Goal: Task Accomplishment & Management: Manage account settings

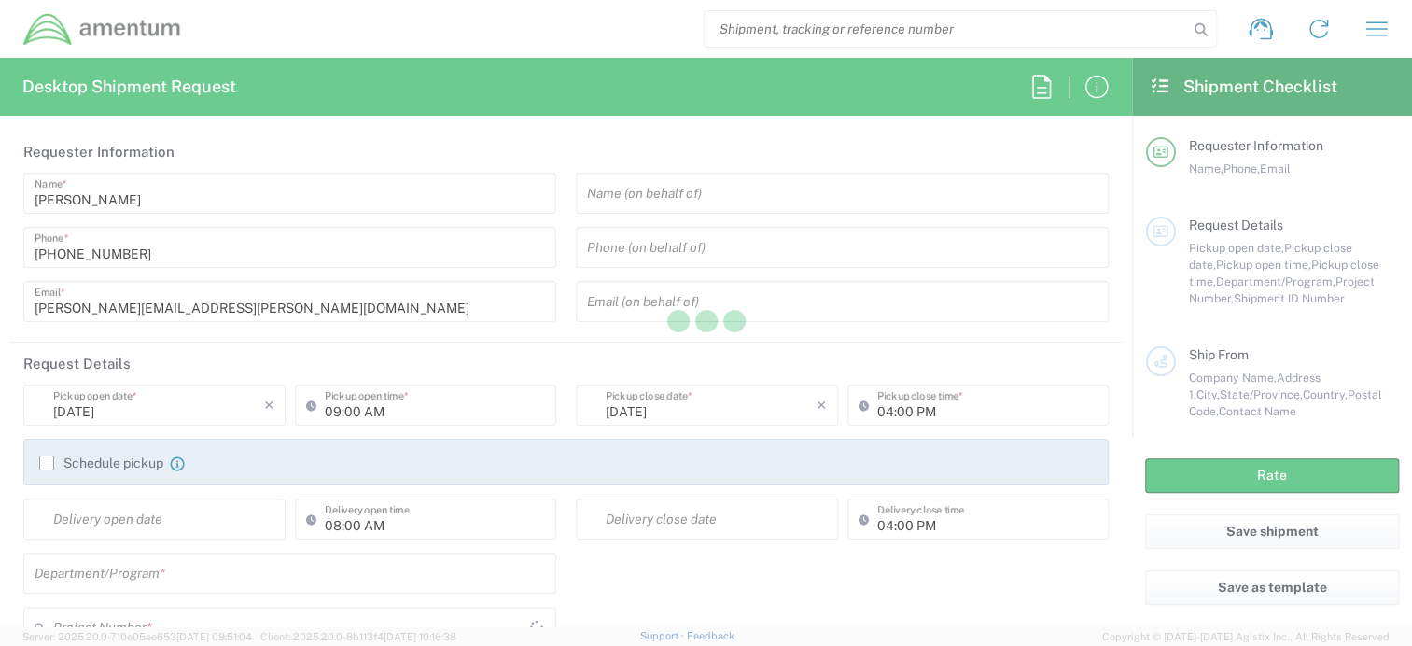
type input "United States"
type input "AFM-E"
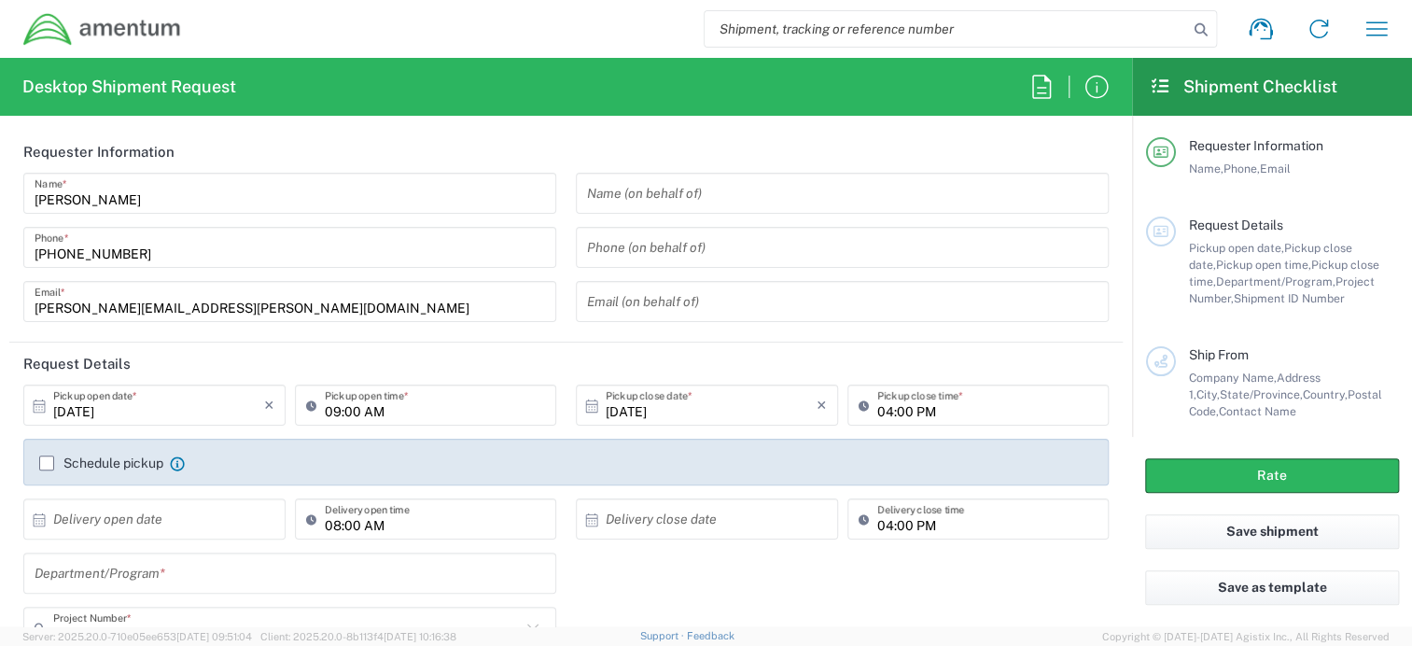
click at [672, 193] on input "text" at bounding box center [842, 193] width 510 height 33
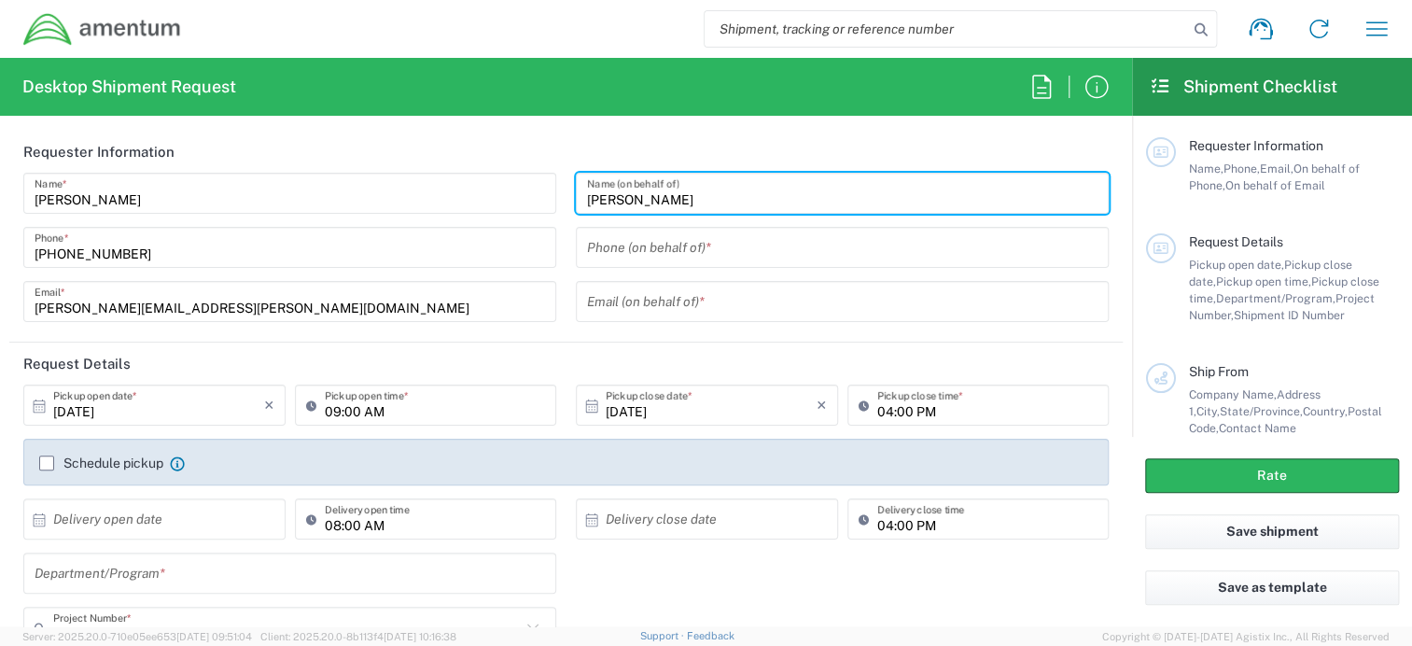
type input "[PERSON_NAME]"
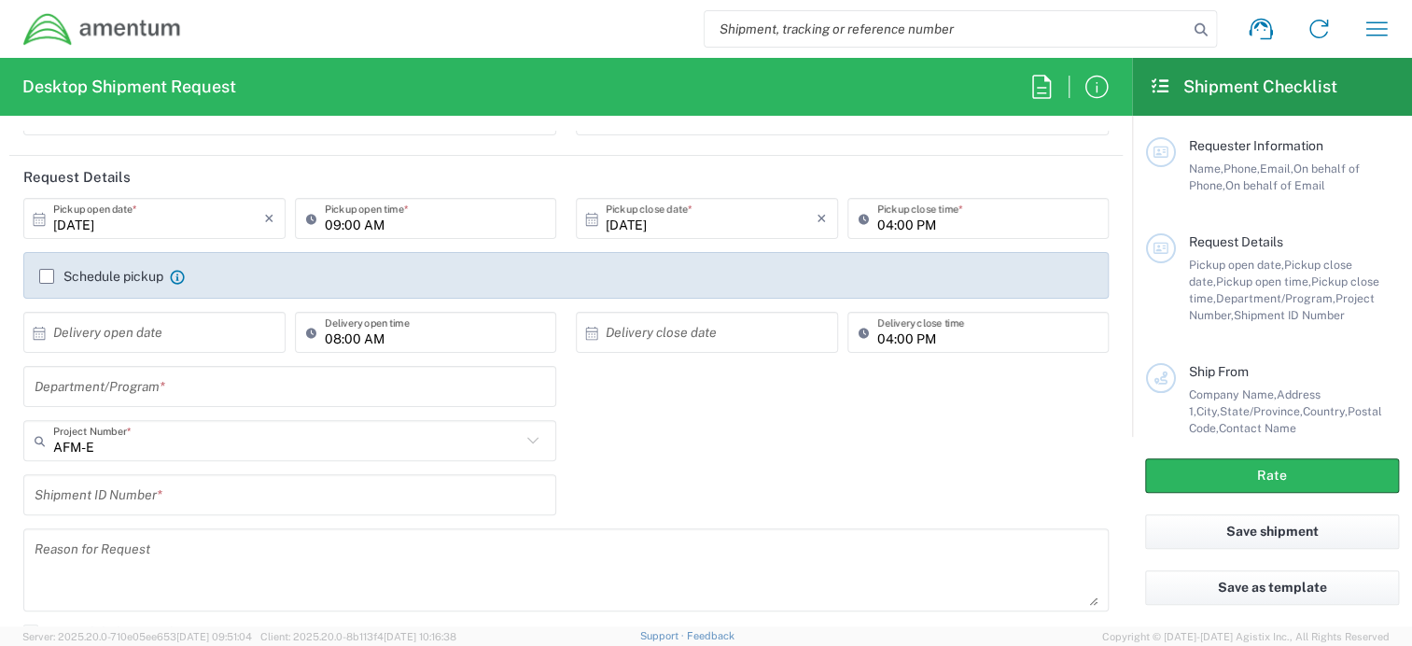
scroll to position [280, 0]
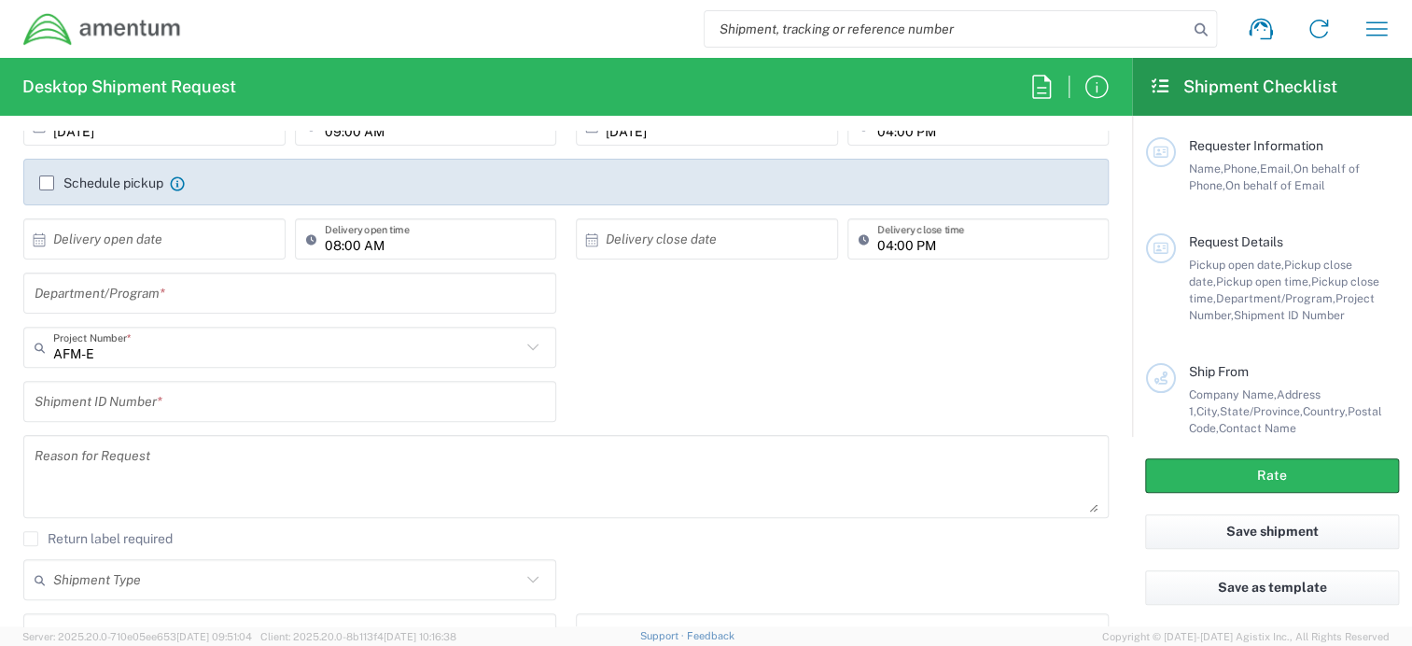
click at [169, 294] on input "text" at bounding box center [290, 293] width 510 height 33
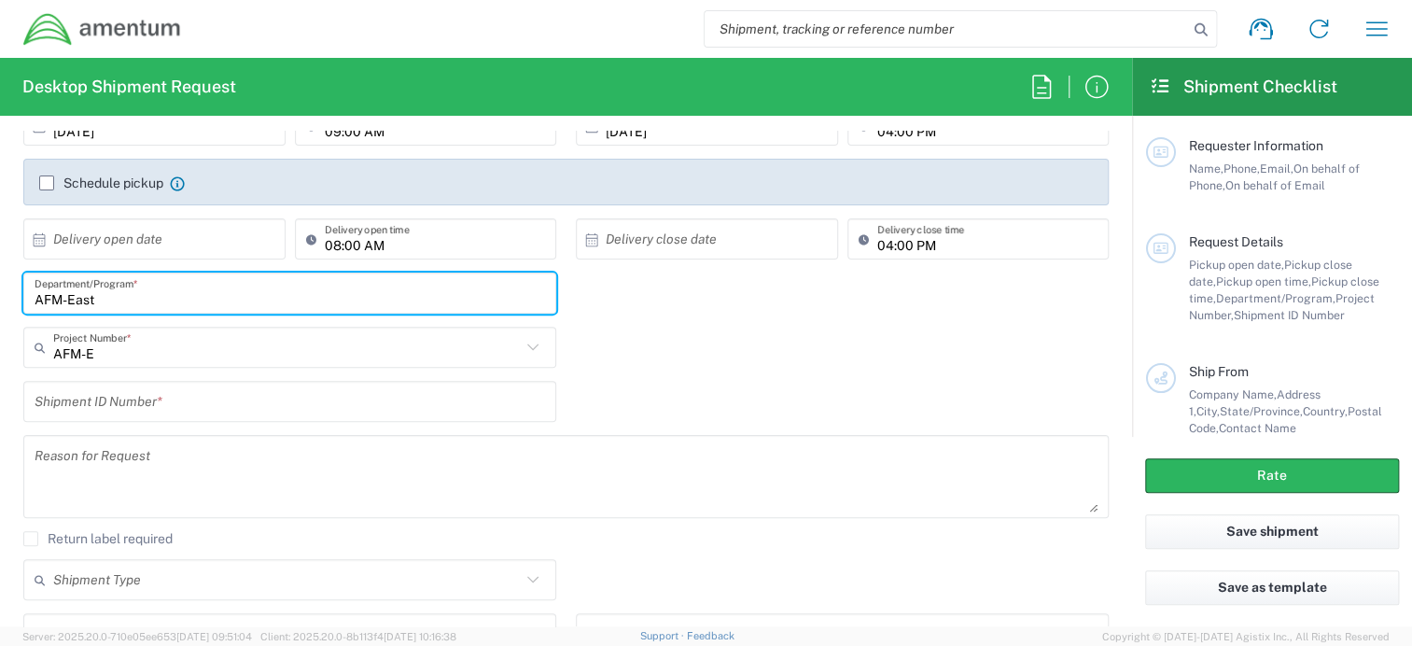
type input "AFM-East"
click at [148, 367] on div "AFM-E Project Number * AFM-E 0915.E0002.02.000.2CE,LABOR ONLY OPT YR 1 ,1 ,82 ,…" at bounding box center [290, 354] width 552 height 54
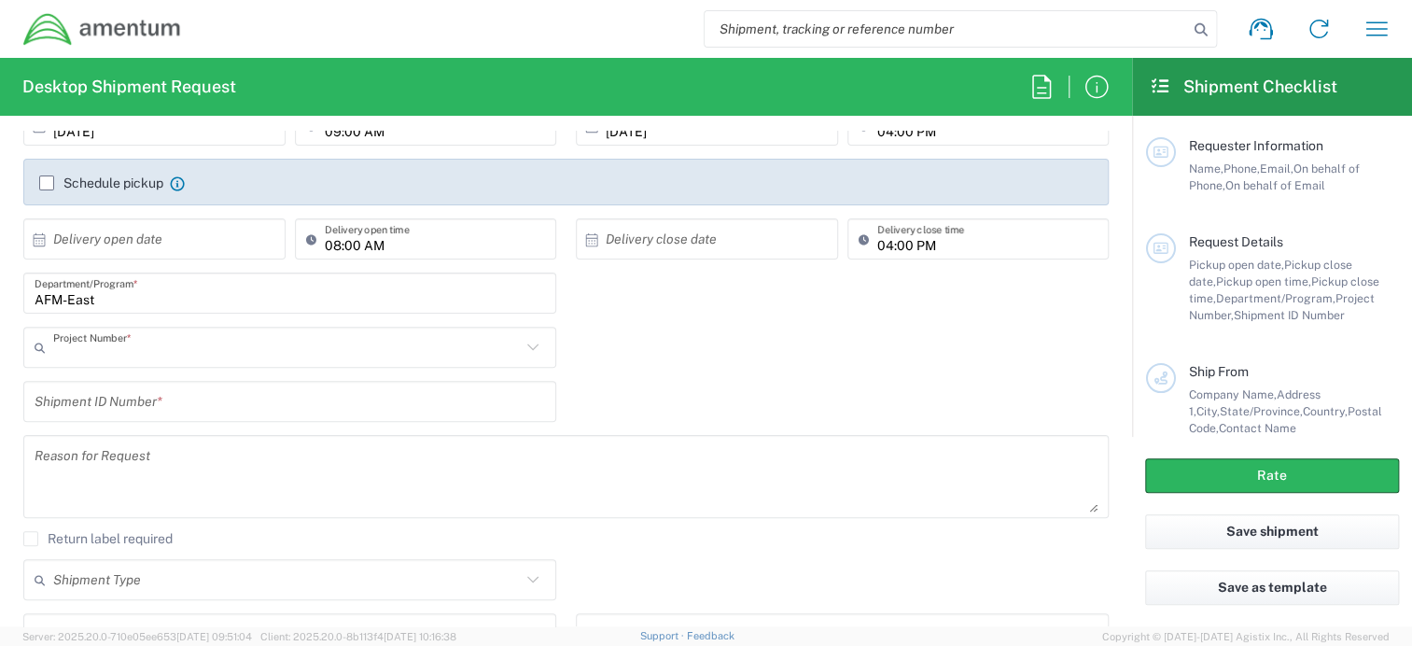
click at [149, 359] on input "text" at bounding box center [287, 347] width 468 height 33
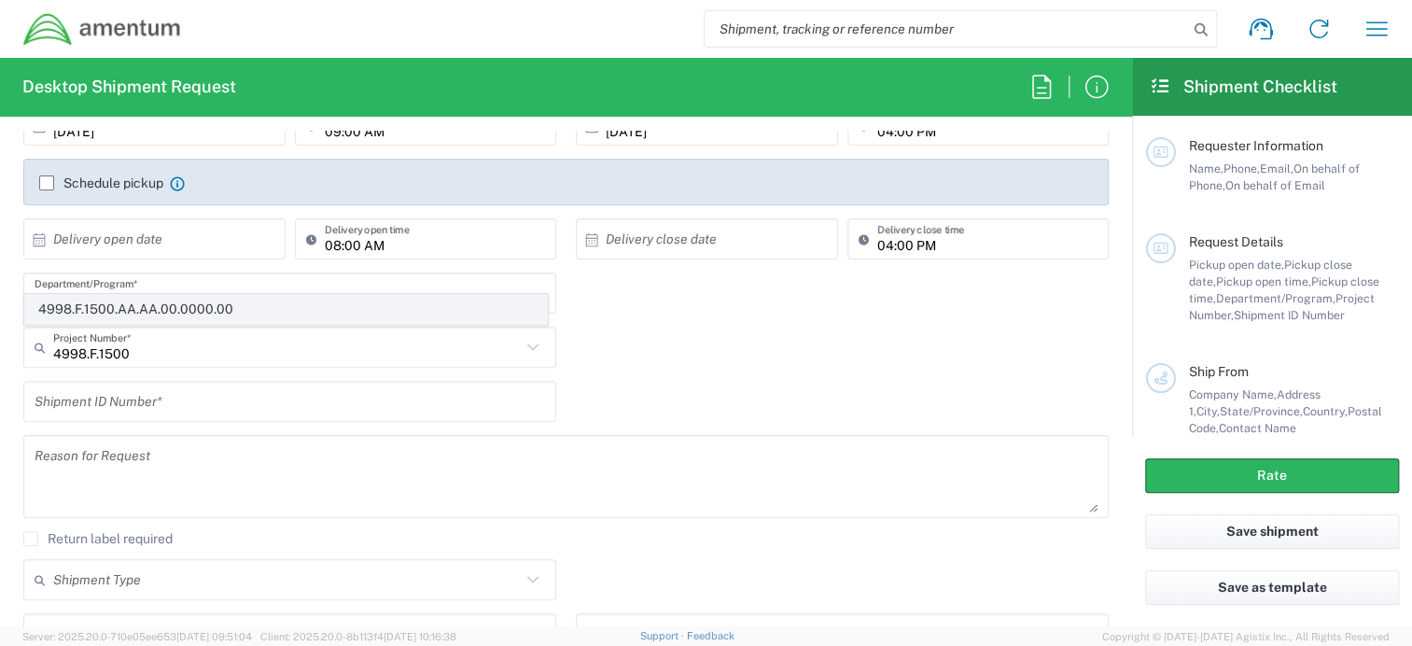
click at [177, 312] on span "4998.F.1500.AA.AA.00.0000.00" at bounding box center [286, 309] width 522 height 29
type input "4998.F.1500.AA.AA.00.0000.00"
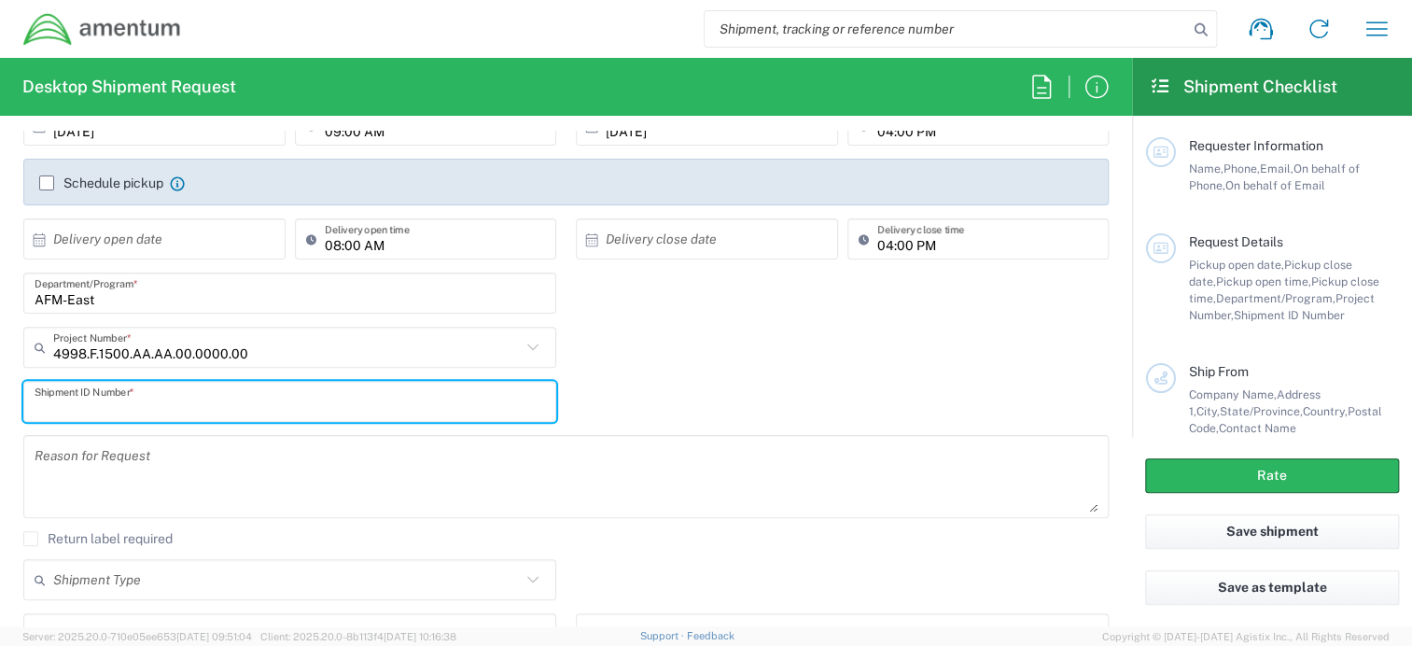
click at [114, 403] on input "text" at bounding box center [290, 401] width 510 height 33
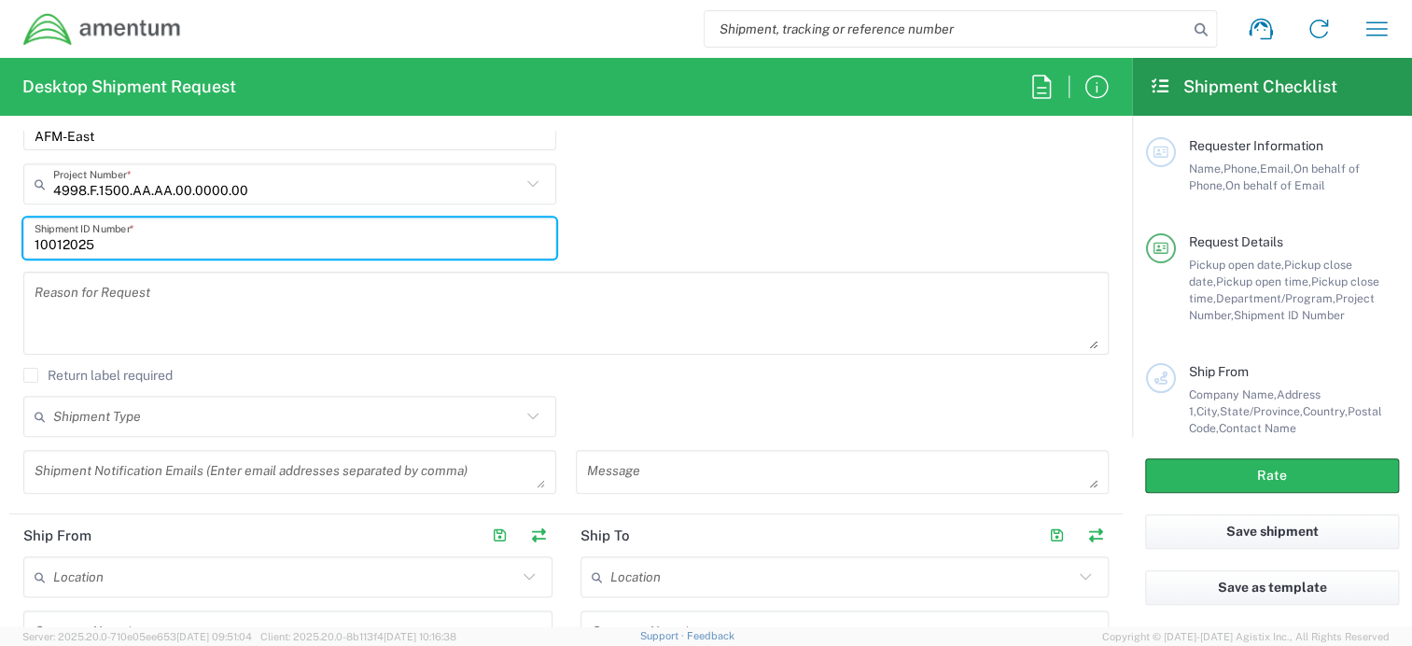
scroll to position [467, 0]
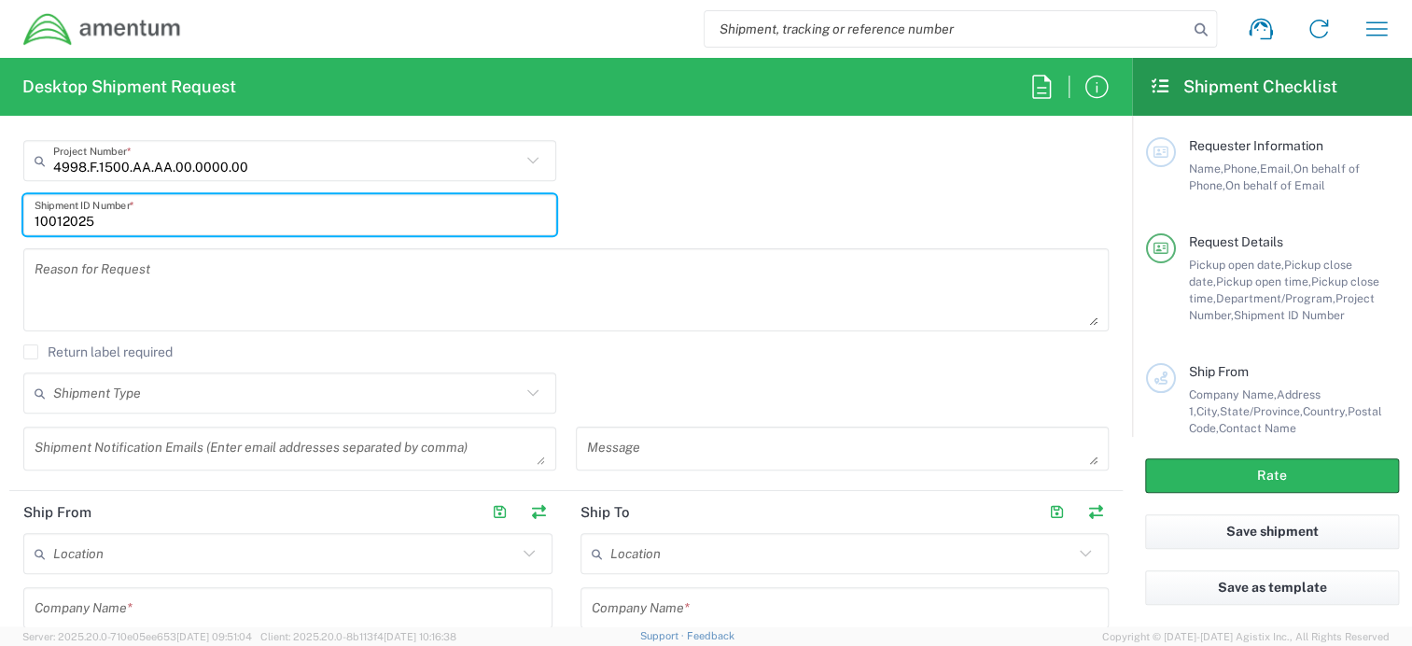
type input "10012025"
click at [399, 272] on textarea at bounding box center [566, 290] width 1063 height 72
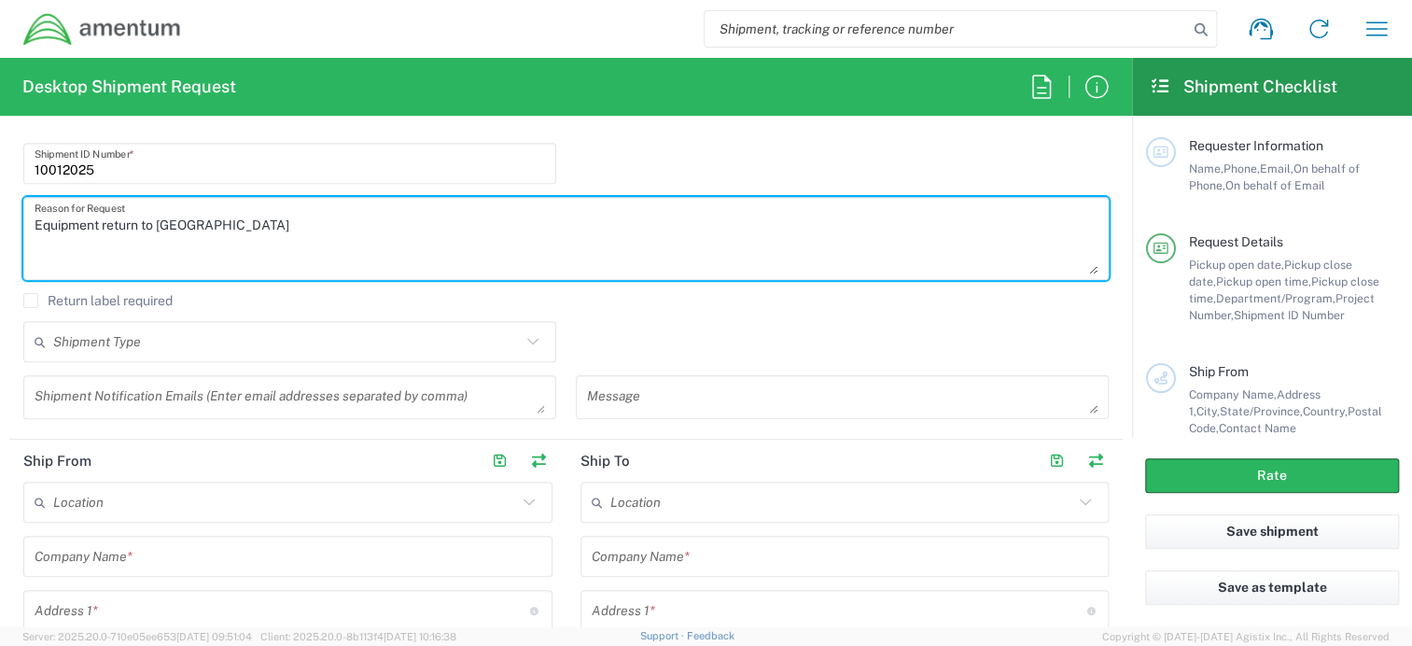
scroll to position [653, 0]
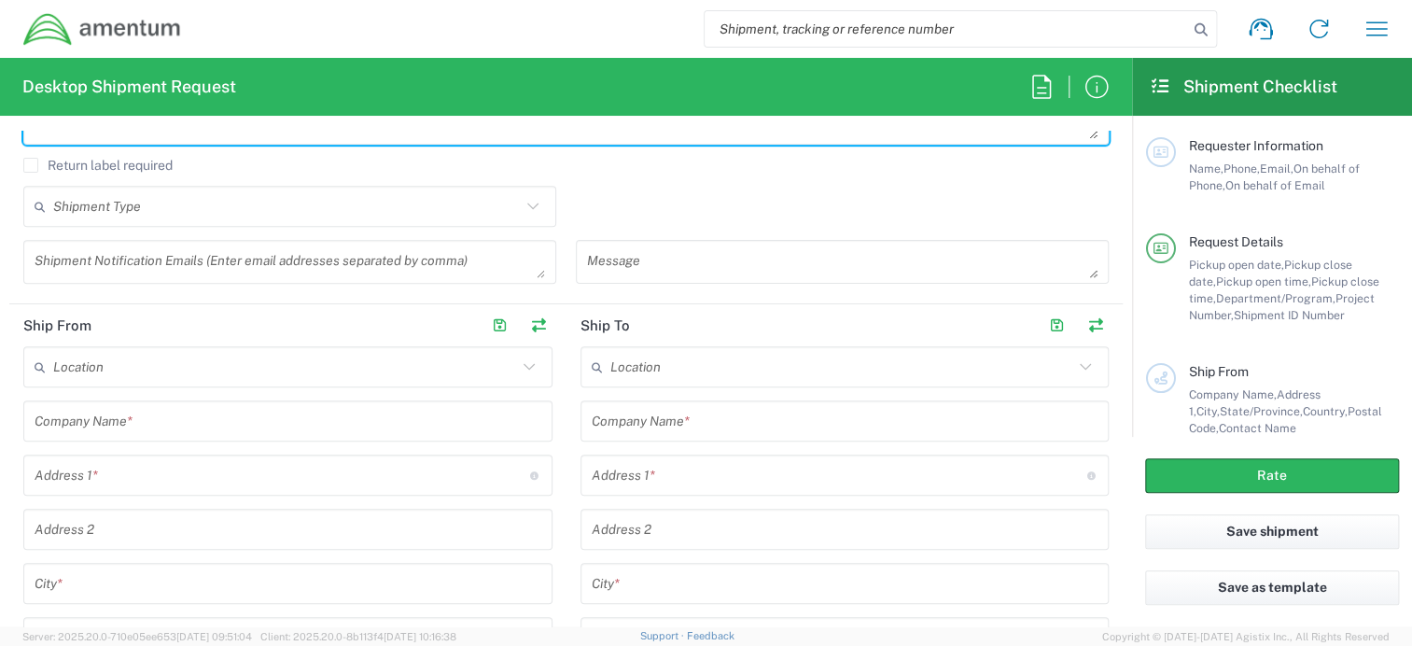
type textarea "Equipment return to HR"
click at [359, 214] on input "text" at bounding box center [287, 206] width 468 height 33
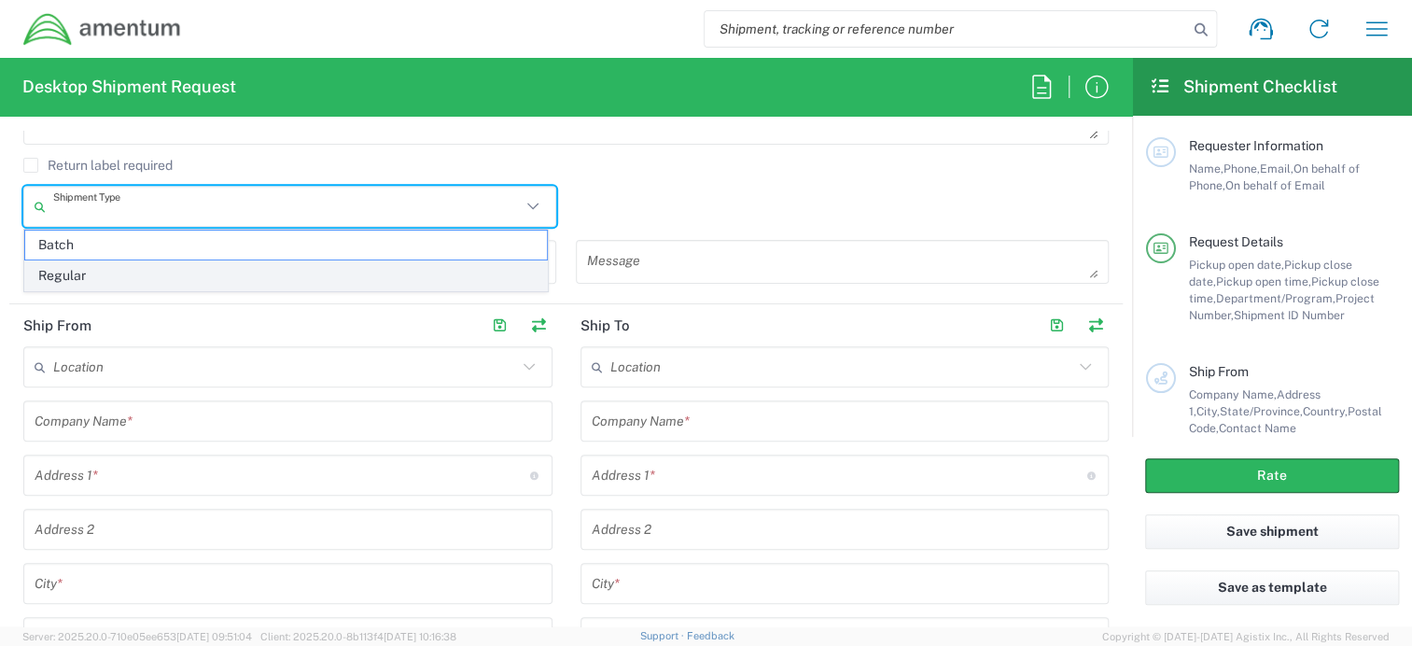
click at [286, 274] on span "Regular" at bounding box center [286, 275] width 522 height 29
type input "Regular"
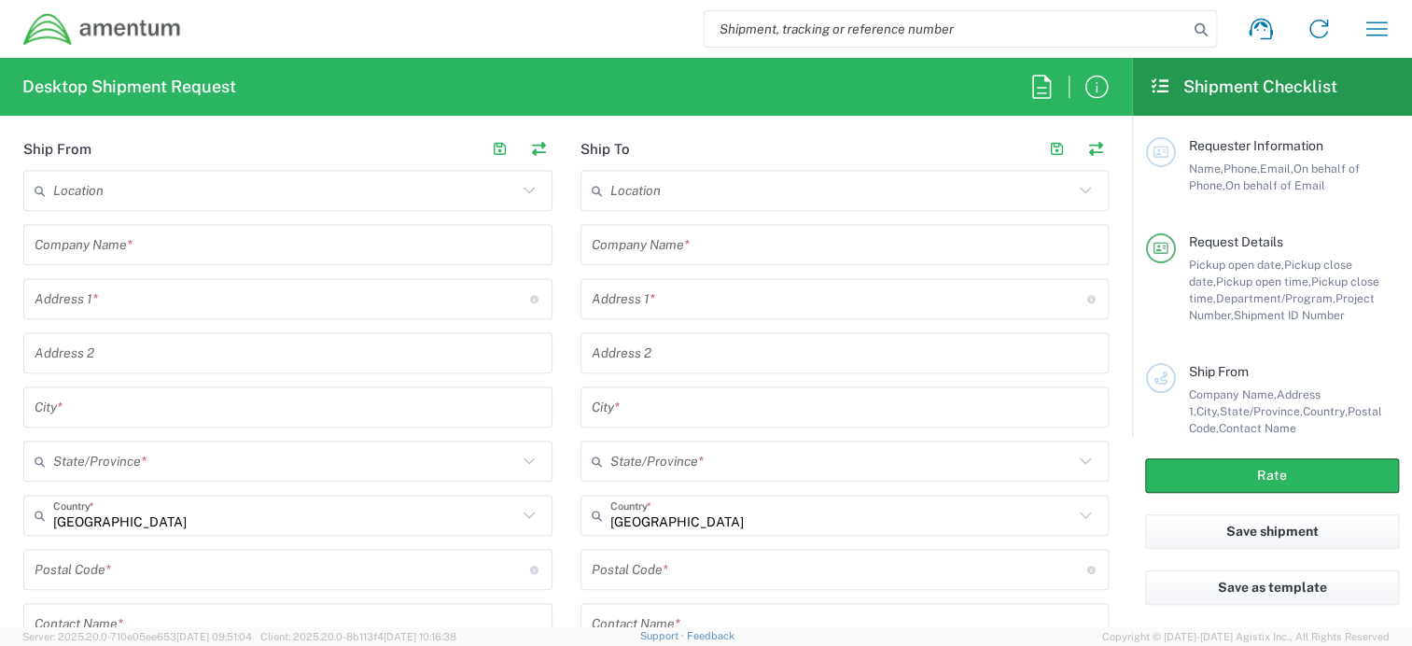
scroll to position [840, 0]
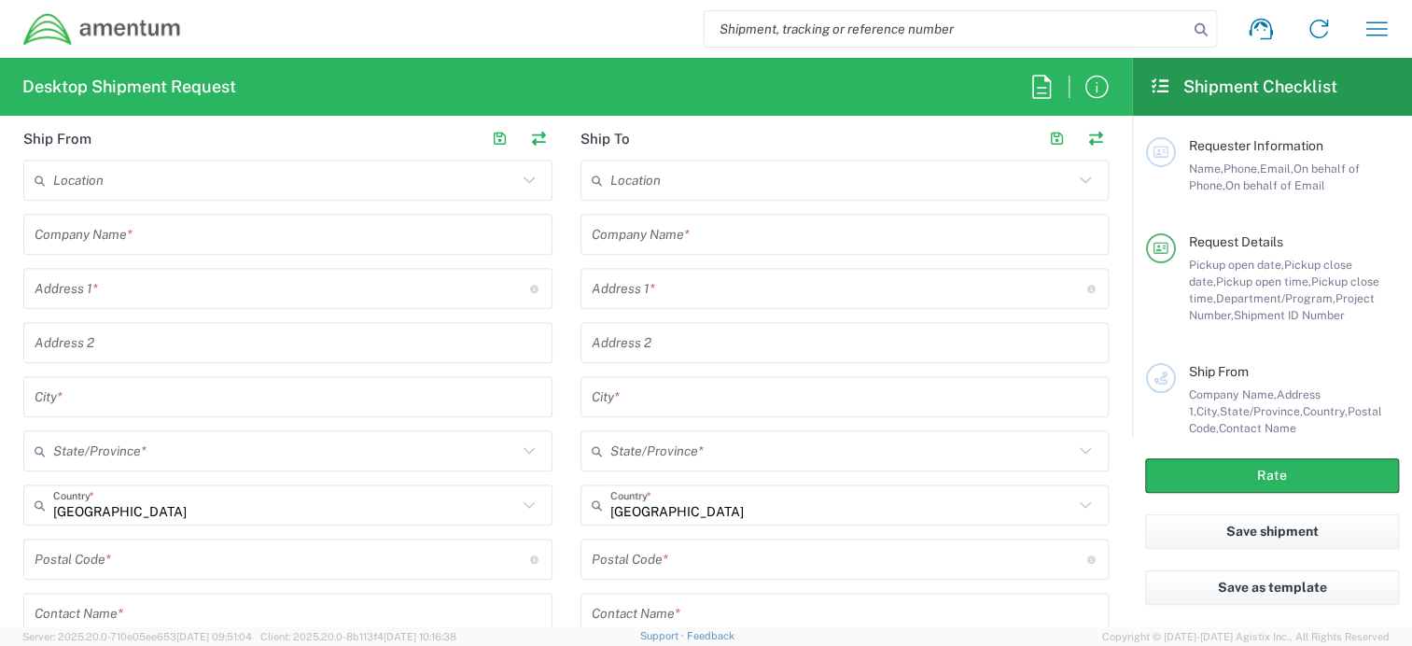
click at [137, 236] on input "text" at bounding box center [288, 234] width 507 height 33
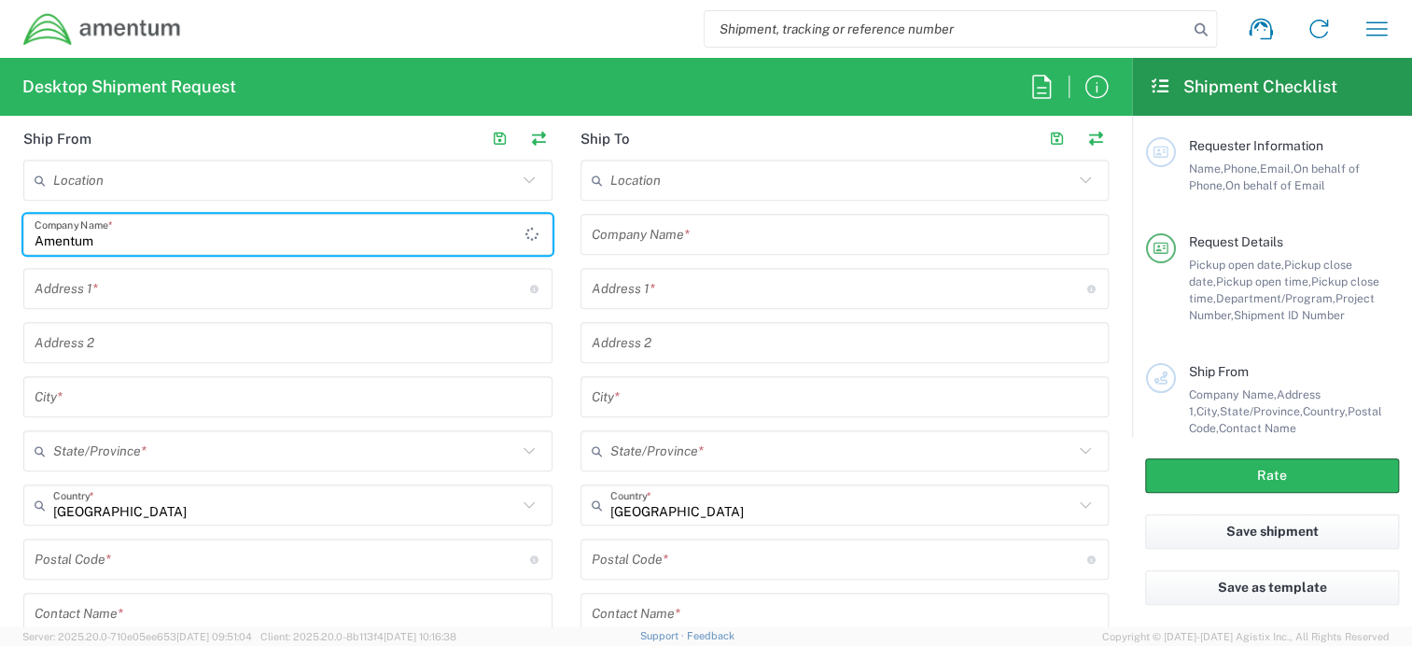
type input "Amentum"
click at [143, 173] on input "text" at bounding box center [285, 180] width 464 height 33
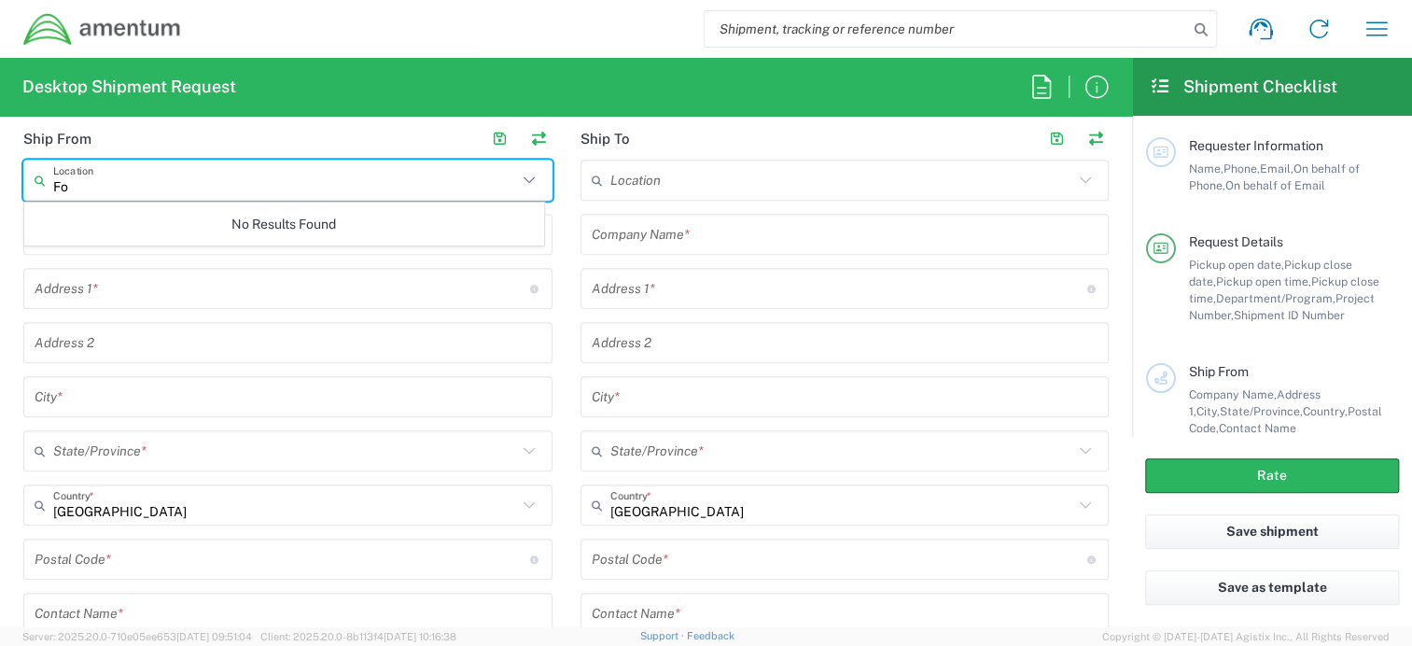
type input "F"
type input "N"
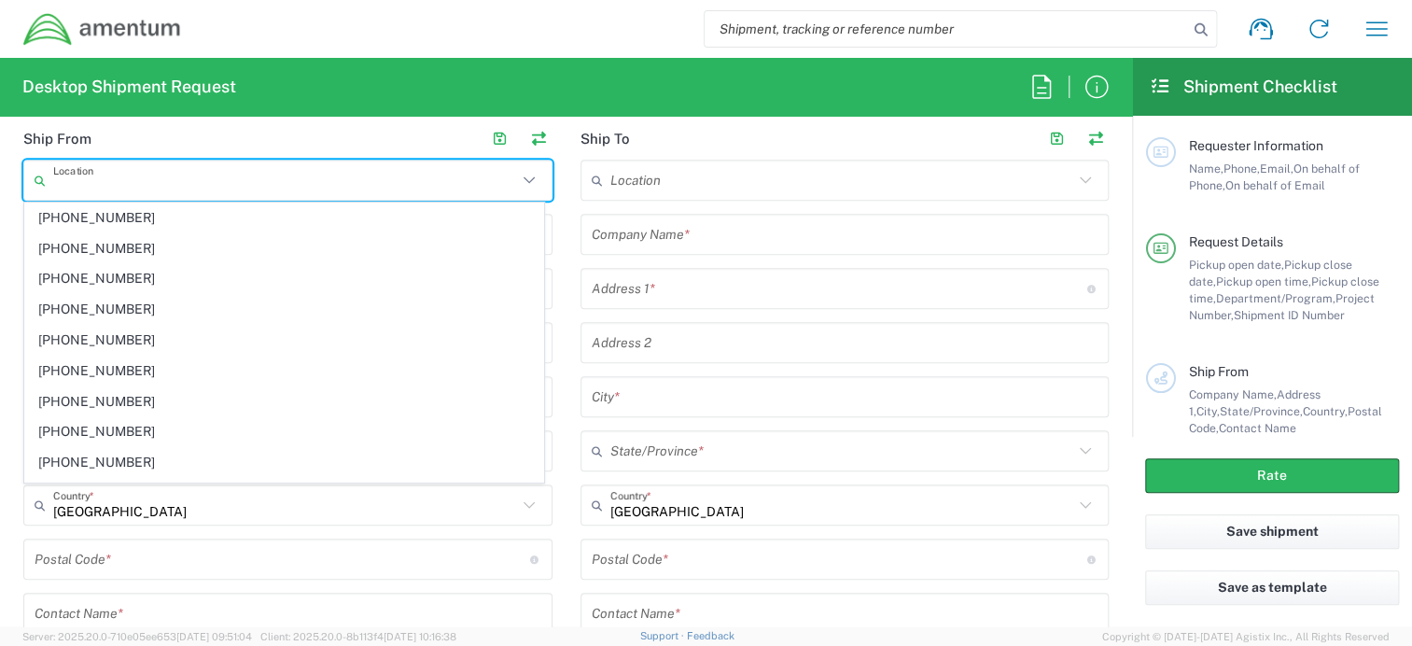
click at [4, 215] on form "Requester Information Catherine Garza Name * 931-305-1103 Phone * catherine.gar…" at bounding box center [566, 379] width 1132 height 496
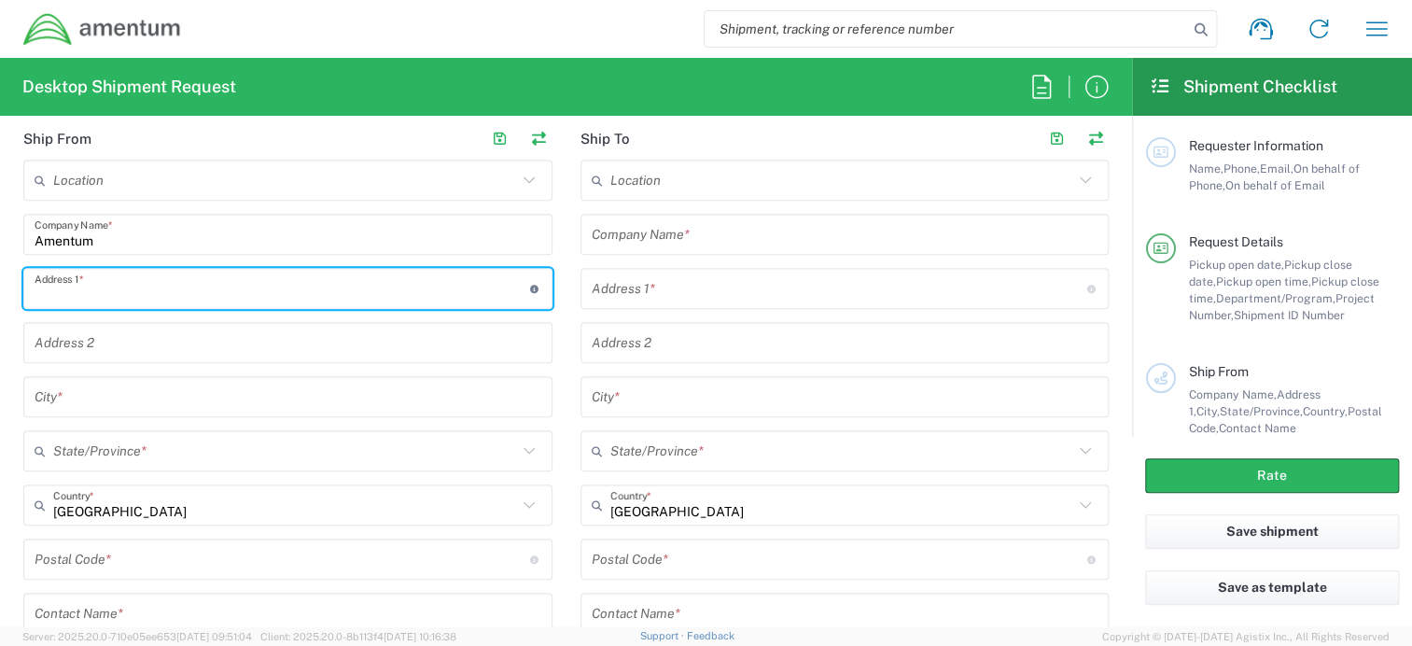
paste input "Bldg P-[STREET_ADDRESS][PERSON_NAME]."
type input "Bldg P-[STREET_ADDRESS][PERSON_NAME]."
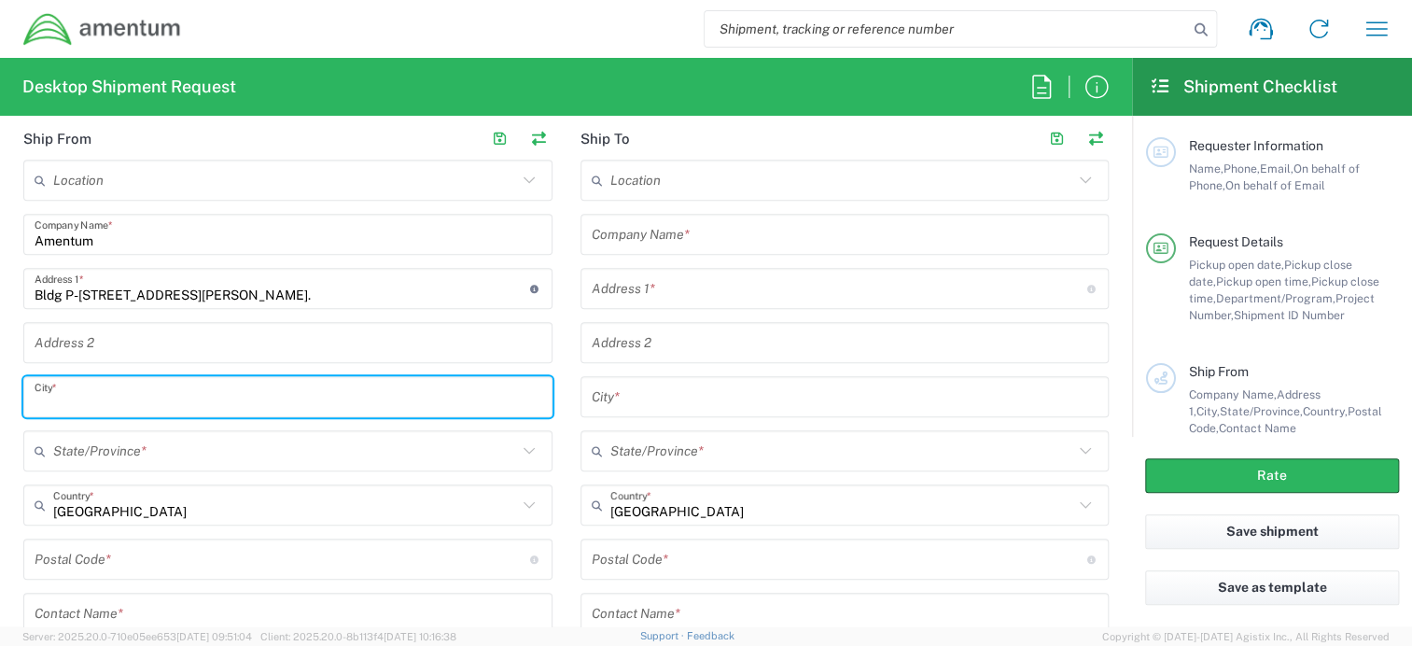
paste input "SAAF Ft. Bragg"
type input "SAAF Ft. Bragg"
click at [134, 456] on input "text" at bounding box center [285, 451] width 464 height 33
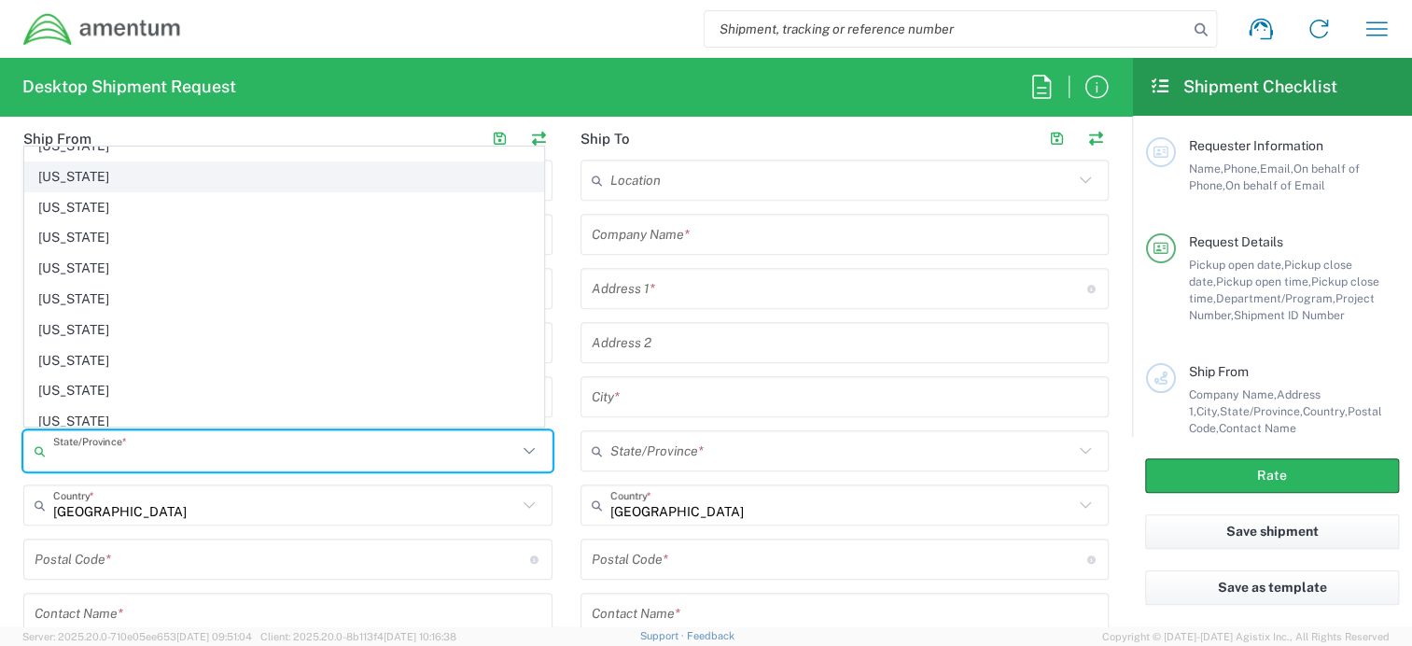
scroll to position [933, 0]
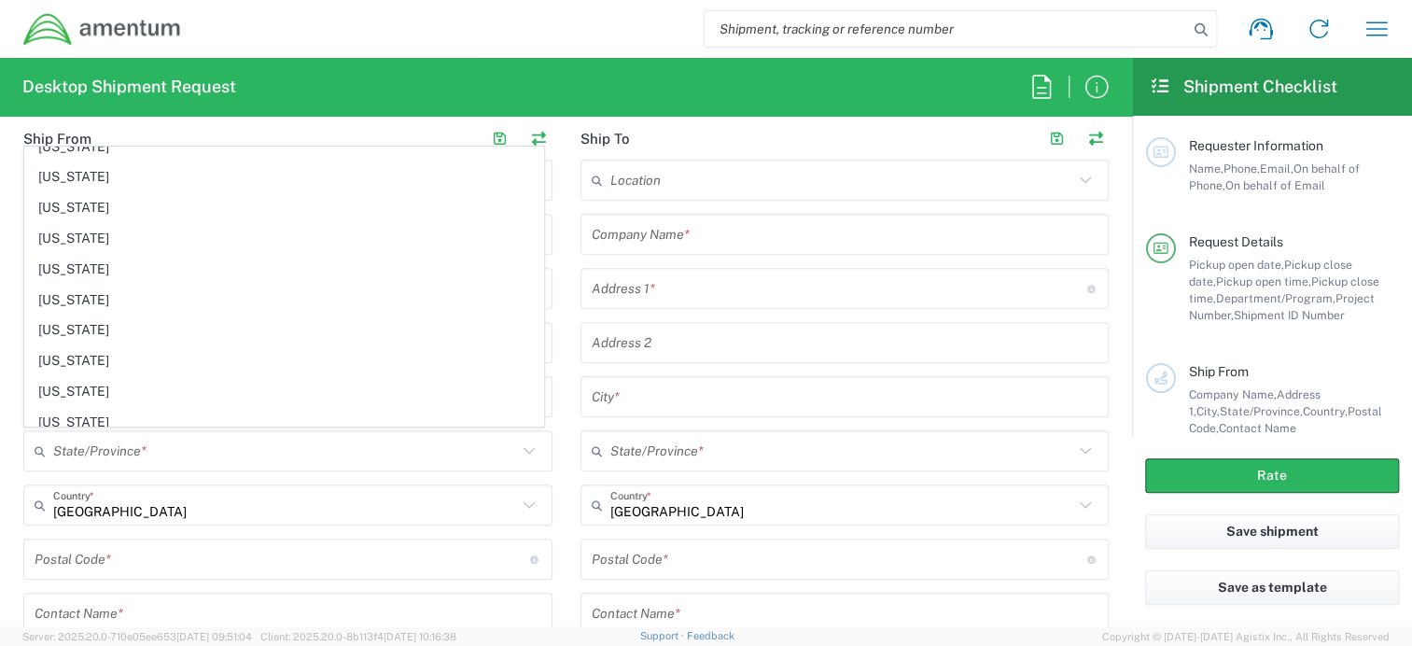
click at [164, 315] on span "North Carolina" at bounding box center [284, 329] width 518 height 29
type input "North Carolina"
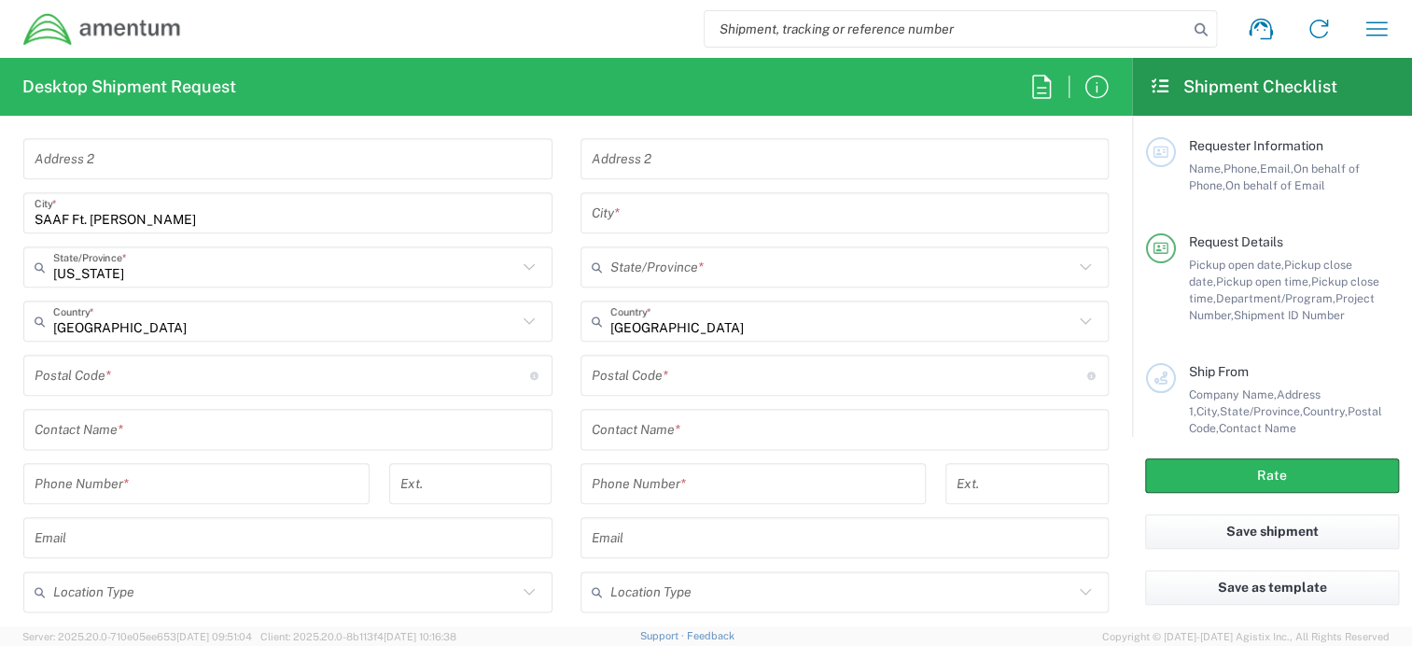
scroll to position [1027, 0]
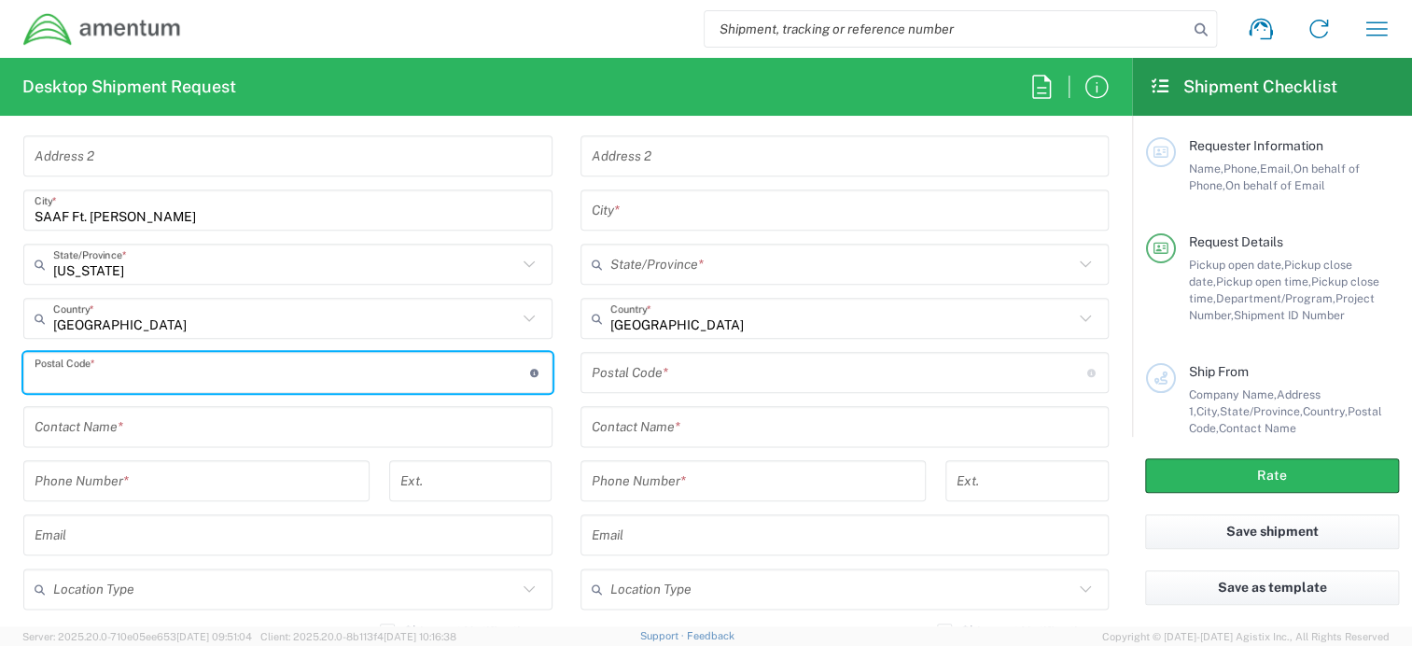
click at [136, 360] on input "undefined" at bounding box center [283, 372] width 496 height 33
type input "28310"
click at [116, 426] on input "text" at bounding box center [288, 427] width 507 height 33
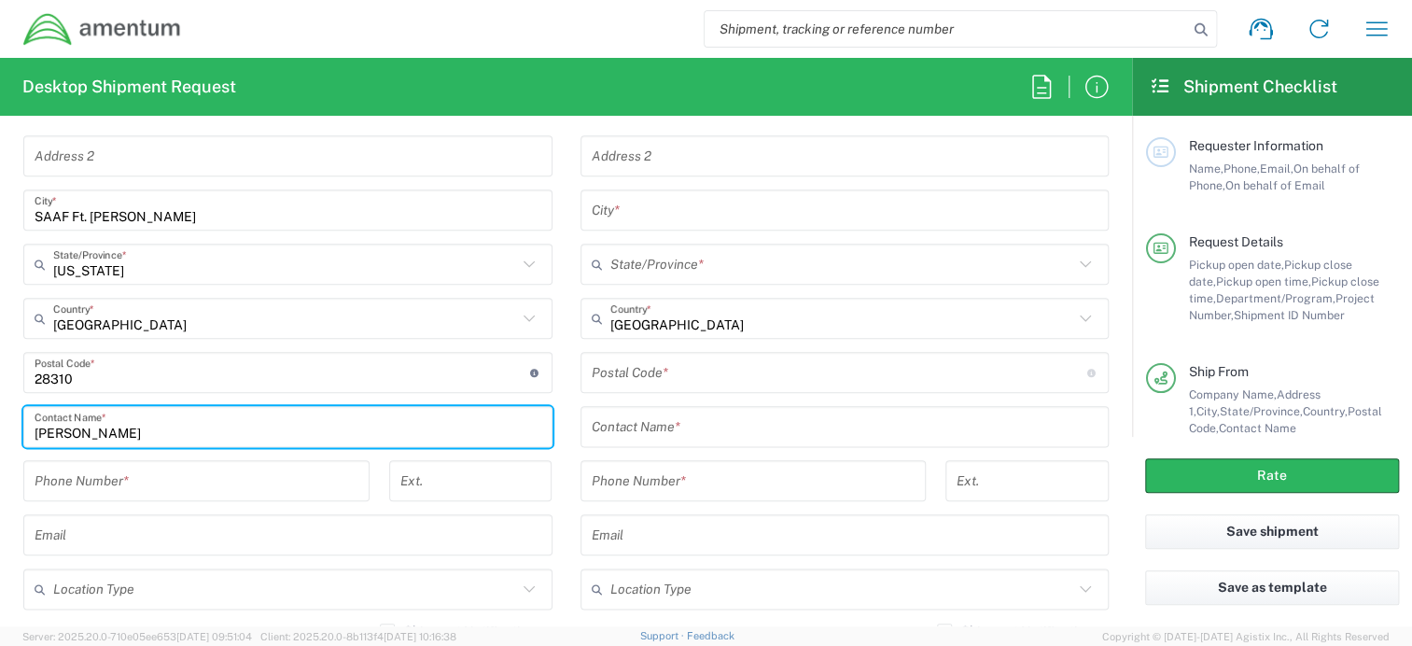
type input "[PERSON_NAME]"
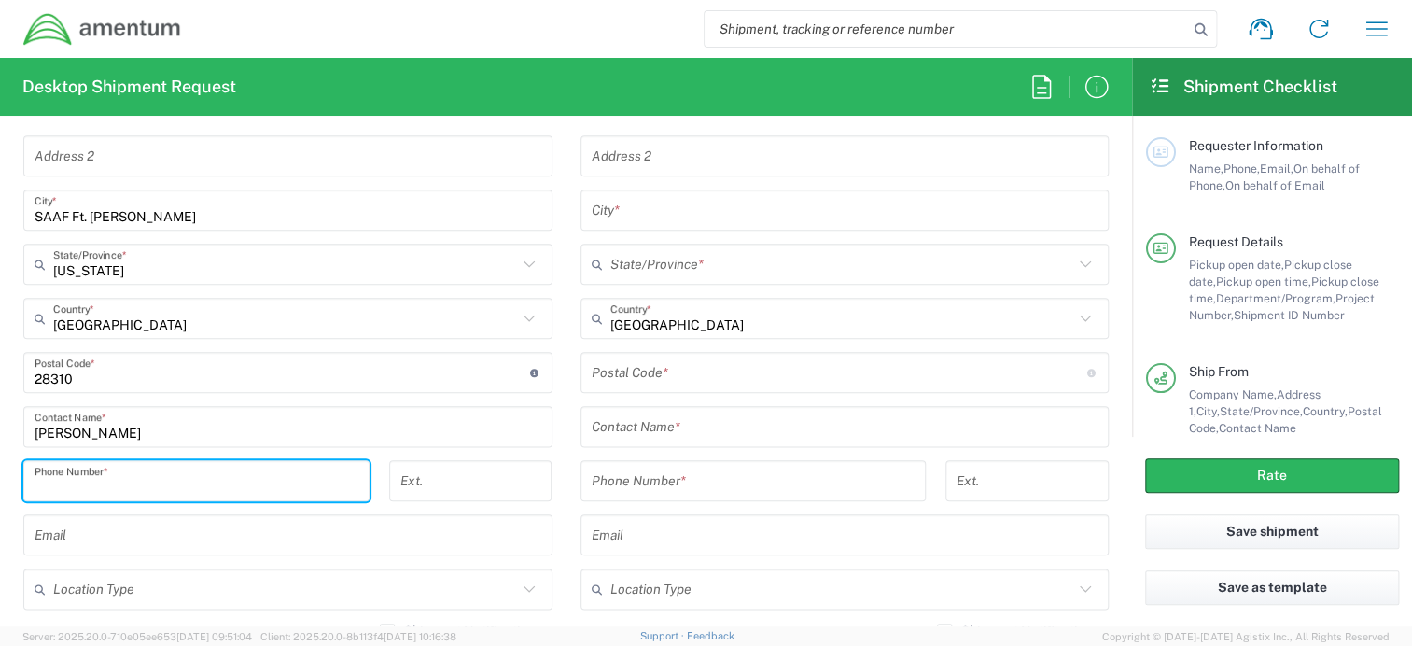
paste input "(910) 907-2391"
click at [67, 485] on input "(910) 907-2391" at bounding box center [197, 481] width 324 height 33
type input "910-907-2391"
click at [131, 526] on input "text" at bounding box center [288, 535] width 507 height 33
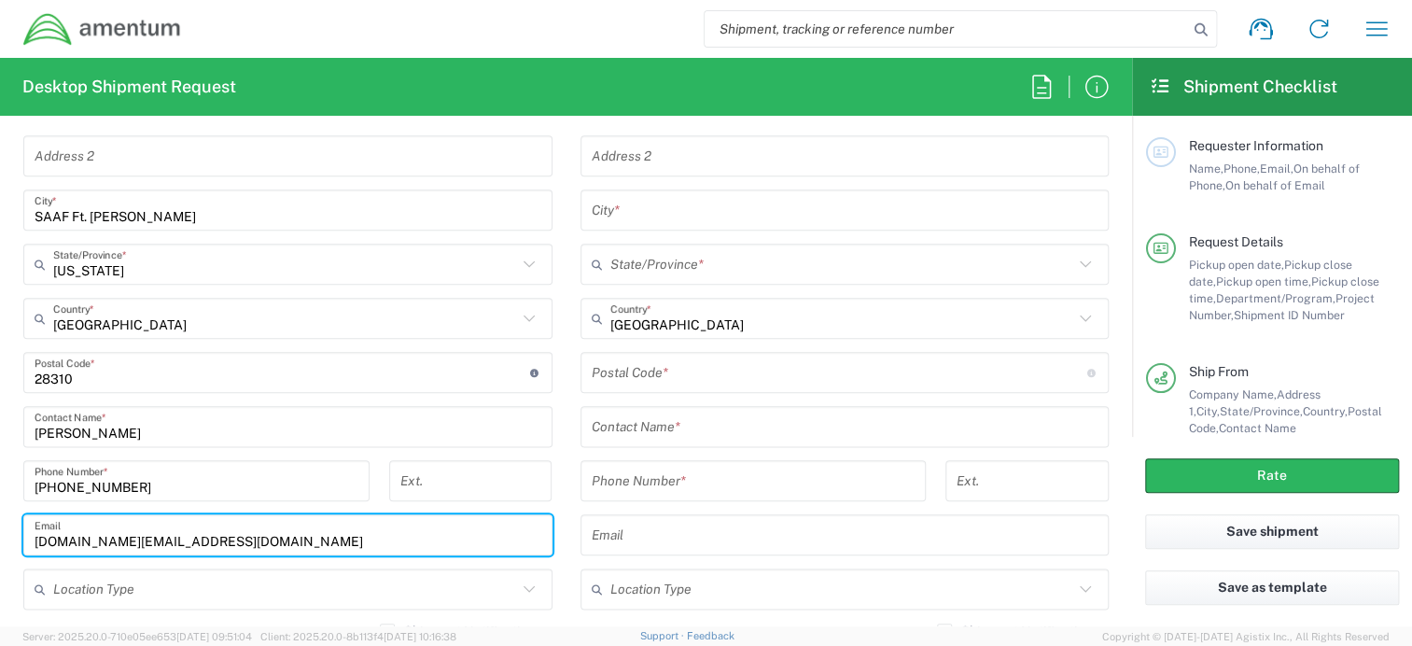
type input "[DOMAIN_NAME][EMAIL_ADDRESS][DOMAIN_NAME]"
click at [148, 589] on input "text" at bounding box center [285, 589] width 464 height 33
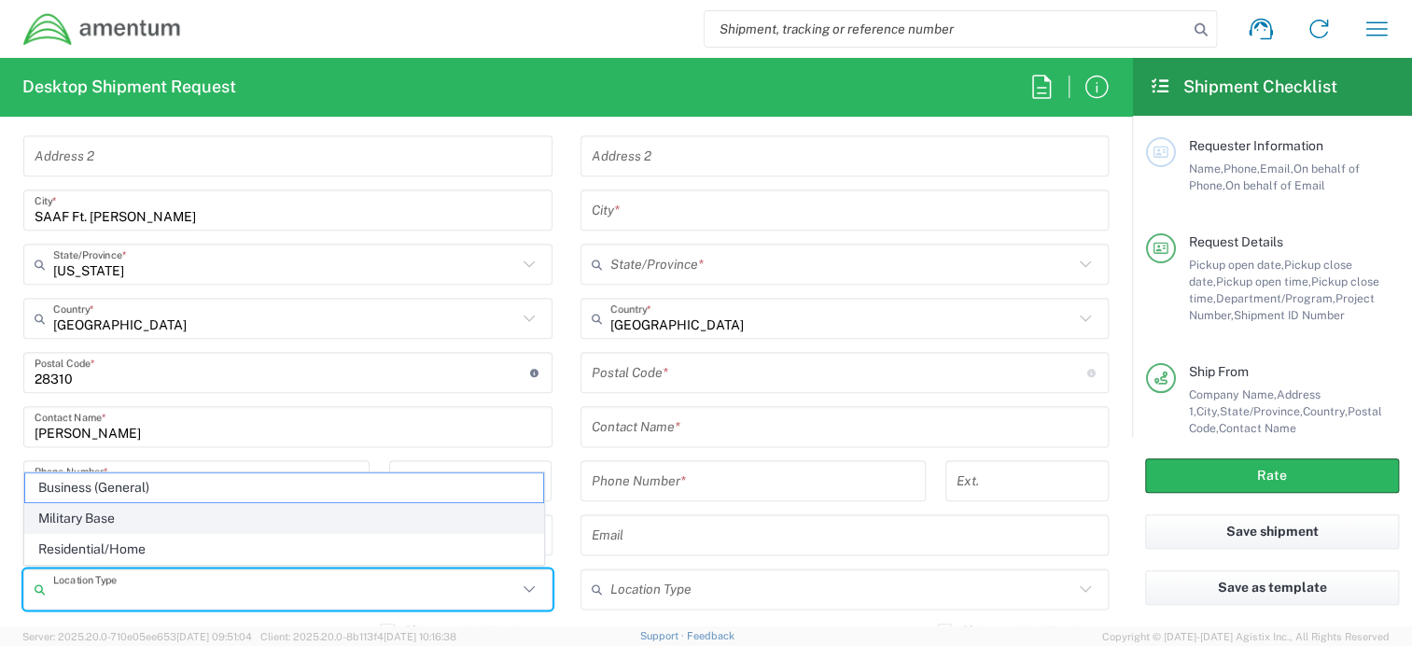
click at [148, 512] on span "Military Base" at bounding box center [284, 518] width 518 height 29
type input "Military Base"
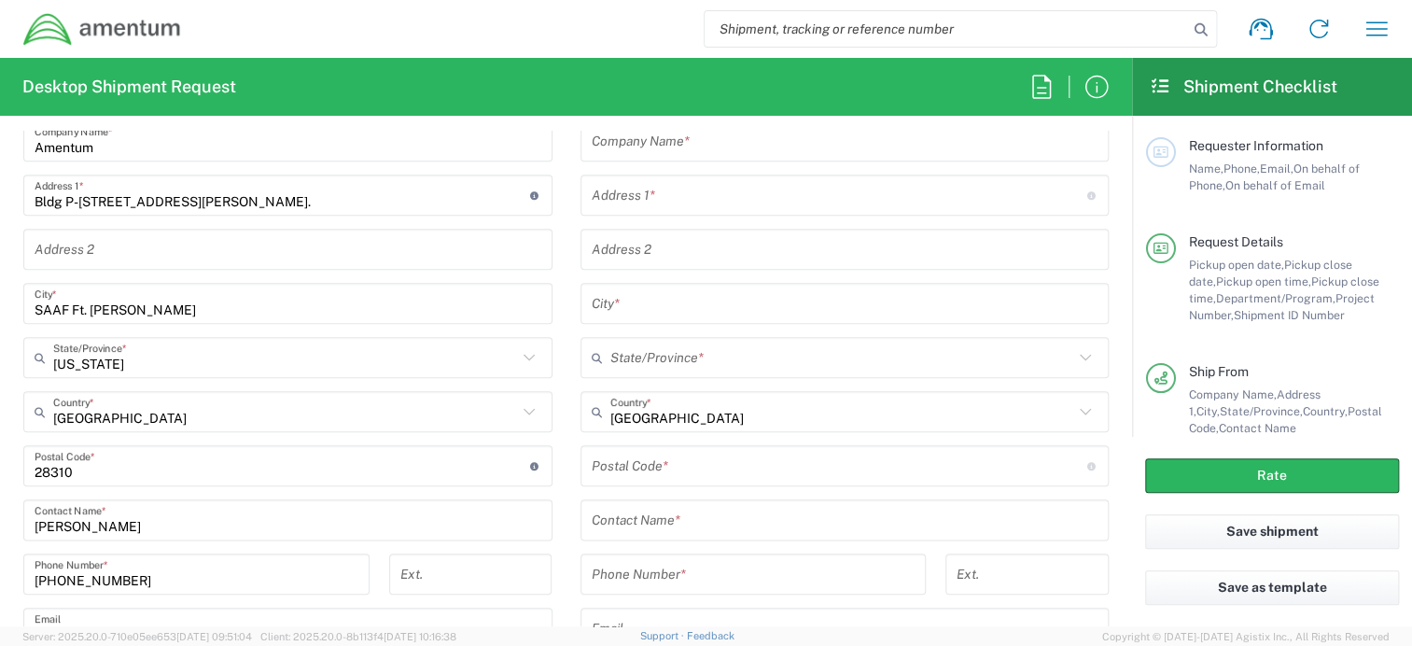
scroll to position [653, 0]
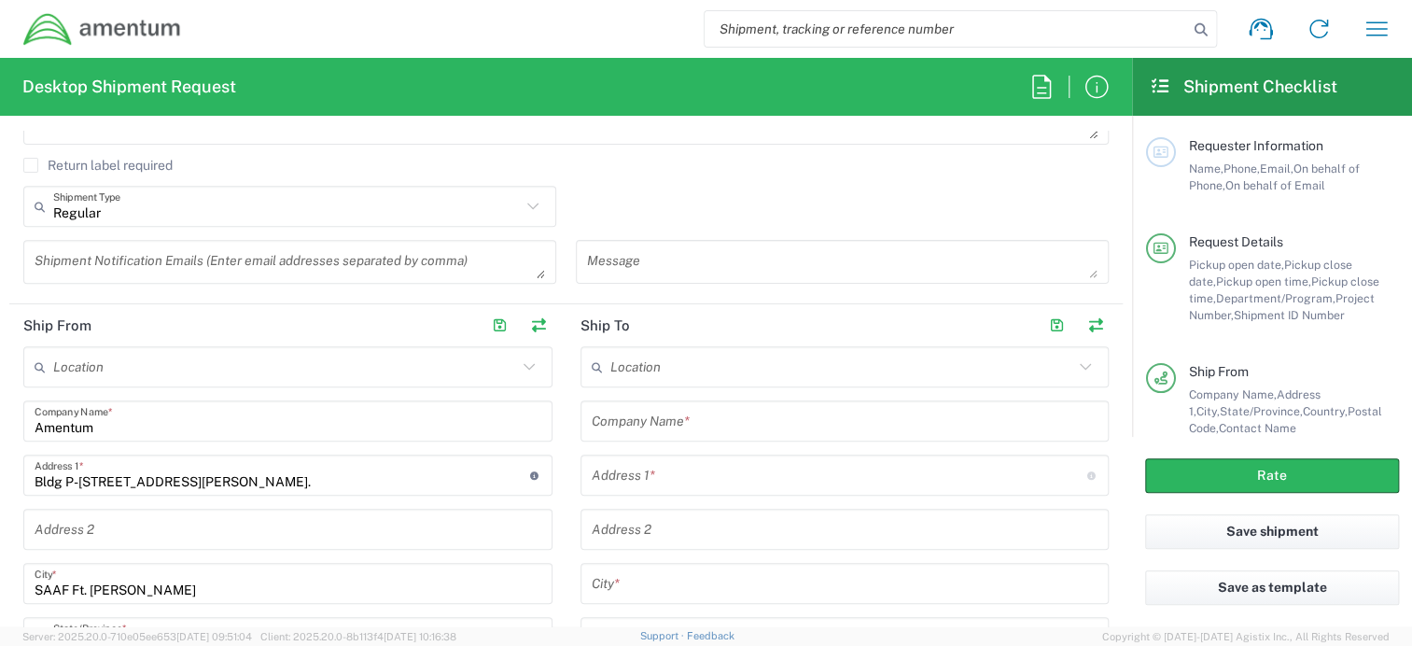
click at [688, 414] on input "text" at bounding box center [845, 421] width 507 height 33
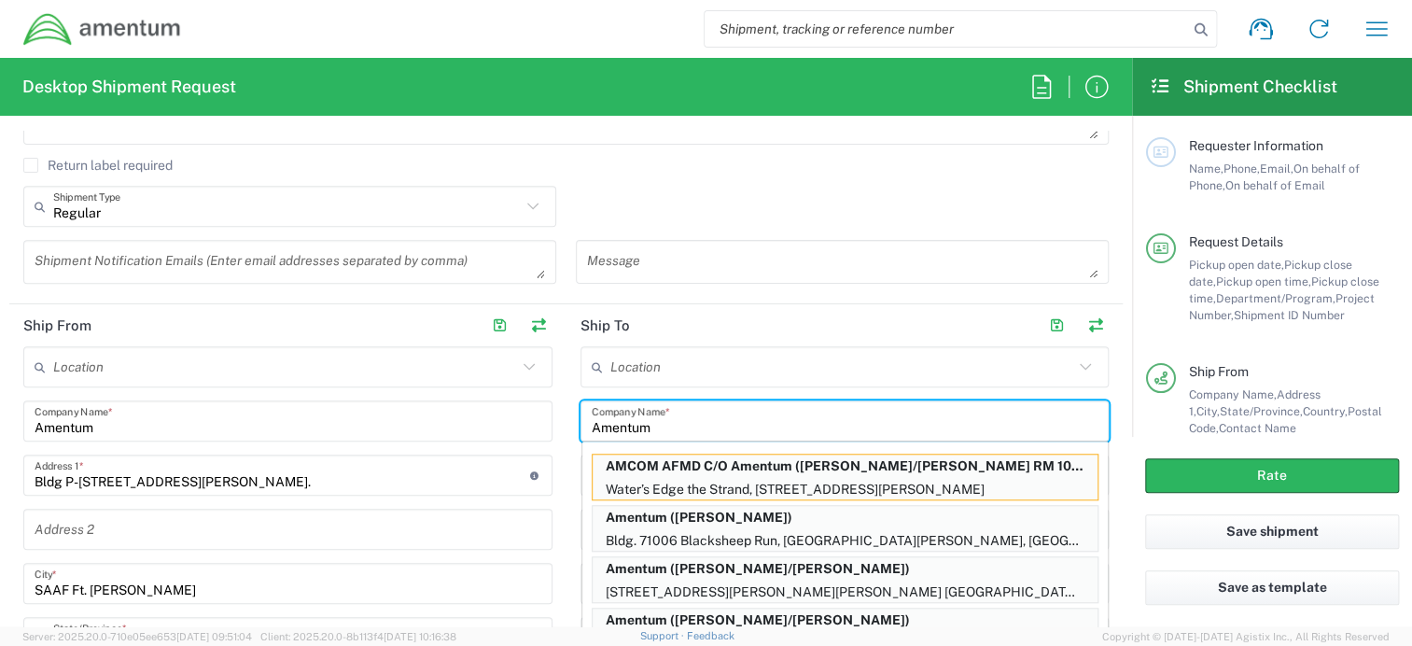
type input "Amentum"
click at [669, 419] on input "Amentum" at bounding box center [845, 421] width 507 height 33
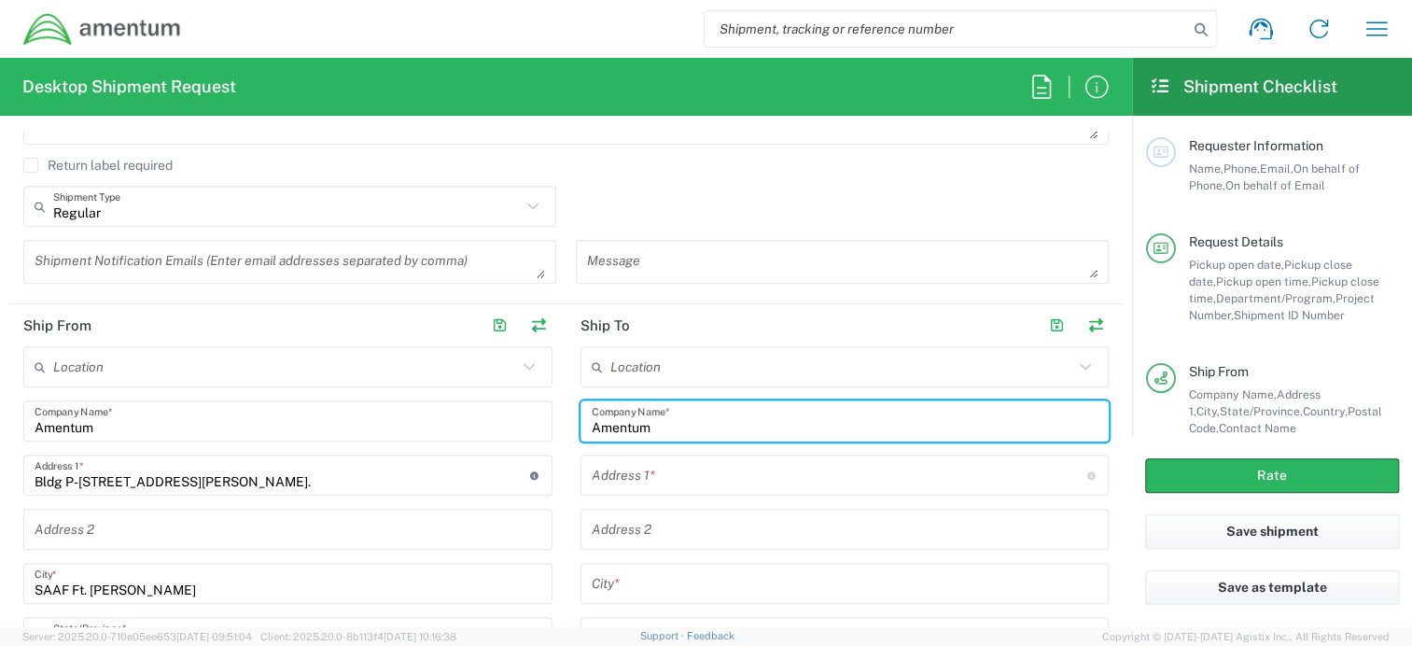
click at [668, 478] on input "text" at bounding box center [840, 475] width 496 height 33
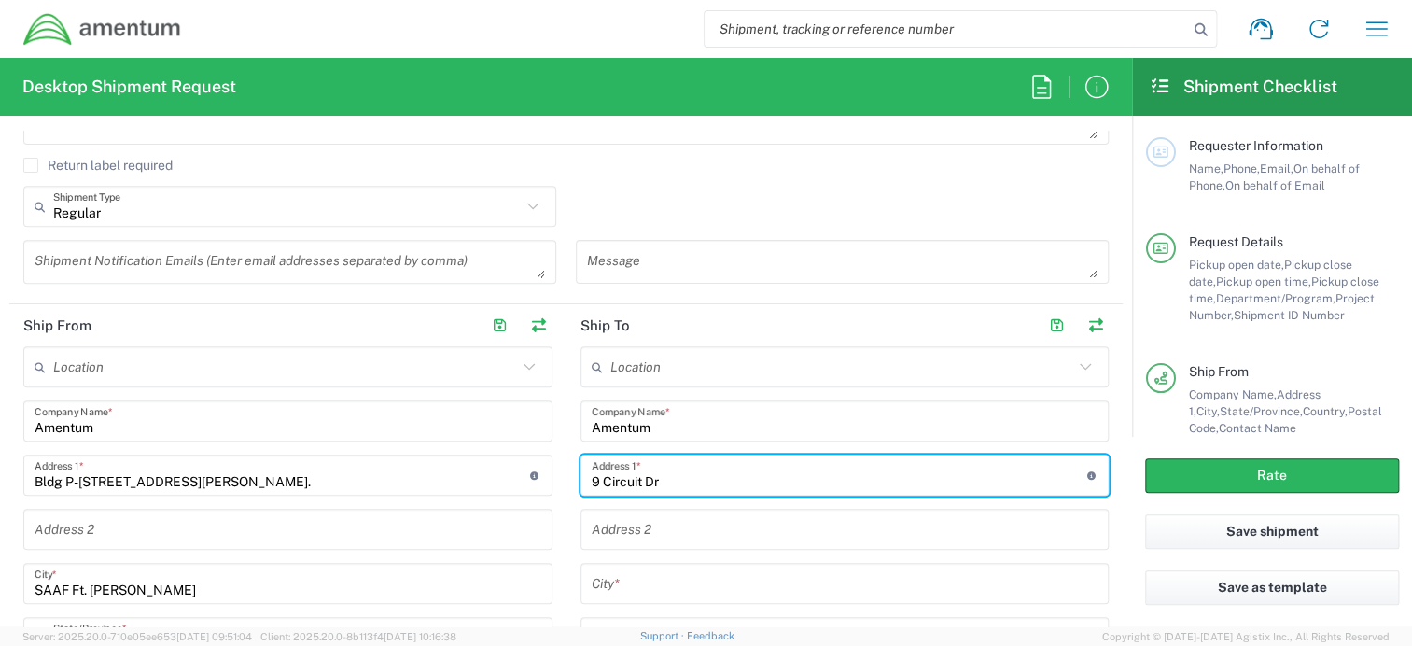
type input "9 Circuit Dr"
click at [663, 585] on input "text" at bounding box center [845, 583] width 507 height 33
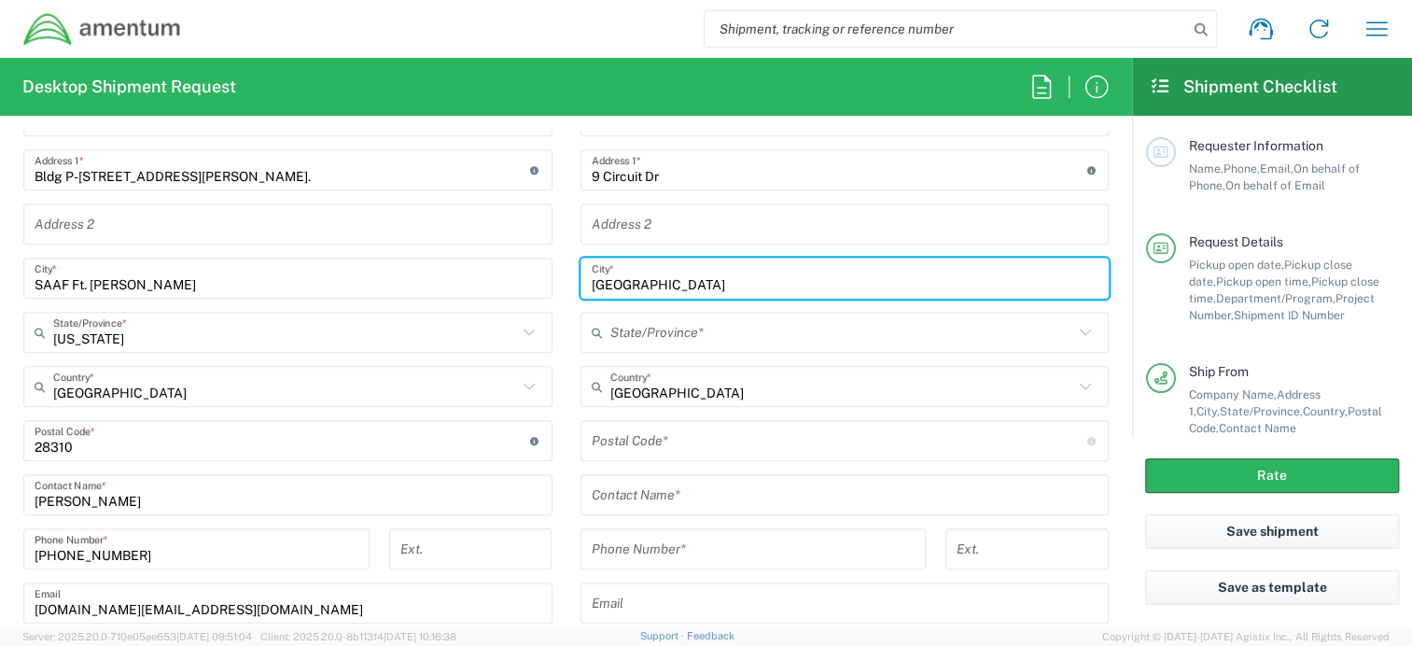
scroll to position [966, 0]
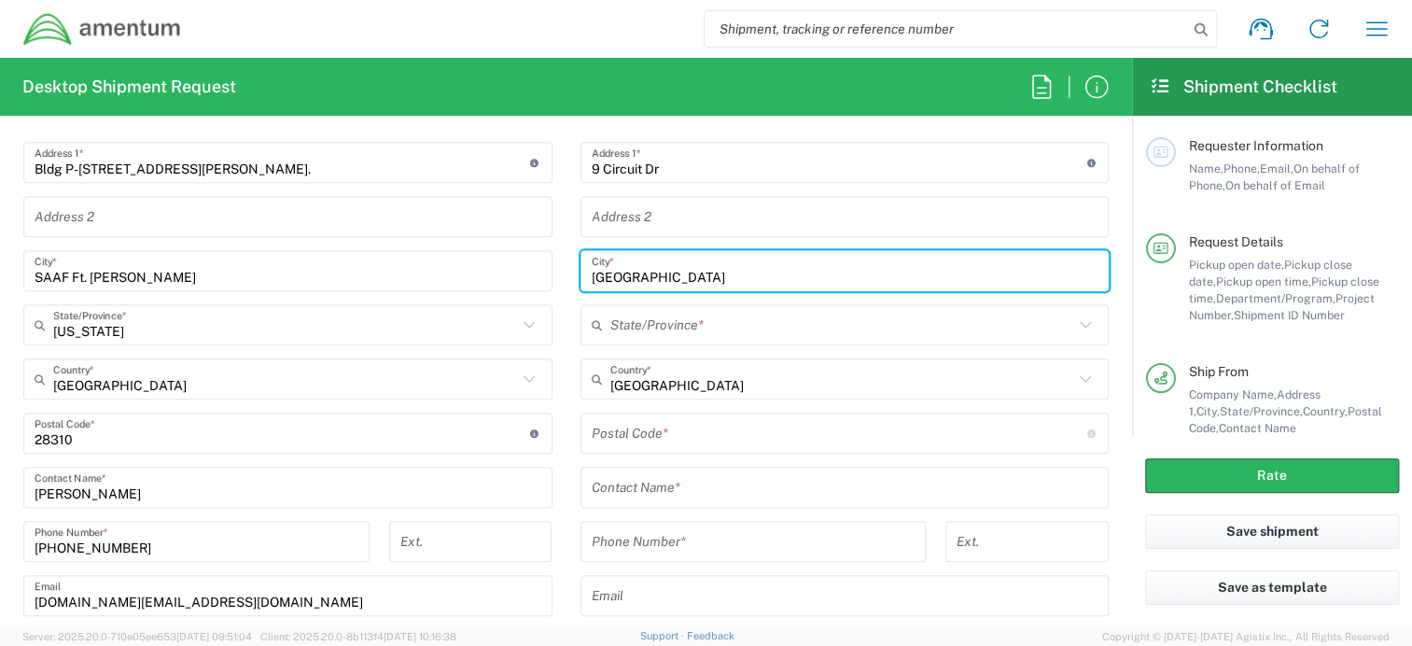
type input "New Ulm"
click at [686, 309] on input "text" at bounding box center [842, 325] width 464 height 33
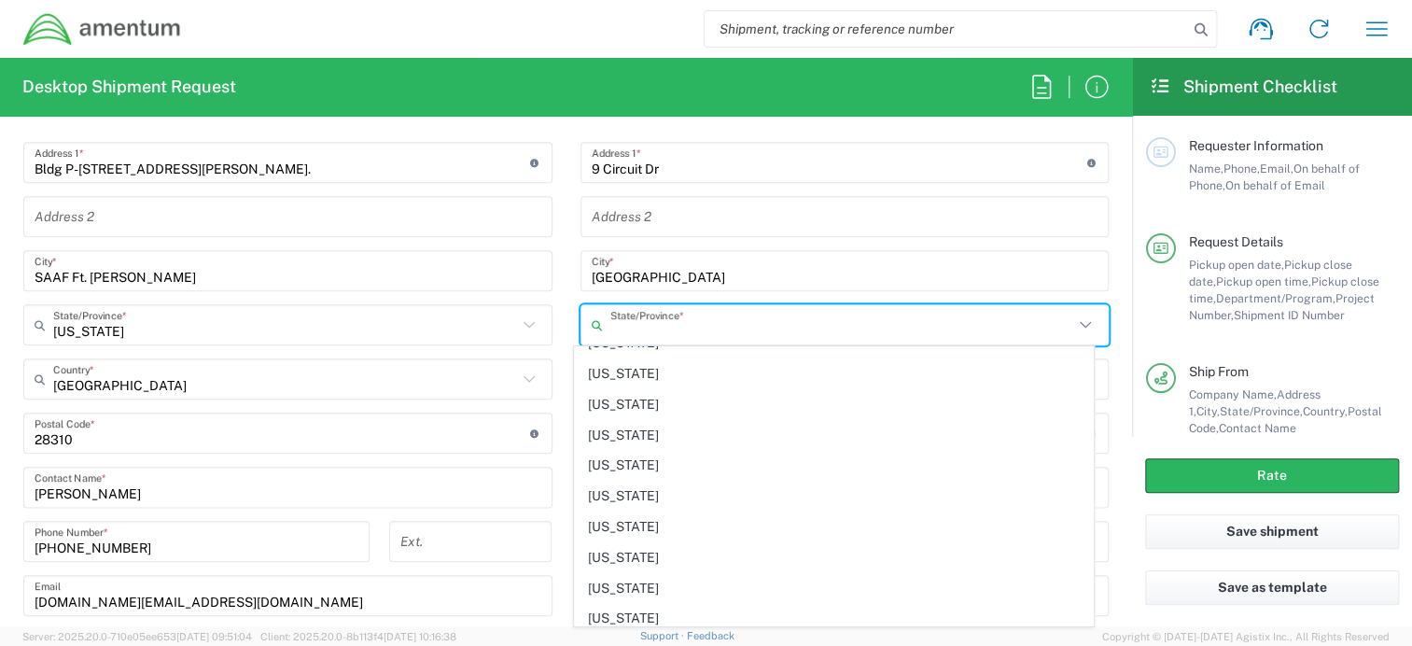
scroll to position [747, 0]
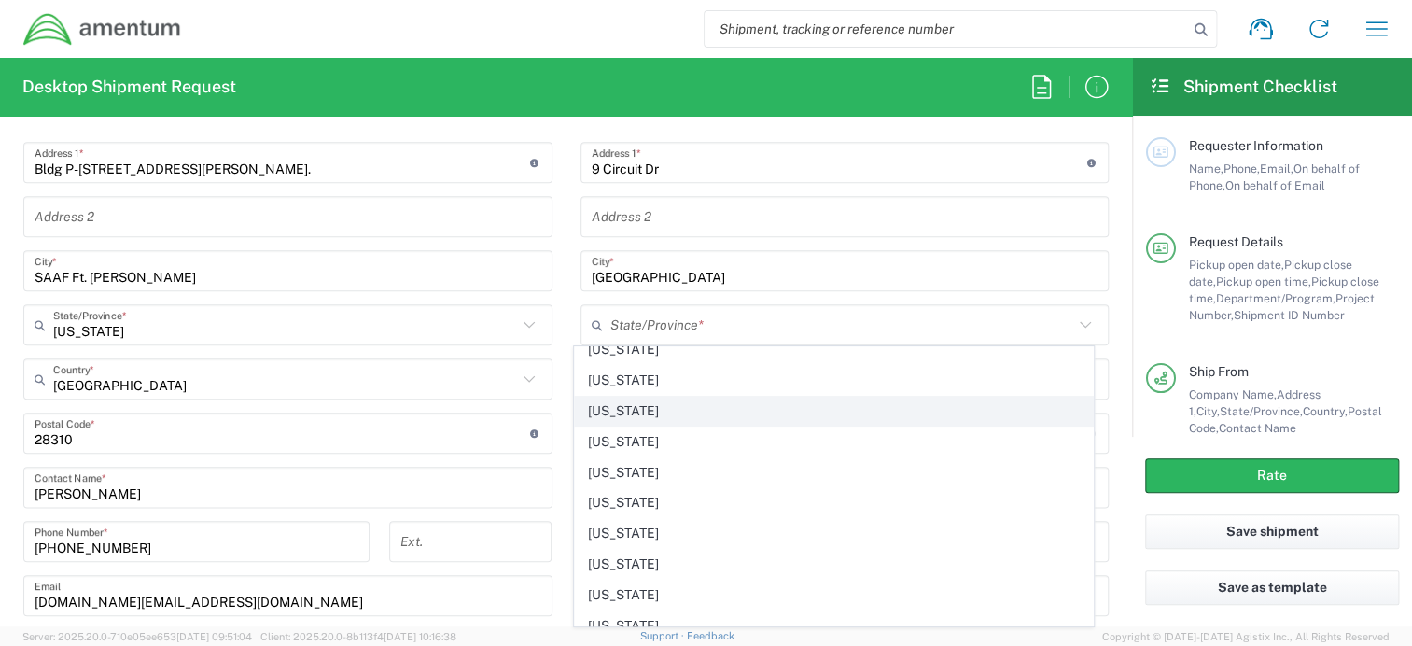
drag, startPoint x: 719, startPoint y: 436, endPoint x: 721, endPoint y: 407, distance: 29.1
click at [721, 407] on ul "Alabama Alaska Arizona Arkansas Armed Forces Americas Armed Forces Europe Armed…" at bounding box center [834, 457] width 520 height 1714
click at [715, 397] on span "Minnesota" at bounding box center [834, 411] width 518 height 29
type input "Minnesota"
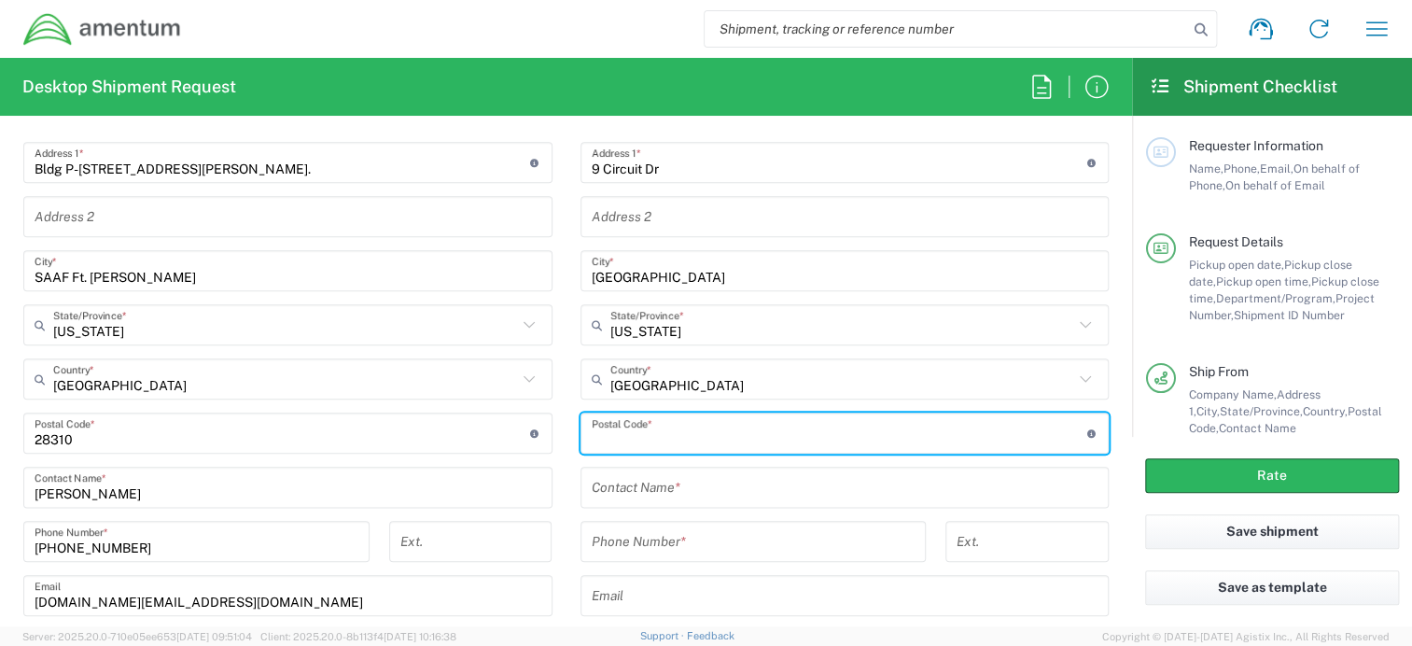
click at [691, 426] on input "undefined" at bounding box center [840, 433] width 496 height 33
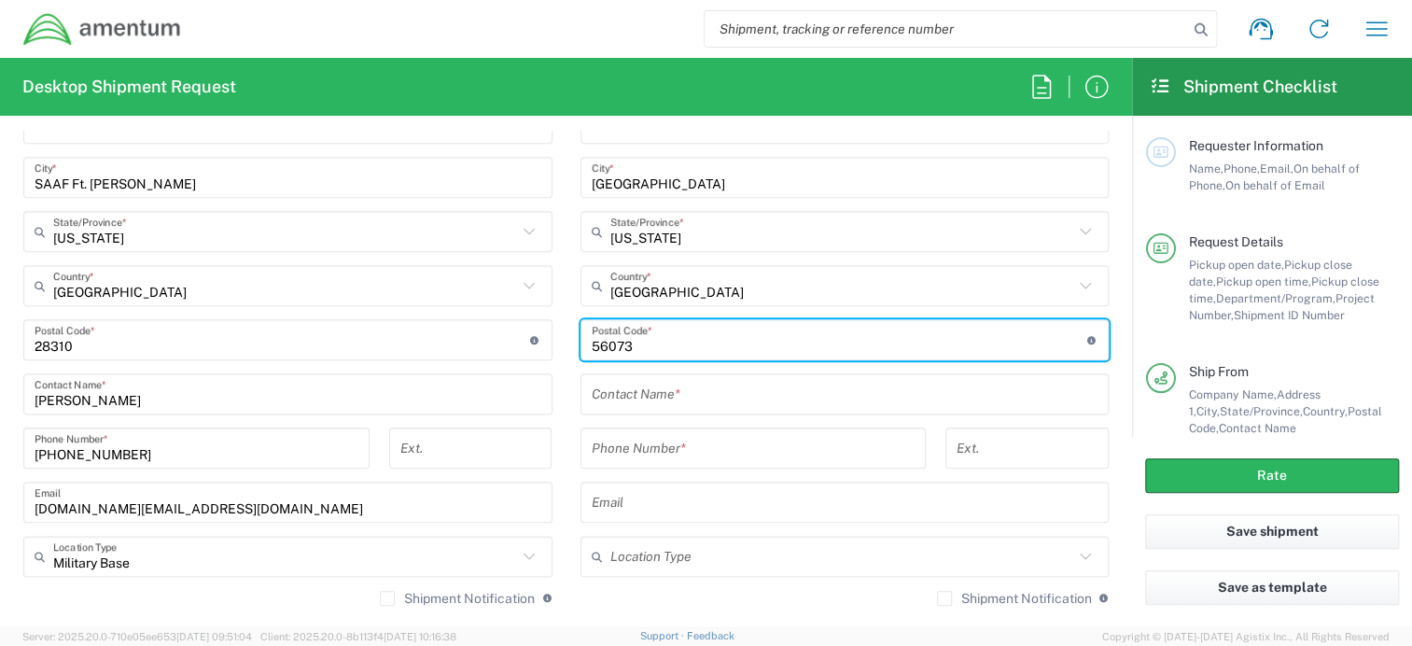
type input "56073"
click at [672, 393] on input "text" at bounding box center [845, 394] width 507 height 33
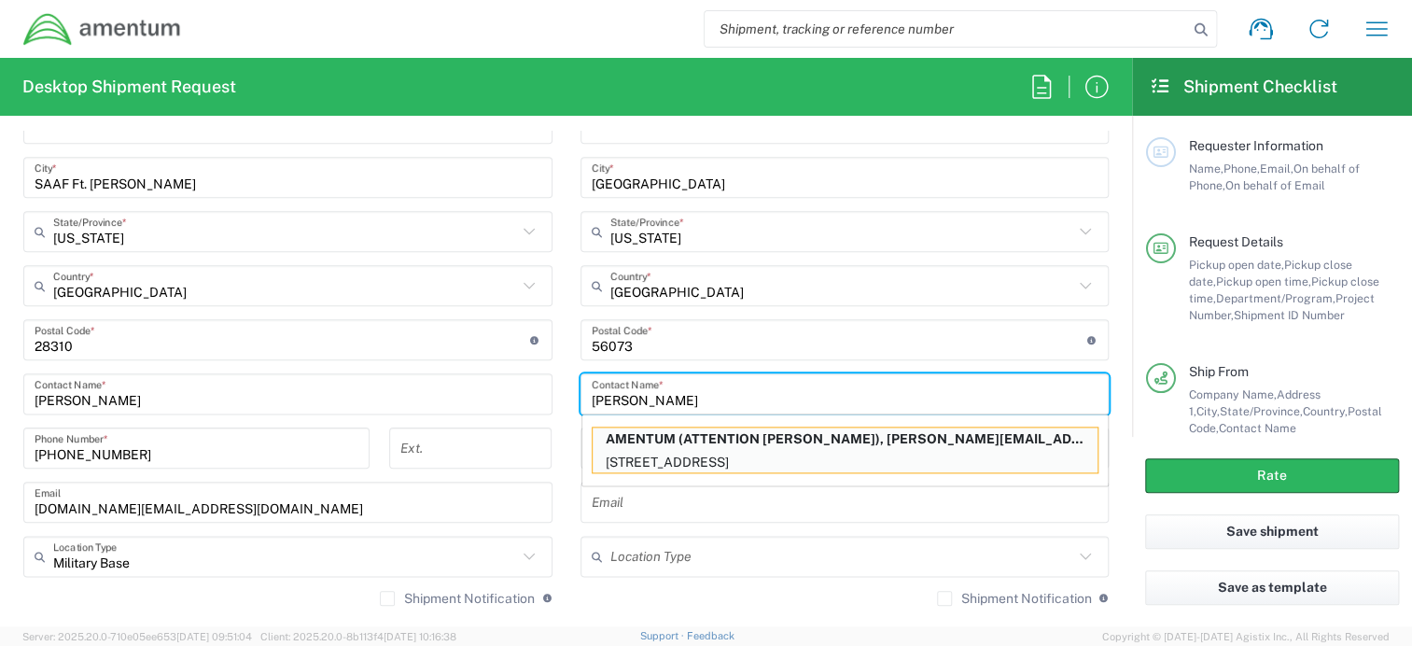
type input "[PERSON_NAME]"
click at [555, 399] on main "Location 1002-4122-6 1006-5256-0 1026-8910-0 1281-0560-3 1369-6441-0 1402-6962-…" at bounding box center [287, 279] width 557 height 679
click at [656, 389] on input "[PERSON_NAME]" at bounding box center [845, 394] width 507 height 33
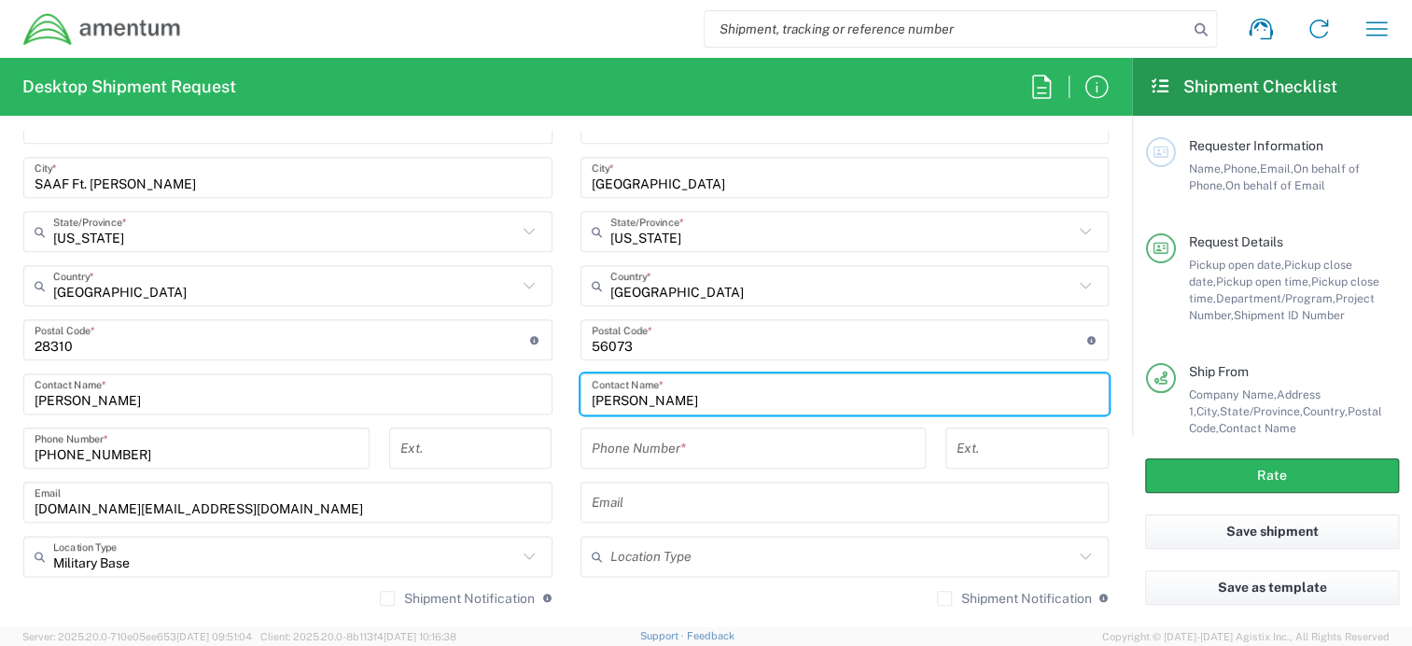
click at [725, 389] on input "[PERSON_NAME]" at bounding box center [845, 394] width 507 height 33
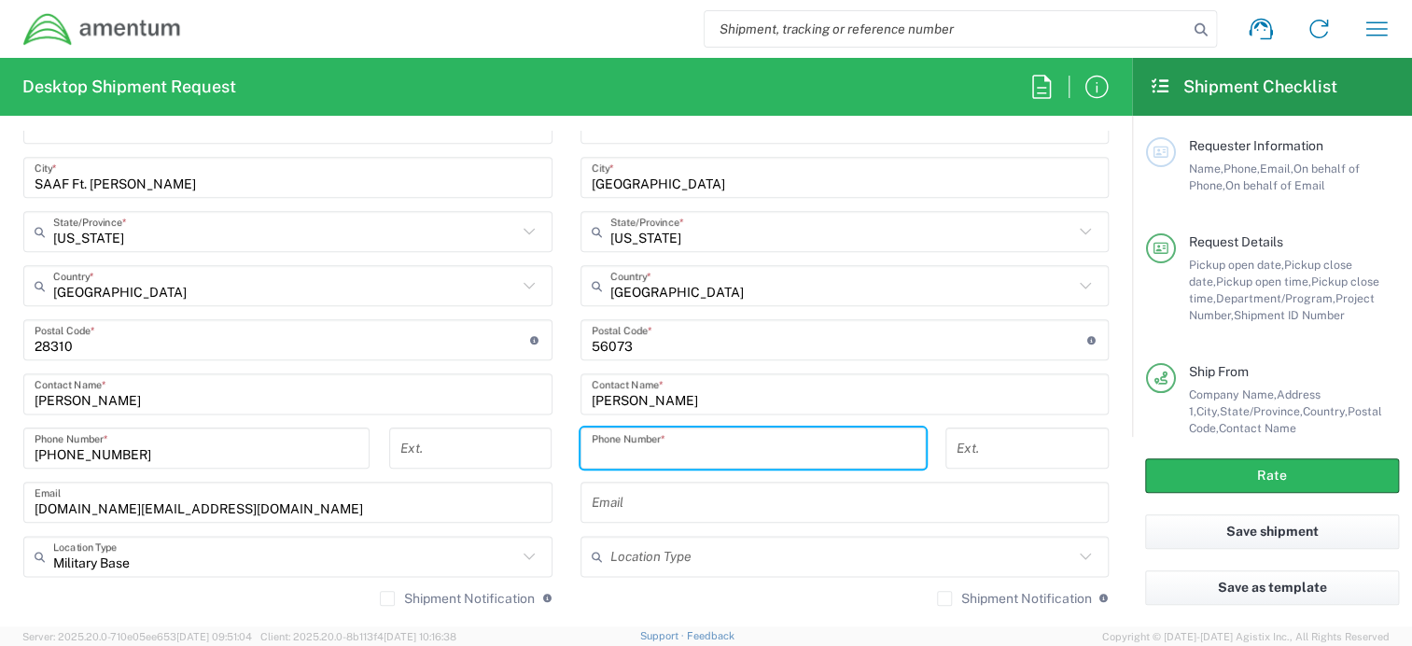
paste input "2565834400"
type input "2565834400"
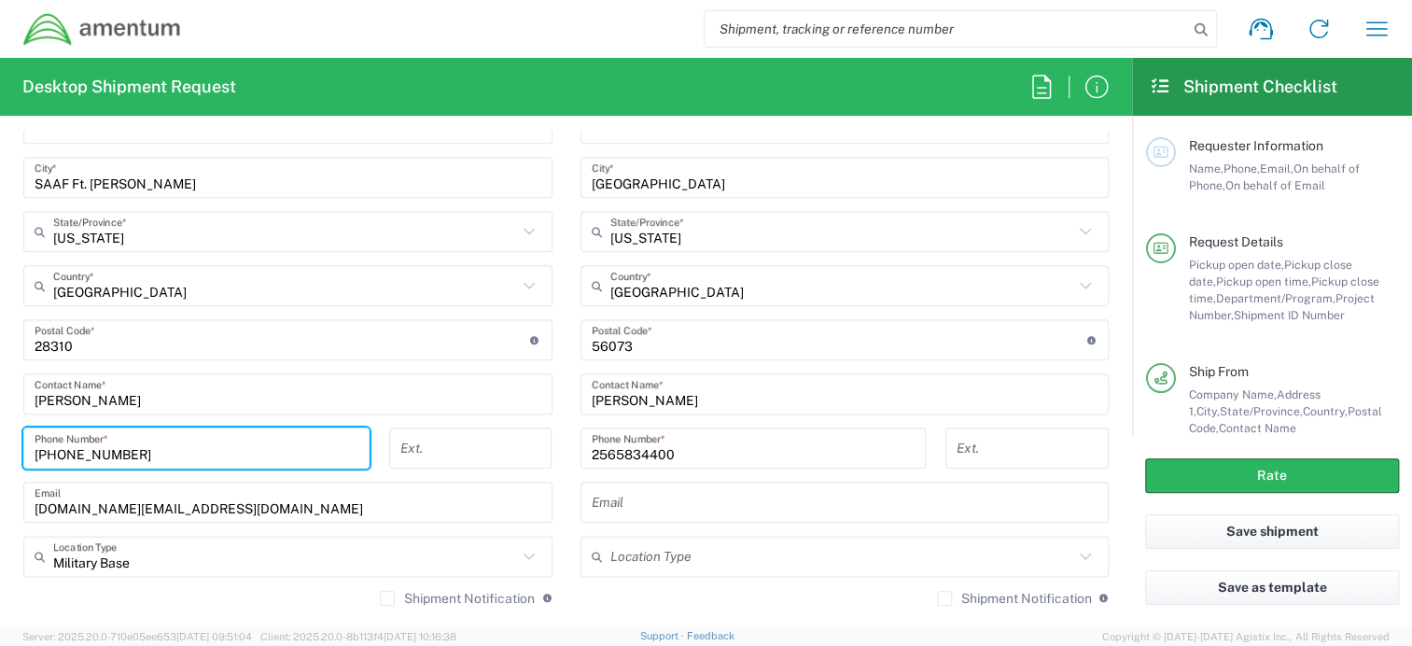
click at [88, 447] on input "910-907-2391" at bounding box center [197, 448] width 324 height 33
click at [62, 447] on input "910-9072391" at bounding box center [197, 448] width 324 height 33
type input "9109072391"
click at [632, 496] on input "text" at bounding box center [845, 502] width 507 height 33
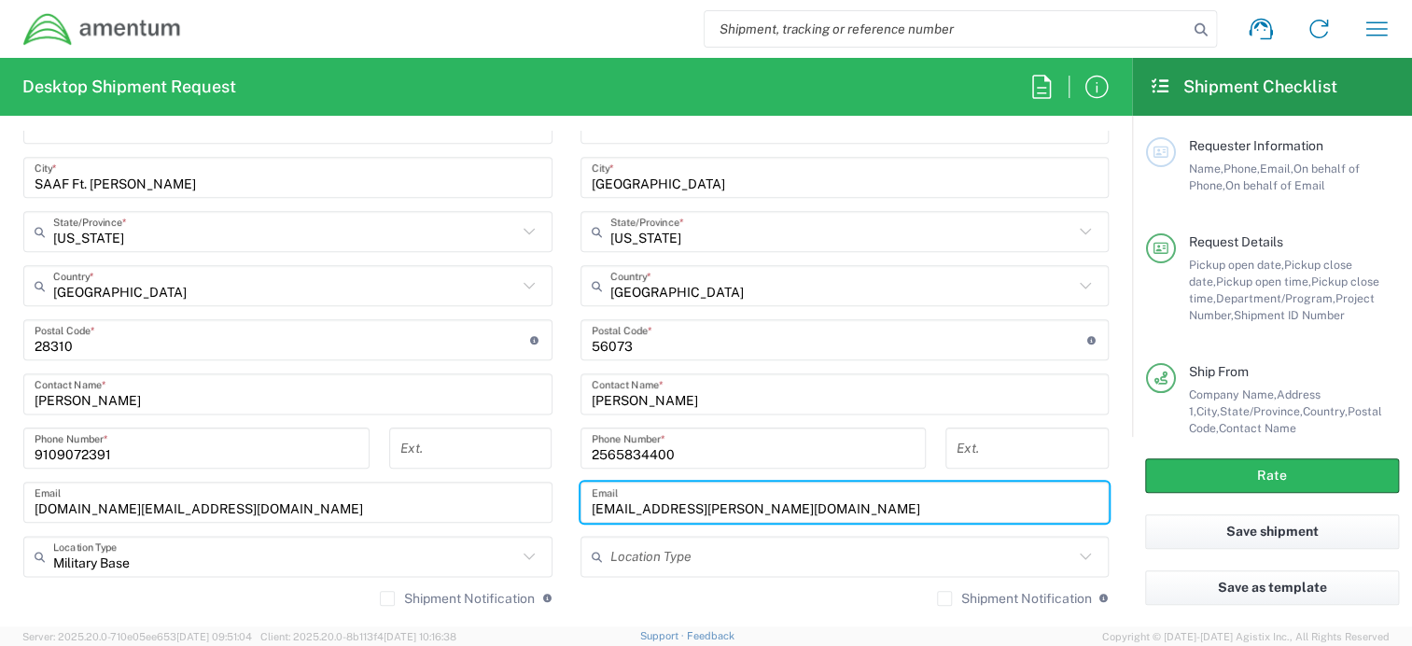
type input "[EMAIL_ADDRESS][PERSON_NAME][DOMAIN_NAME]"
click at [657, 550] on input "text" at bounding box center [842, 556] width 464 height 33
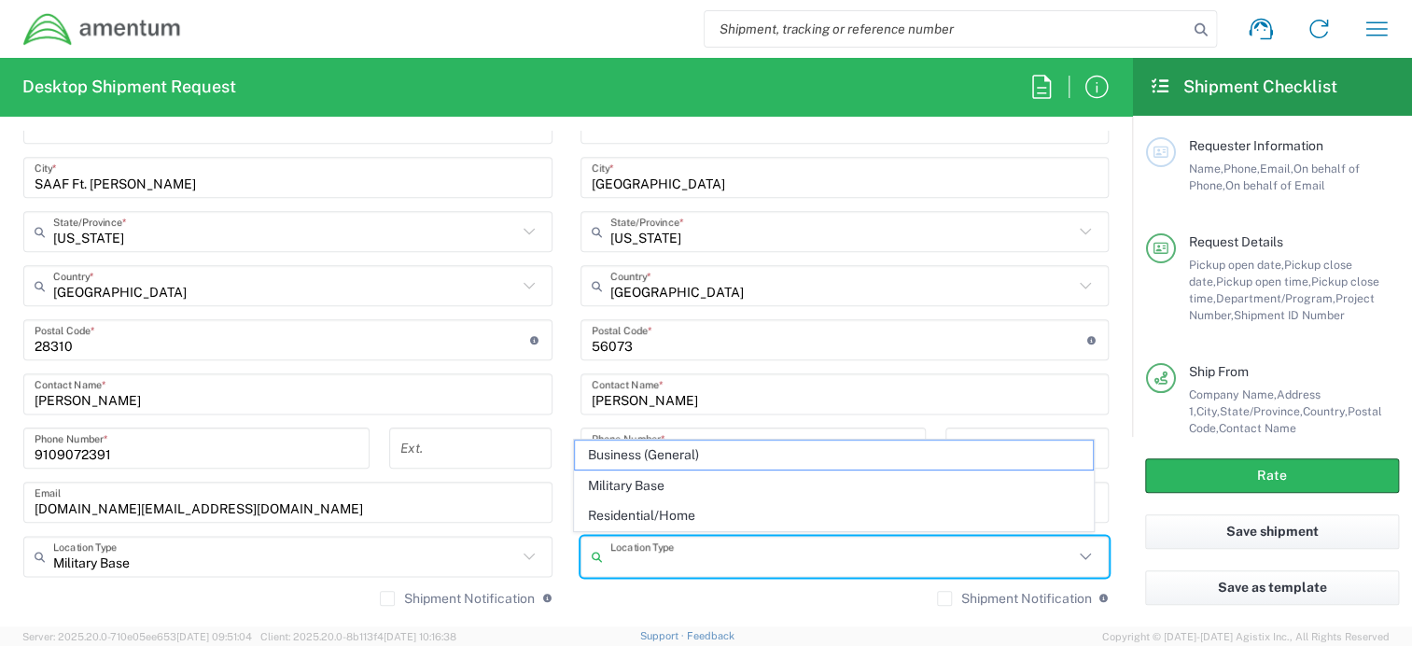
click at [662, 509] on span "Residential/Home" at bounding box center [834, 515] width 518 height 29
type input "Residential/Home"
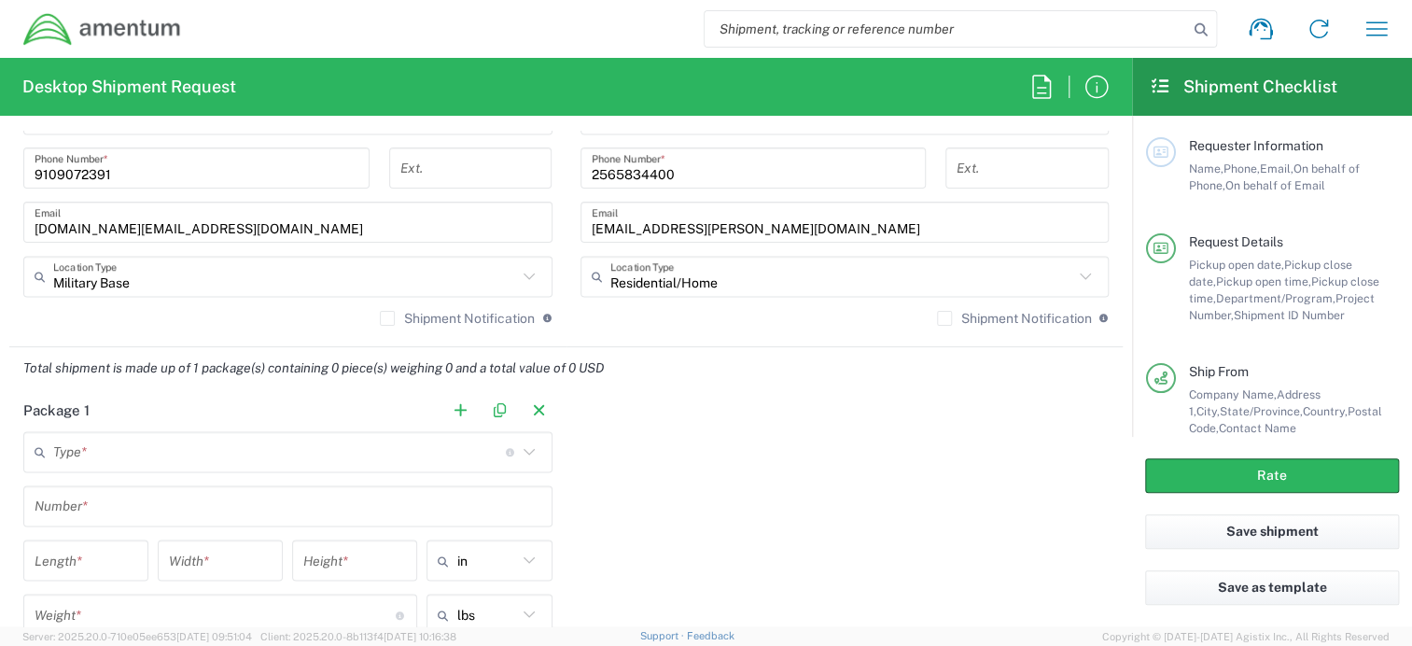
scroll to position [1432, 0]
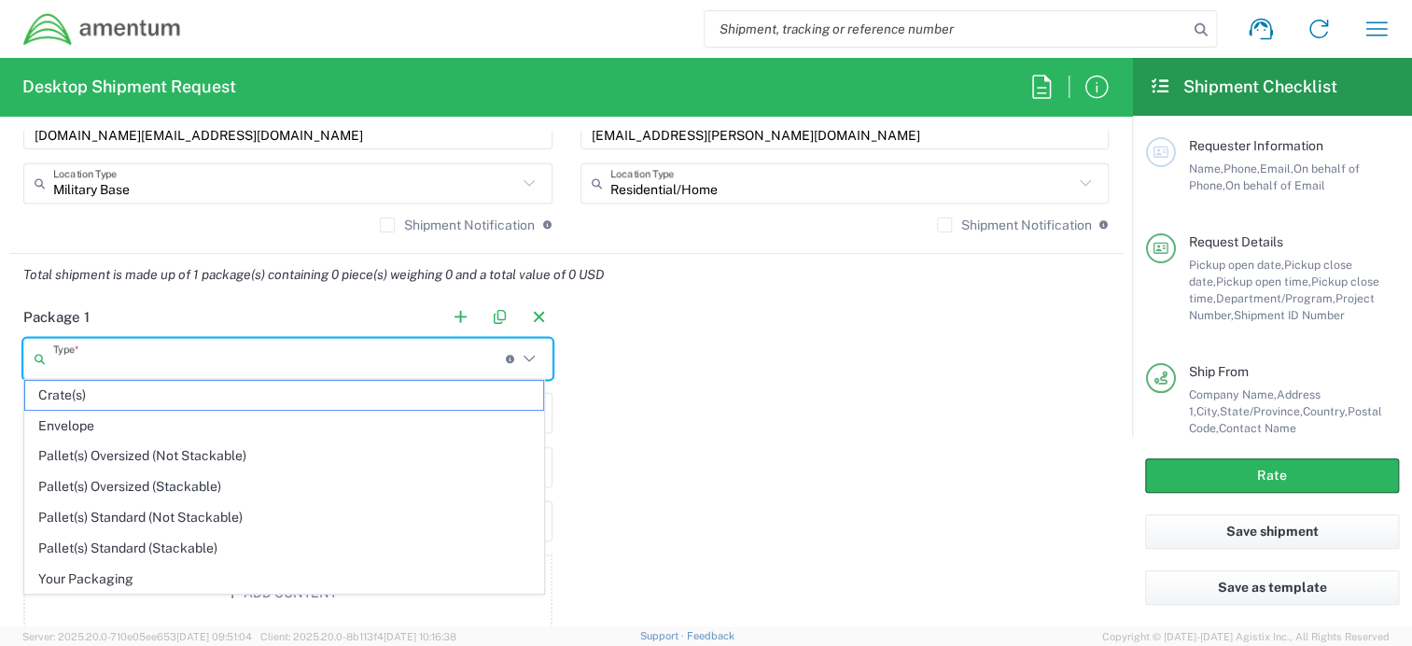
click at [120, 357] on input "text" at bounding box center [279, 358] width 453 height 33
click at [122, 572] on span "Your Packaging" at bounding box center [284, 579] width 518 height 29
type input "Your Packaging"
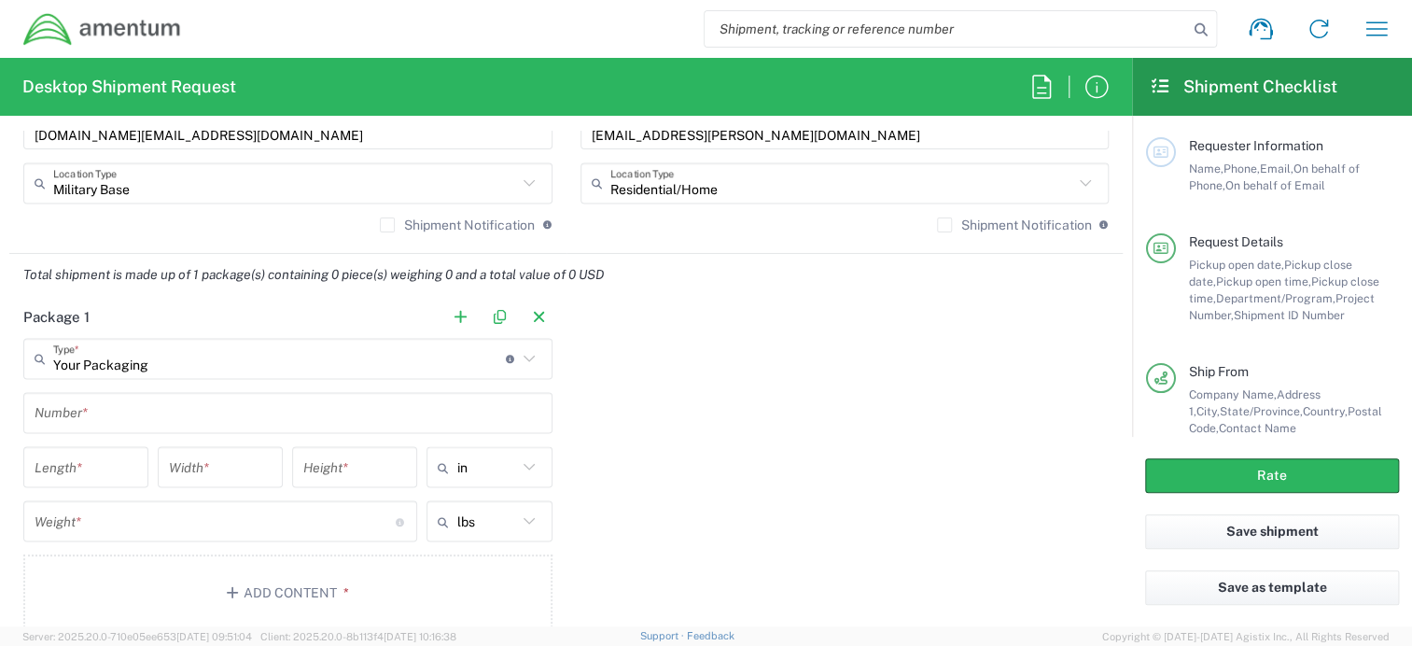
click at [102, 417] on input "text" at bounding box center [288, 413] width 507 height 33
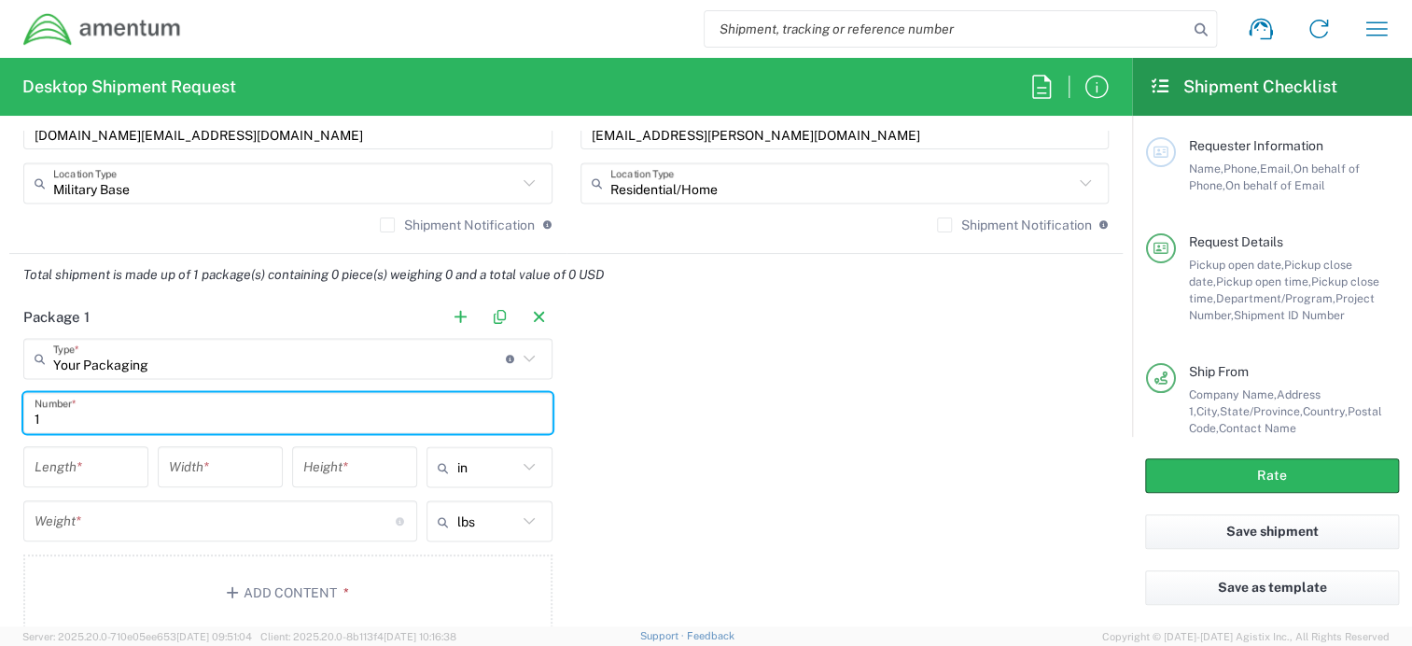
type input "1"
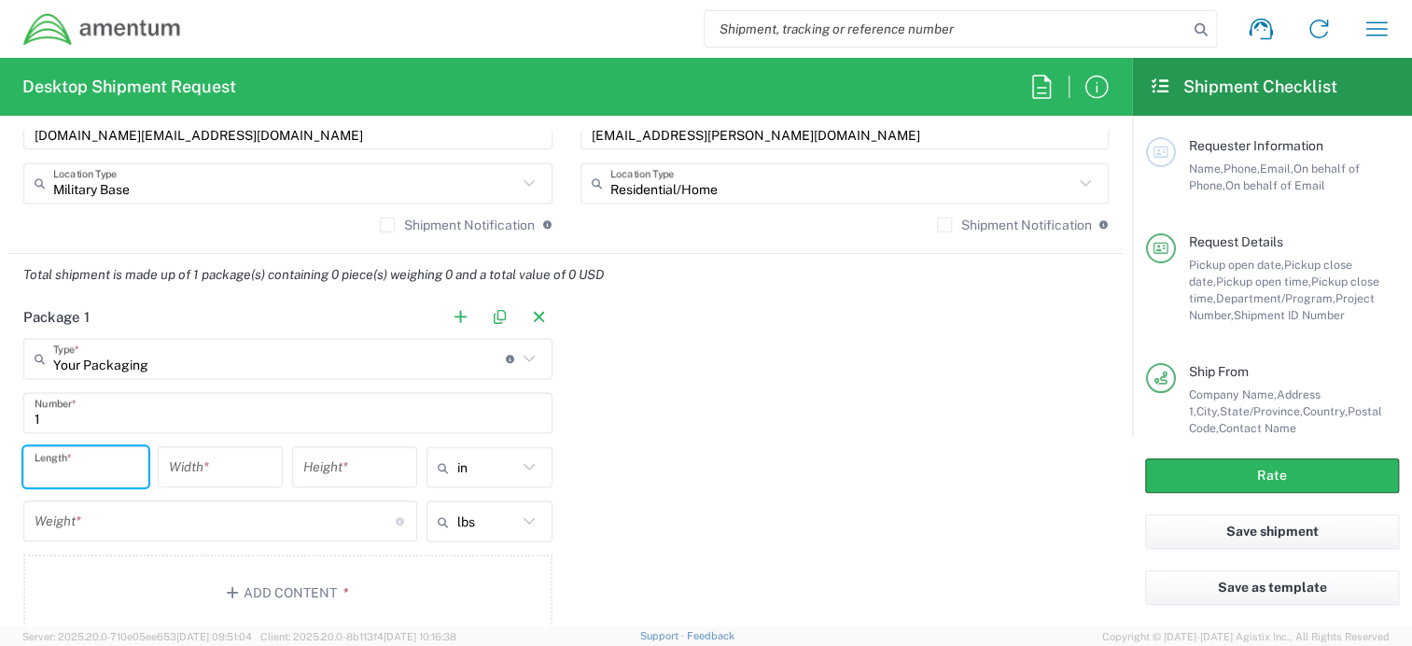
click at [88, 468] on input "number" at bounding box center [86, 467] width 103 height 33
type input "24"
click at [241, 468] on input "number" at bounding box center [220, 467] width 103 height 33
type input "12"
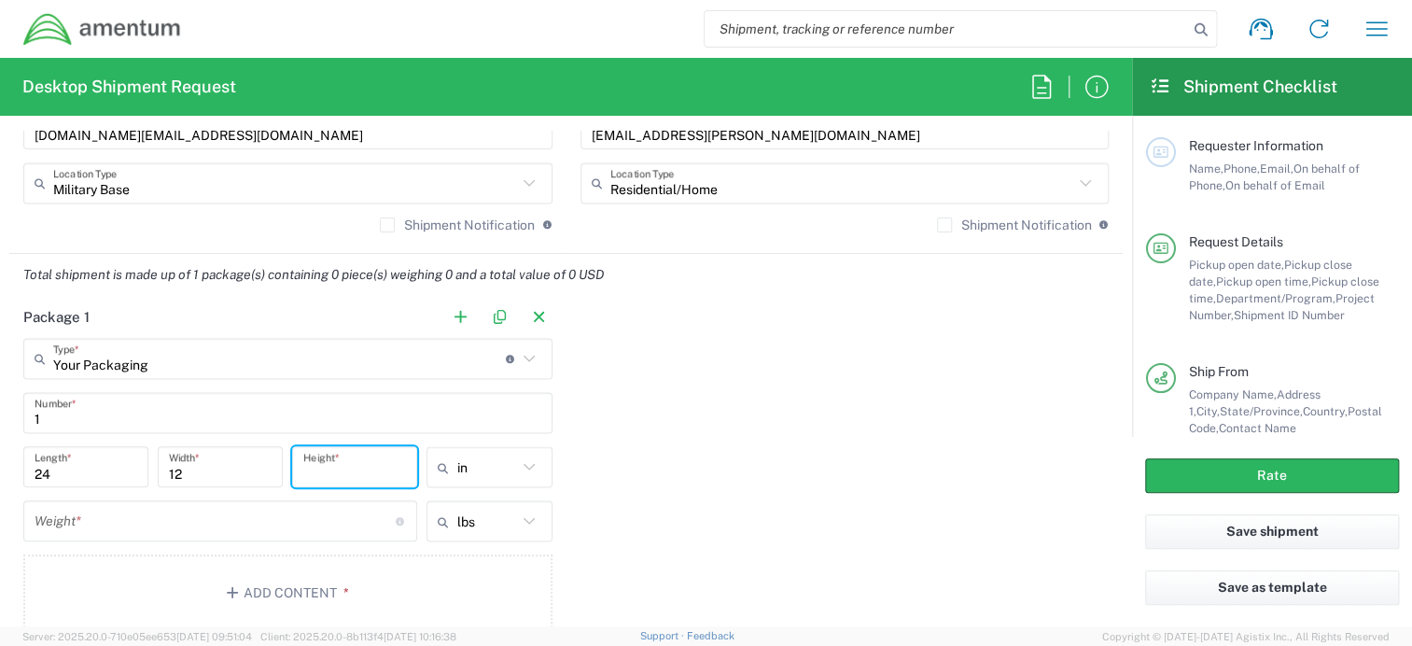
click at [321, 454] on input "number" at bounding box center [354, 467] width 103 height 33
type input "18"
click at [187, 516] on input "number" at bounding box center [215, 521] width 361 height 33
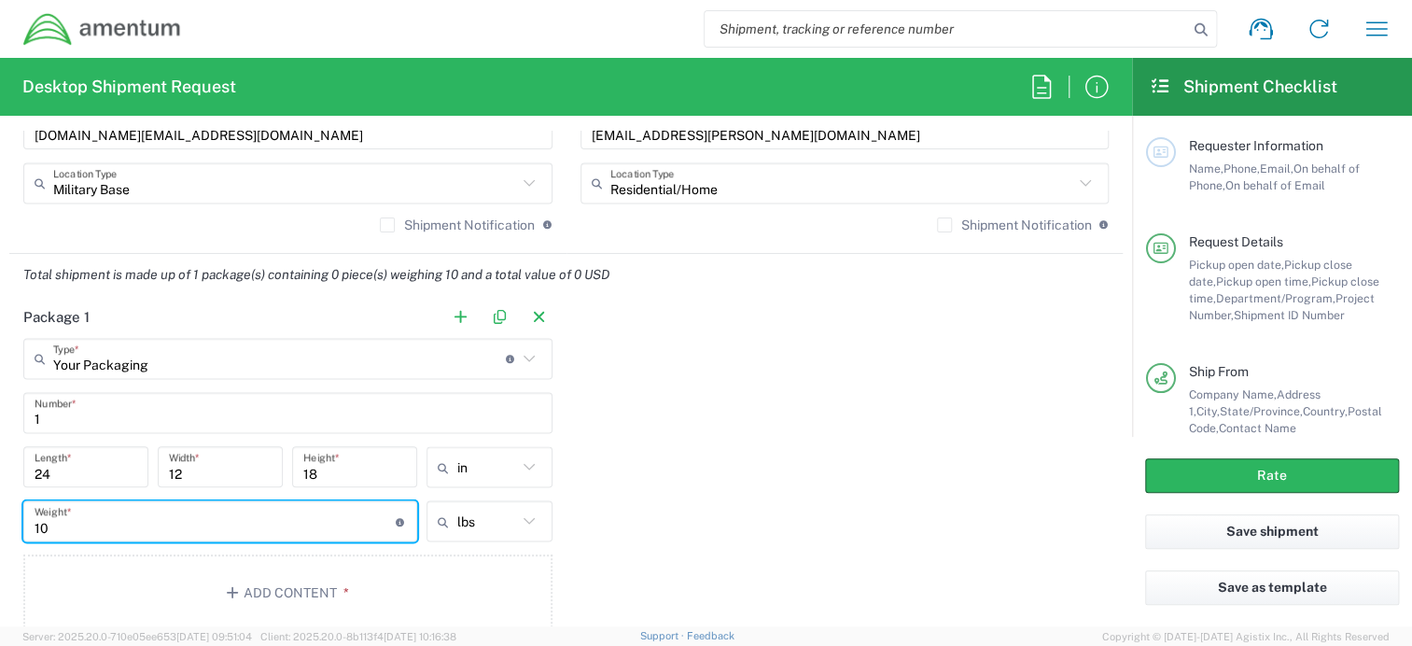
type input "10"
click at [832, 514] on div "Package 1 Your Packaging Type * Material used to package goods Crate(s) Envelop…" at bounding box center [565, 470] width 1113 height 349
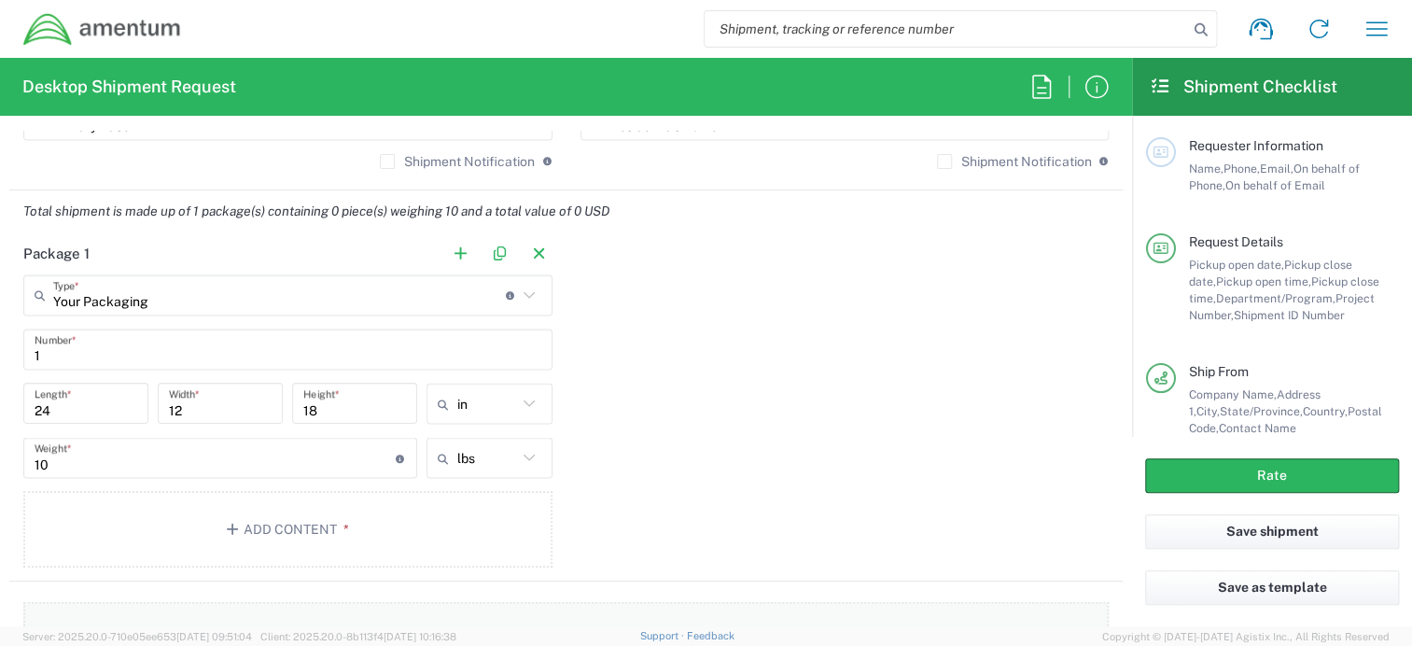
scroll to position [1619, 0]
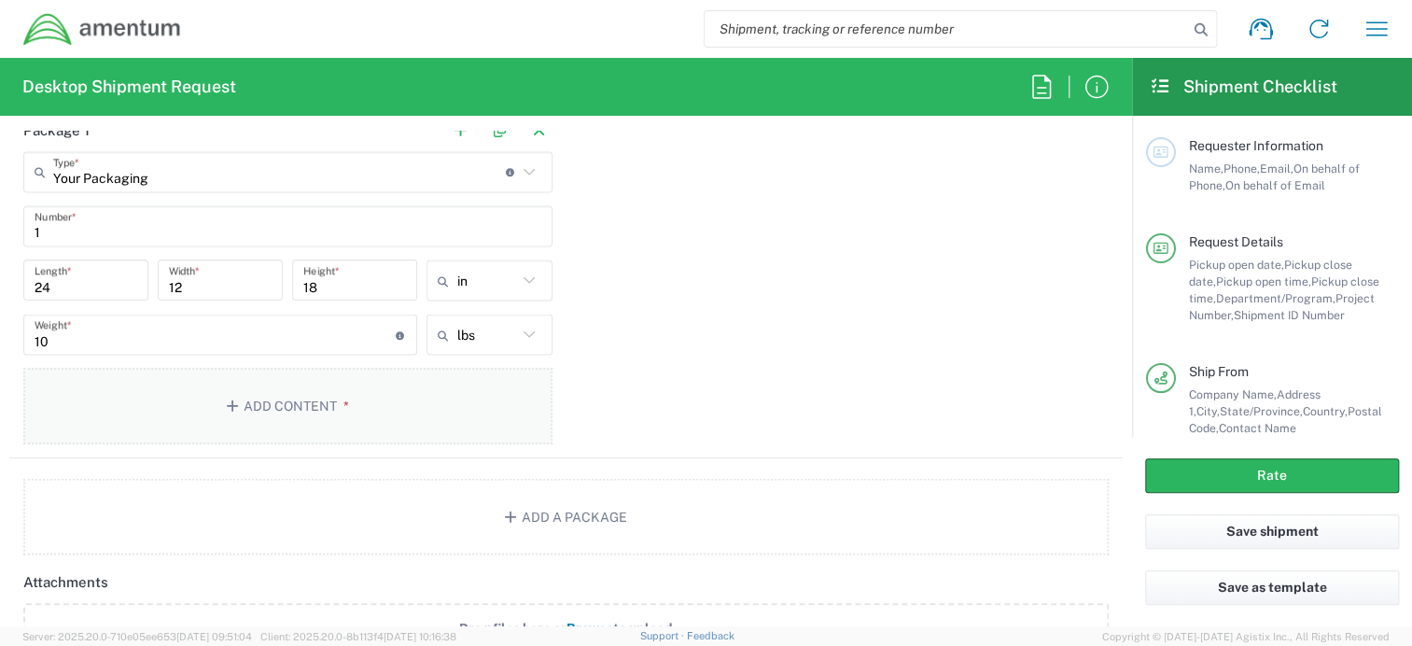
click at [322, 407] on button "Add Content *" at bounding box center [287, 406] width 529 height 77
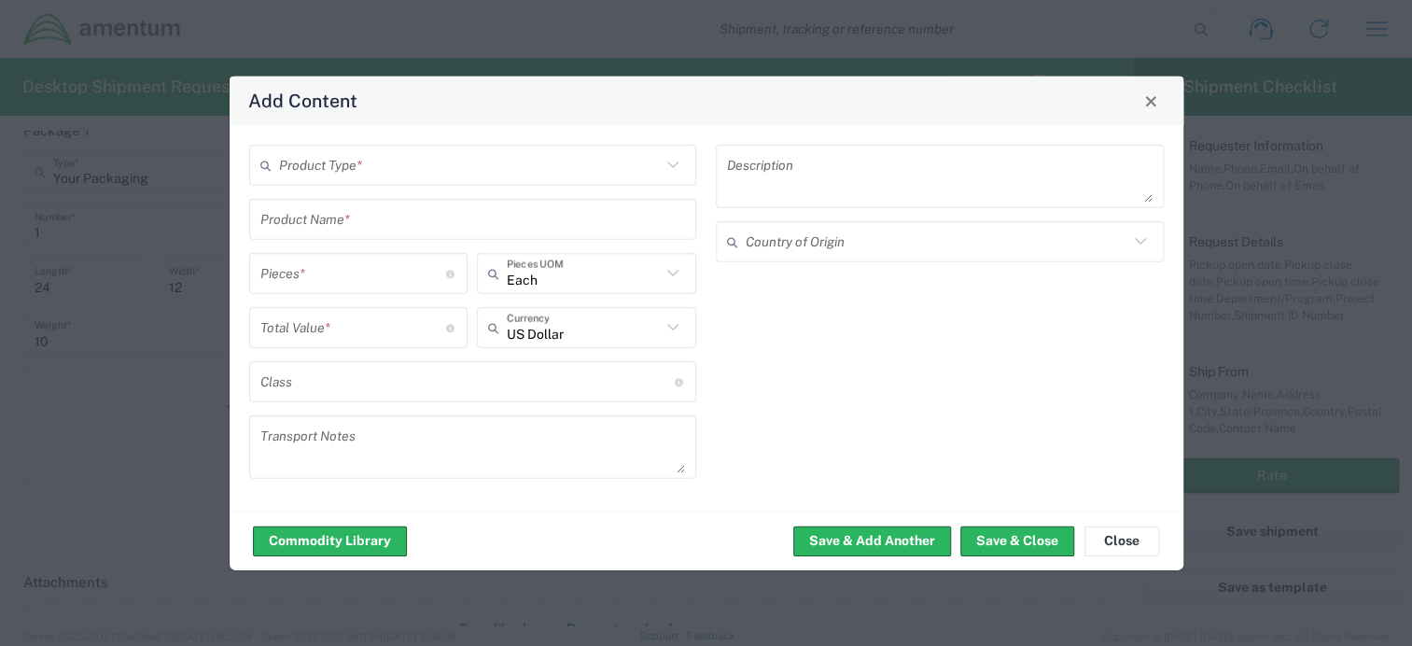
click at [315, 166] on input "text" at bounding box center [470, 164] width 383 height 33
click at [317, 233] on span "General Commodity" at bounding box center [472, 236] width 444 height 29
type input "General Commodity"
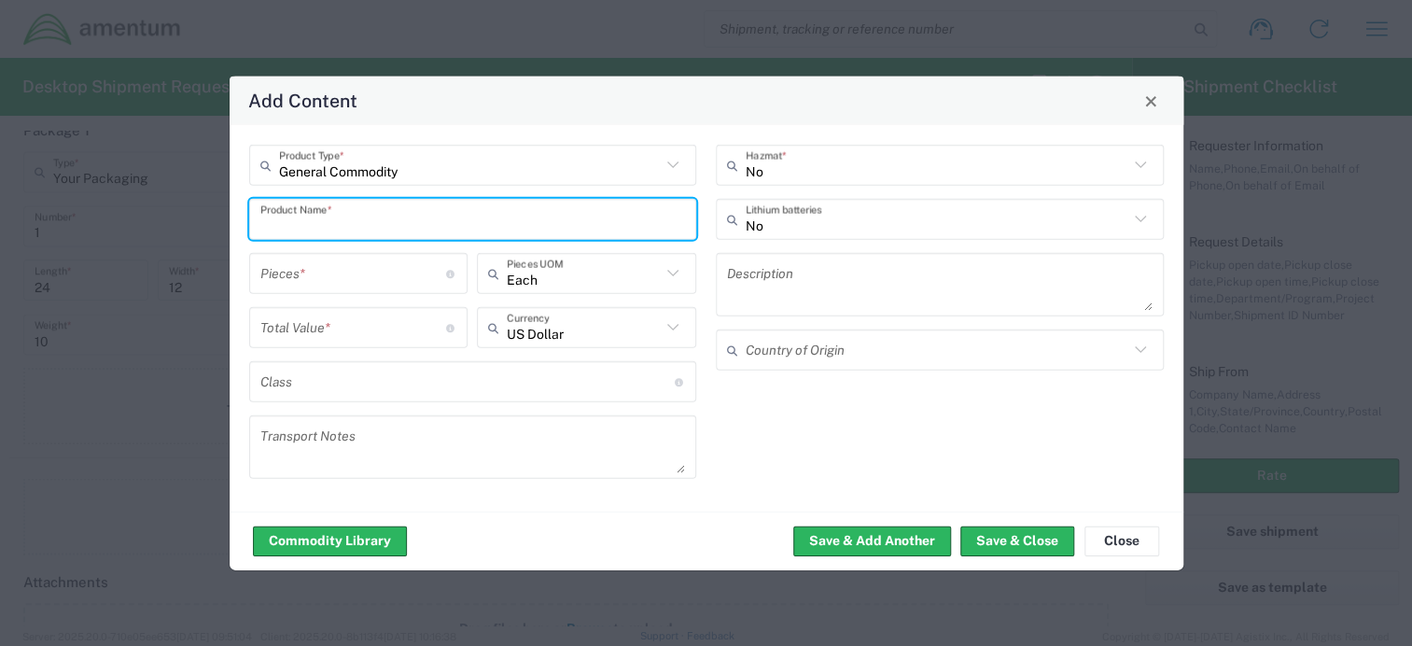
click at [314, 232] on input "text" at bounding box center [473, 219] width 426 height 33
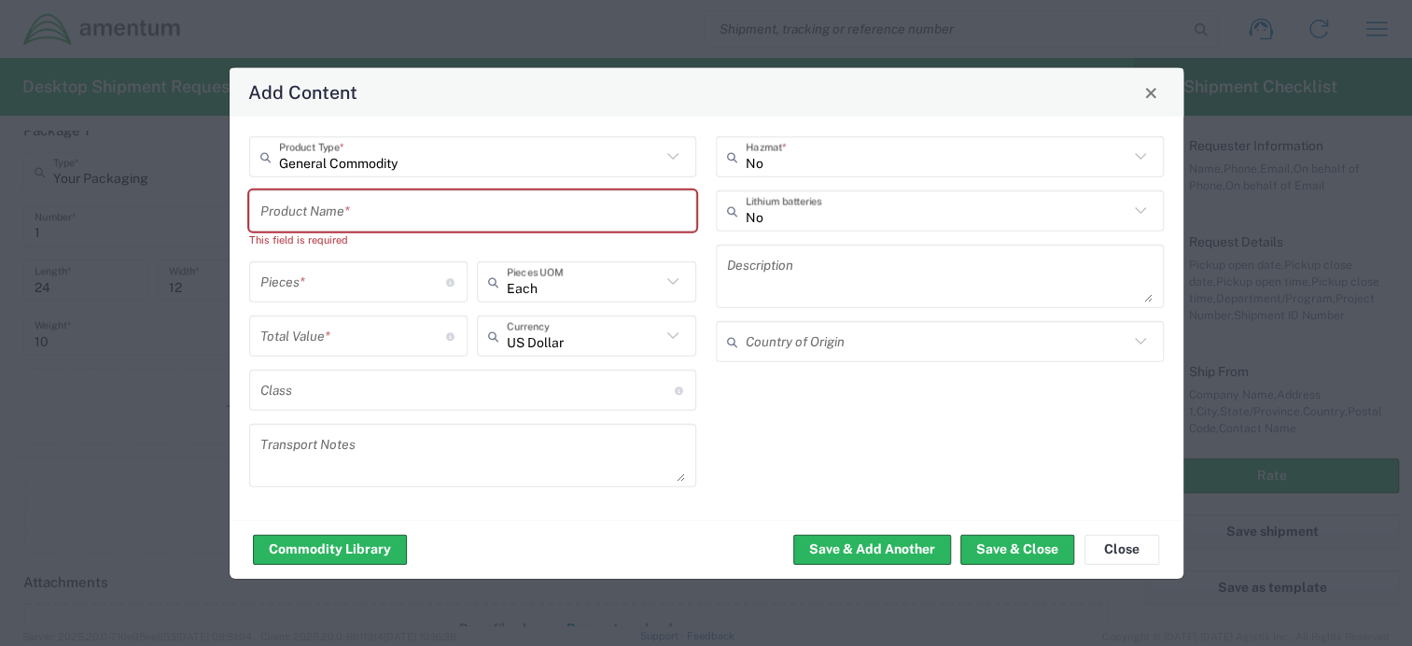
click at [342, 215] on input "text" at bounding box center [473, 210] width 426 height 33
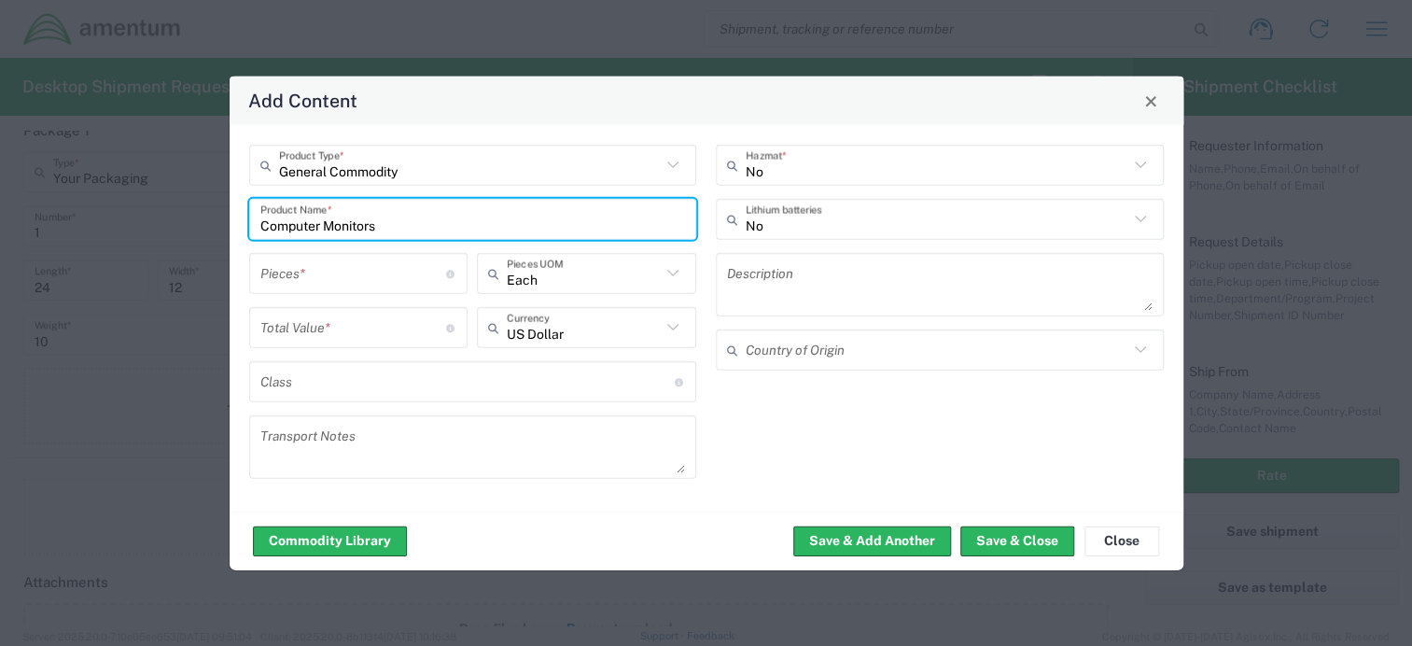
click at [313, 286] on input "number" at bounding box center [353, 273] width 187 height 33
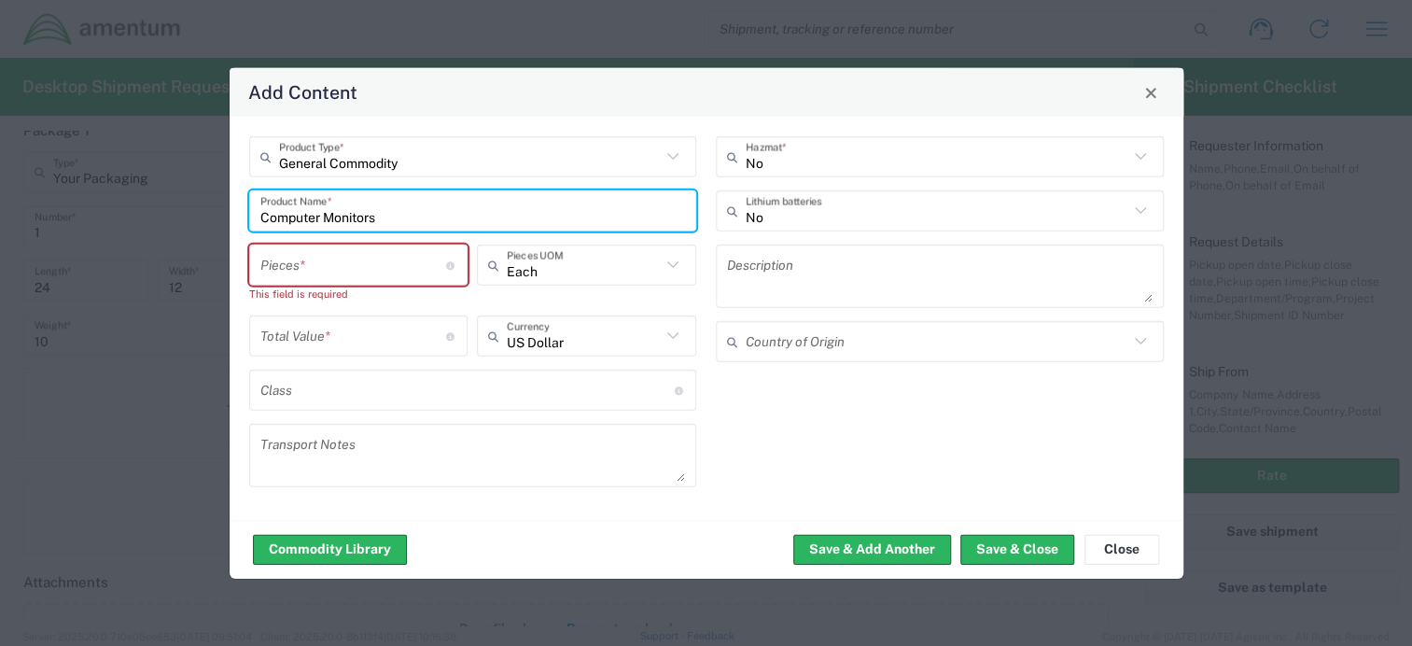
click at [384, 223] on input "Computer Monitors" at bounding box center [473, 210] width 426 height 33
type input "Computer Monitor"
click at [314, 267] on input "number" at bounding box center [353, 264] width 187 height 33
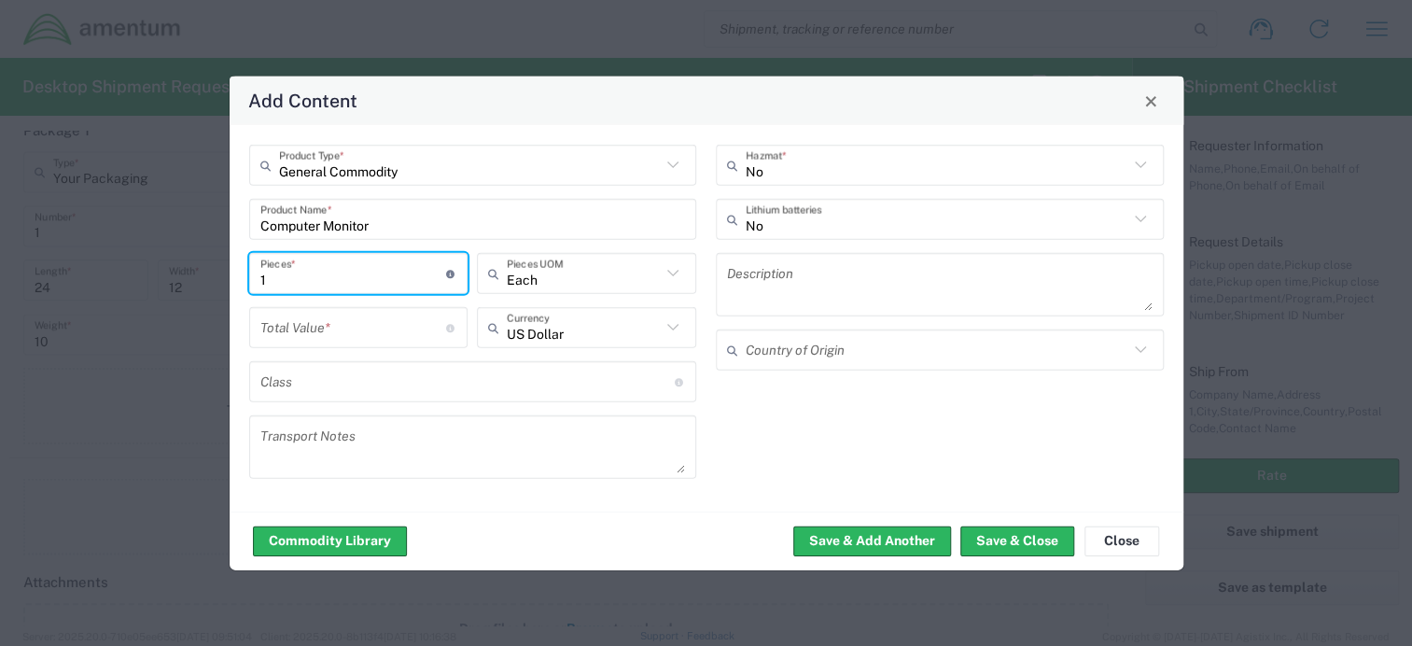
type input "1"
click at [347, 317] on input "number" at bounding box center [353, 327] width 187 height 33
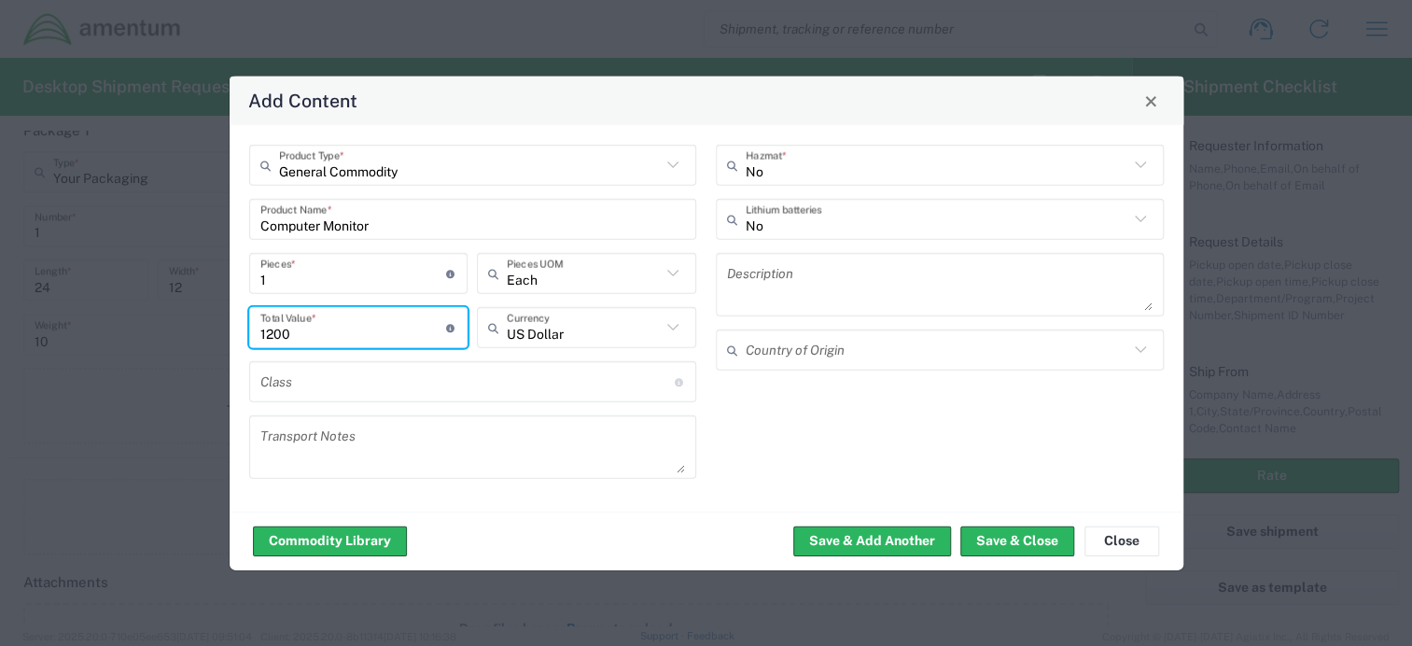
type input "1200"
click at [846, 419] on div "No Hazmat * No Lithium batteries Description Country of Origin" at bounding box center [940, 318] width 468 height 347
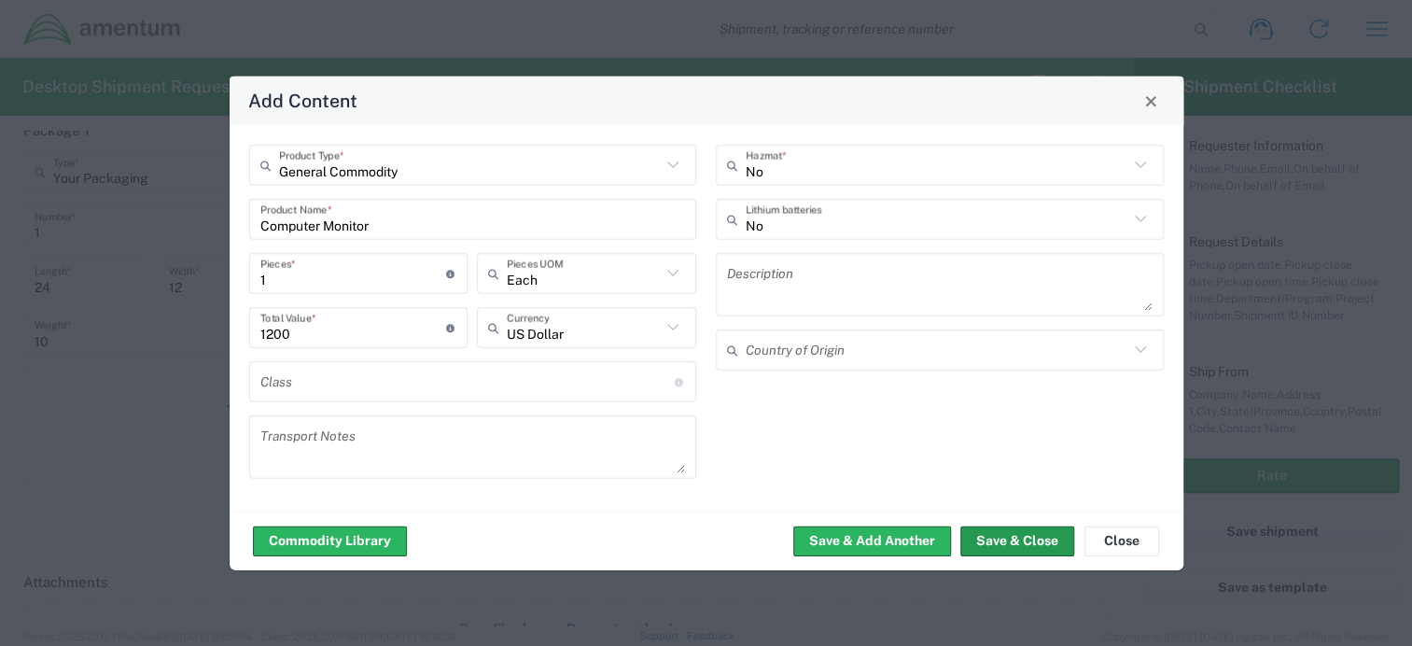
click at [999, 540] on button "Save & Close" at bounding box center [1017, 540] width 114 height 30
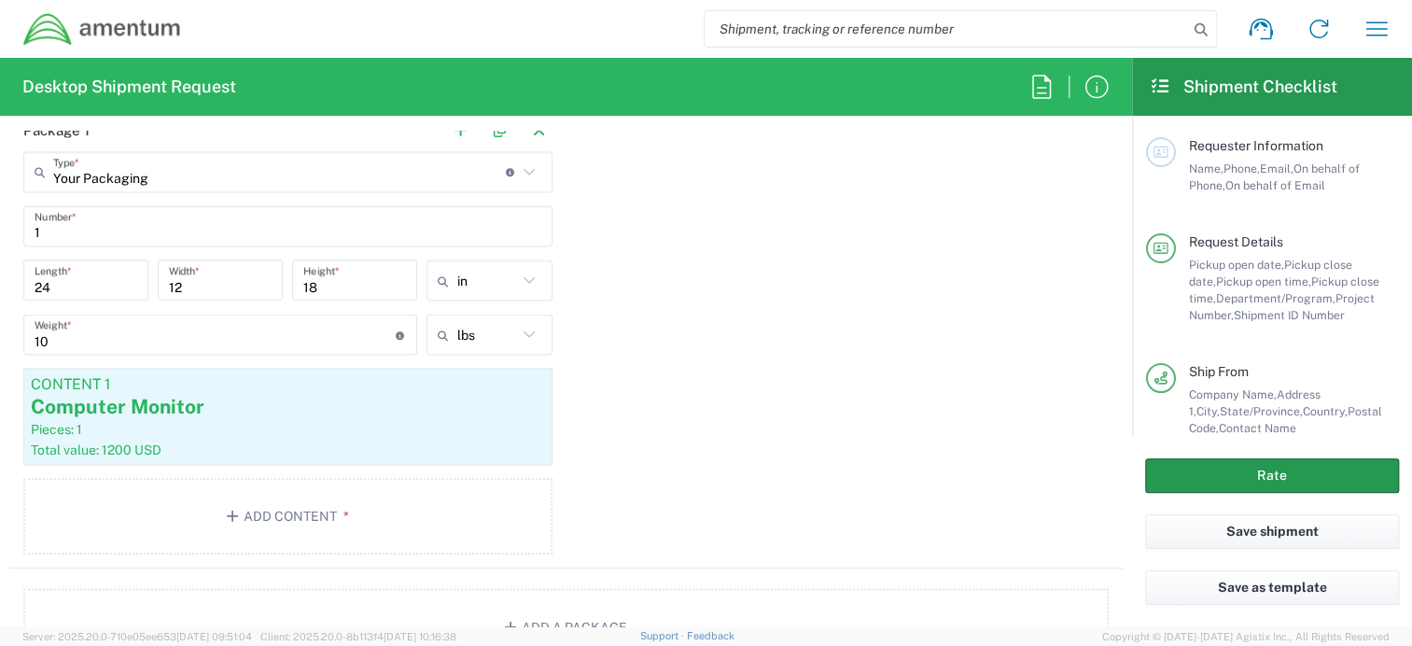
click at [1210, 478] on button "Rate" at bounding box center [1272, 475] width 254 height 35
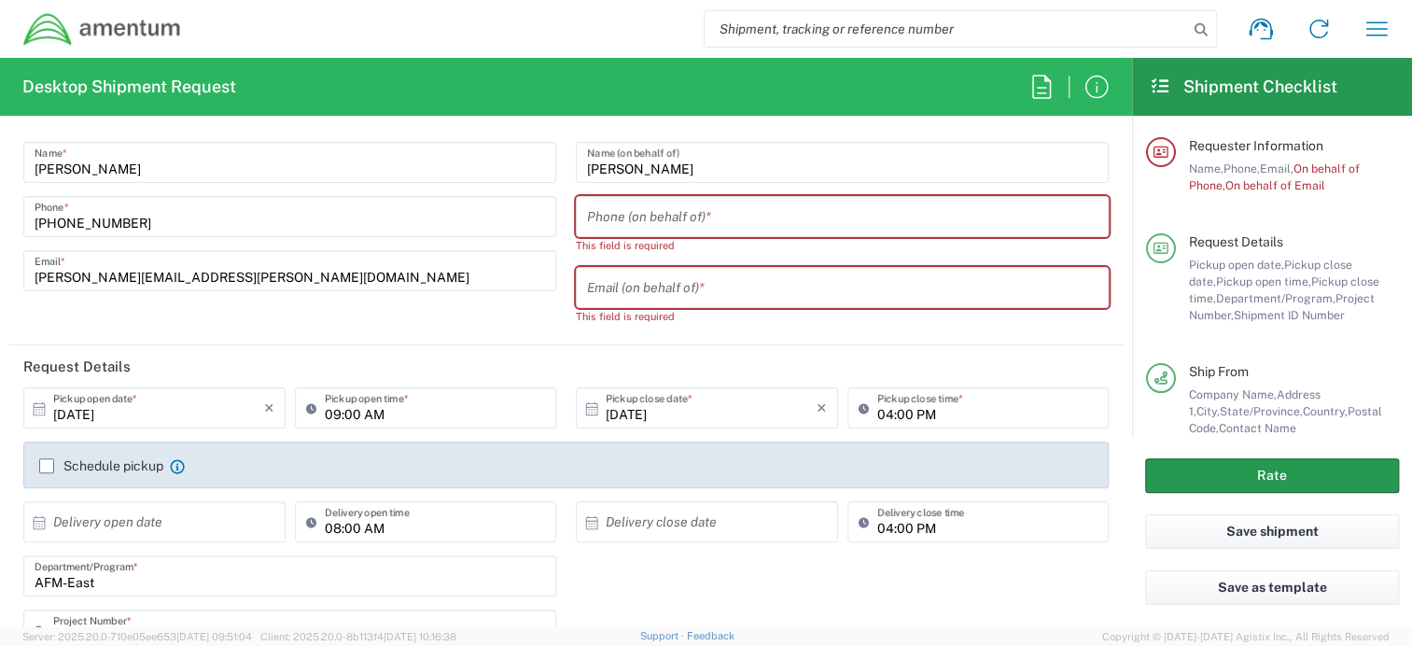
scroll to position [0, 0]
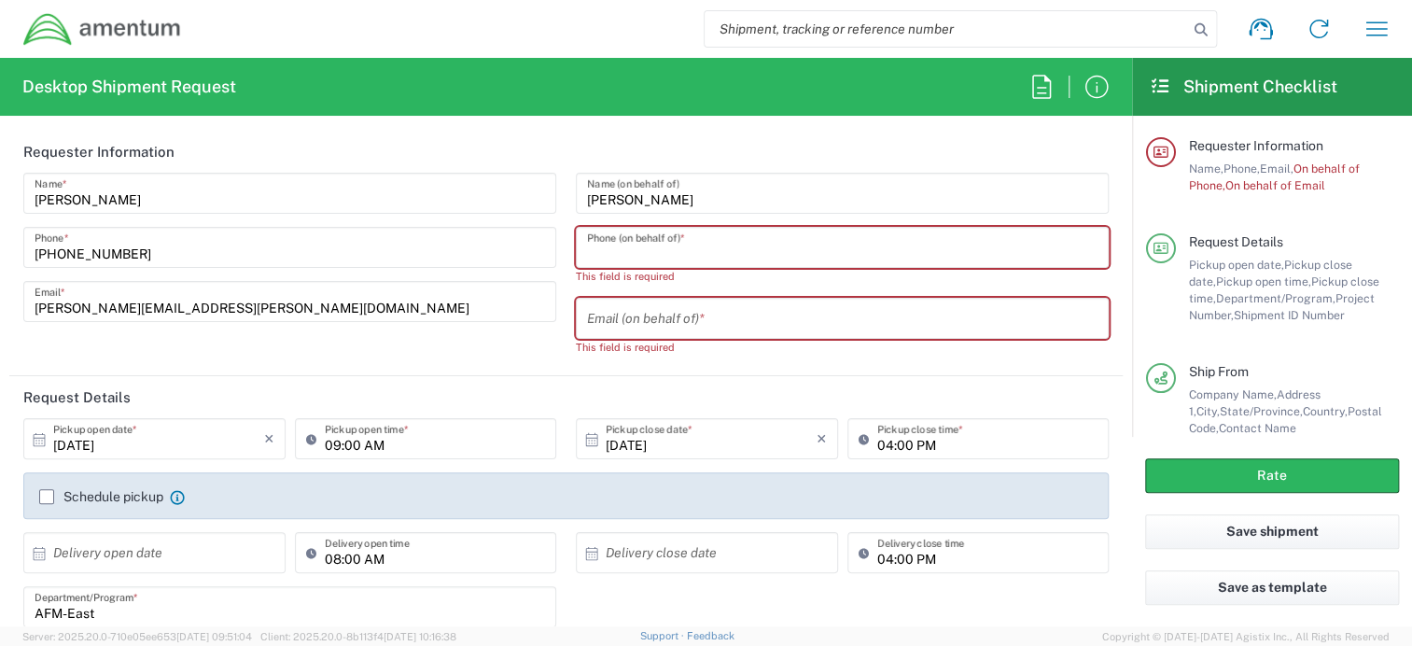
paste input "2565834400"
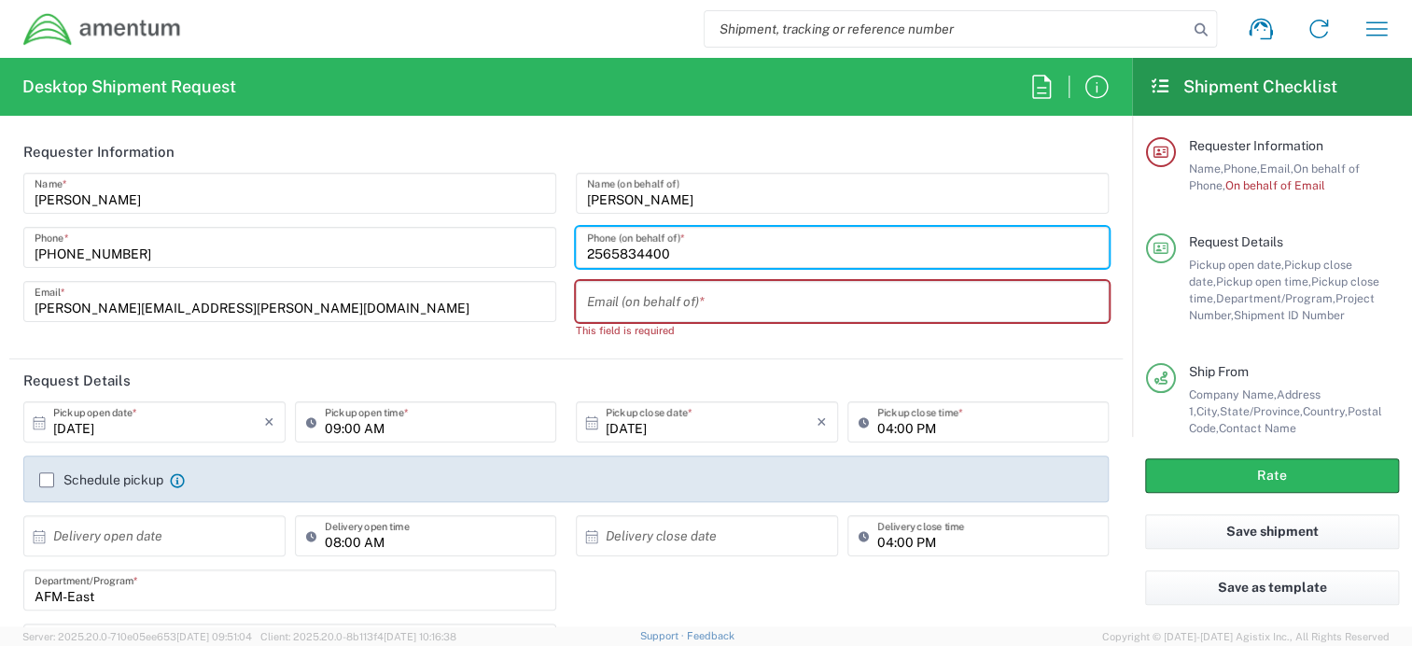
type input "2565834400"
click at [655, 303] on input "text" at bounding box center [842, 302] width 510 height 33
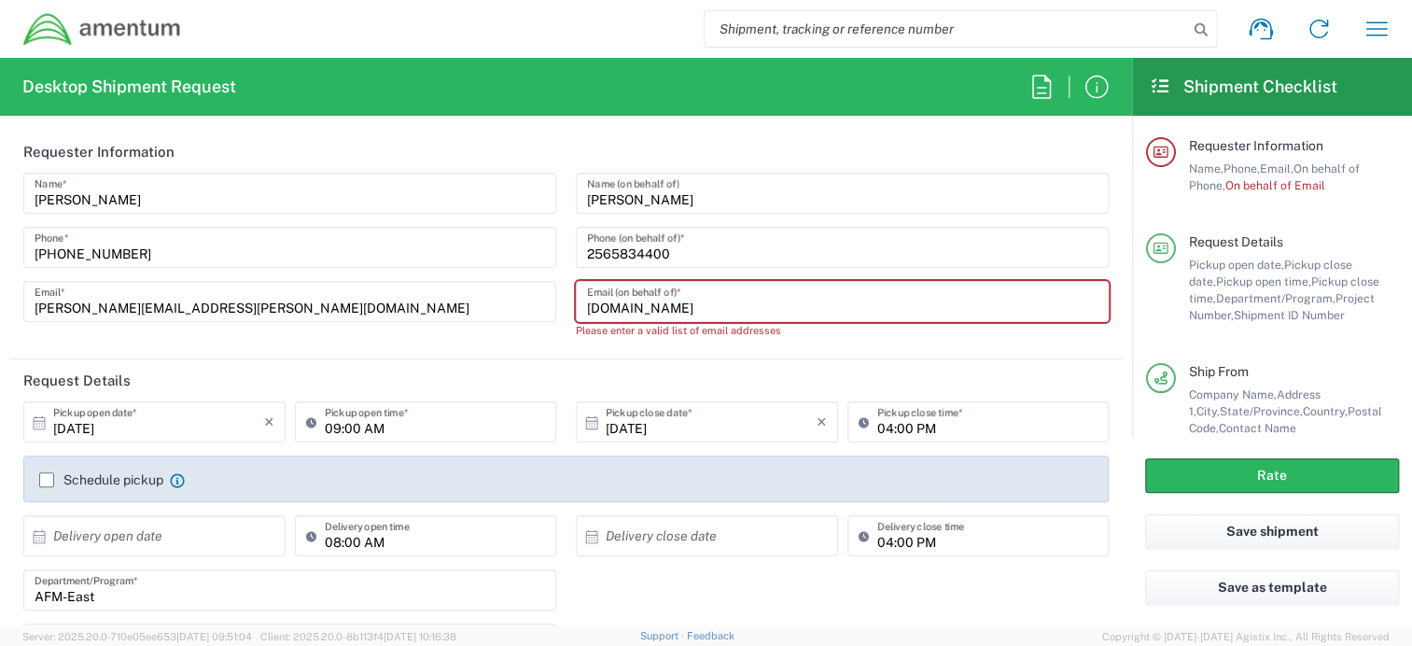
type input "brittany.cur"
drag, startPoint x: 670, startPoint y: 312, endPoint x: 542, endPoint y: 305, distance: 128.0
click at [542, 307] on div "Catherine Garza Name * 931-305-1103 Phone * catherine.garza@amentum.com Email *…" at bounding box center [566, 262] width 1105 height 179
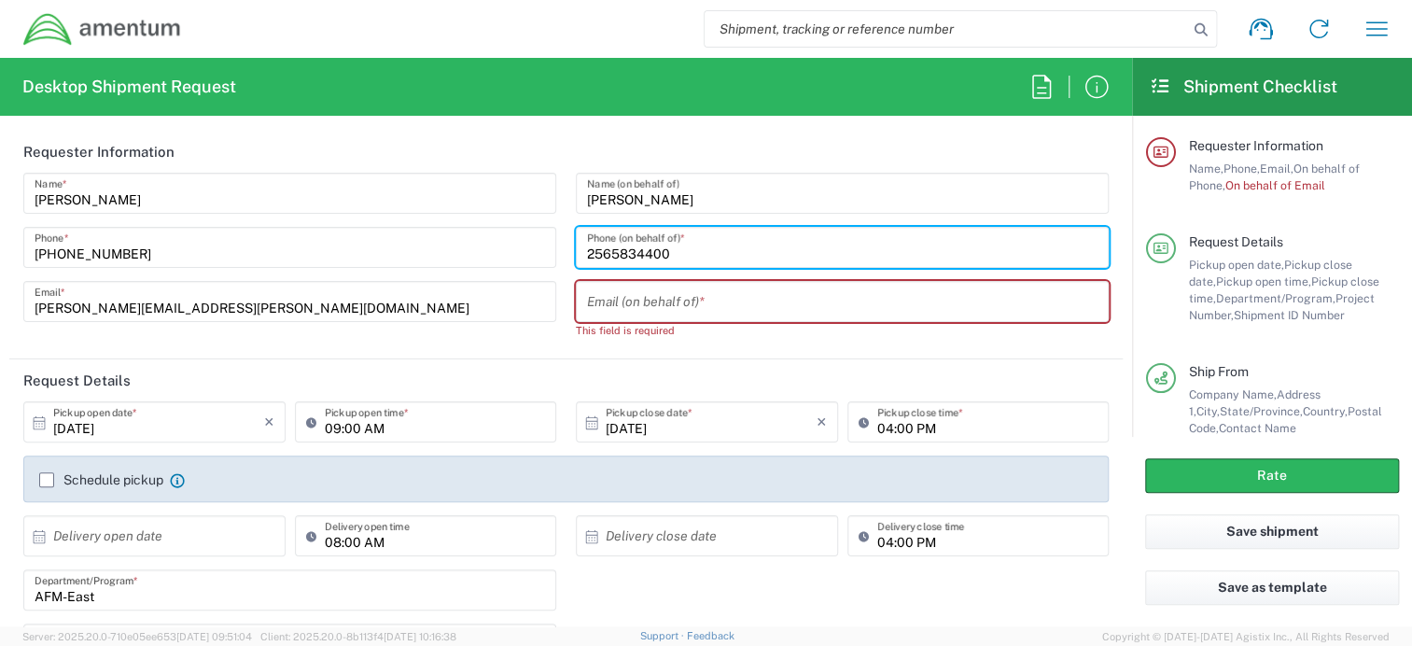
drag, startPoint x: 696, startPoint y: 253, endPoint x: 553, endPoint y: 259, distance: 142.9
click at [549, 259] on div "Catherine Garza Name * 931-305-1103 Phone * catherine.garza@amentum.com Email *…" at bounding box center [566, 262] width 1105 height 179
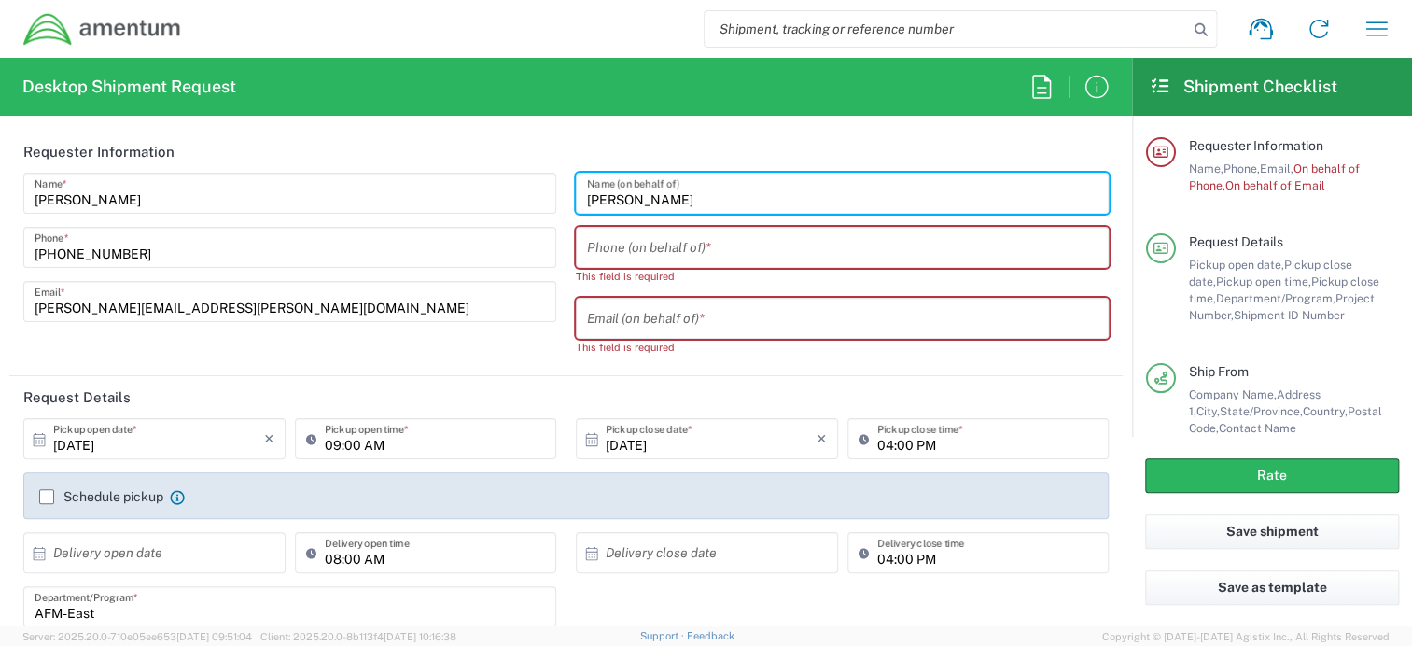
drag, startPoint x: 643, startPoint y: 202, endPoint x: 588, endPoint y: 203, distance: 55.1
click at [591, 204] on input "[PERSON_NAME]" at bounding box center [842, 193] width 510 height 33
type input "B"
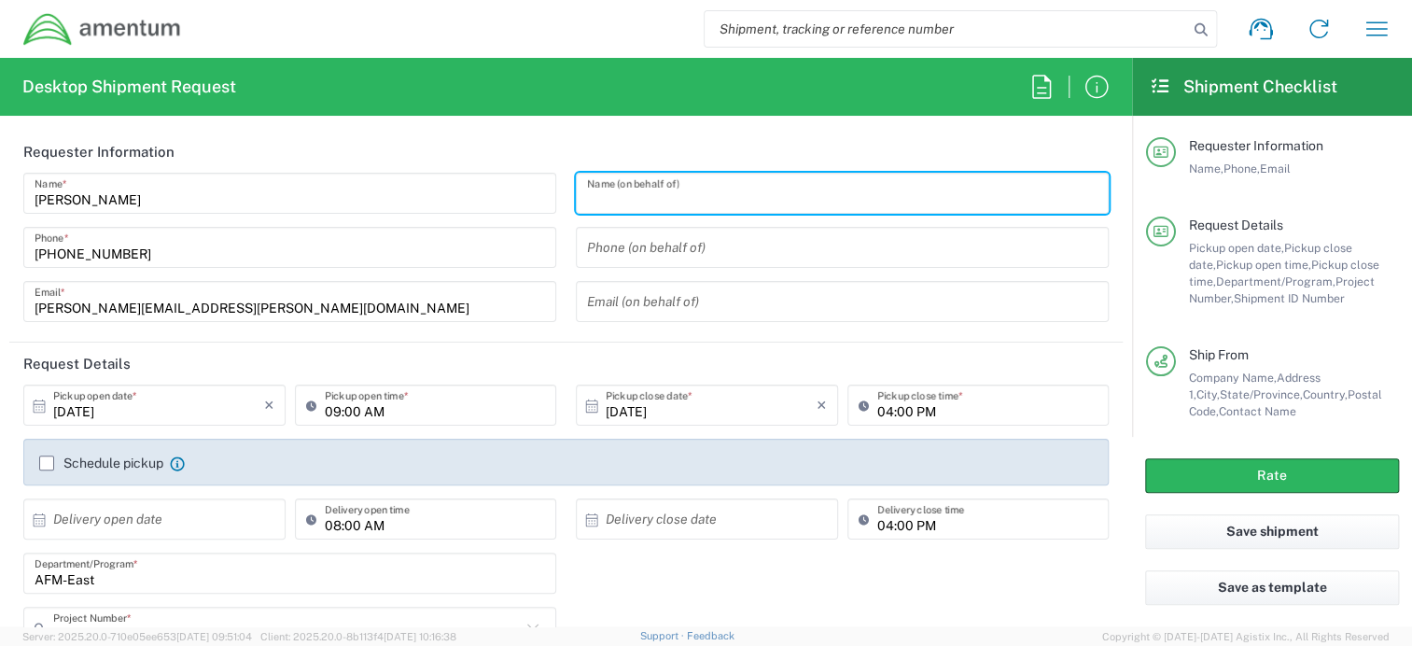
click at [695, 160] on header "Requester Information" at bounding box center [565, 152] width 1113 height 42
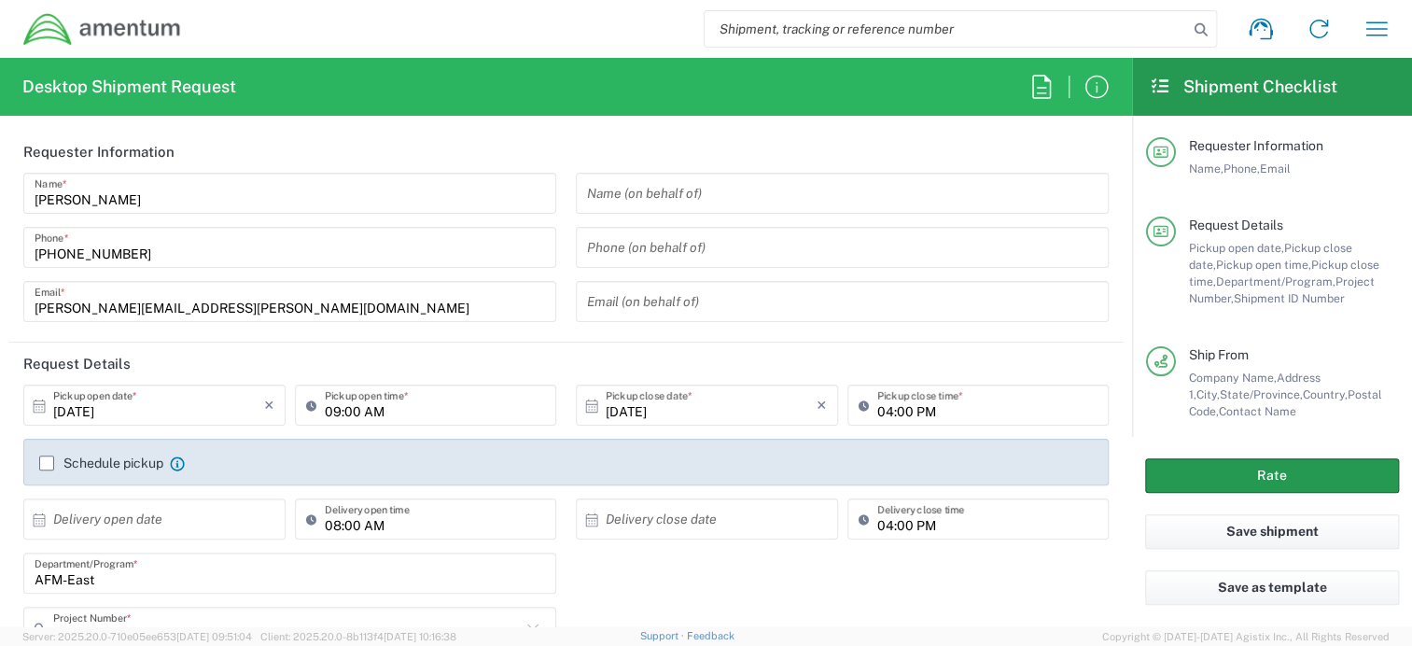
click at [1262, 486] on button "Rate" at bounding box center [1272, 475] width 254 height 35
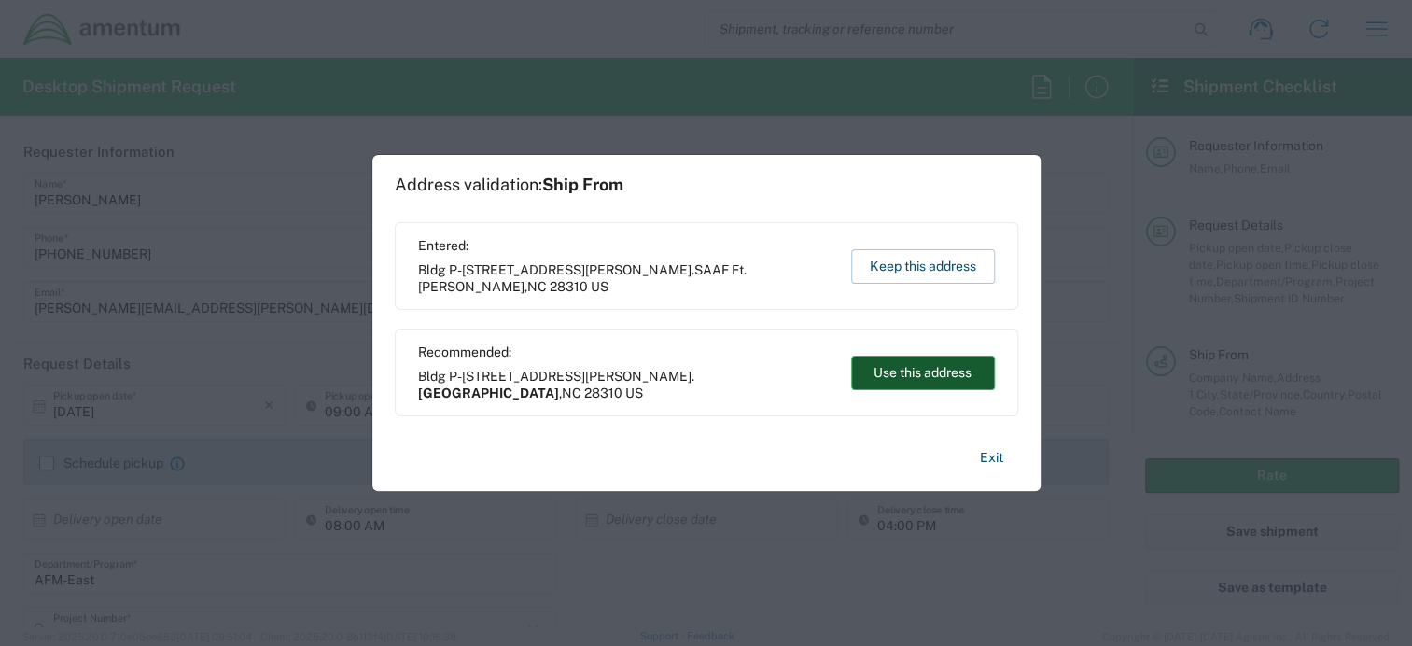
click at [914, 373] on button "Use this address" at bounding box center [923, 373] width 144 height 35
type input "Fort Liberty"
type input "North Carolina"
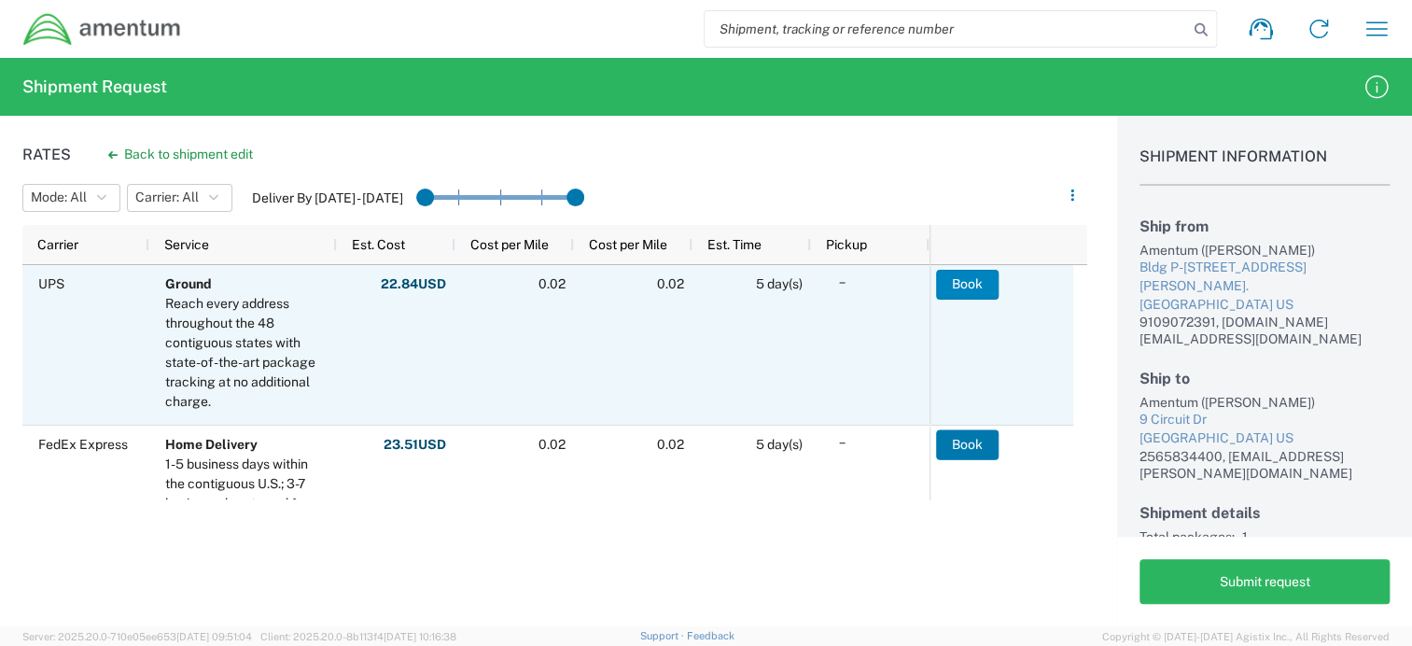
click at [952, 278] on button "Book" at bounding box center [967, 285] width 63 height 30
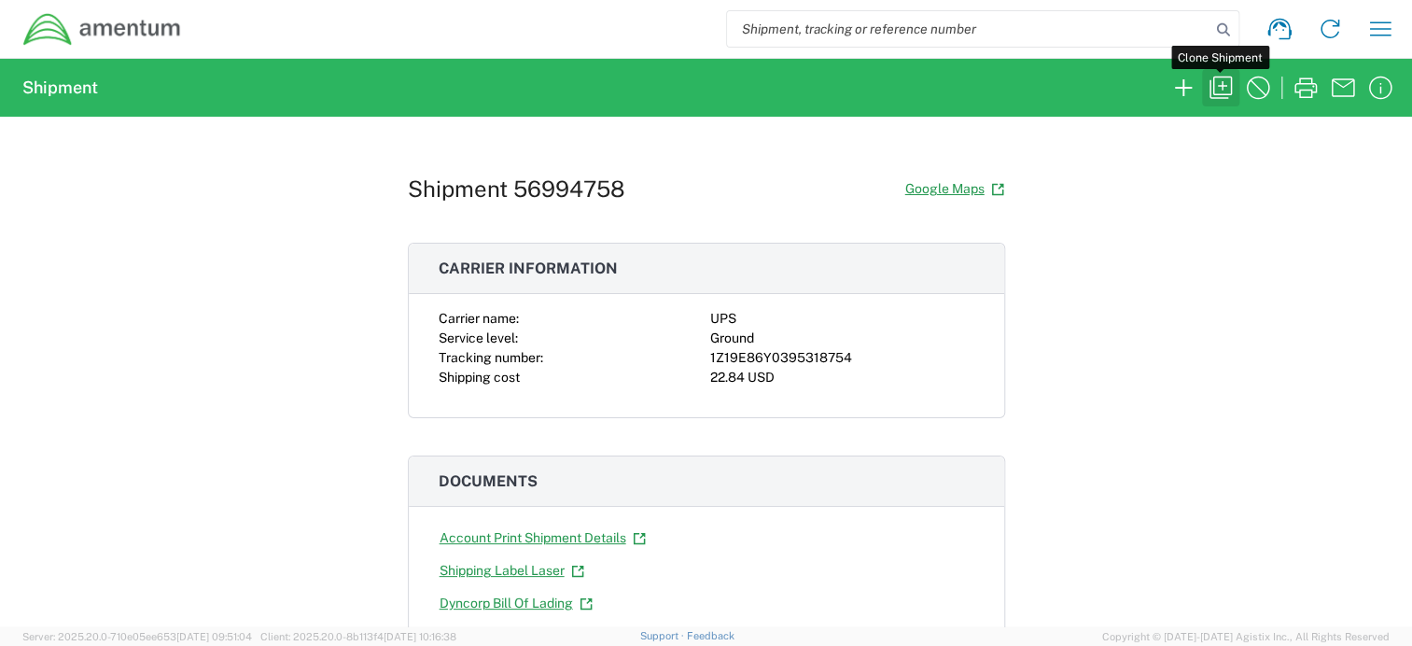
click at [1225, 87] on icon "button" at bounding box center [1221, 88] width 30 height 30
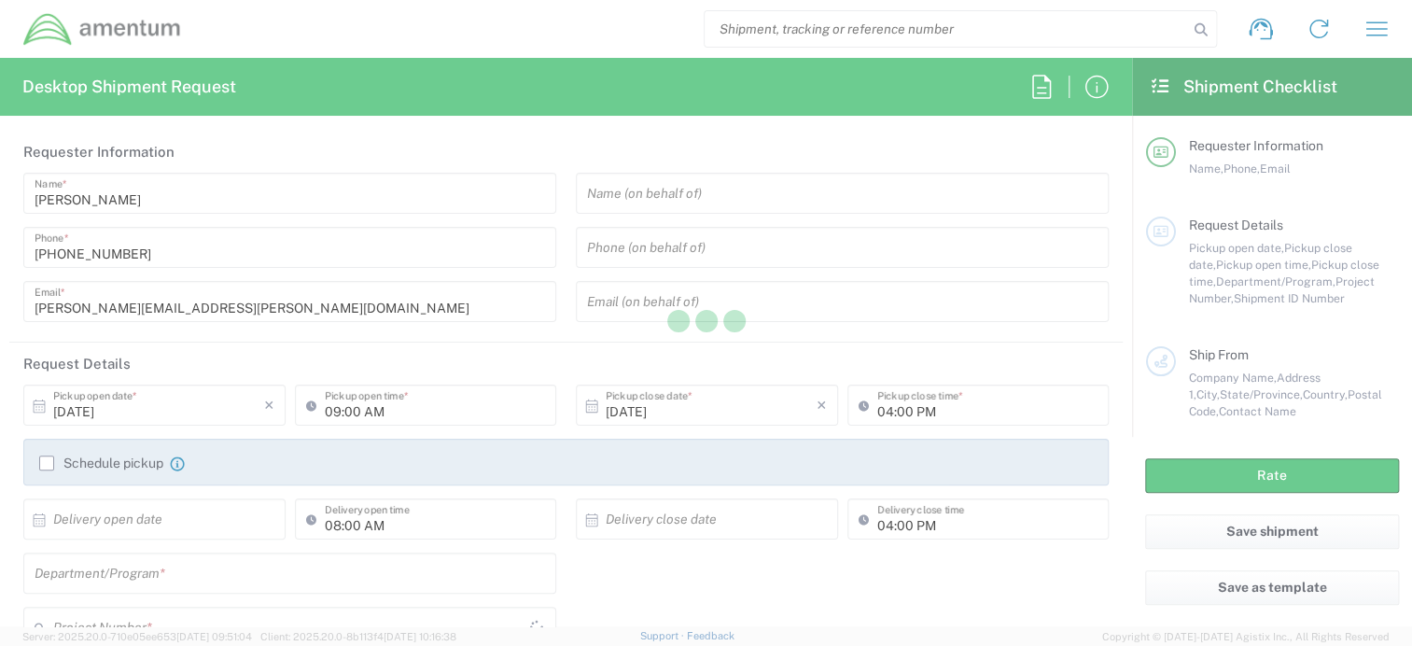
type input "Shipment Id Number"
type input "10012025"
type textarea "Equipment return to HR"
type textarea "catherine.garza@amentum.com"
type input "Amentum"
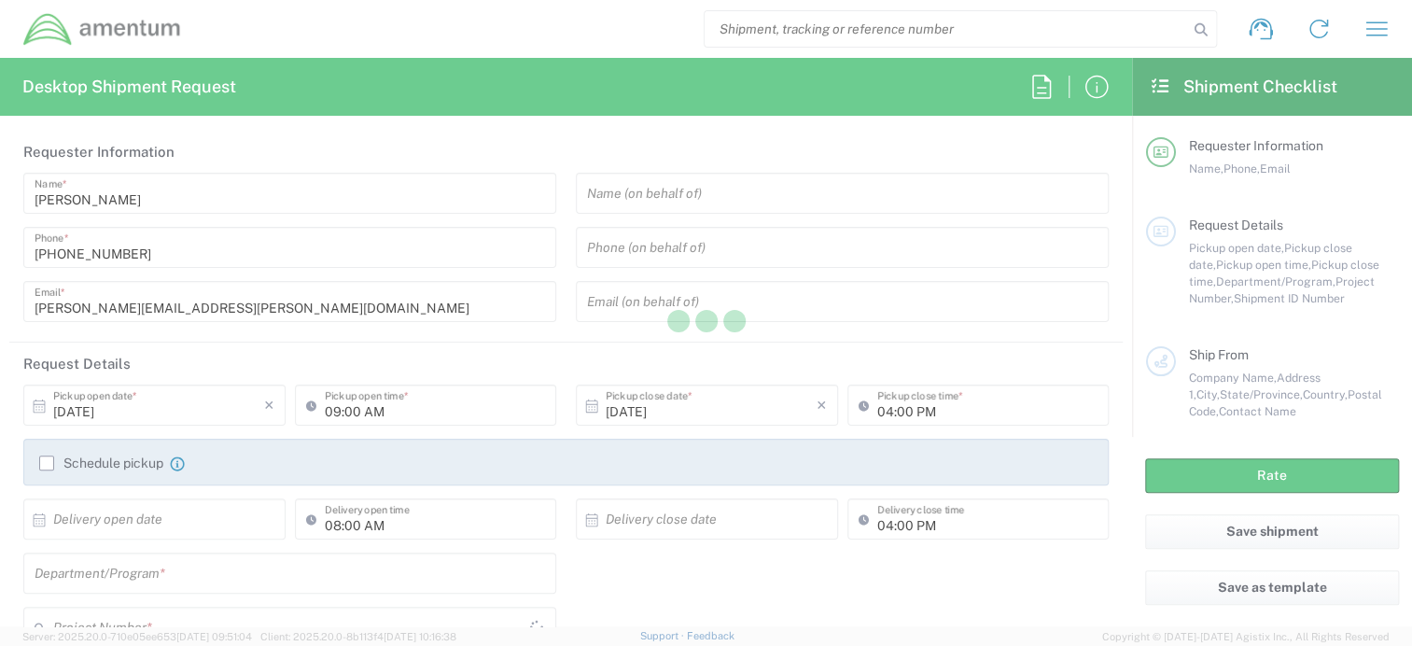
type input "Bldg P-[STREET_ADDRESS][PERSON_NAME]."
type input "Fort Liberty"
type input "28310"
type input "[PERSON_NAME]"
type input "9109072391"
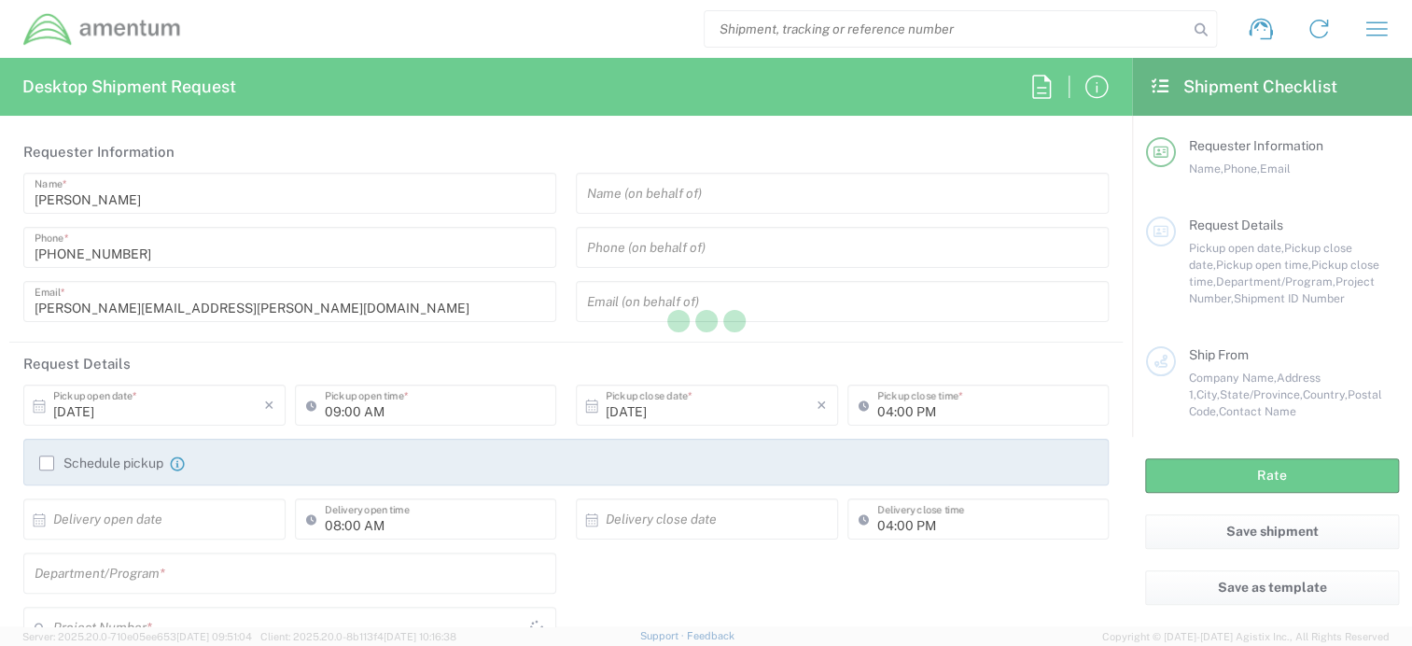
type input "[DOMAIN_NAME][EMAIL_ADDRESS][DOMAIN_NAME]"
type input "Military Base"
type input "Amentum"
type input "9 Circuit Dr"
type input "New Ulm"
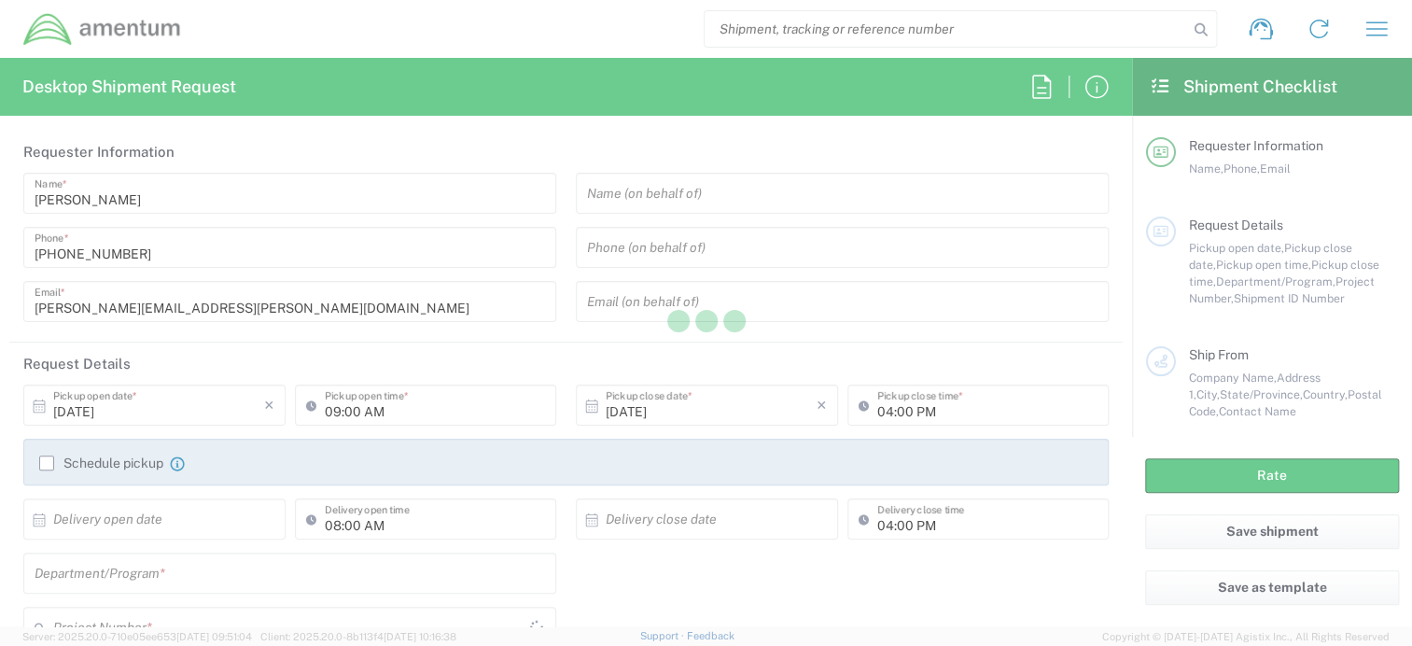
type input "Minnesota"
type input "56073"
type input "[PERSON_NAME]"
type input "2565834400"
type input "[EMAIL_ADDRESS][PERSON_NAME][DOMAIN_NAME]"
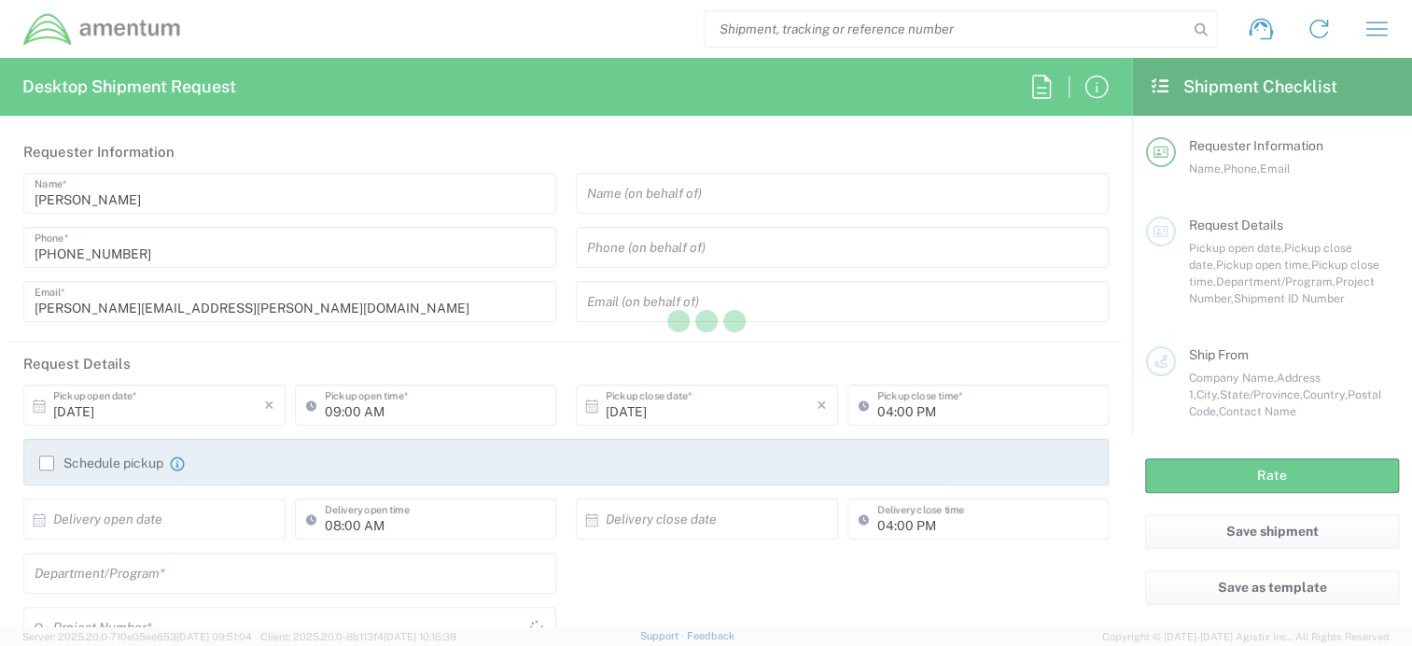
type input "Residential/Home"
type input "North Carolina"
type input "Your Packaging"
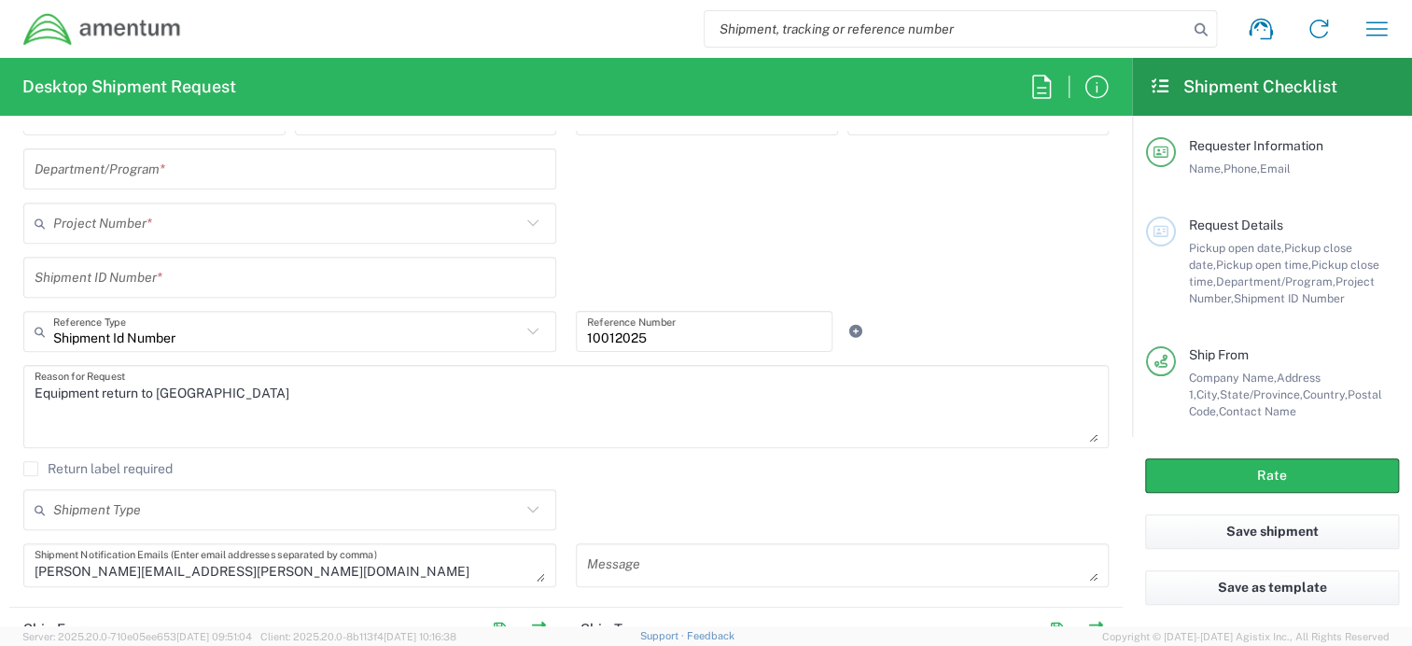
scroll to position [373, 0]
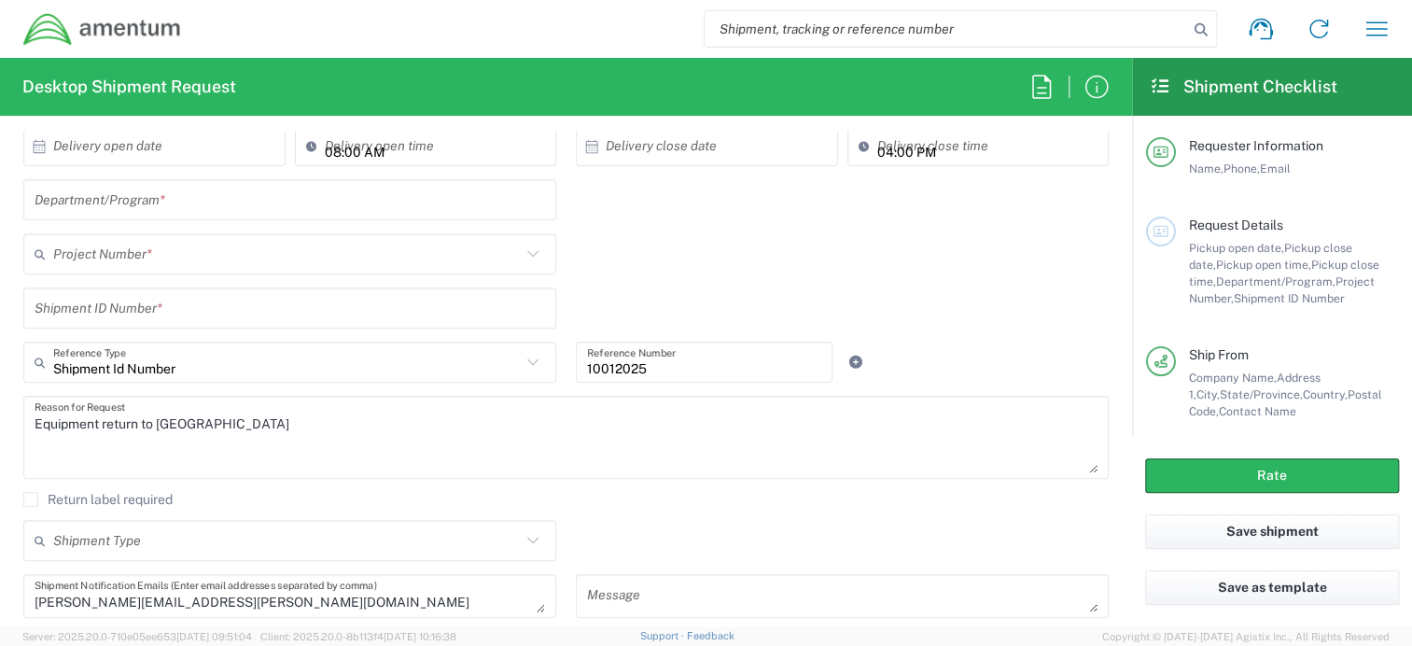
click at [217, 200] on input "text" at bounding box center [290, 200] width 510 height 33
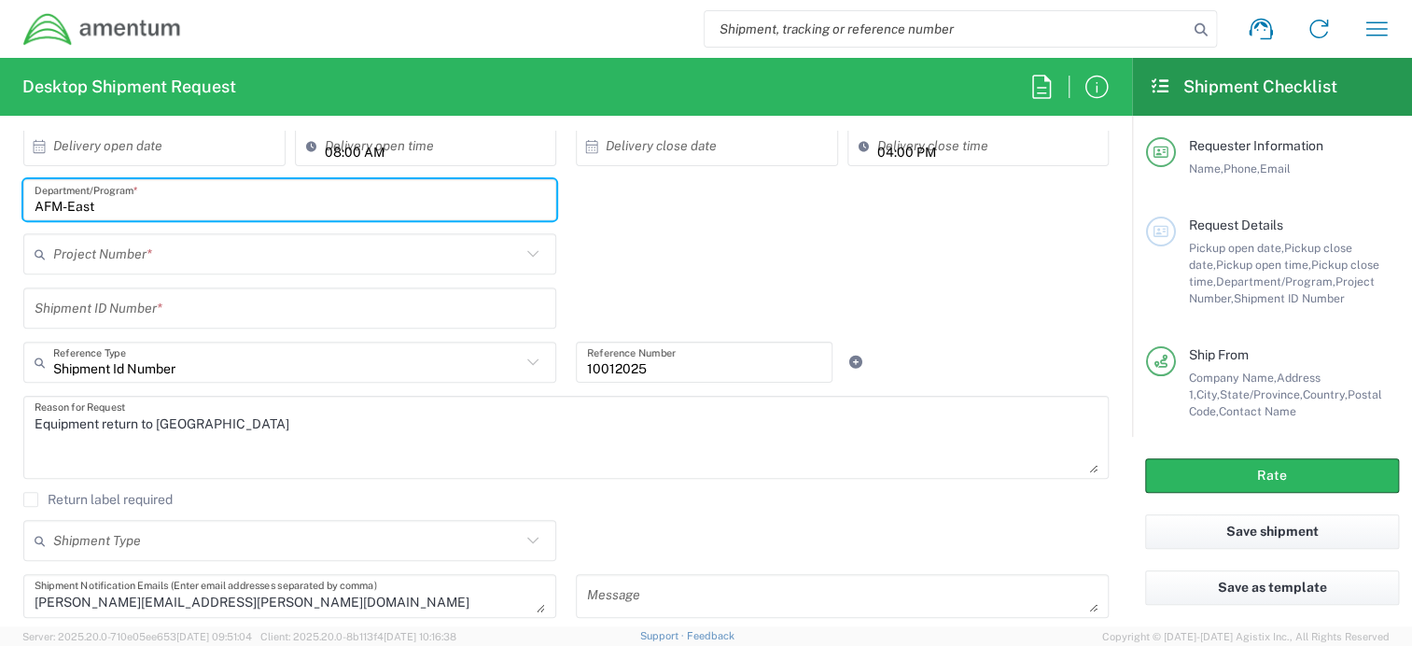
type input "AFM-East"
click at [155, 246] on input "text" at bounding box center [287, 254] width 468 height 33
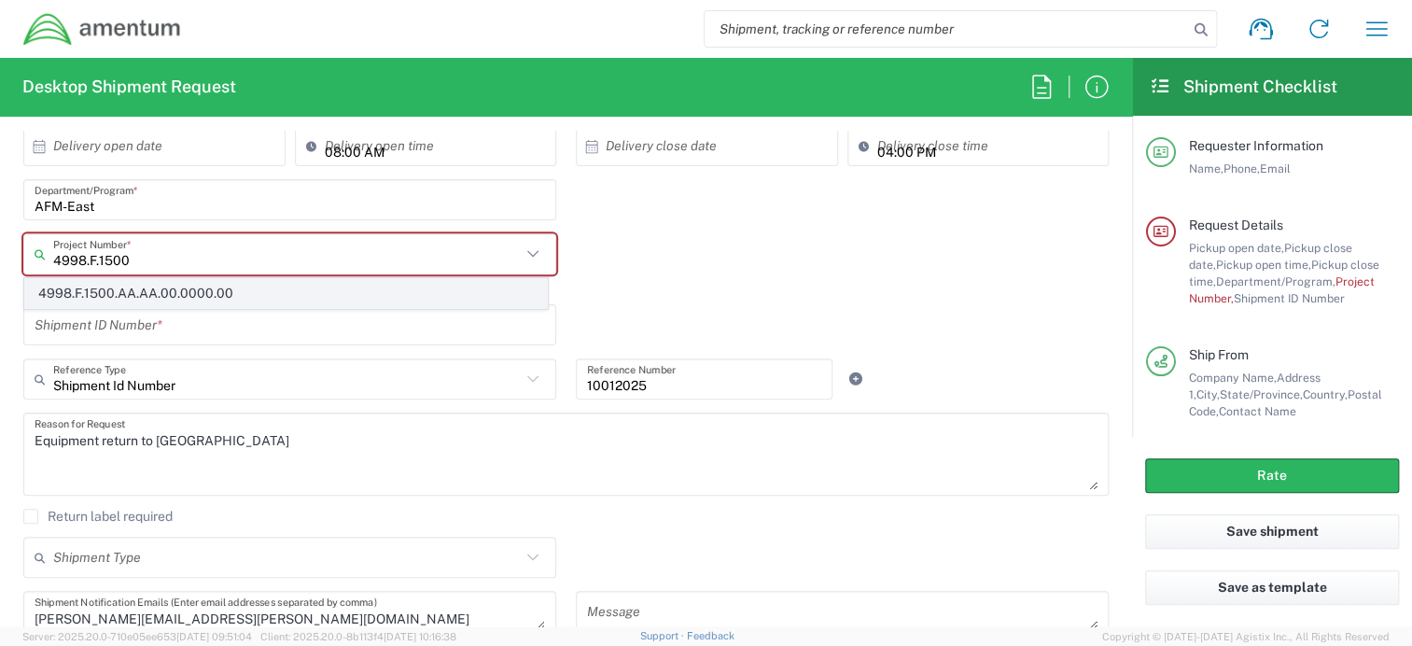
click at [160, 283] on span "4998.F.1500.AA.AA.00.0000.00" at bounding box center [286, 293] width 522 height 29
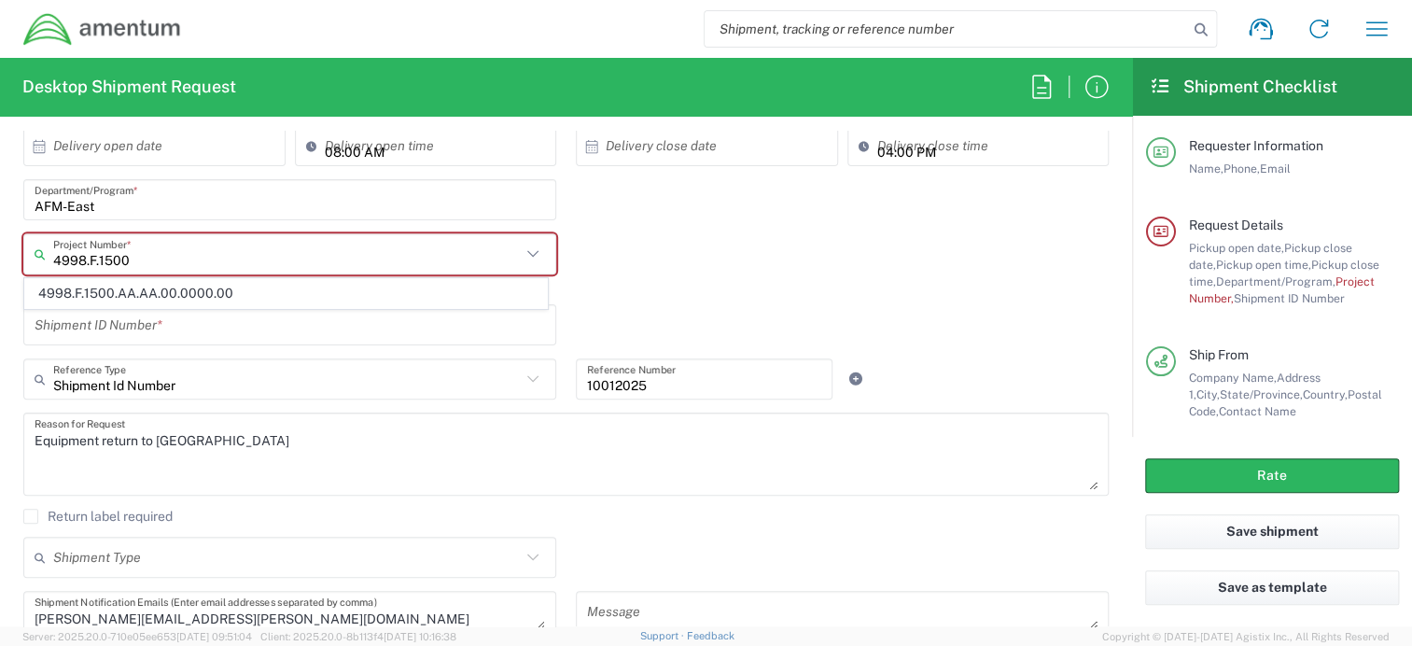
type input "4998.F.1500.AA.AA.00.0000.00"
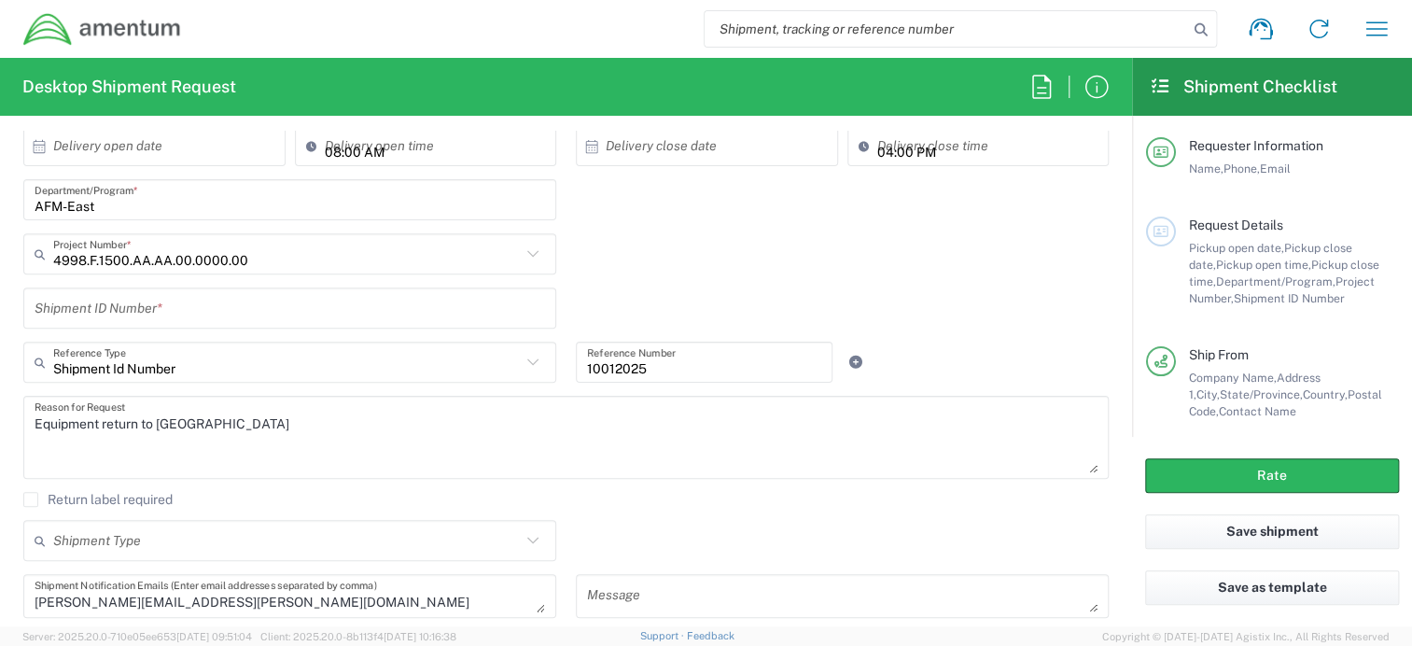
click at [141, 306] on input "text" at bounding box center [290, 308] width 510 height 33
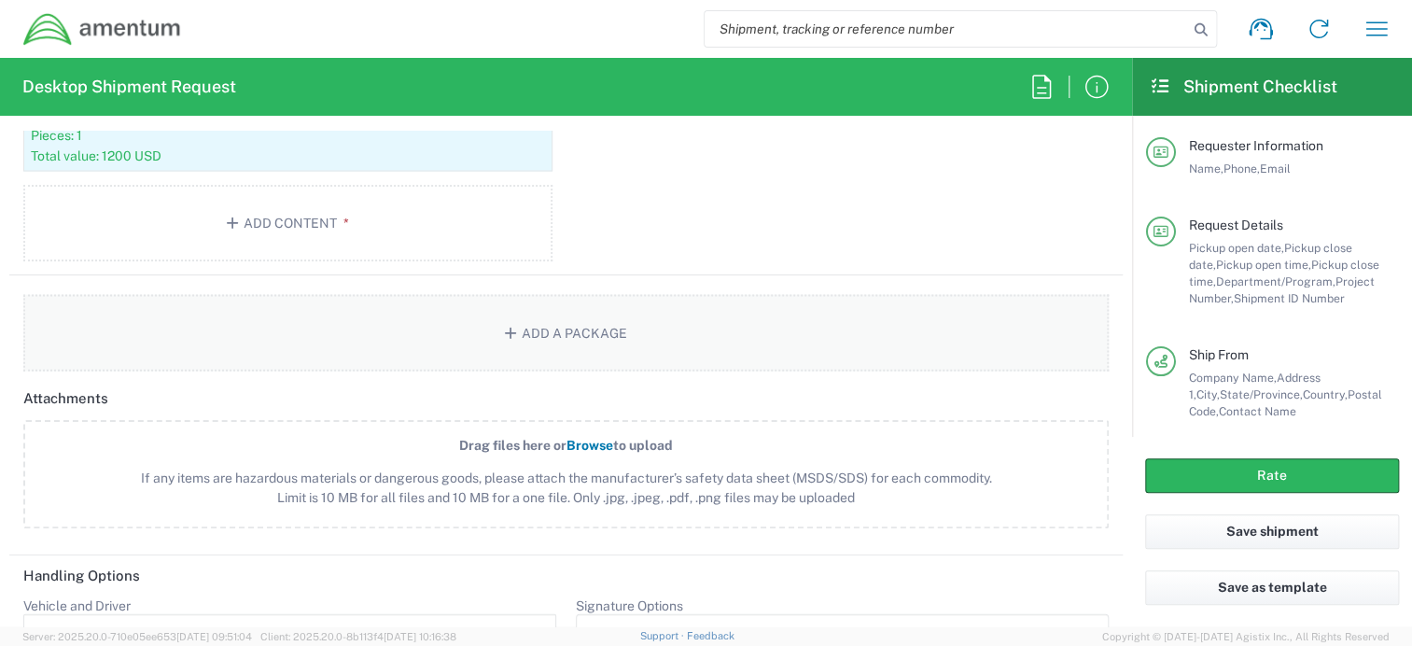
scroll to position [2053, 0]
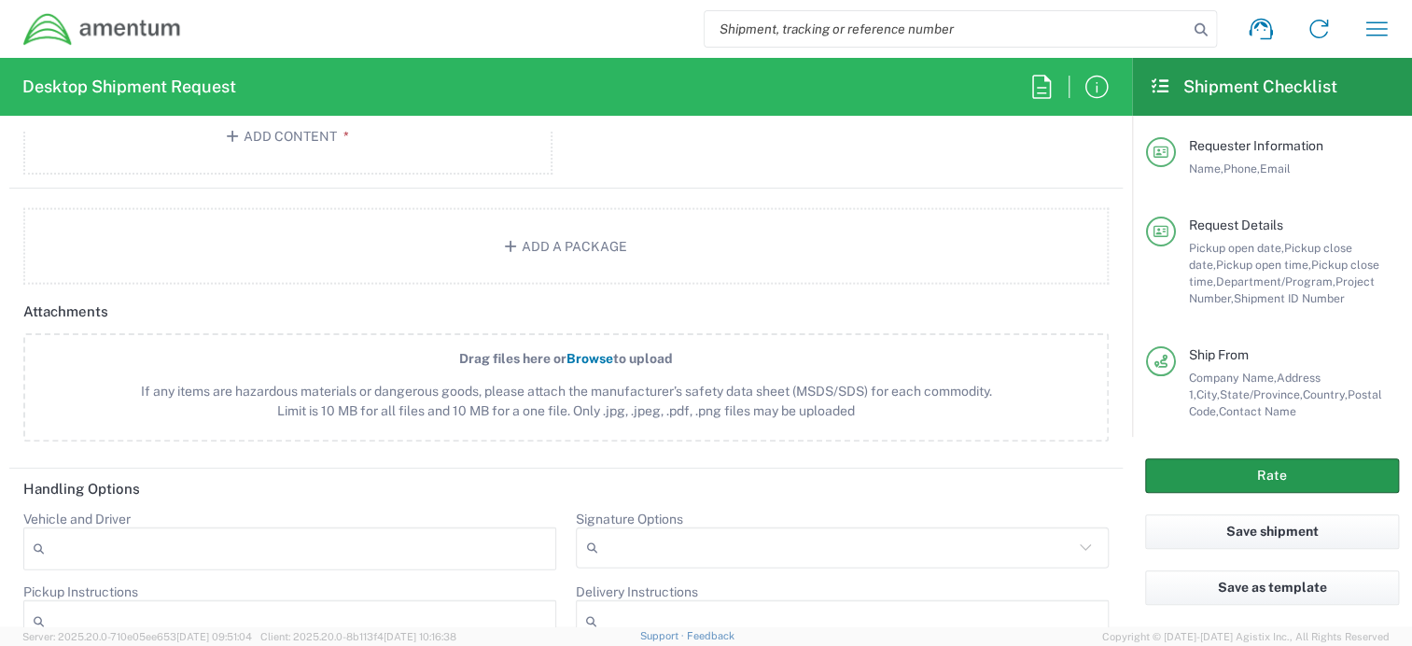
type input "10012025"
click at [1244, 474] on button "Rate" at bounding box center [1272, 475] width 254 height 35
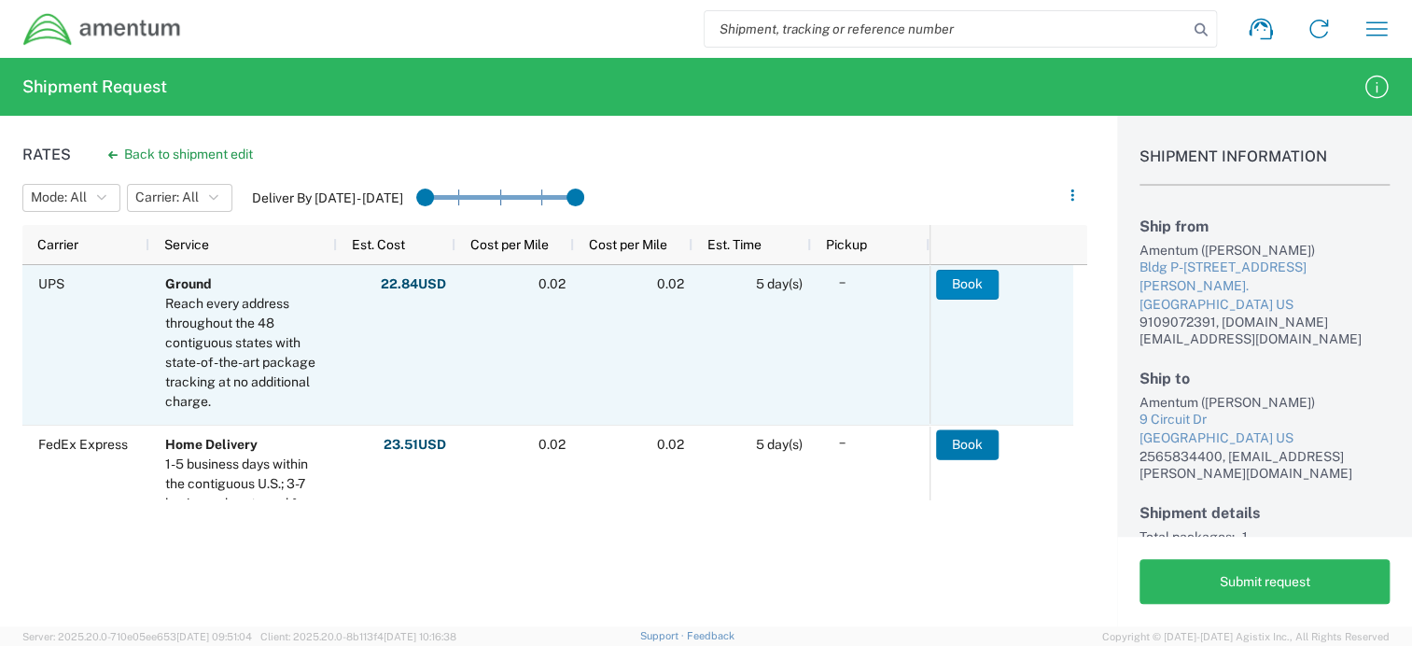
click at [967, 279] on button "Book" at bounding box center [967, 285] width 63 height 30
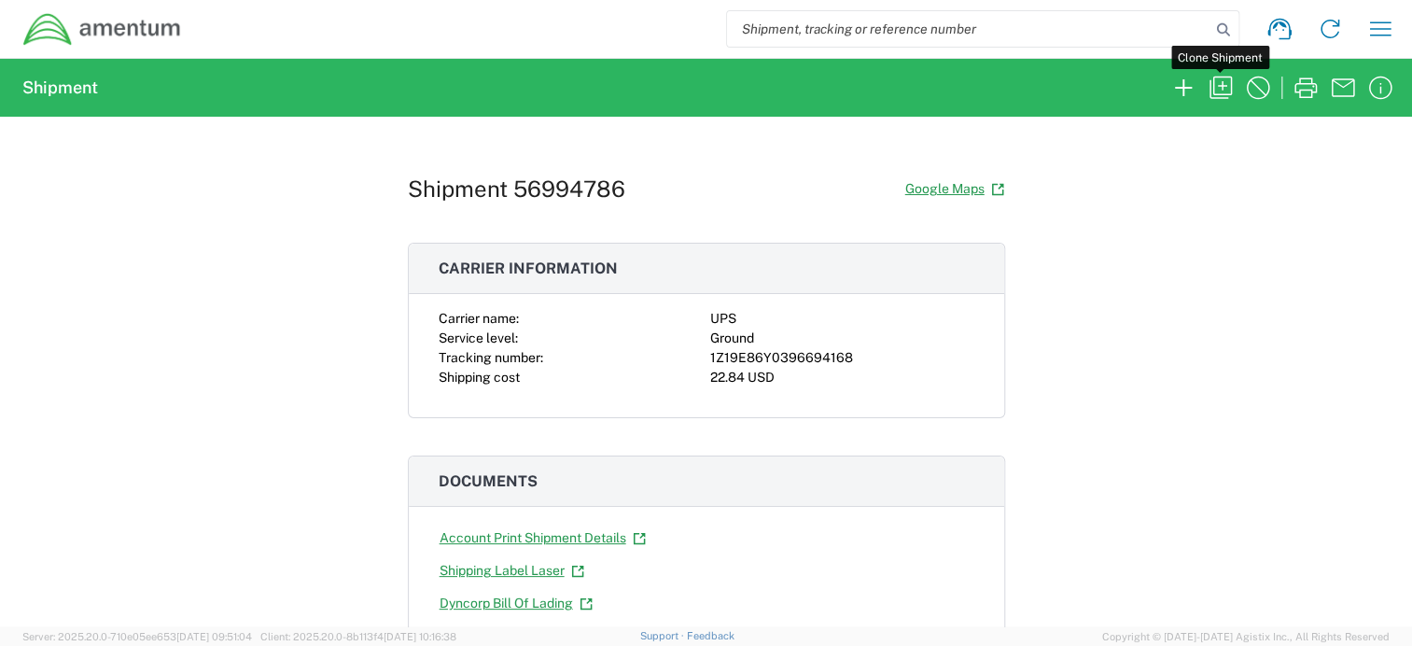
drag, startPoint x: 1216, startPoint y: 91, endPoint x: 1331, endPoint y: 128, distance: 120.7
click at [1216, 91] on icon "button" at bounding box center [1221, 88] width 30 height 30
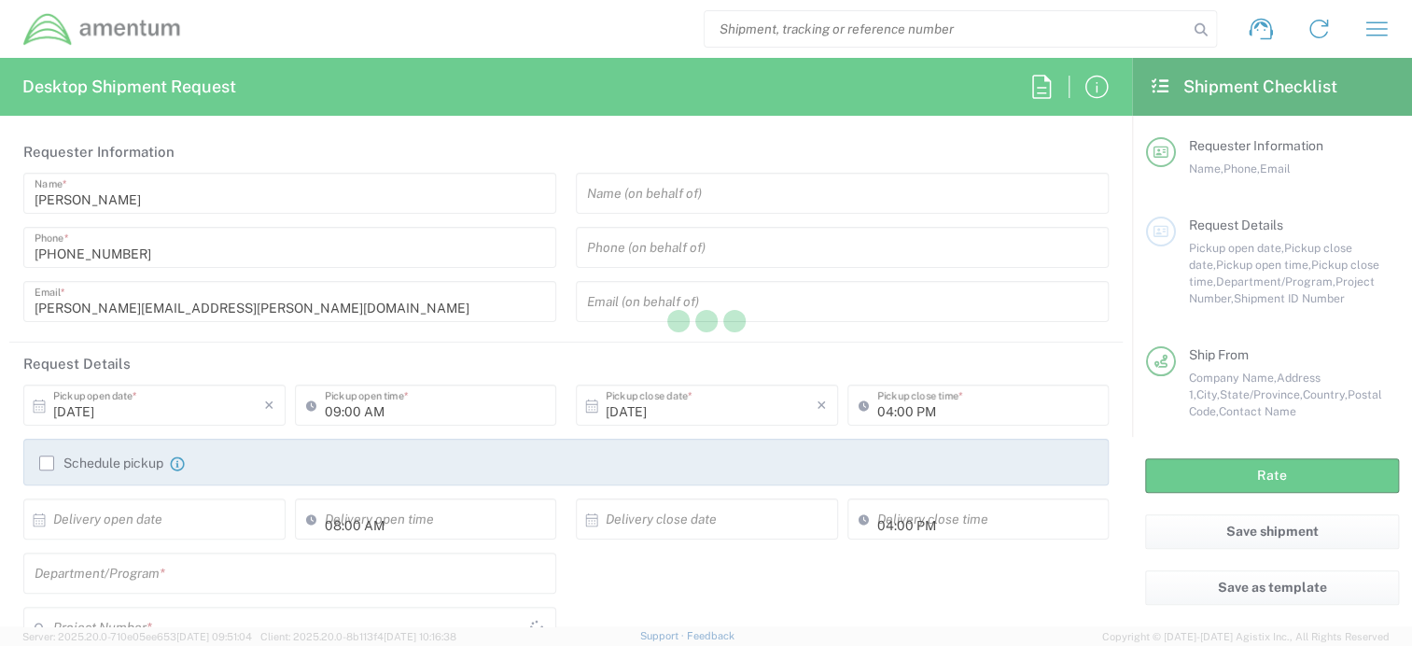
type input "Shipment Id Number"
type input "10012025"
type textarea "Equipment return to HR"
type textarea "catherine.garza@amentum.com"
type input "Amentum"
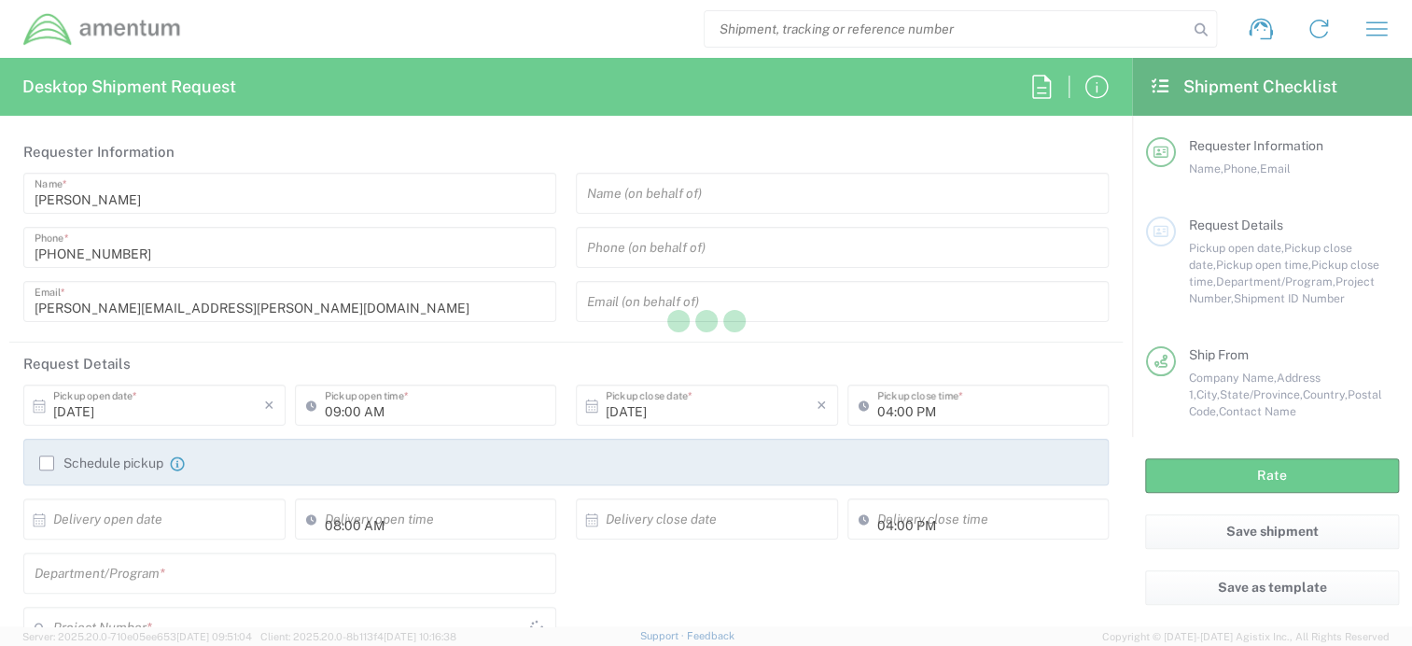
type input "Bldg P-[STREET_ADDRESS][PERSON_NAME]."
type input "Fort Liberty"
type input "North Carolina"
type input "28310"
type input "[PERSON_NAME]"
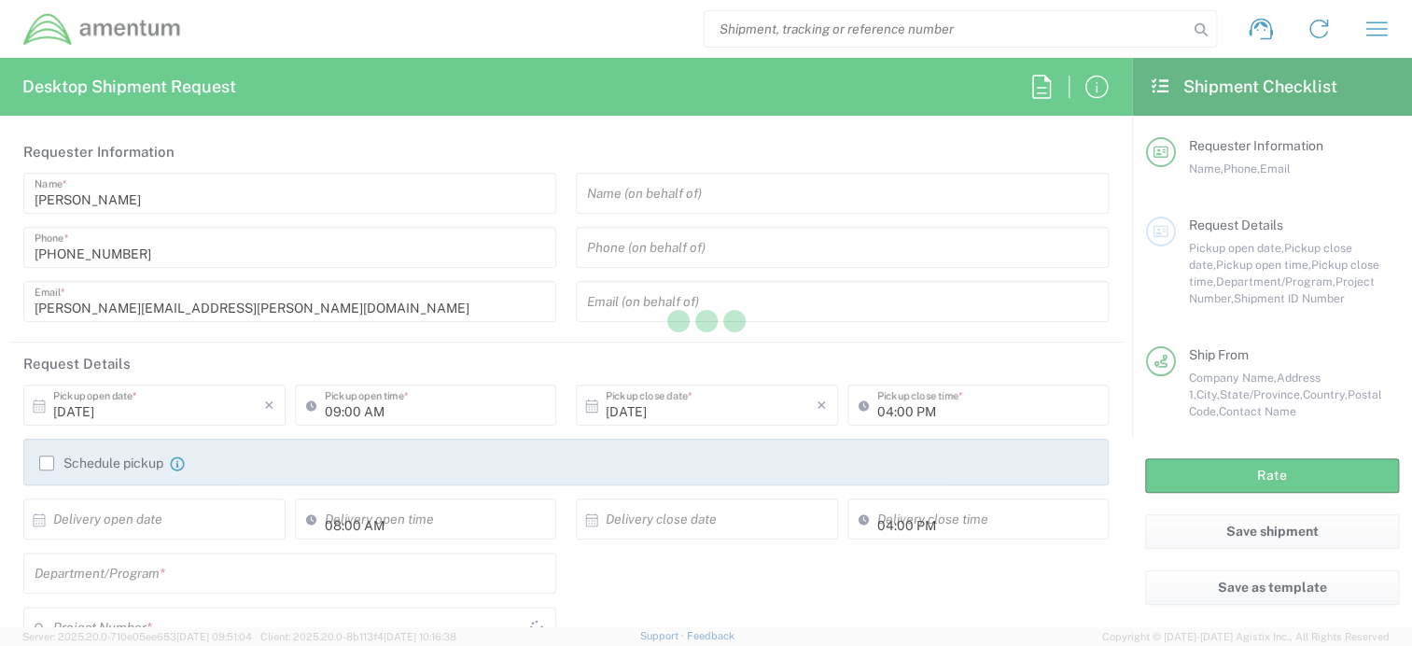
type input "9109072391"
type input "[DOMAIN_NAME][EMAIL_ADDRESS][DOMAIN_NAME]"
type input "Military Base"
type input "Amentum"
type input "9 Circuit Dr"
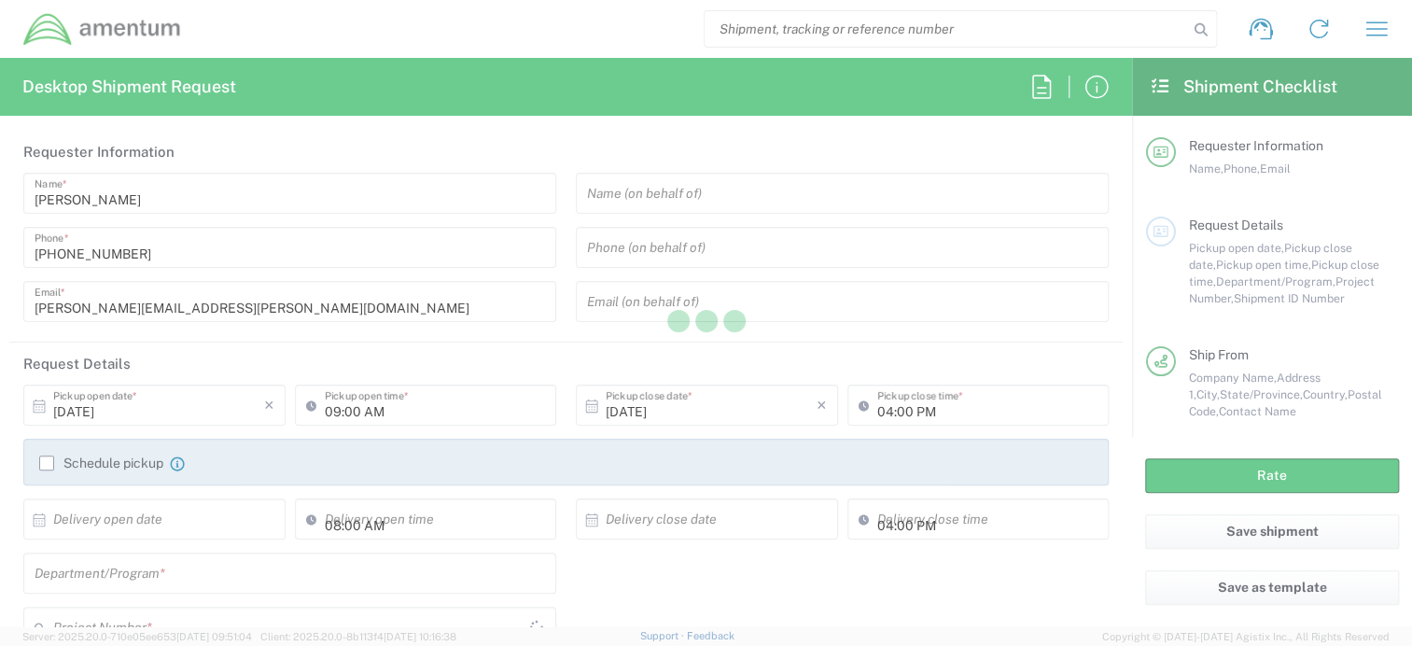
type input "New Ulm"
type input "Minnesota"
type input "56073"
type input "[PERSON_NAME]"
type input "2565834400"
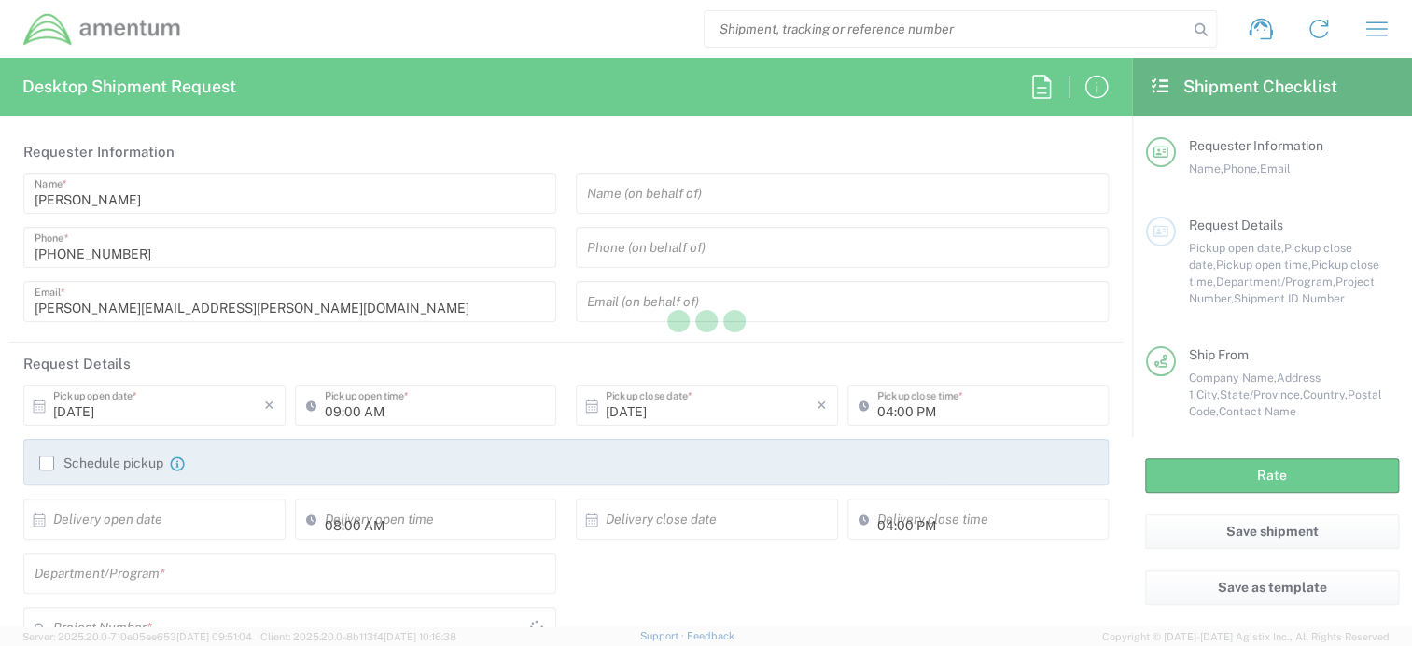
type input "[EMAIL_ADDRESS][PERSON_NAME][DOMAIN_NAME]"
type input "Residential/Home"
type input "Your Packaging"
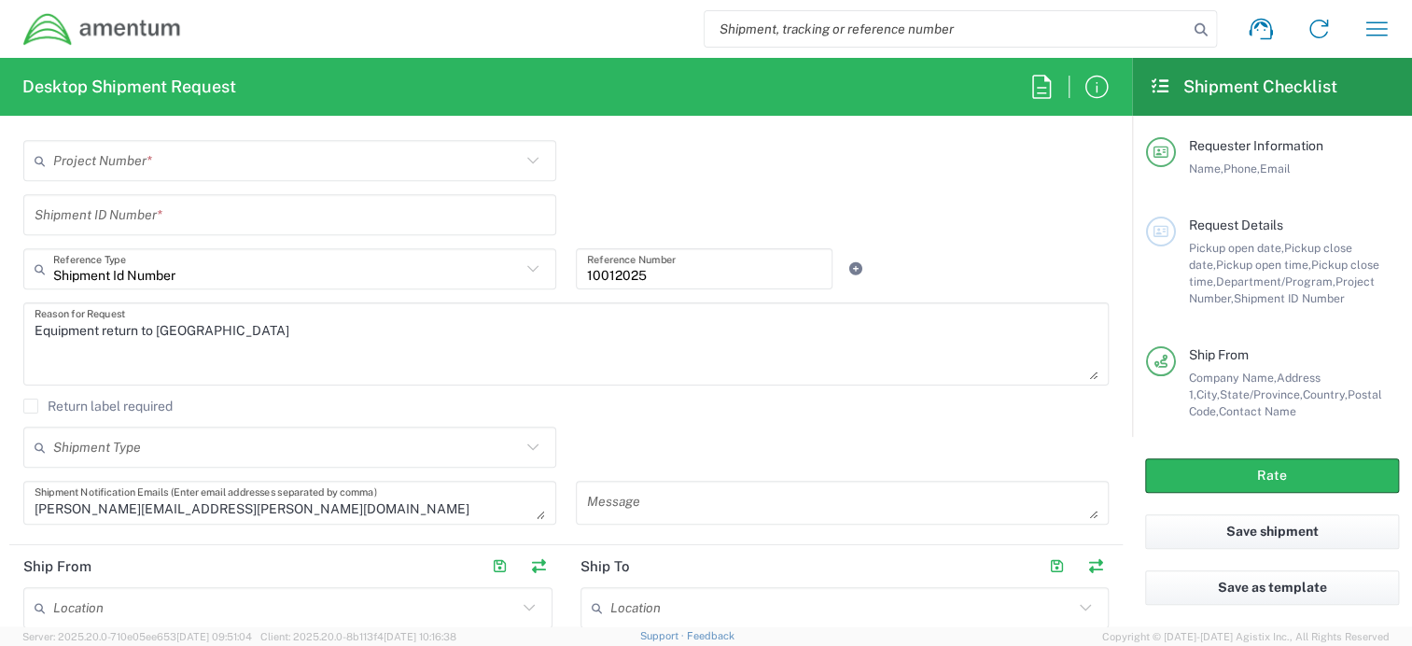
scroll to position [467, 0]
click at [166, 160] on input "text" at bounding box center [287, 161] width 468 height 33
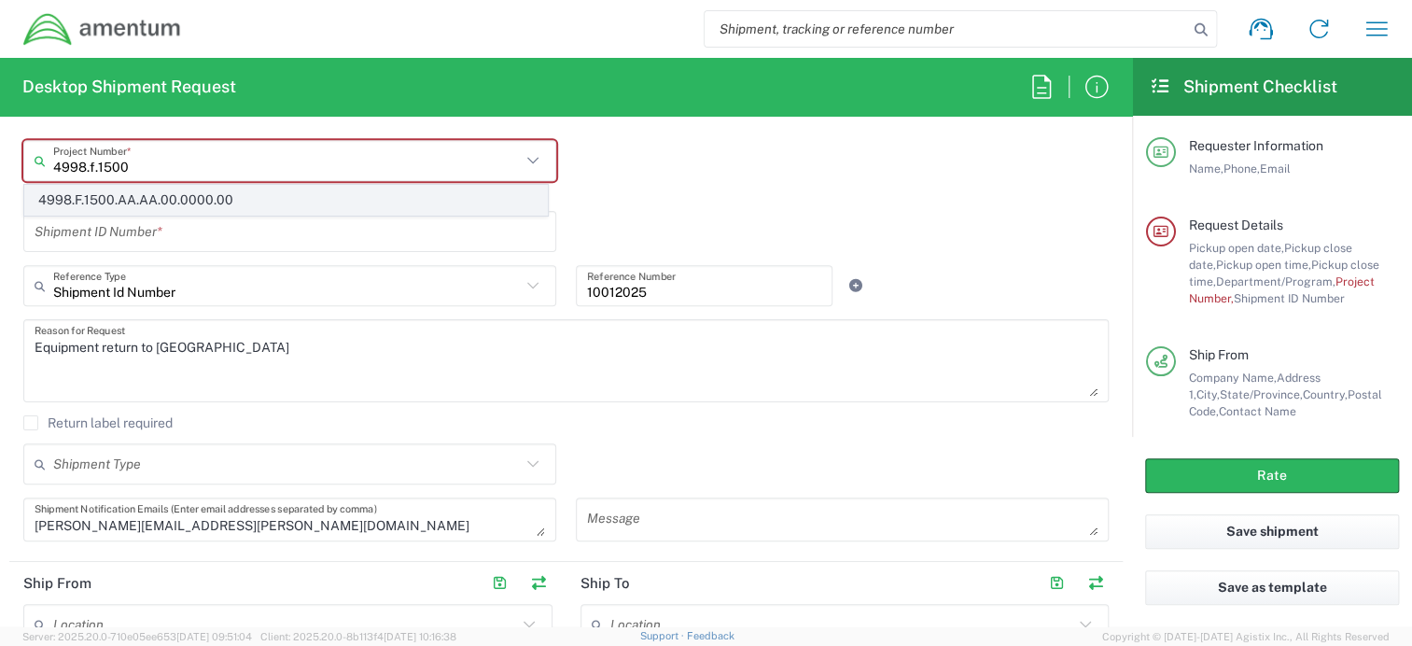
click at [156, 203] on span "4998.F.1500.AA.AA.00.0000.00" at bounding box center [286, 200] width 522 height 29
type input "4998.F.1500.AA.AA.00.0000.00"
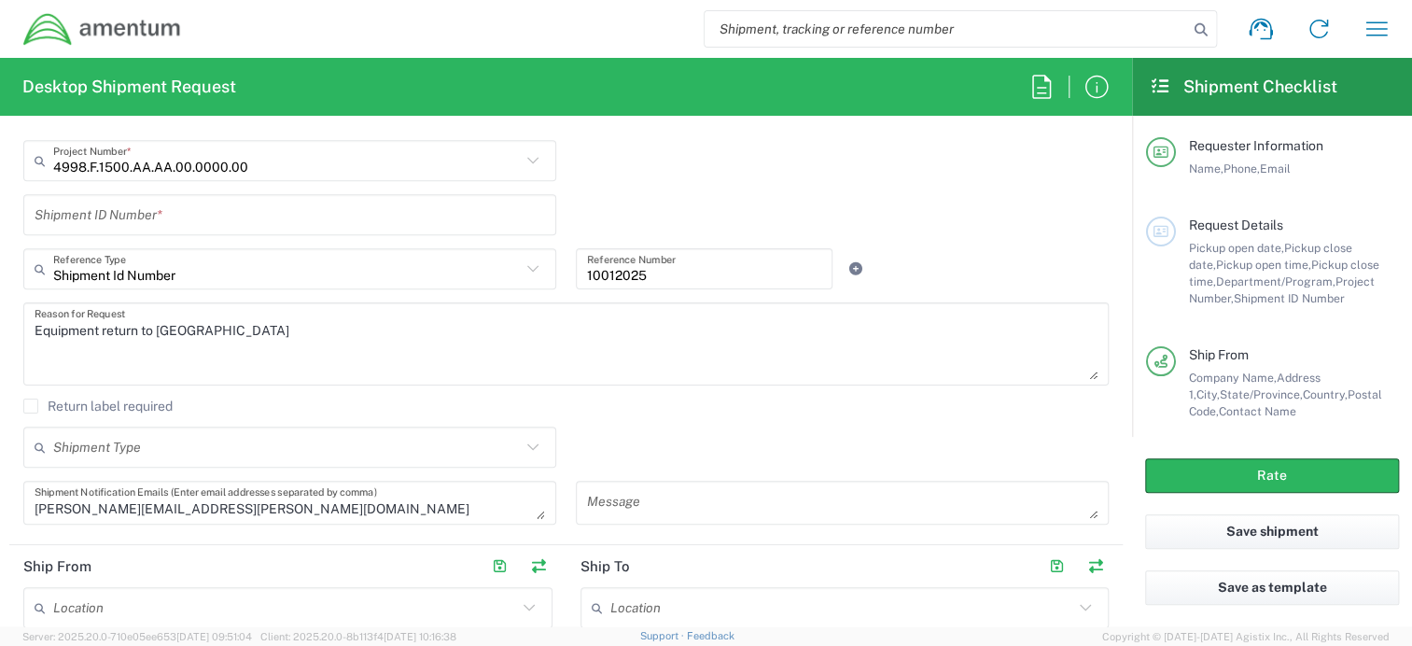
click at [158, 214] on input "text" at bounding box center [290, 215] width 510 height 33
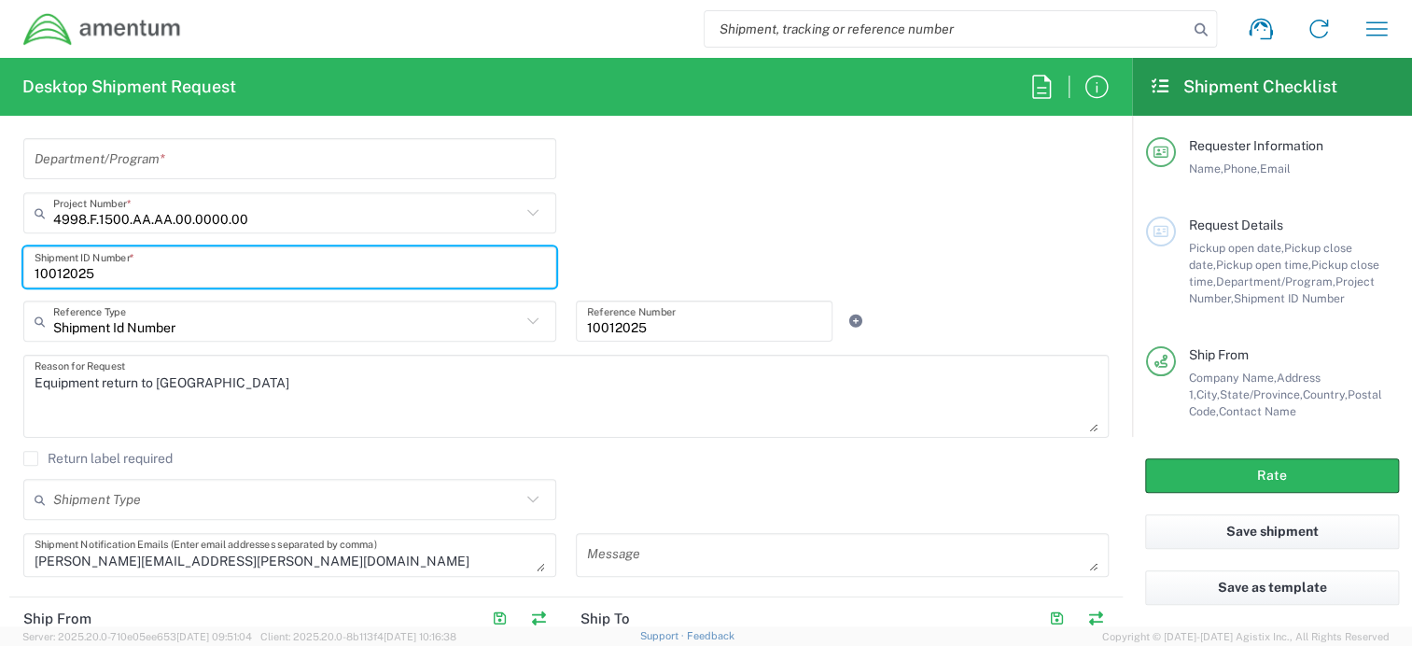
scroll to position [373, 0]
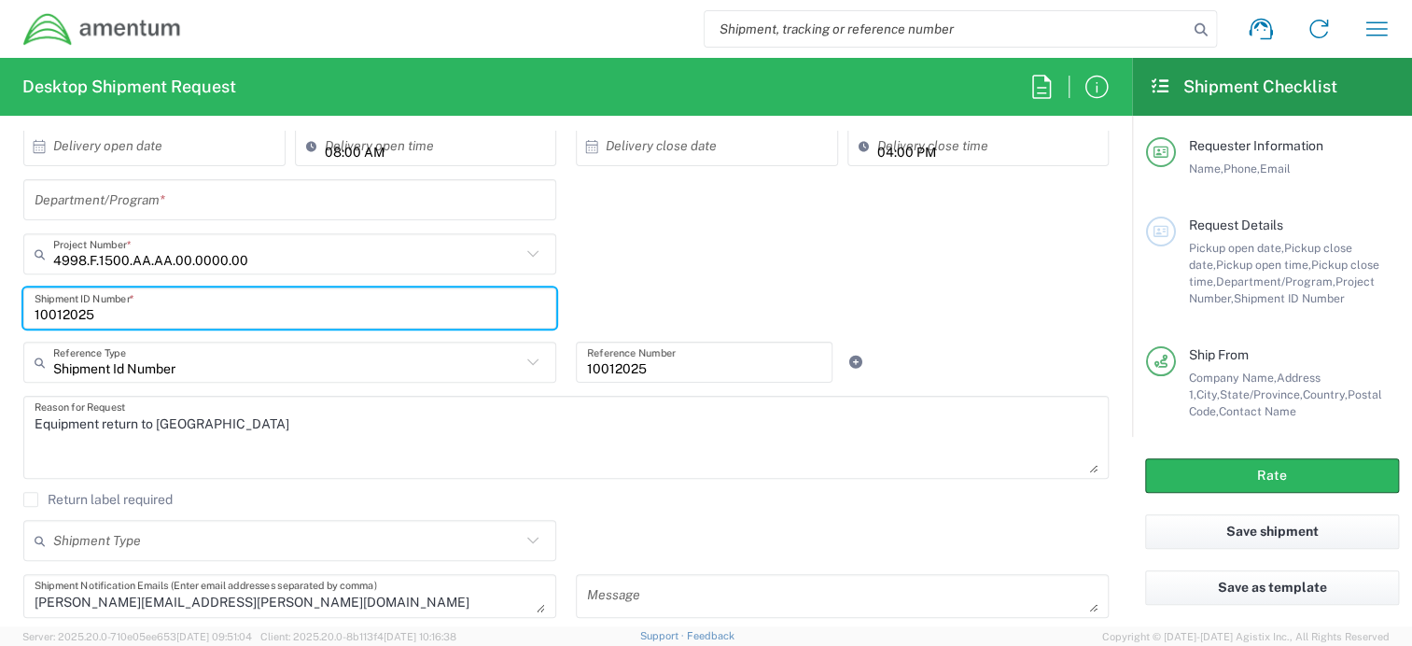
type input "10012025"
click at [169, 205] on input "text" at bounding box center [290, 200] width 510 height 33
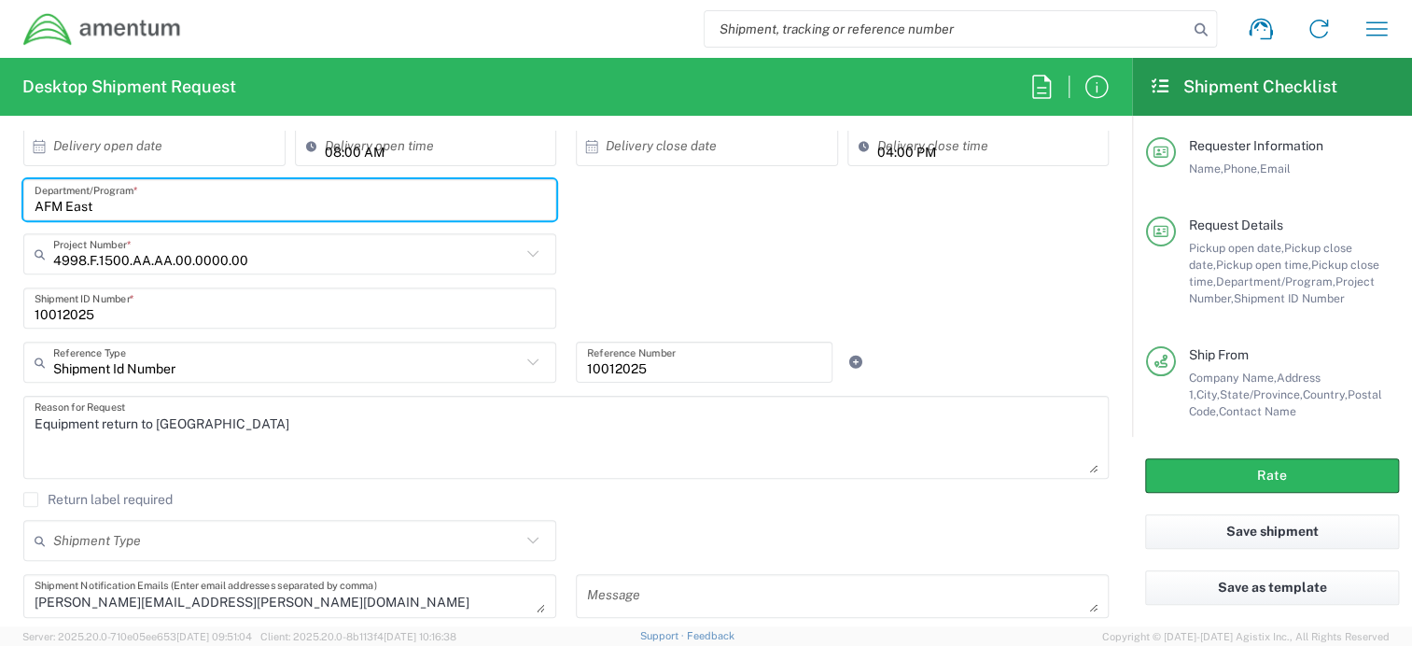
click at [65, 208] on input "AFM East" at bounding box center [290, 200] width 510 height 33
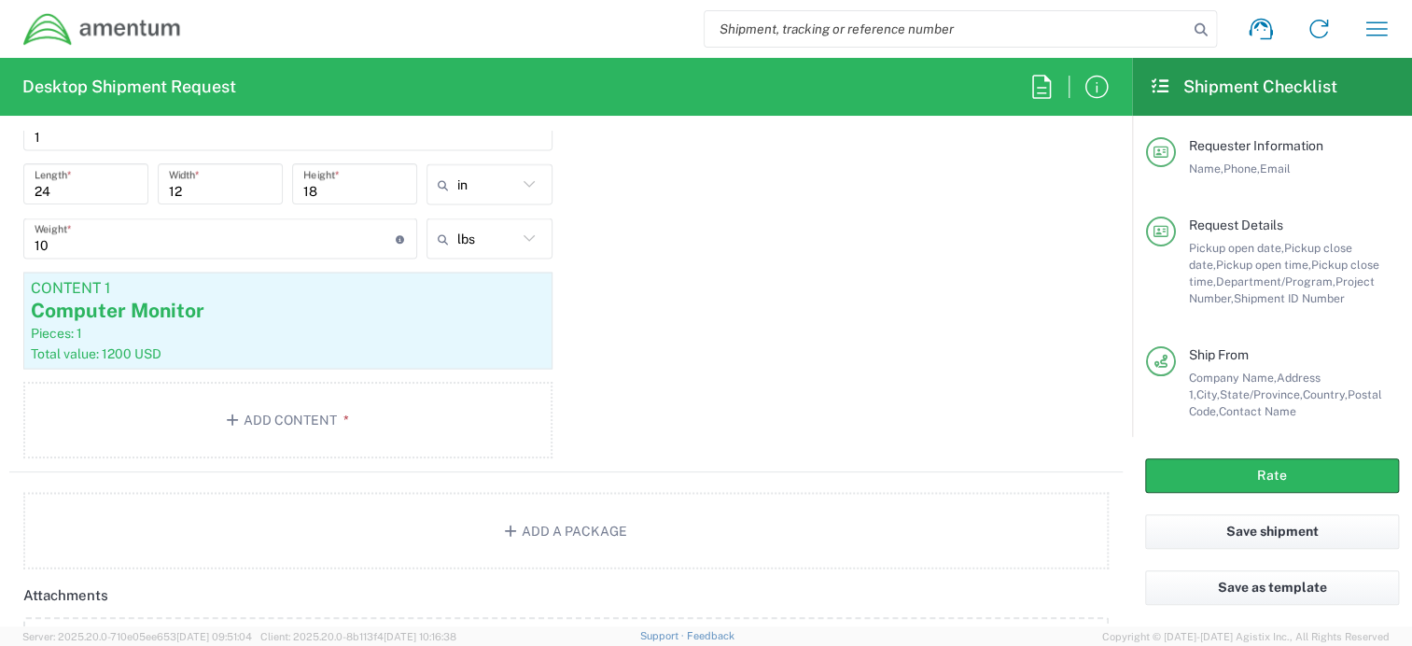
scroll to position [1773, 0]
type input "AFM-East"
click at [199, 188] on input "12" at bounding box center [220, 180] width 103 height 33
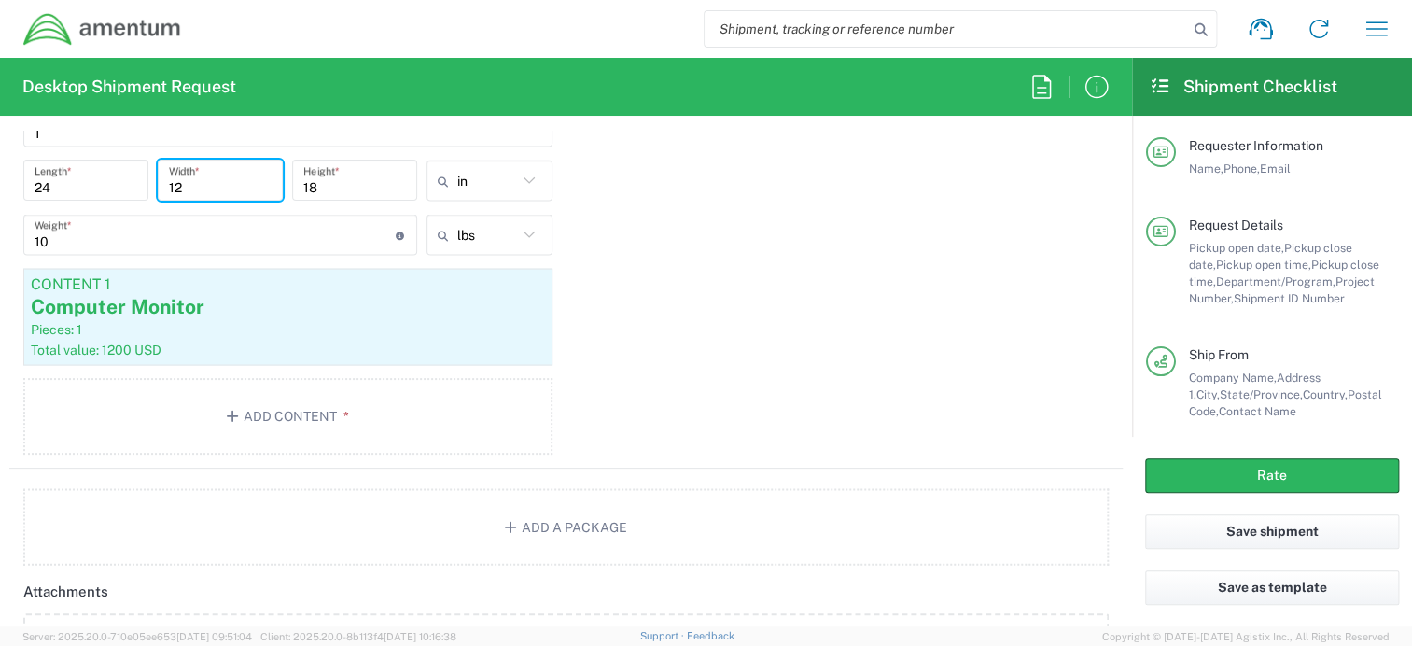
type input "1"
type input "6"
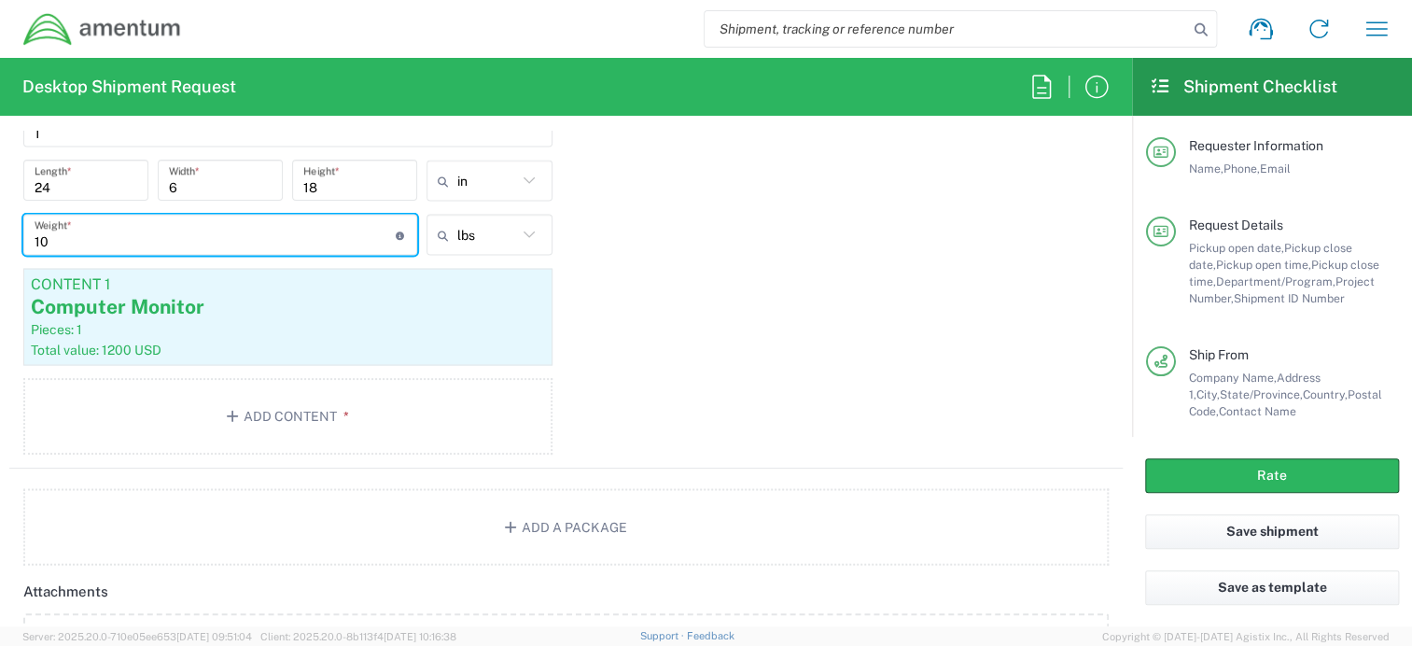
click at [145, 235] on input "10" at bounding box center [215, 234] width 361 height 33
type input "5"
click at [751, 243] on div "Package 1 Your Packaging Type * Material used to package goods Your Packaging C…" at bounding box center [565, 238] width 1113 height 459
click at [58, 188] on input "24" at bounding box center [86, 180] width 103 height 33
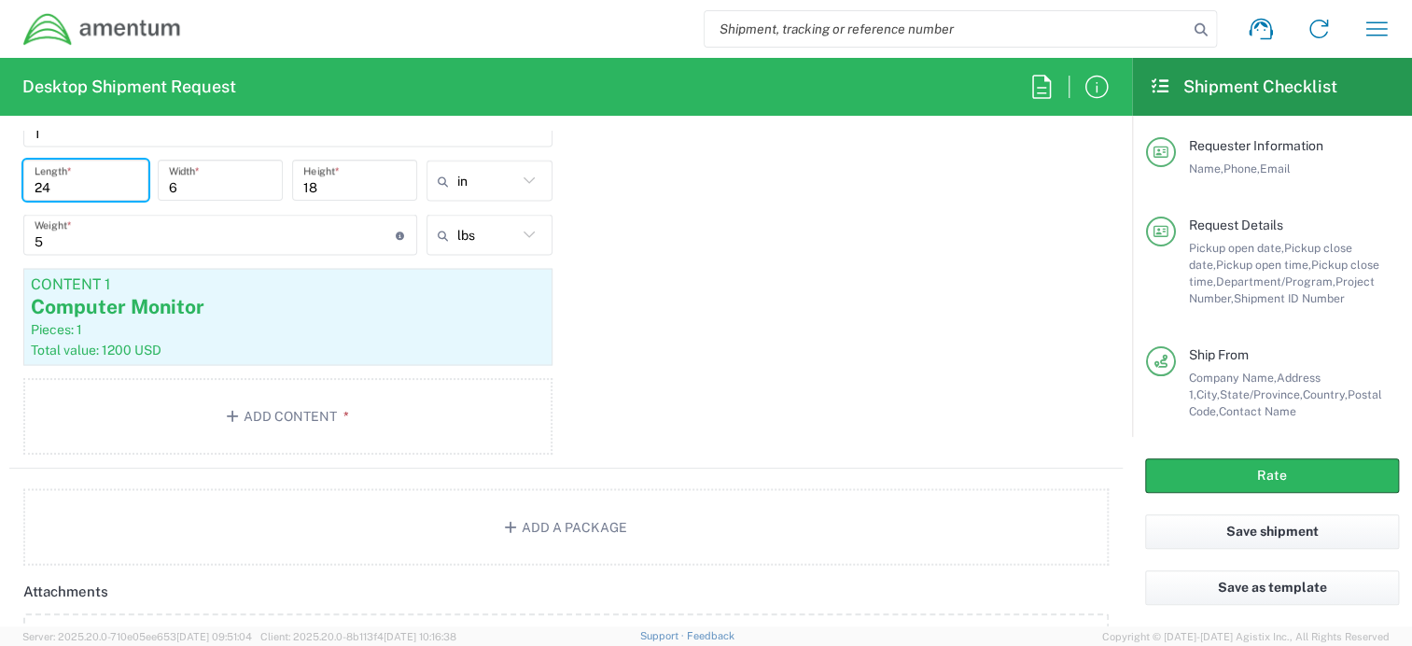
type input "2"
drag, startPoint x: 311, startPoint y: 178, endPoint x: 297, endPoint y: 183, distance: 14.8
click at [297, 183] on div "18 Height *" at bounding box center [354, 180] width 125 height 41
drag, startPoint x: 76, startPoint y: 186, endPoint x: 35, endPoint y: 186, distance: 40.1
click at [35, 186] on input "18" at bounding box center [86, 180] width 103 height 33
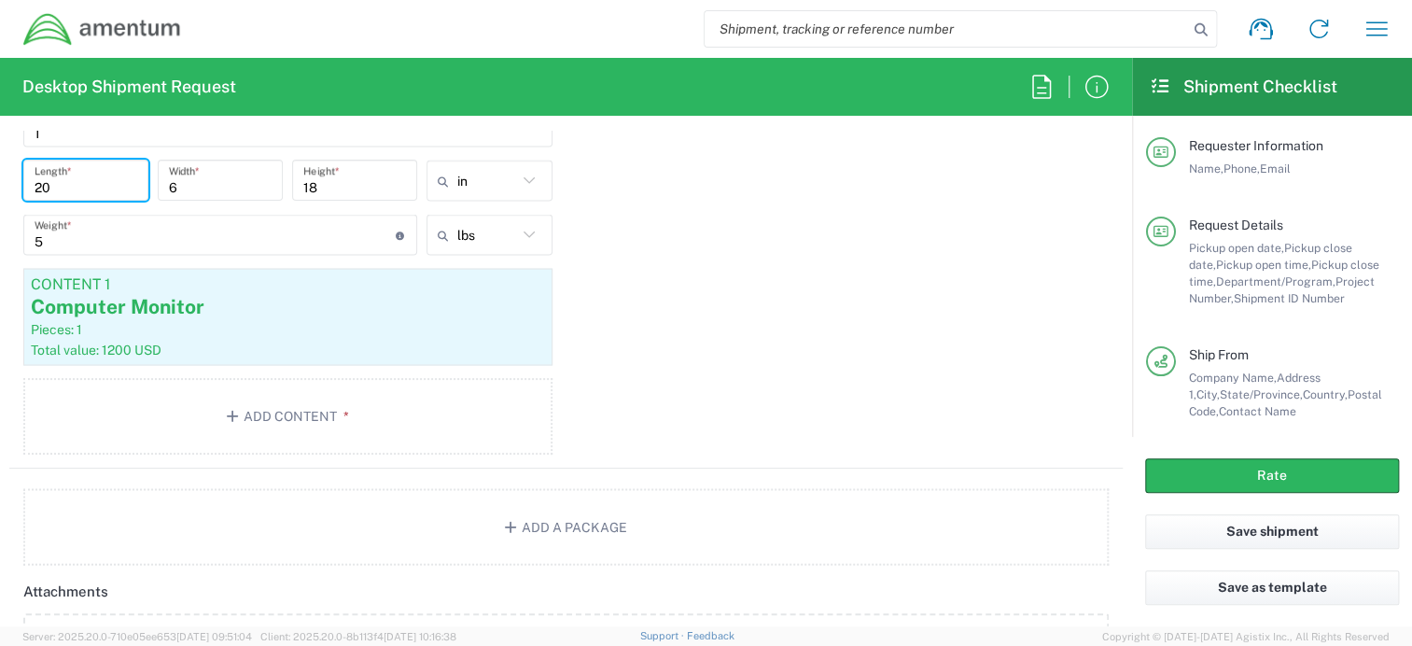
type input "20"
drag, startPoint x: 335, startPoint y: 189, endPoint x: 297, endPoint y: 189, distance: 38.3
click at [303, 189] on input "18" at bounding box center [354, 180] width 103 height 33
type input "15"
click at [626, 251] on div "Package 1 Your Packaging Type * Material used to package goods Your Packaging C…" at bounding box center [565, 238] width 1113 height 459
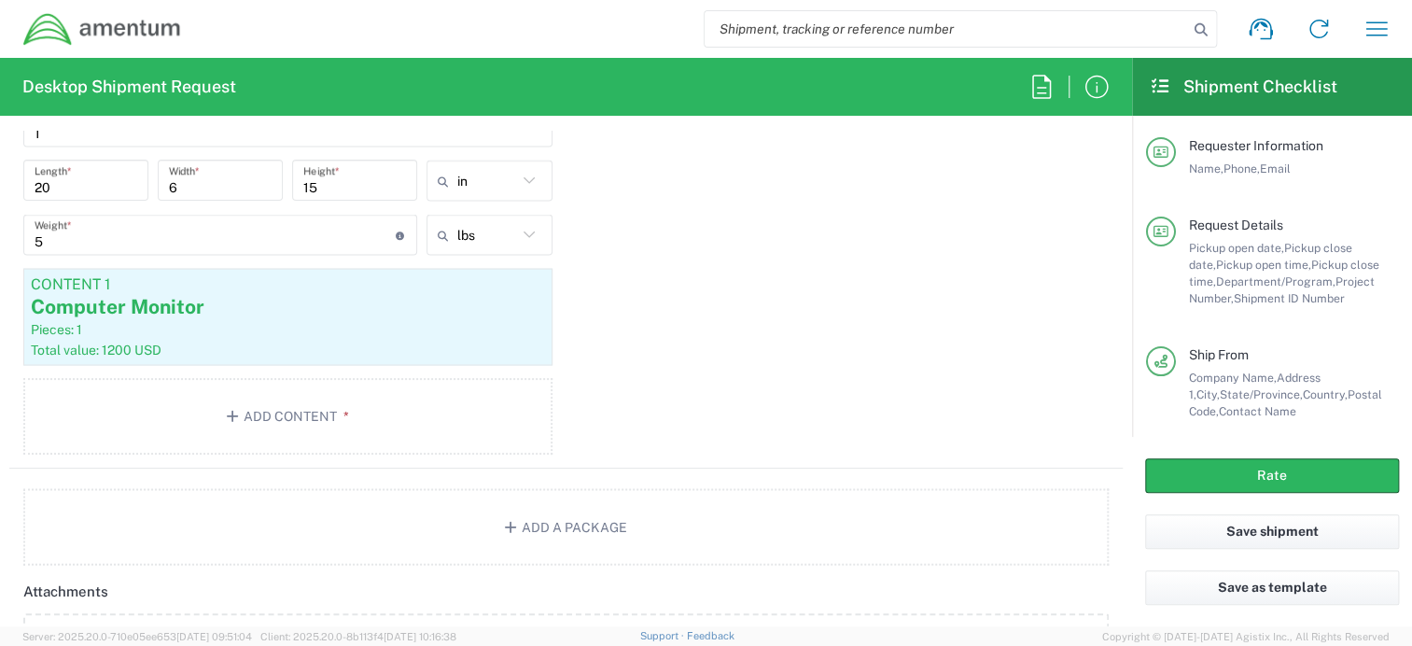
scroll to position [1866, 0]
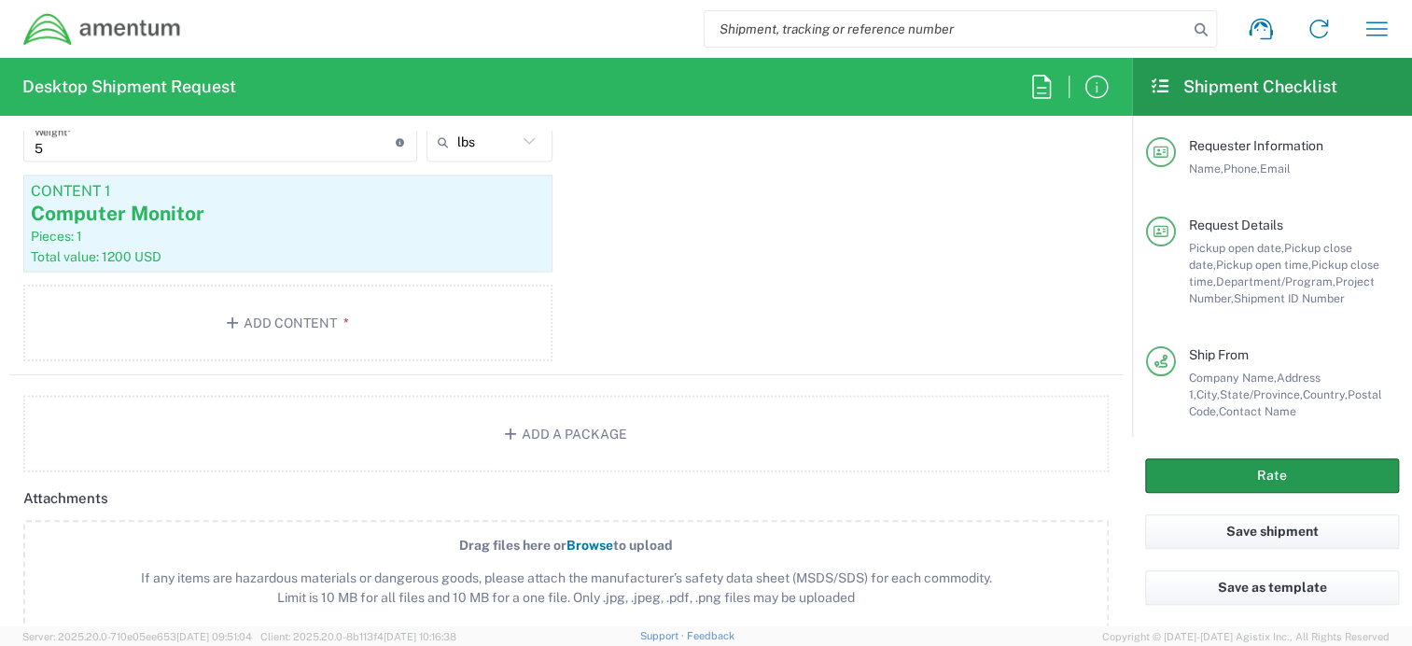
drag, startPoint x: 1223, startPoint y: 470, endPoint x: 1341, endPoint y: 457, distance: 118.3
click at [1223, 470] on button "Rate" at bounding box center [1272, 475] width 254 height 35
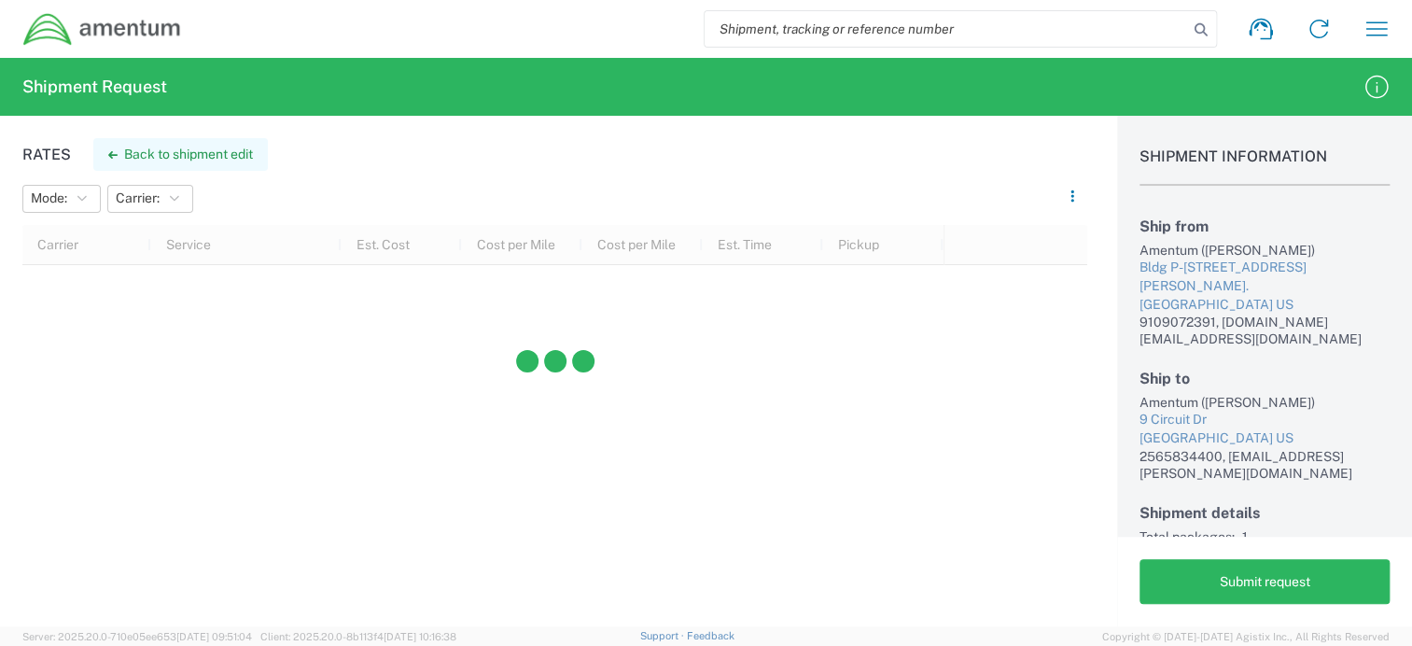
click at [126, 148] on button "Back to shipment edit" at bounding box center [180, 154] width 175 height 33
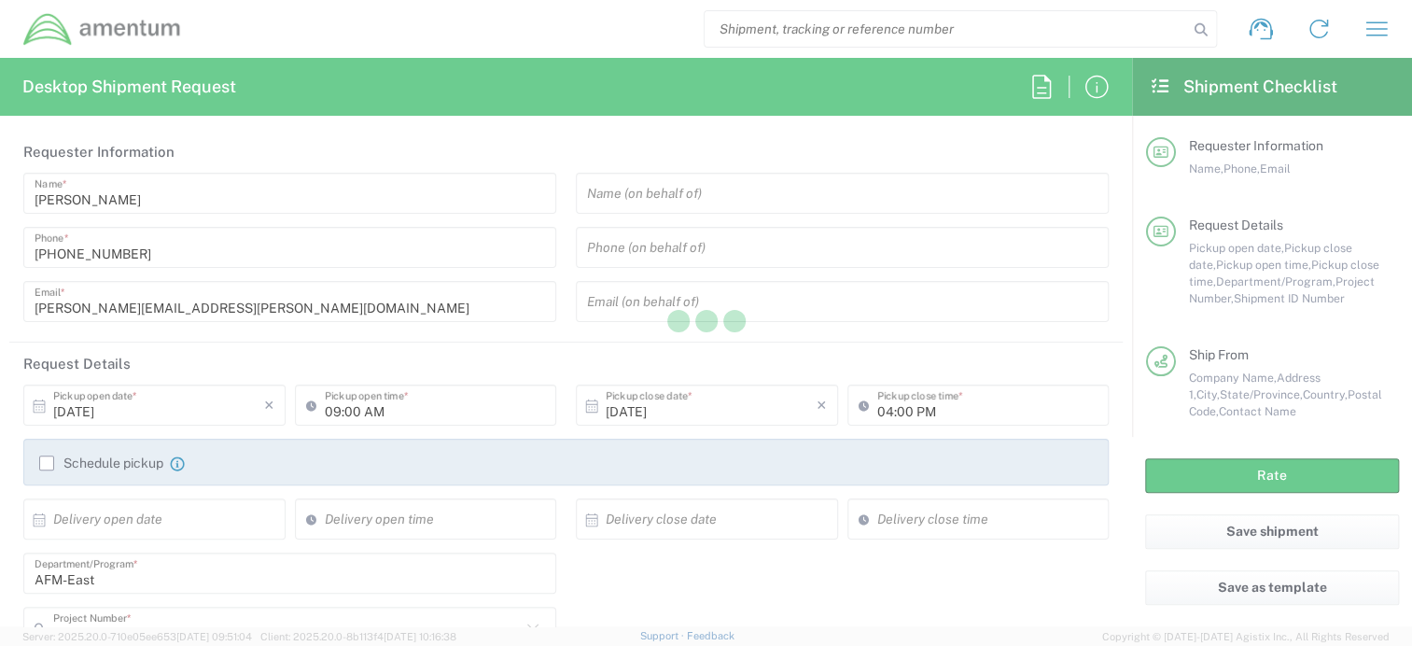
type input "4998.F.1500.AA.AA.00.0000.00"
type input "North Carolina"
type input "Minnesota"
type input "Your Packaging"
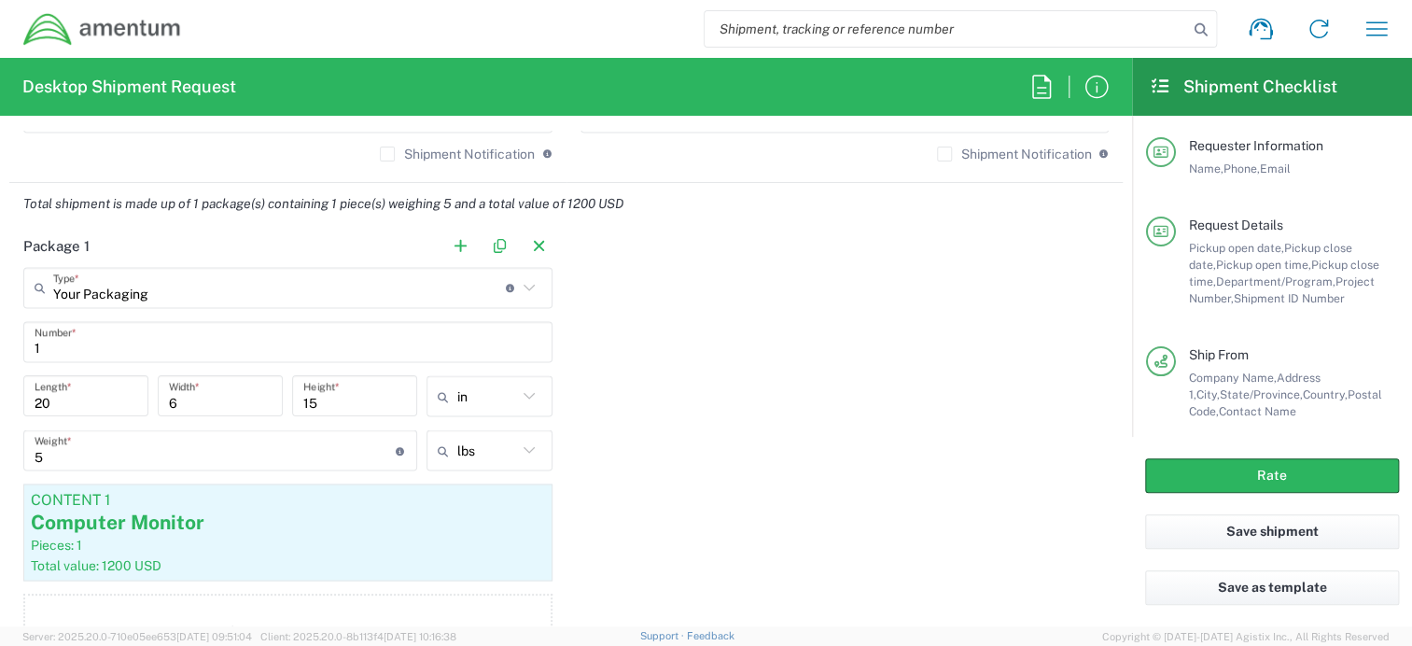
scroll to position [1680, 0]
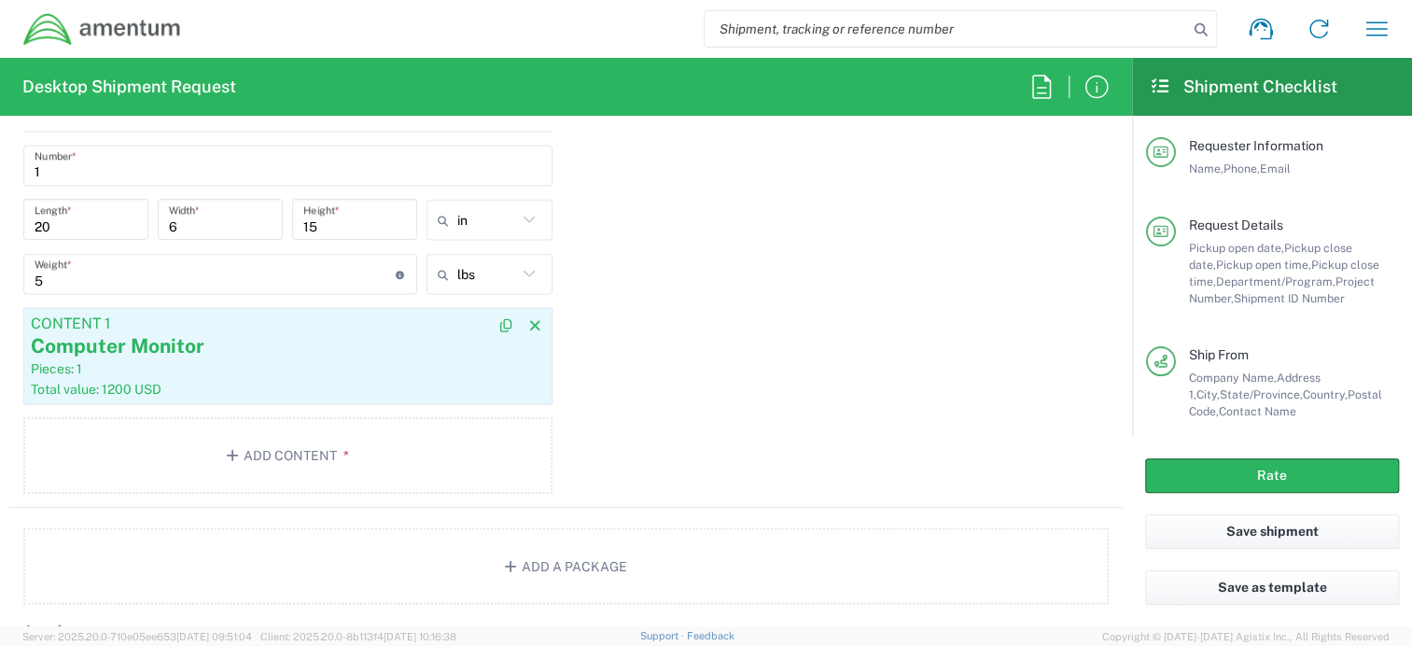
click at [187, 360] on div "Pieces: 1" at bounding box center [288, 367] width 514 height 17
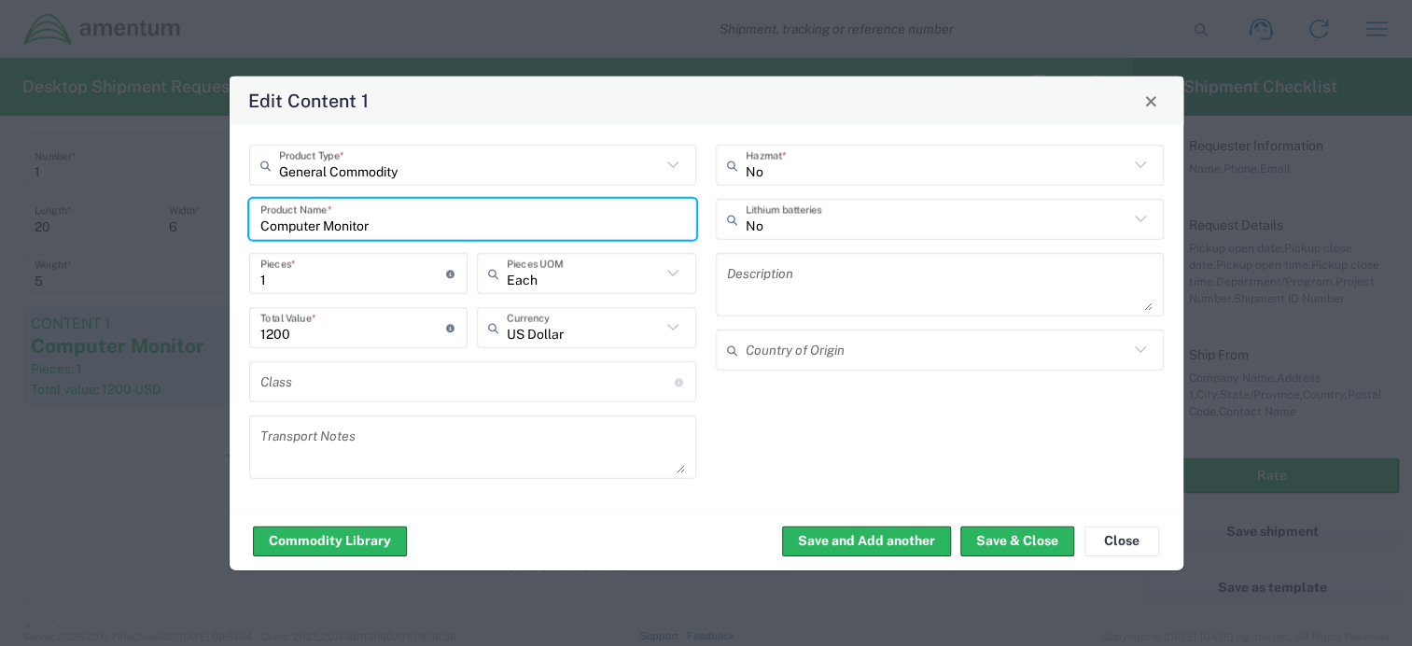
drag, startPoint x: 391, startPoint y: 229, endPoint x: 232, endPoint y: 230, distance: 158.6
click at [234, 229] on div "General Commodity Product Type * Computer Monitor Product Name * 1 Pieces * Num…" at bounding box center [707, 318] width 954 height 386
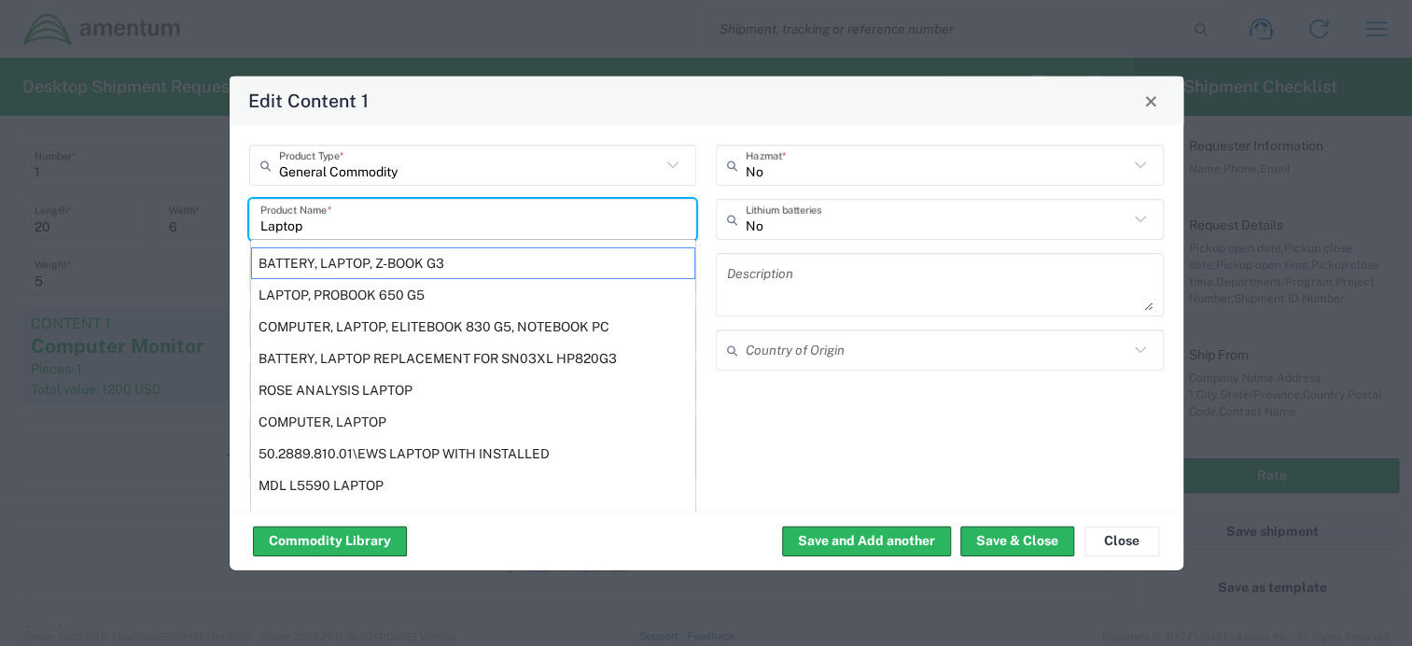
type input "Laptop"
click at [922, 416] on div "No Hazmat * No Lithium batteries Description Country of Origin" at bounding box center [940, 318] width 468 height 347
click at [887, 407] on div "No Hazmat * No Lithium batteries Description Country of Origin" at bounding box center [940, 318] width 468 height 347
click at [303, 222] on input "Laptop" at bounding box center [473, 219] width 426 height 33
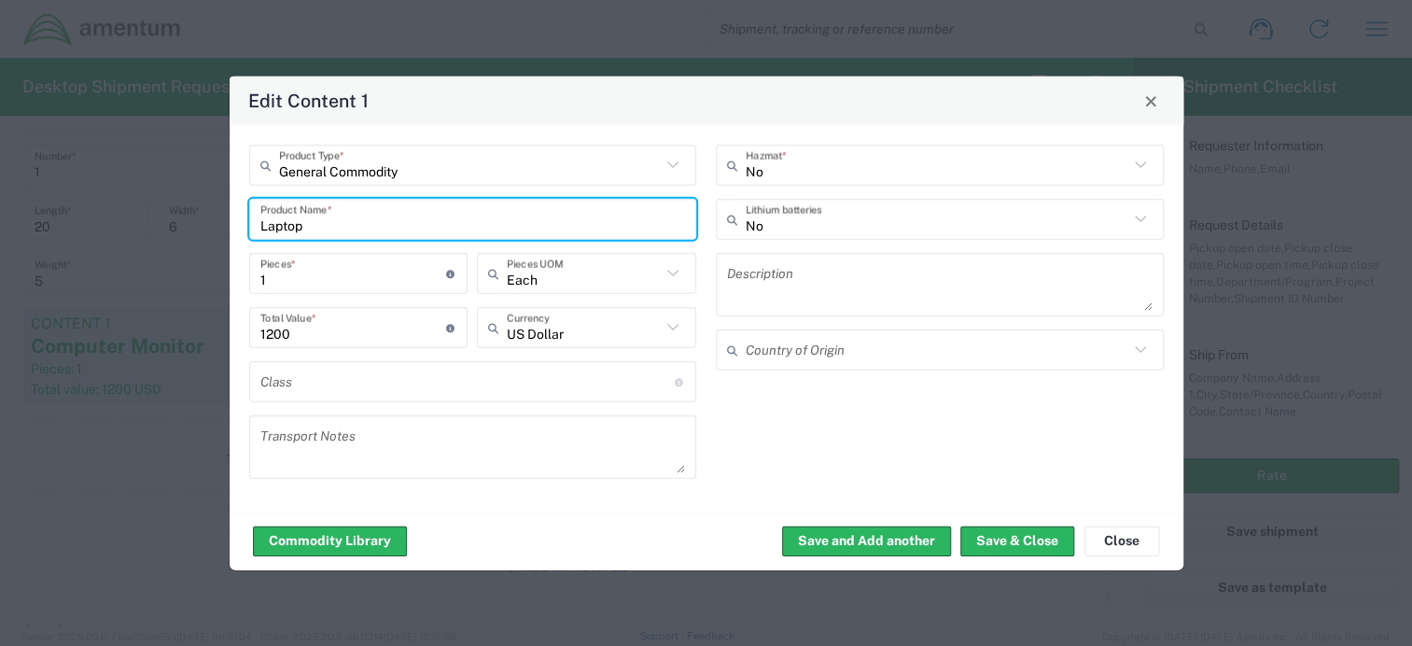
click at [881, 455] on div "No Hazmat * No Lithium batteries Description Country of Origin" at bounding box center [940, 318] width 468 height 347
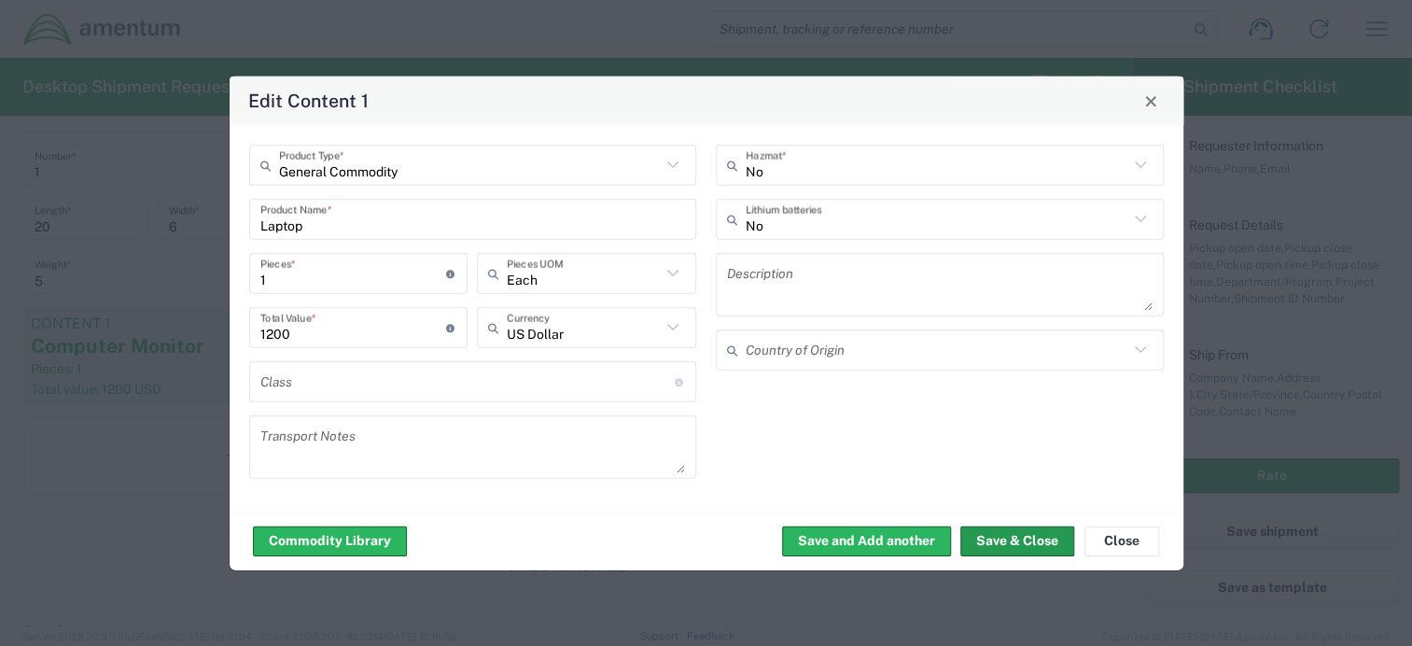
click at [1020, 533] on button "Save & Close" at bounding box center [1017, 540] width 114 height 30
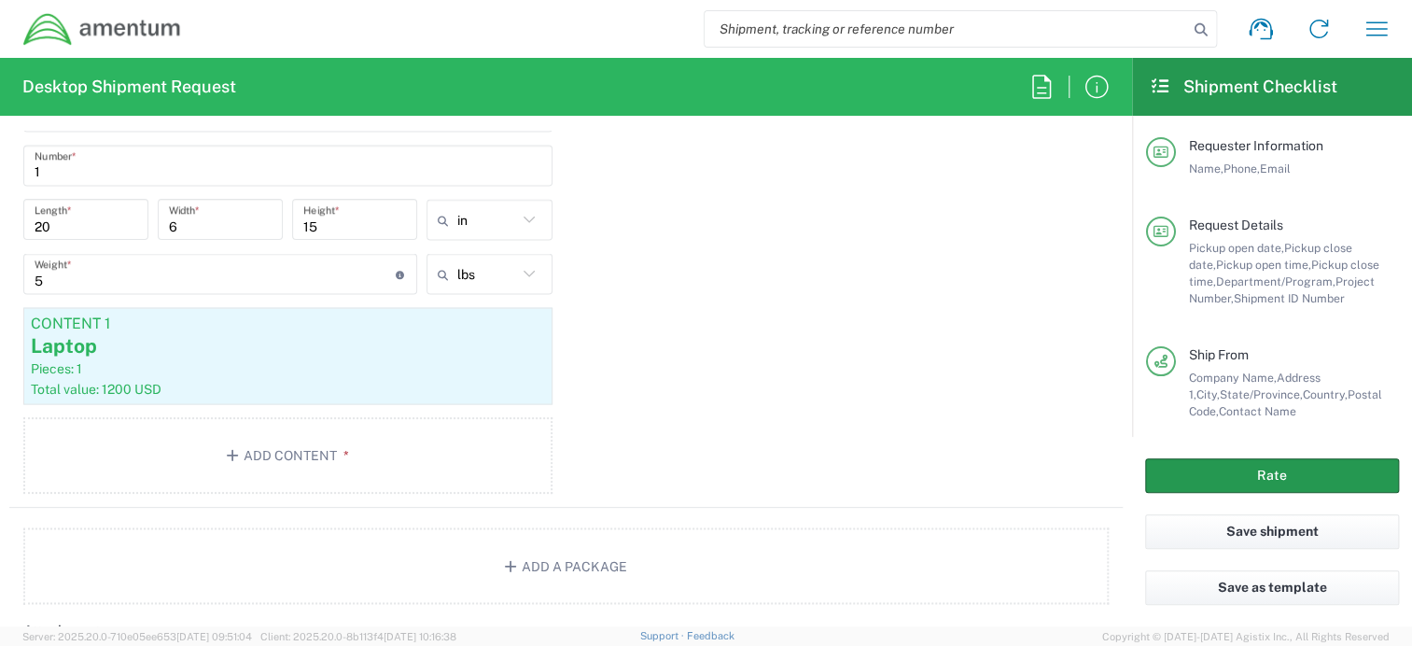
click at [1278, 478] on button "Rate" at bounding box center [1272, 475] width 254 height 35
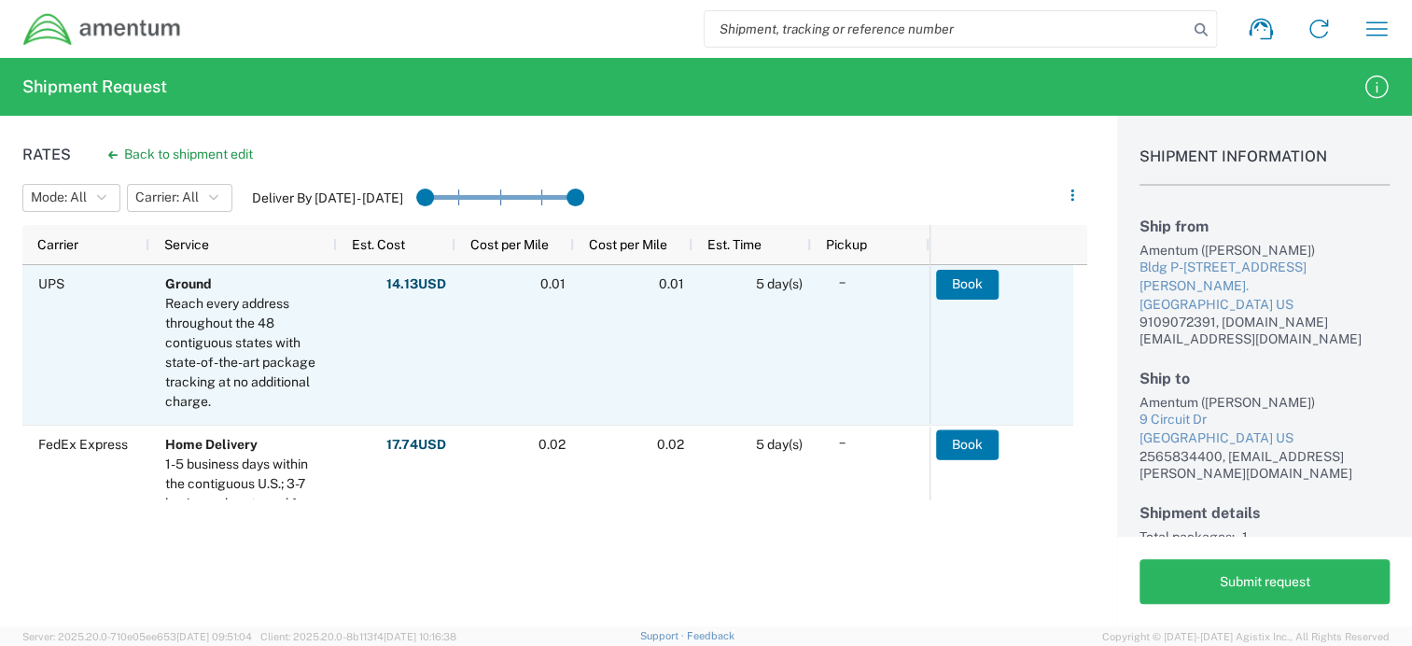
drag, startPoint x: 976, startPoint y: 291, endPoint x: 1160, endPoint y: 315, distance: 185.4
click at [976, 291] on button "Book" at bounding box center [967, 285] width 63 height 30
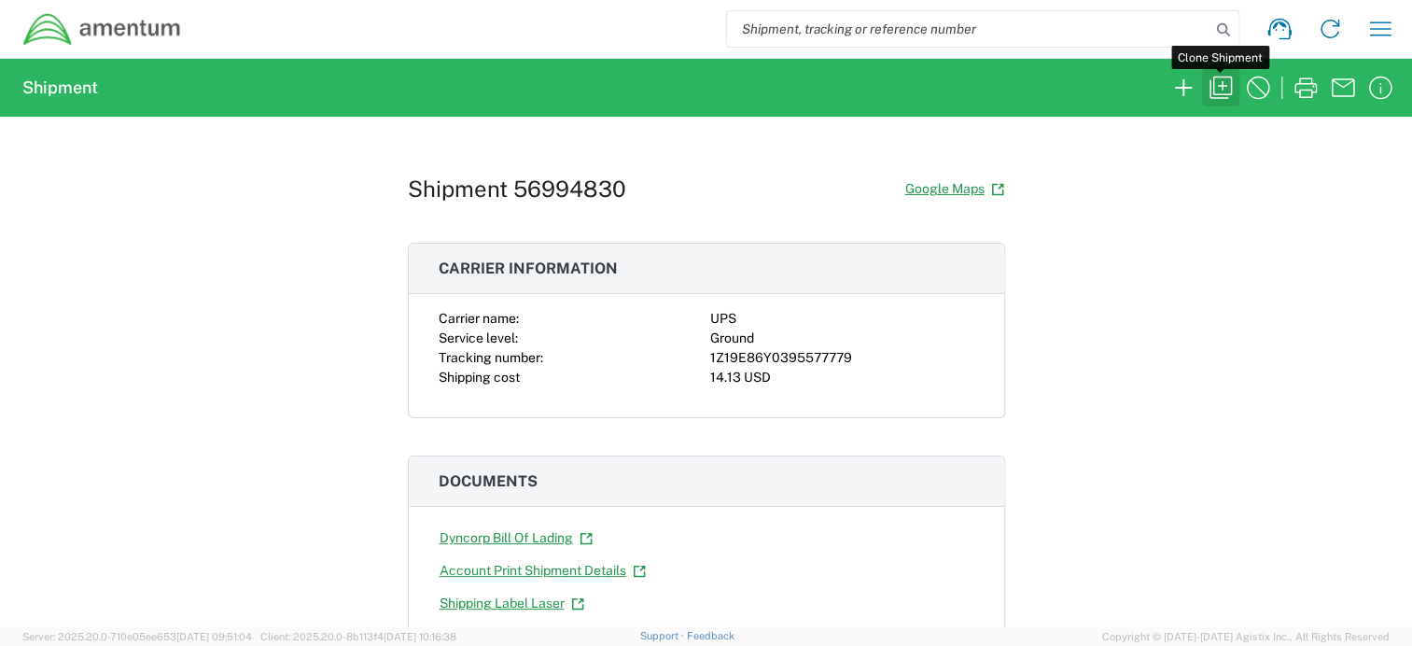
click at [1218, 91] on icon "button" at bounding box center [1221, 88] width 30 height 30
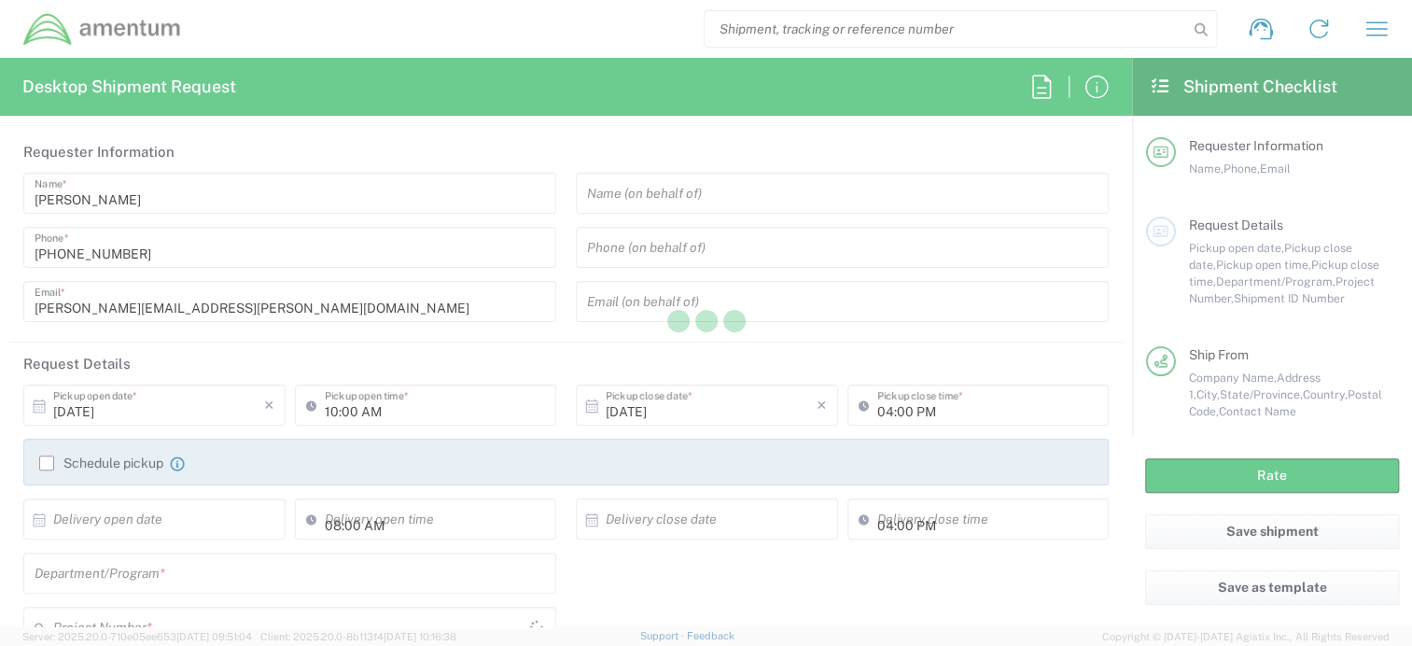
type input "09:00 AM"
type input "Shipment Id Number"
type input "10012025"
type textarea "Equipment return to HR"
type textarea "catherine.garza@amentum.com"
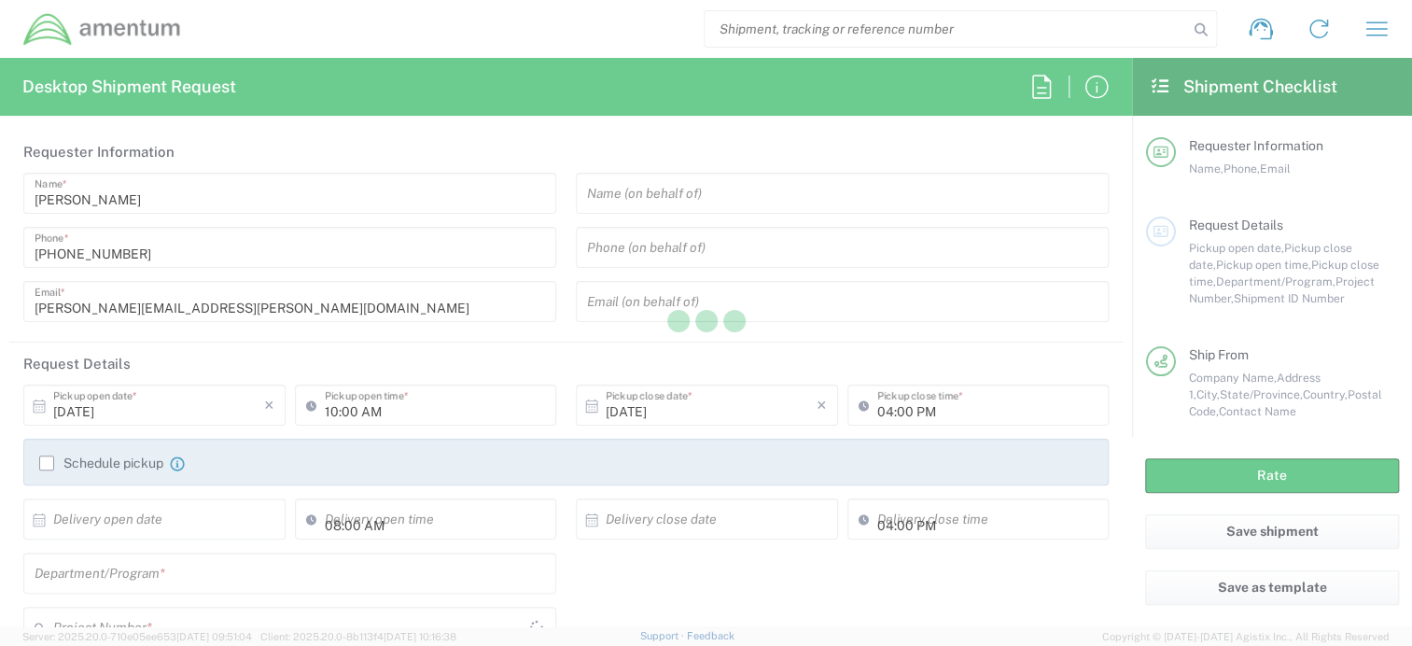
type input "Amentum"
type input "Bldg P-[STREET_ADDRESS][PERSON_NAME]."
type input "Fort Liberty"
type input "North Carolina"
type input "28310"
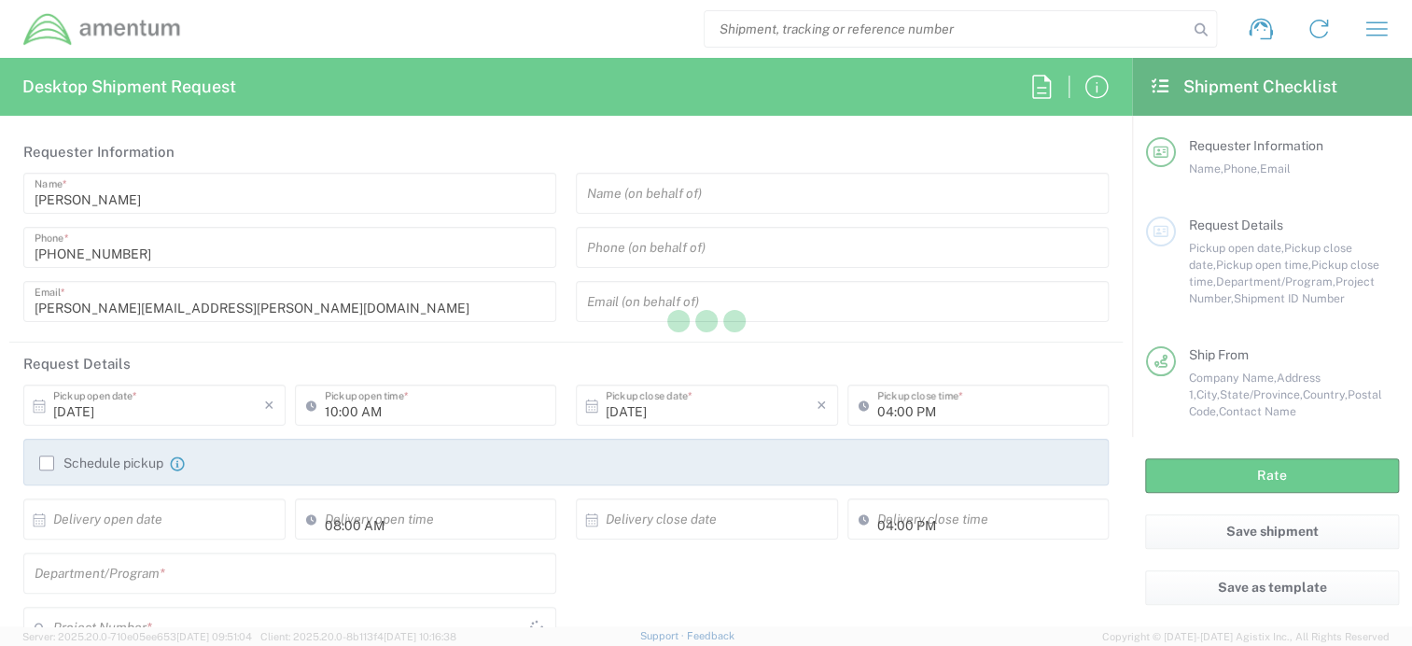
type input "[PERSON_NAME]"
type input "9109072391"
type input "[DOMAIN_NAME][EMAIL_ADDRESS][DOMAIN_NAME]"
type input "Military Base"
type input "Amentum"
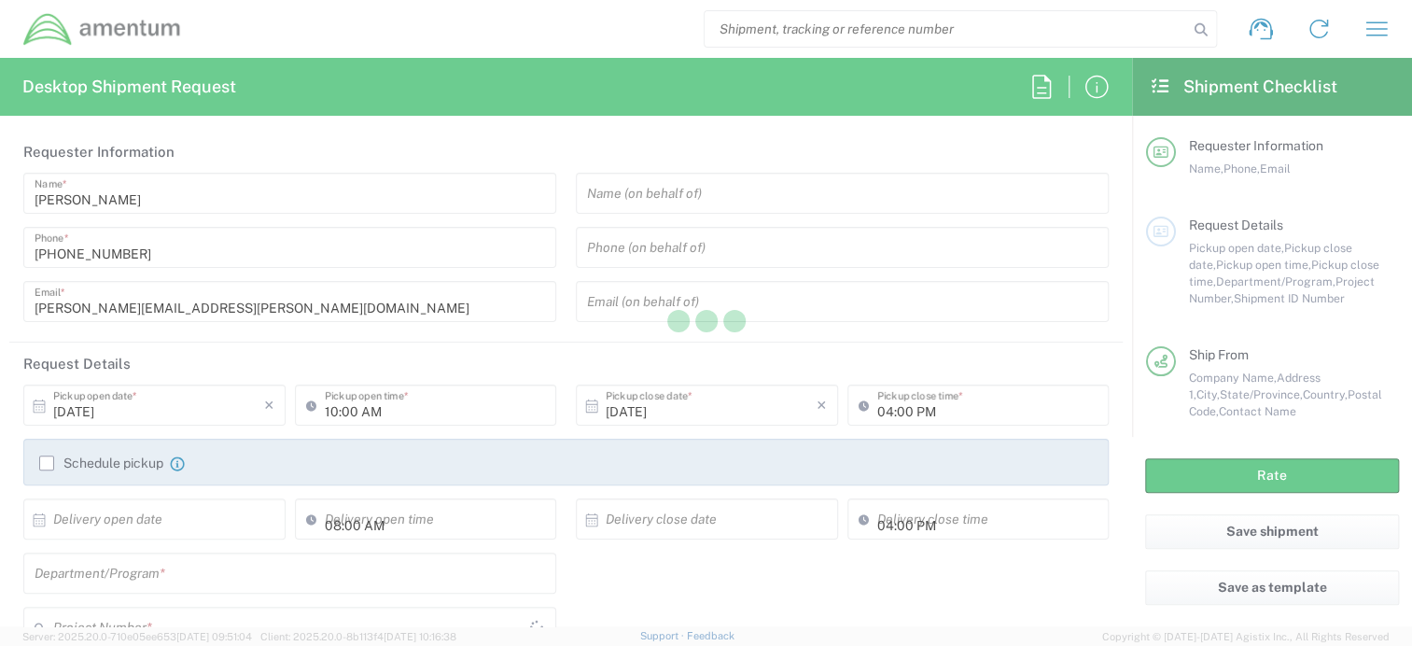
type input "9 Circuit Dr"
type input "New Ulm"
type input "Minnesota"
type input "56073"
type input "[PERSON_NAME]"
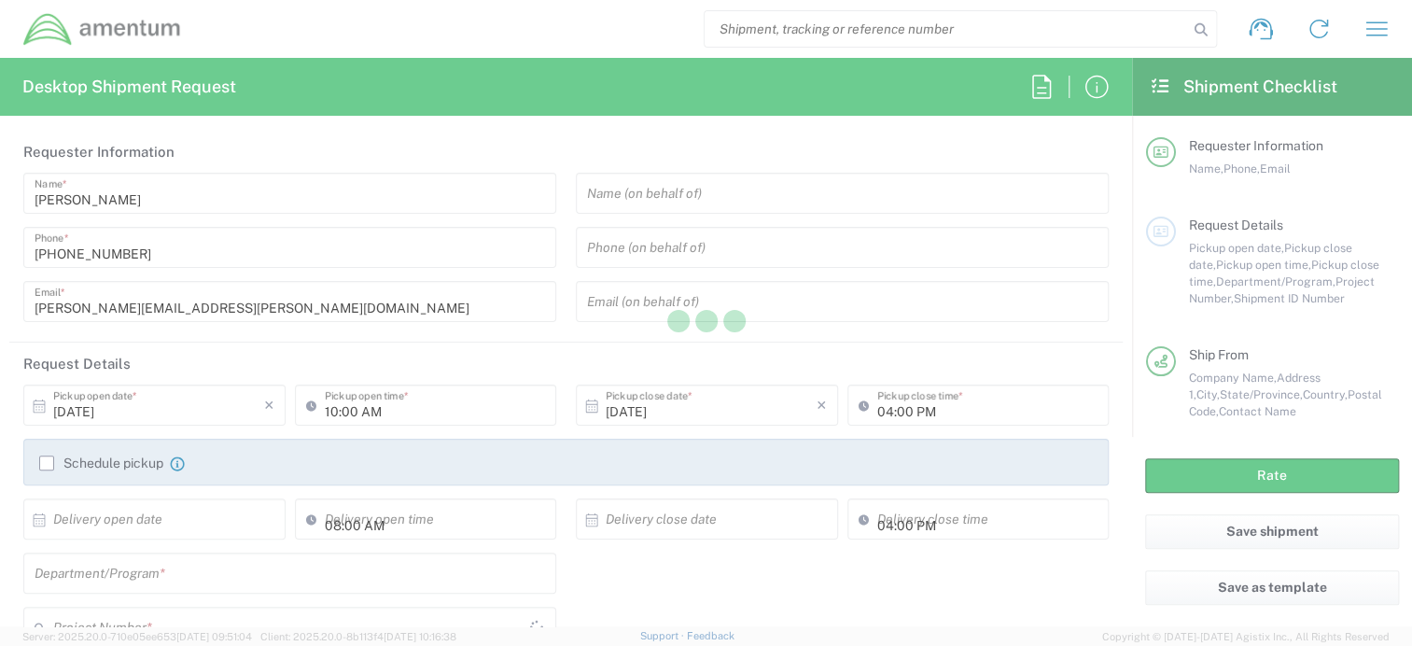
type input "2565834400"
type input "[EMAIL_ADDRESS][PERSON_NAME][DOMAIN_NAME]"
type input "Residential/Home"
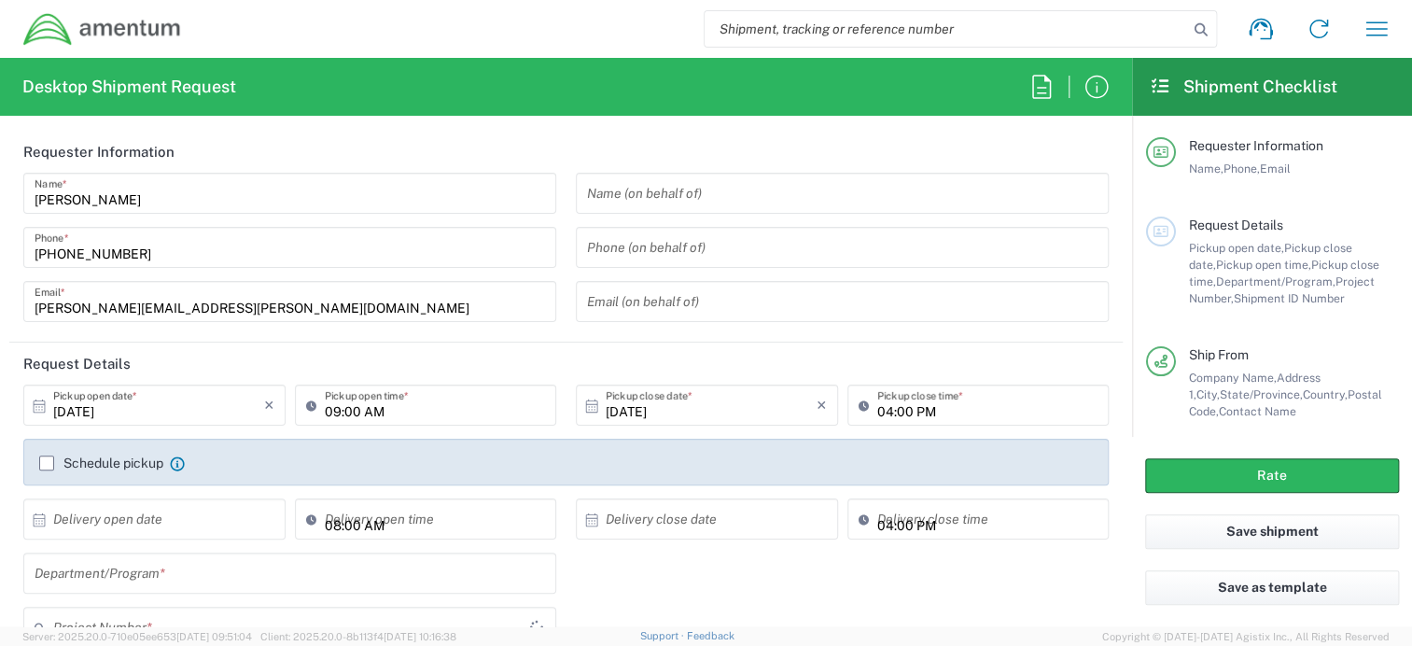
type input "Your Packaging"
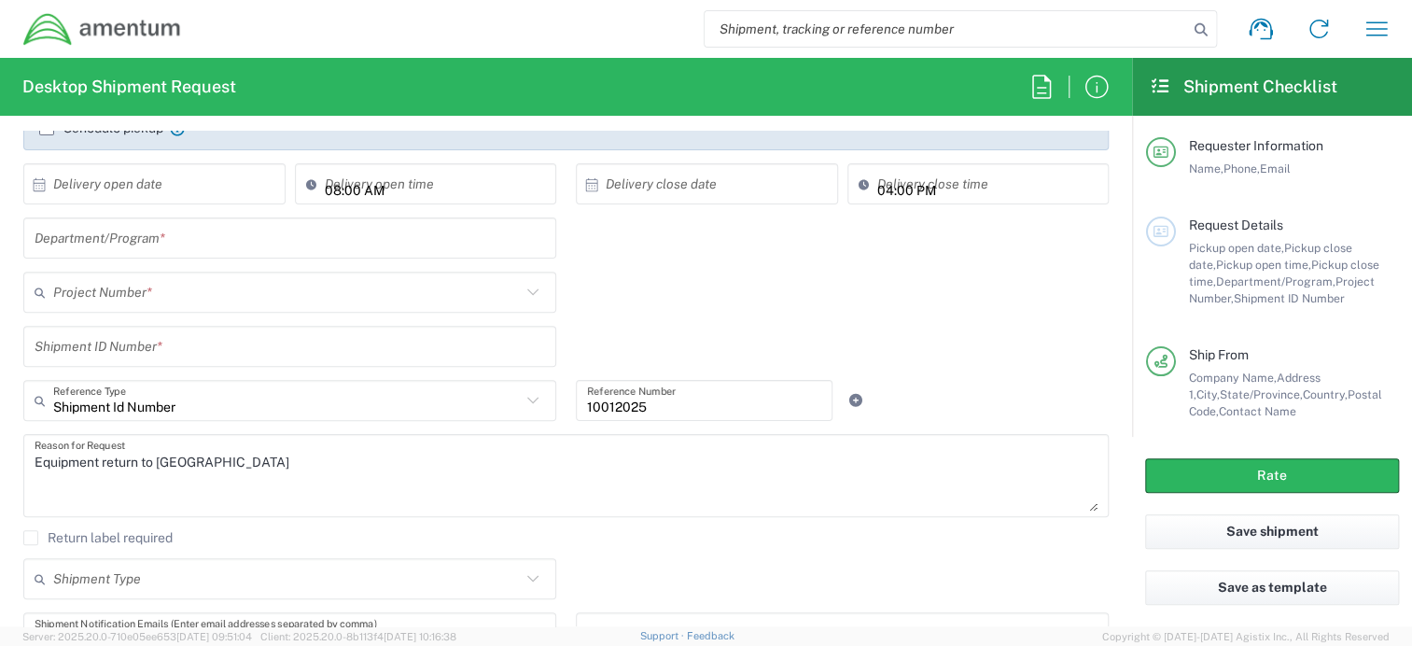
scroll to position [280, 0]
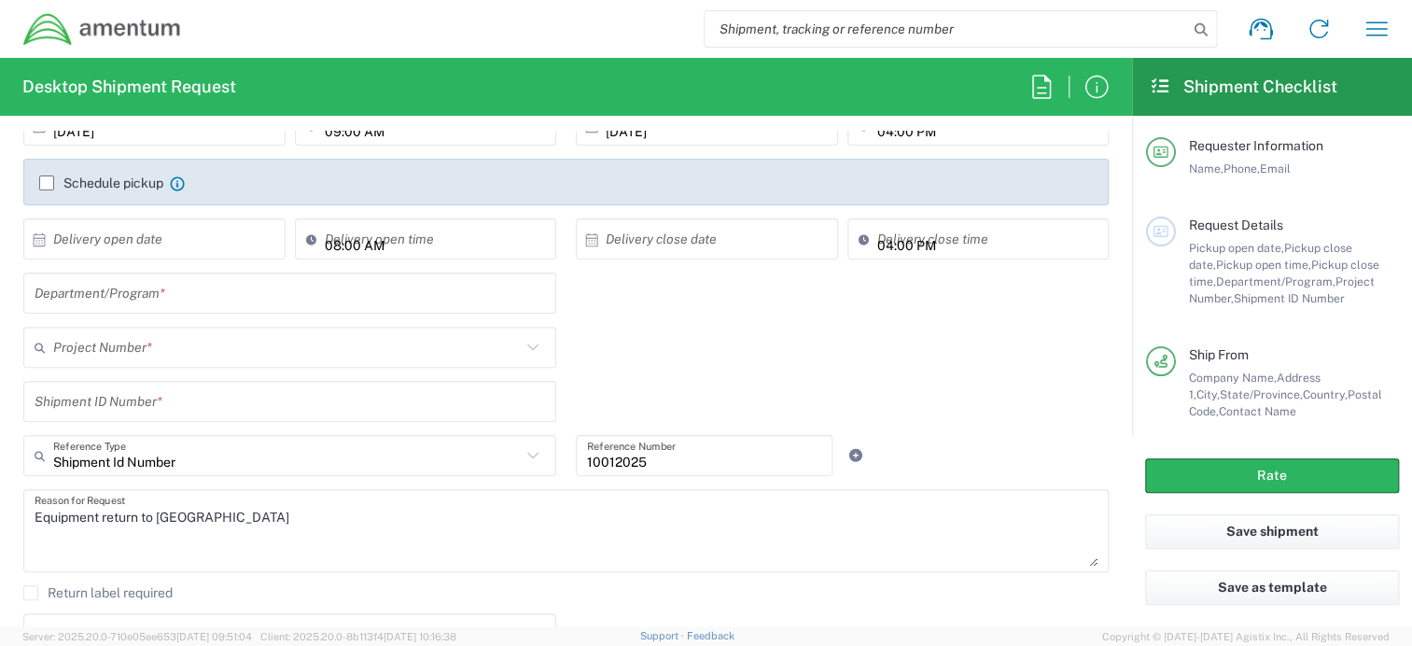
click at [124, 286] on input "text" at bounding box center [290, 293] width 510 height 33
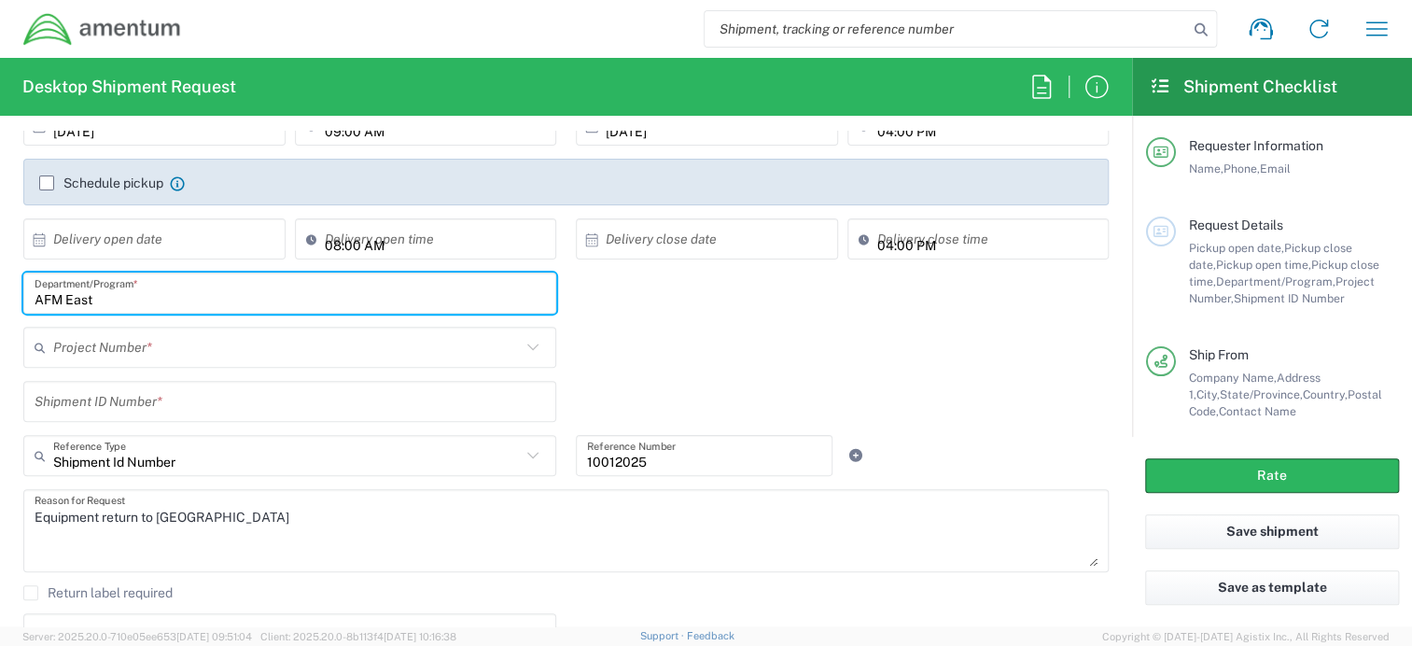
type input "AFM East"
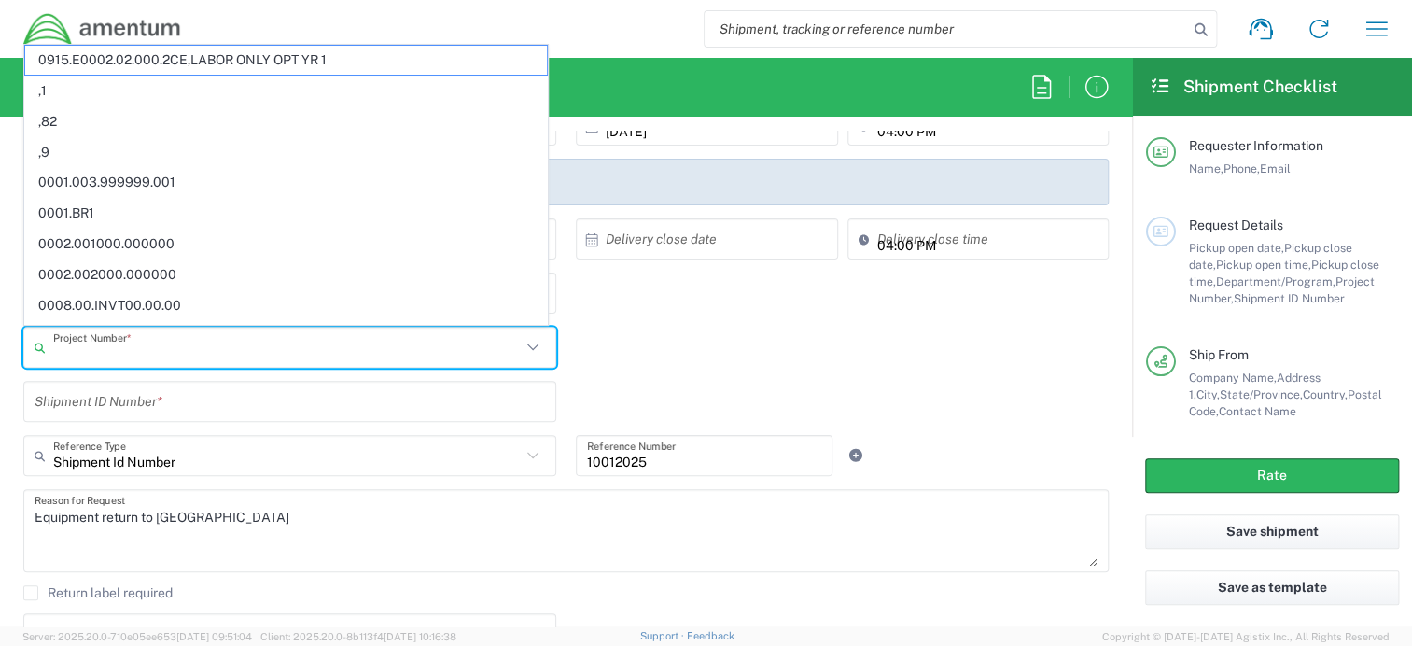
click at [130, 345] on input "text" at bounding box center [287, 347] width 468 height 33
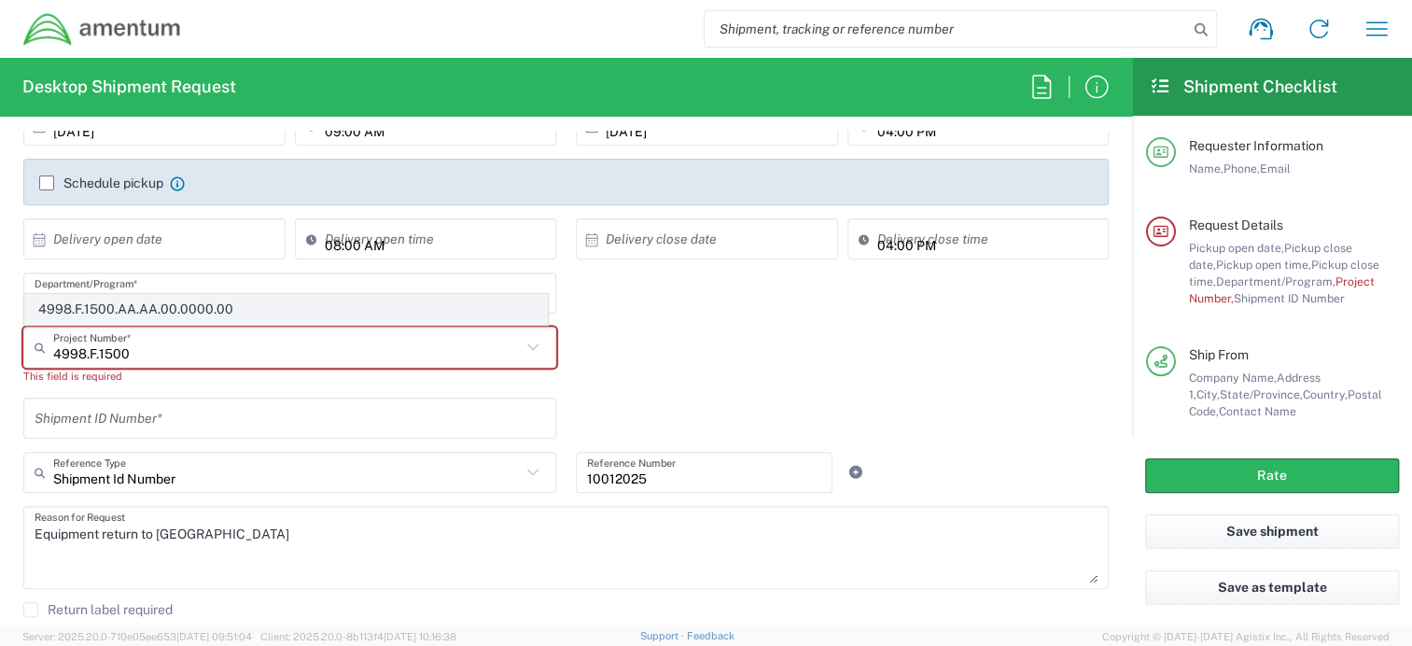
click at [125, 309] on span "4998.F.1500.AA.AA.00.0000.00" at bounding box center [286, 309] width 522 height 29
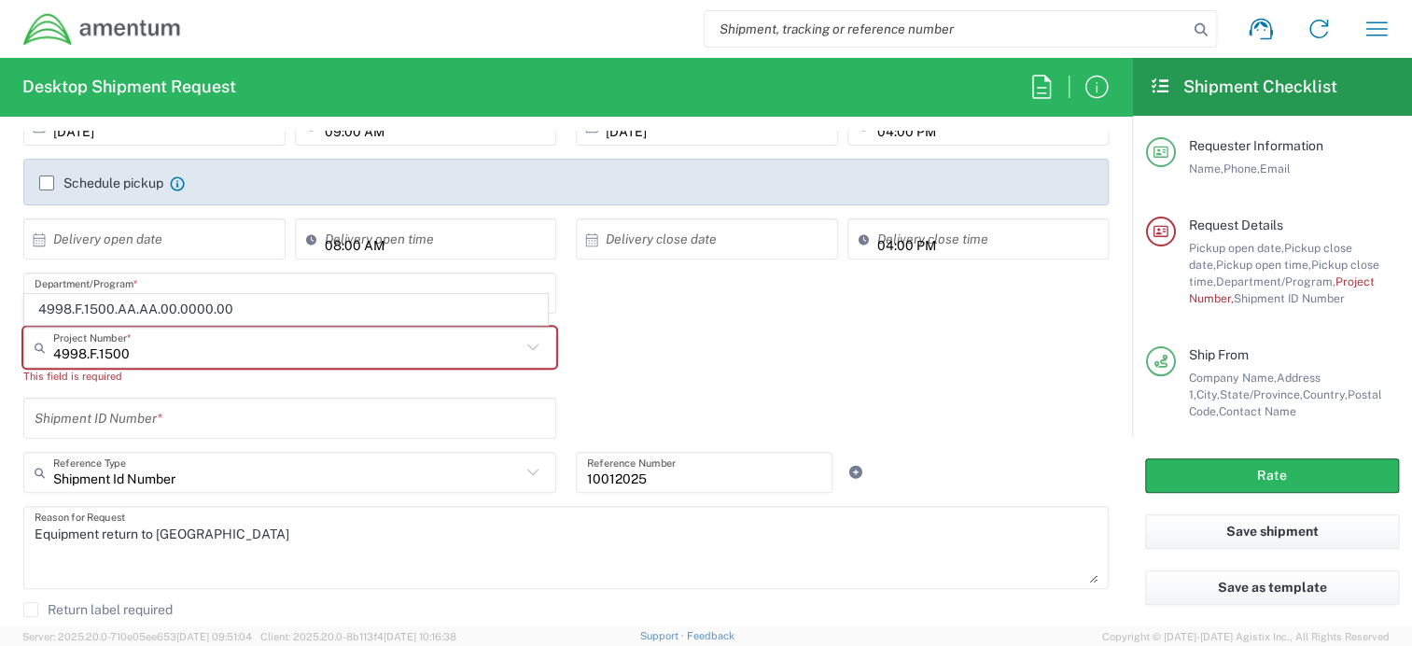
type input "4998.F.1500.AA.AA.00.0000.00"
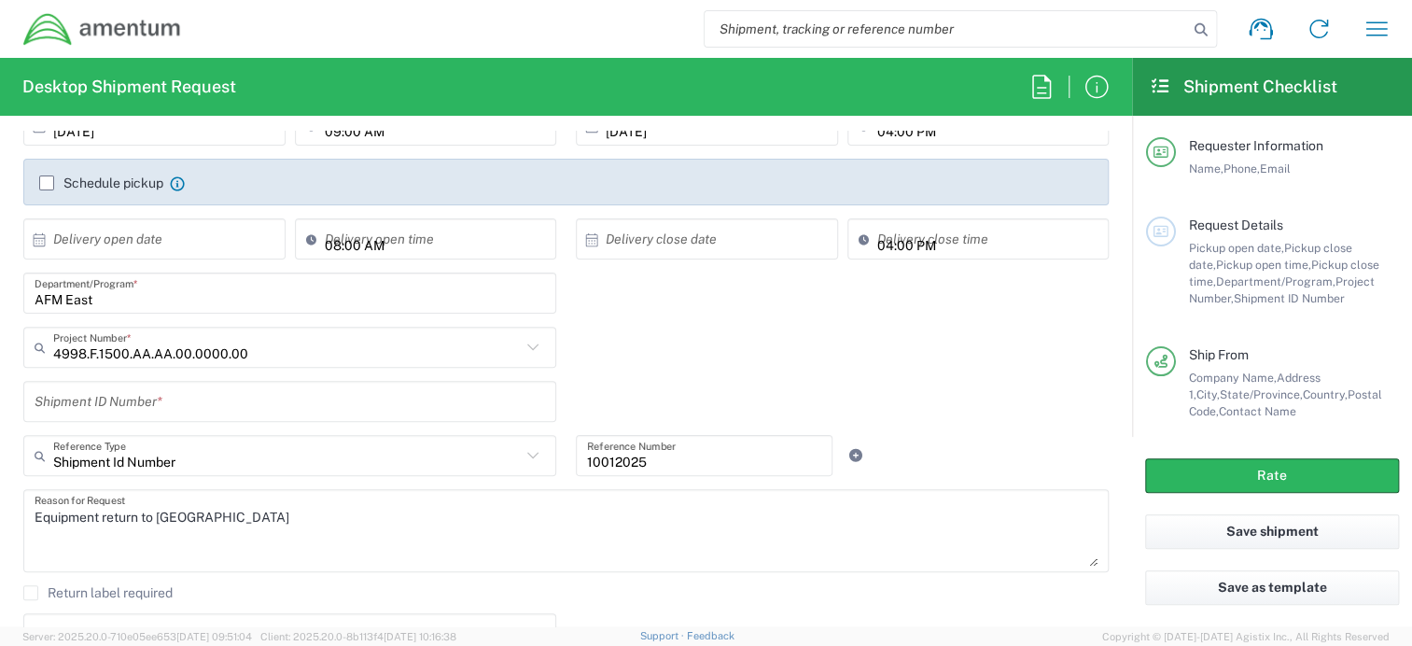
click at [172, 402] on input "text" at bounding box center [290, 401] width 510 height 33
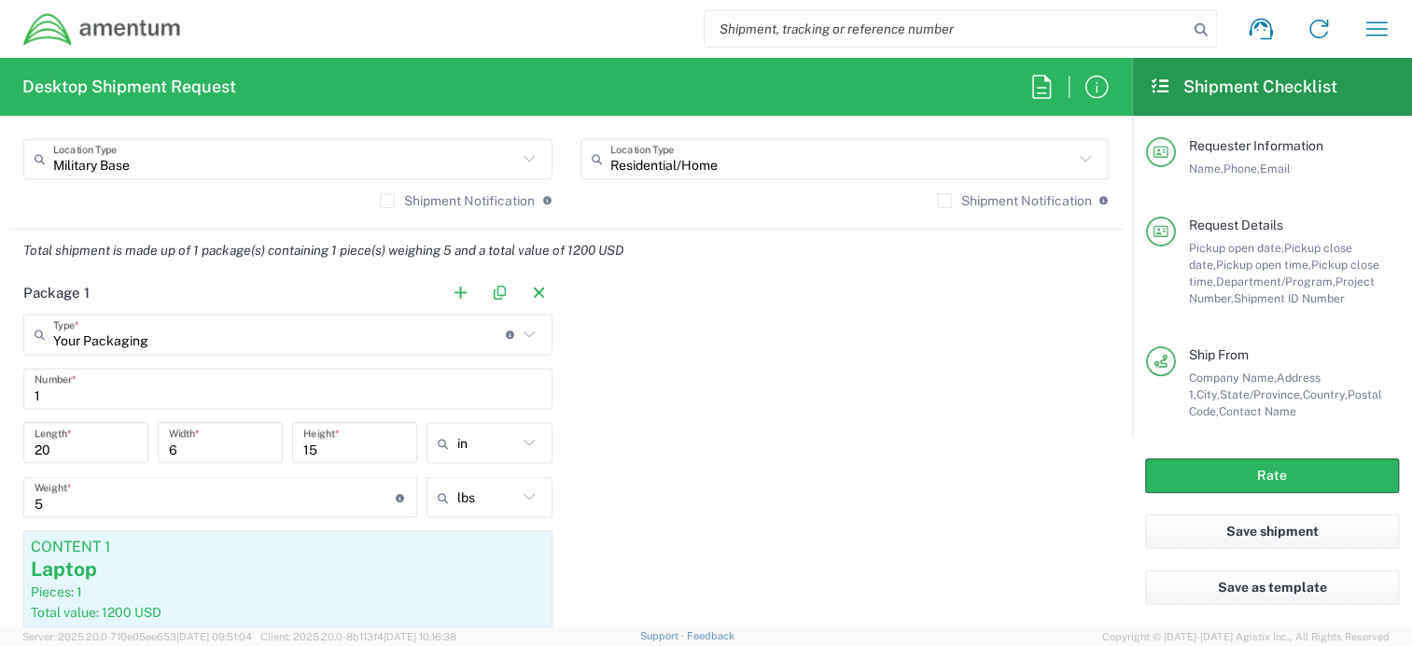
scroll to position [1586, 0]
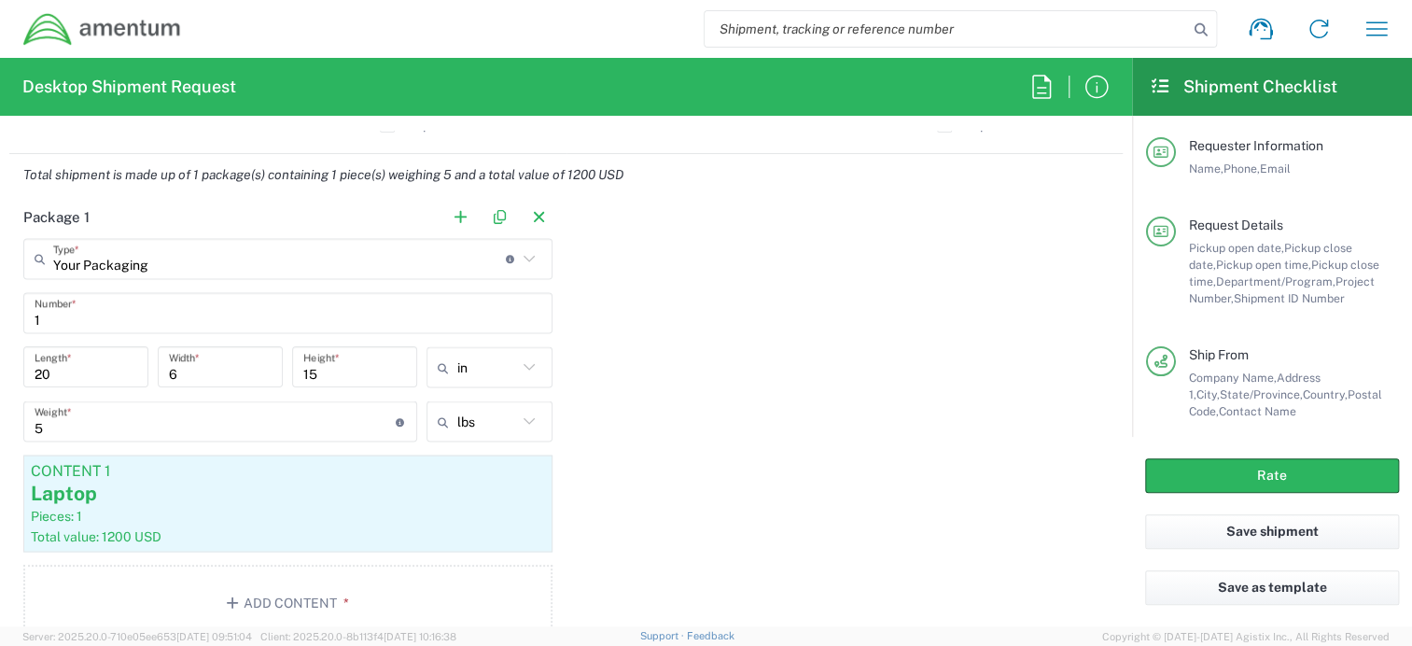
type input "10012025"
click at [86, 367] on input "20" at bounding box center [86, 367] width 103 height 33
type input "24"
drag, startPoint x: 210, startPoint y: 373, endPoint x: 158, endPoint y: 374, distance: 52.3
click at [158, 374] on div "6 Width *" at bounding box center [220, 366] width 125 height 41
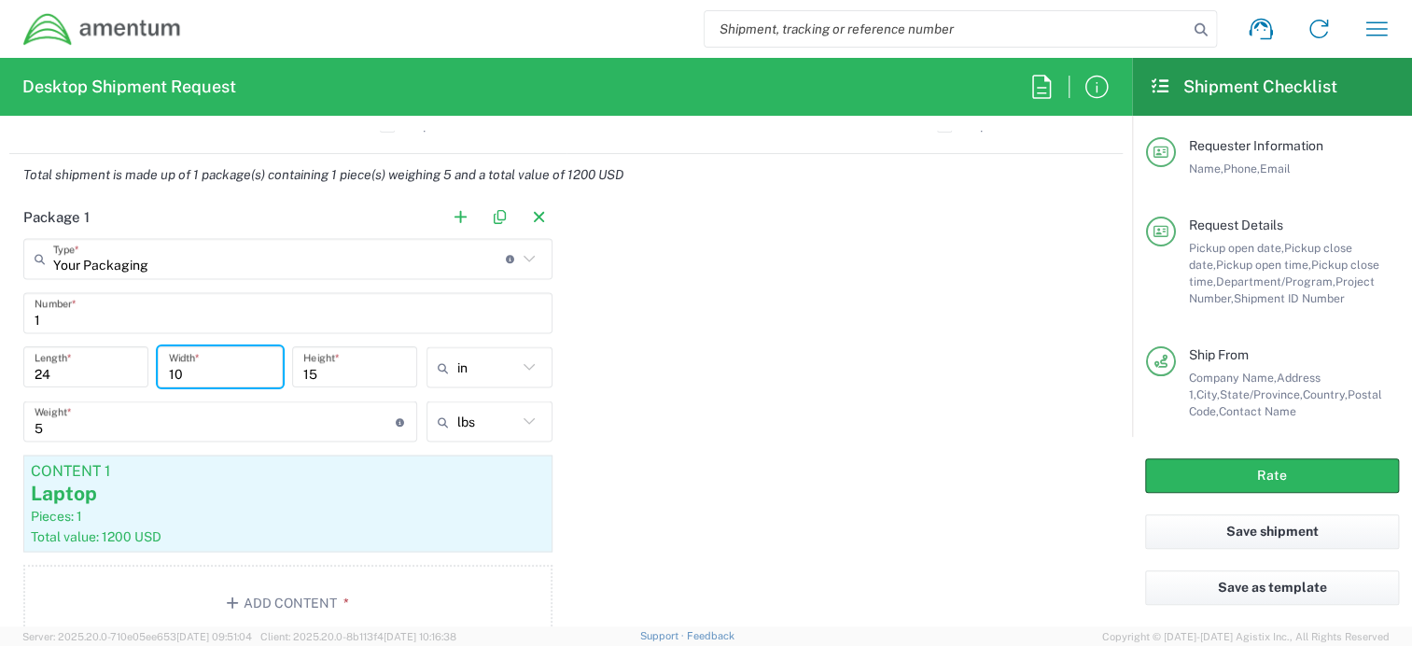
type input "10"
drag, startPoint x: 325, startPoint y: 374, endPoint x: 291, endPoint y: 376, distance: 33.6
click at [292, 376] on div "15 Height *" at bounding box center [354, 366] width 125 height 41
type input "18"
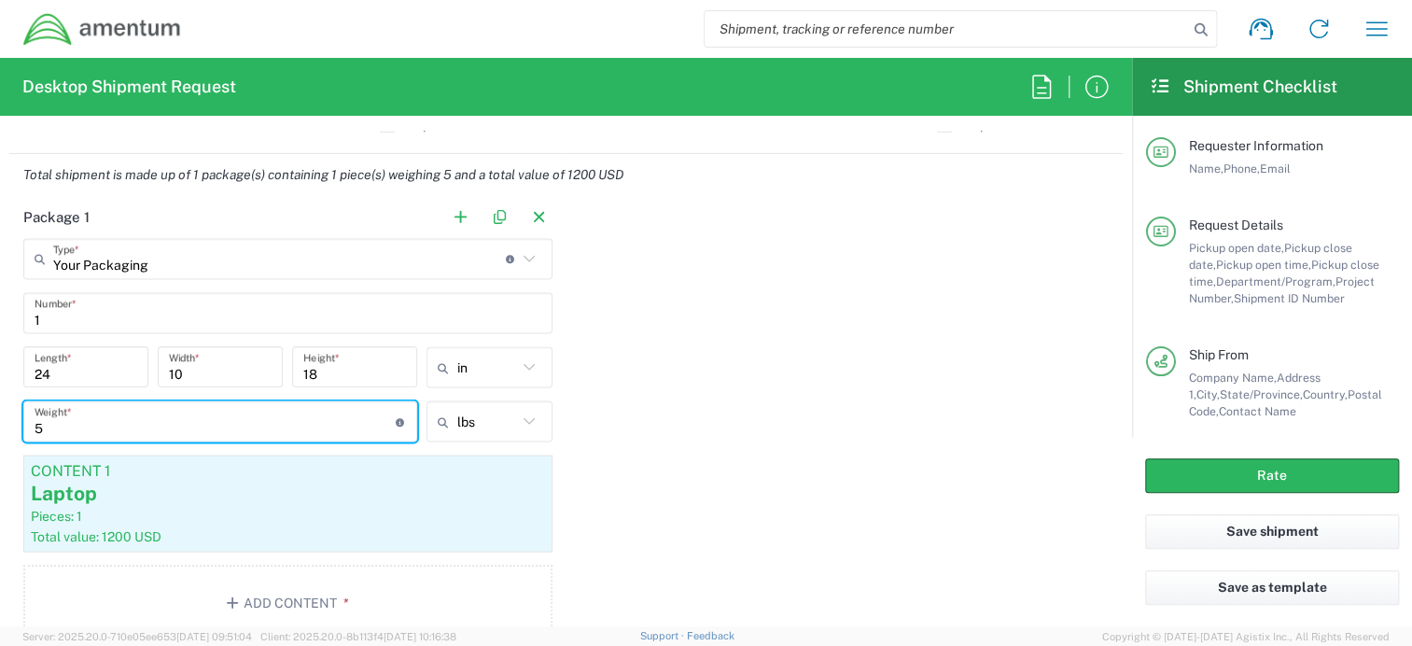
drag, startPoint x: 100, startPoint y: 426, endPoint x: 3, endPoint y: 414, distance: 97.8
click at [21, 422] on div "5 Weight * Total weight of package(s) in pounds or kilograms" at bounding box center [220, 427] width 403 height 54
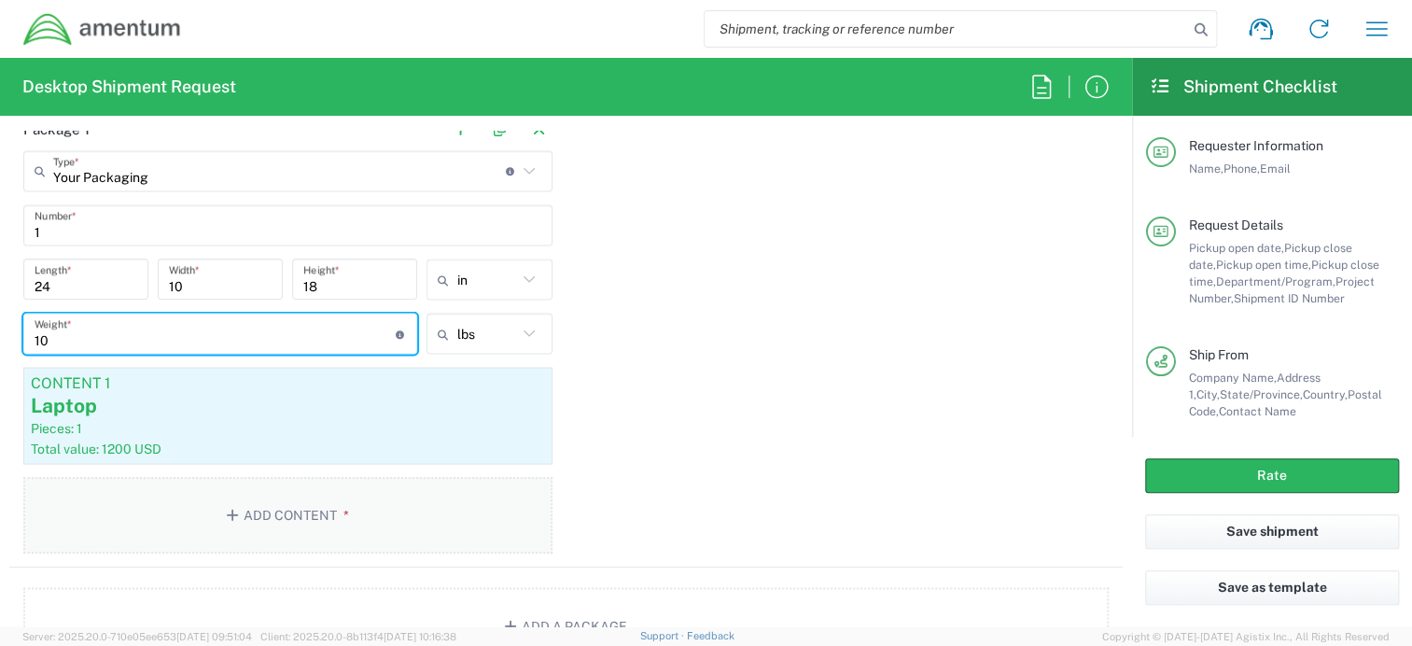
scroll to position [1773, 0]
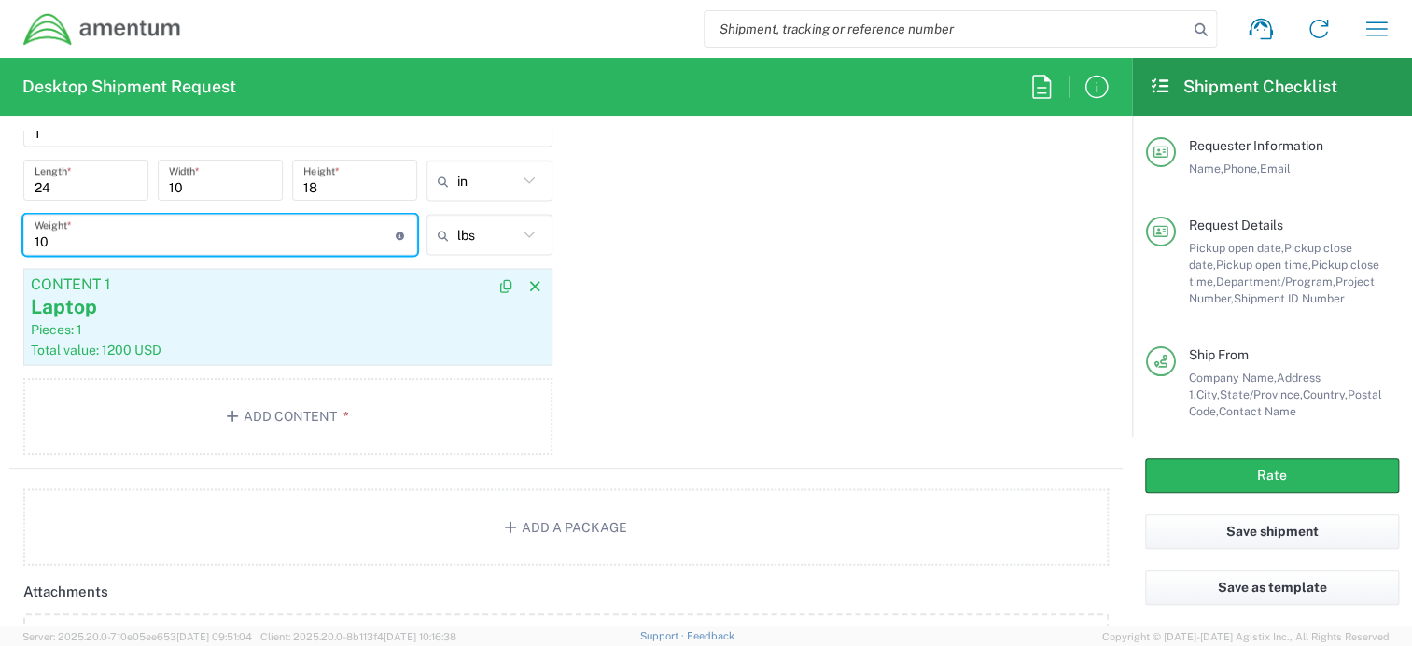
type input "10"
click at [127, 295] on div "Laptop" at bounding box center [288, 306] width 514 height 28
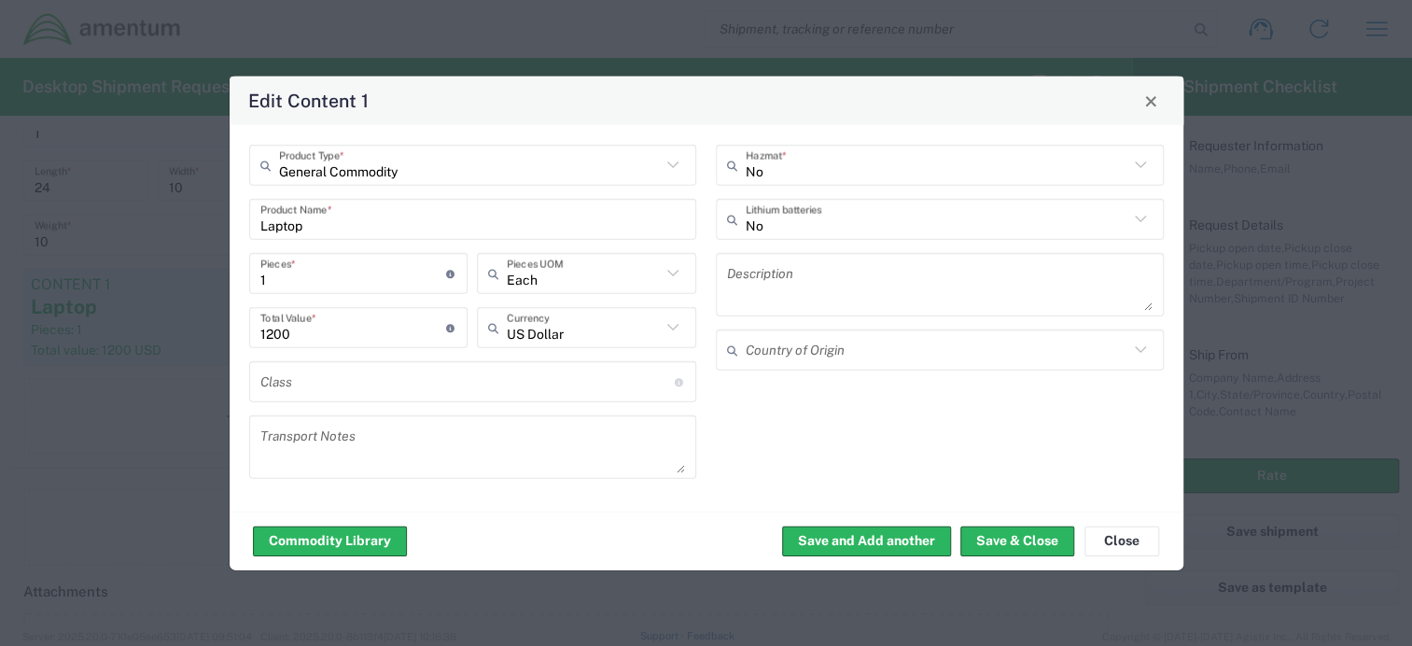
click at [385, 222] on input "Laptop" at bounding box center [473, 219] width 426 height 33
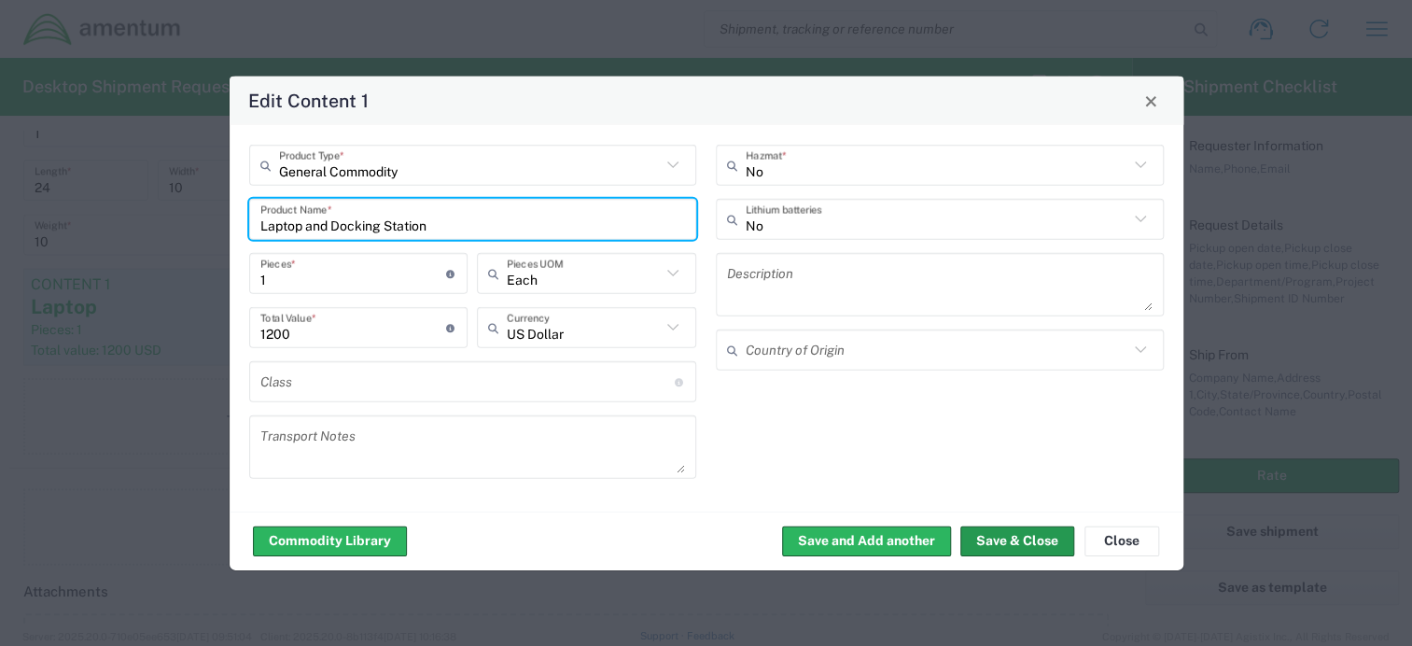
type input "Laptop and Docking Station"
click at [996, 537] on button "Save & Close" at bounding box center [1017, 540] width 114 height 30
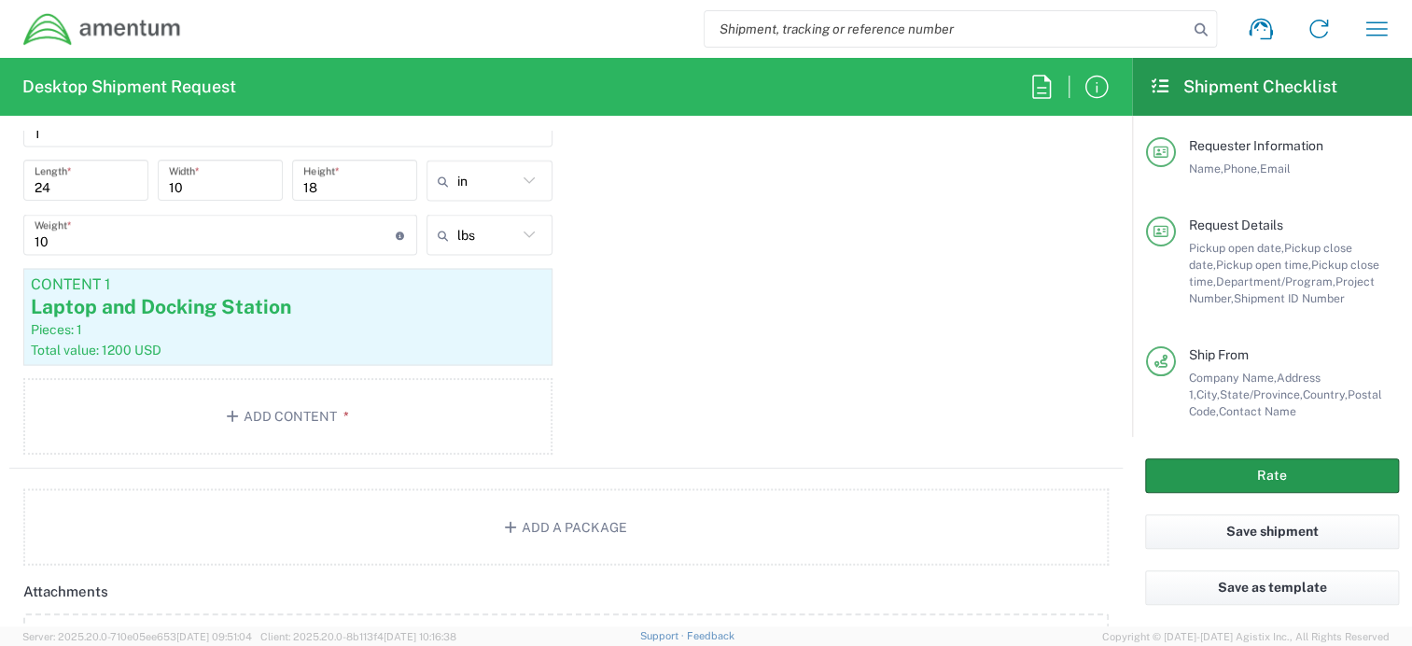
drag, startPoint x: 1202, startPoint y: 471, endPoint x: 1335, endPoint y: 484, distance: 134.1
click at [1204, 471] on button "Rate" at bounding box center [1272, 475] width 254 height 35
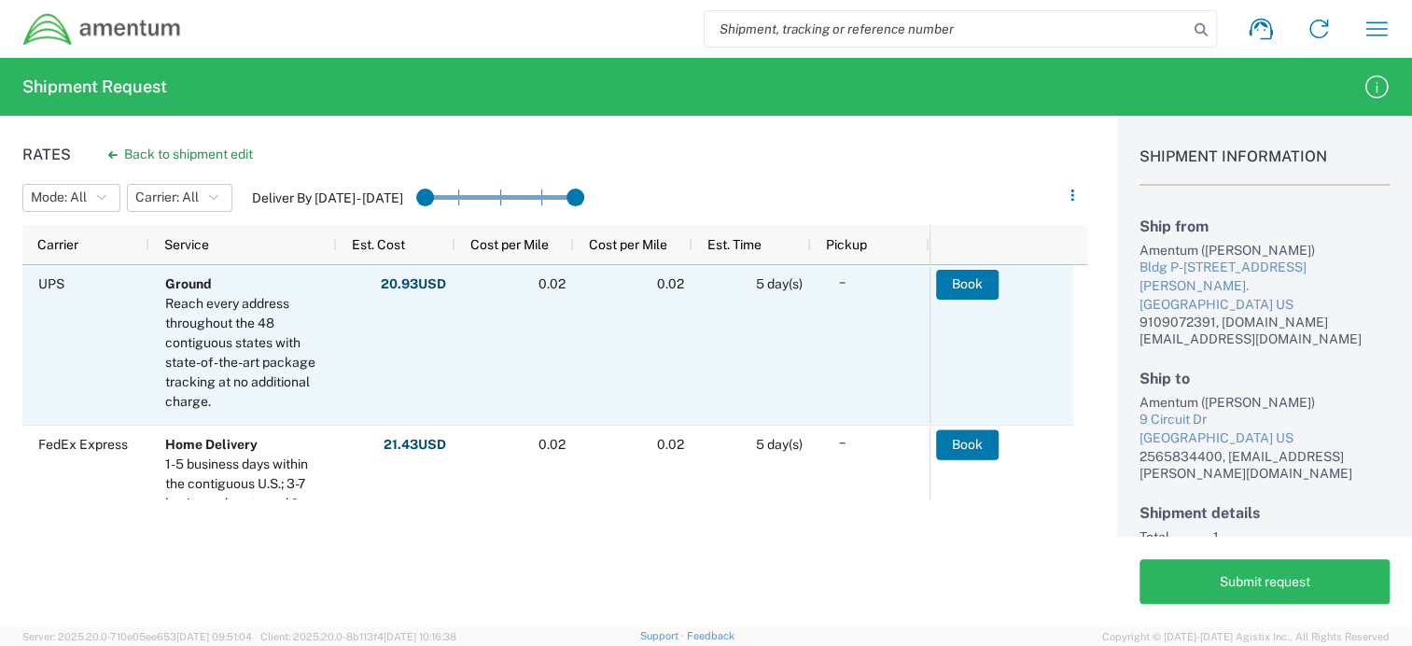
drag, startPoint x: 981, startPoint y: 287, endPoint x: 1046, endPoint y: 300, distance: 66.6
click at [981, 287] on button "Book" at bounding box center [967, 285] width 63 height 30
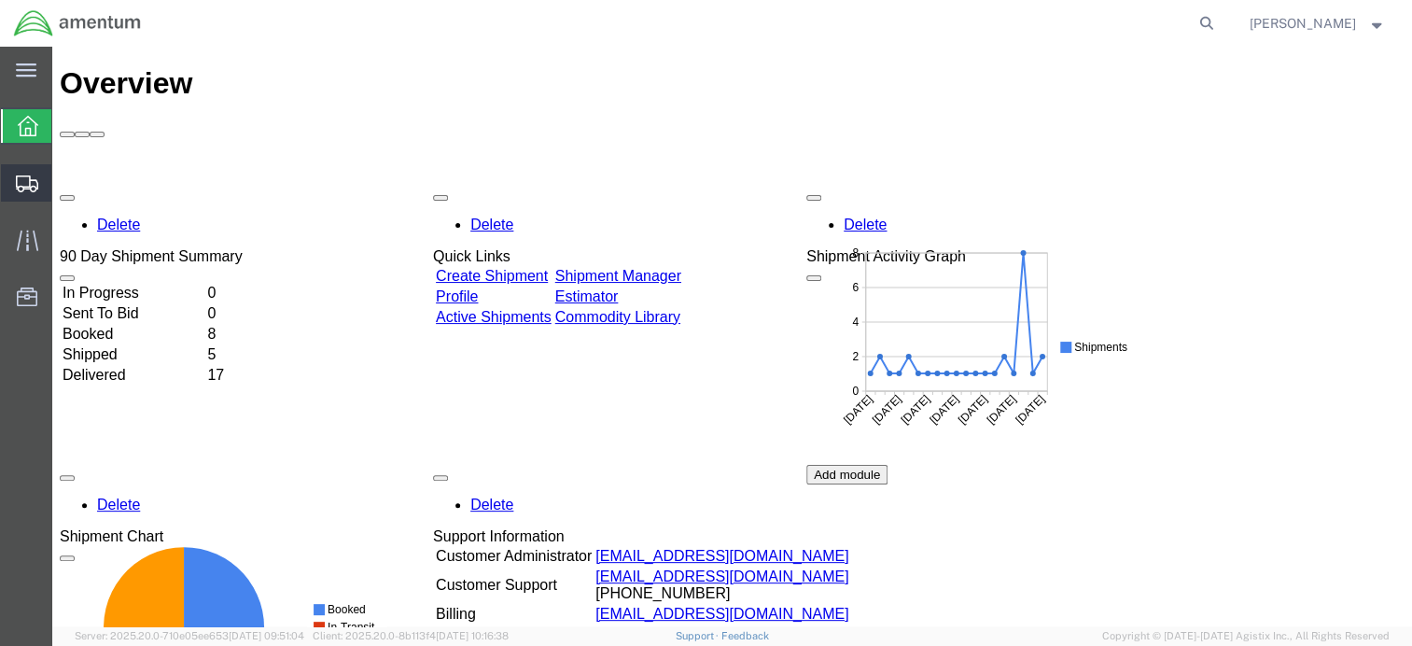
drag, startPoint x: 98, startPoint y: 209, endPoint x: 168, endPoint y: 205, distance: 70.1
click at [0, 0] on span "Shipment Manager" at bounding box center [0, 0] width 0 height 0
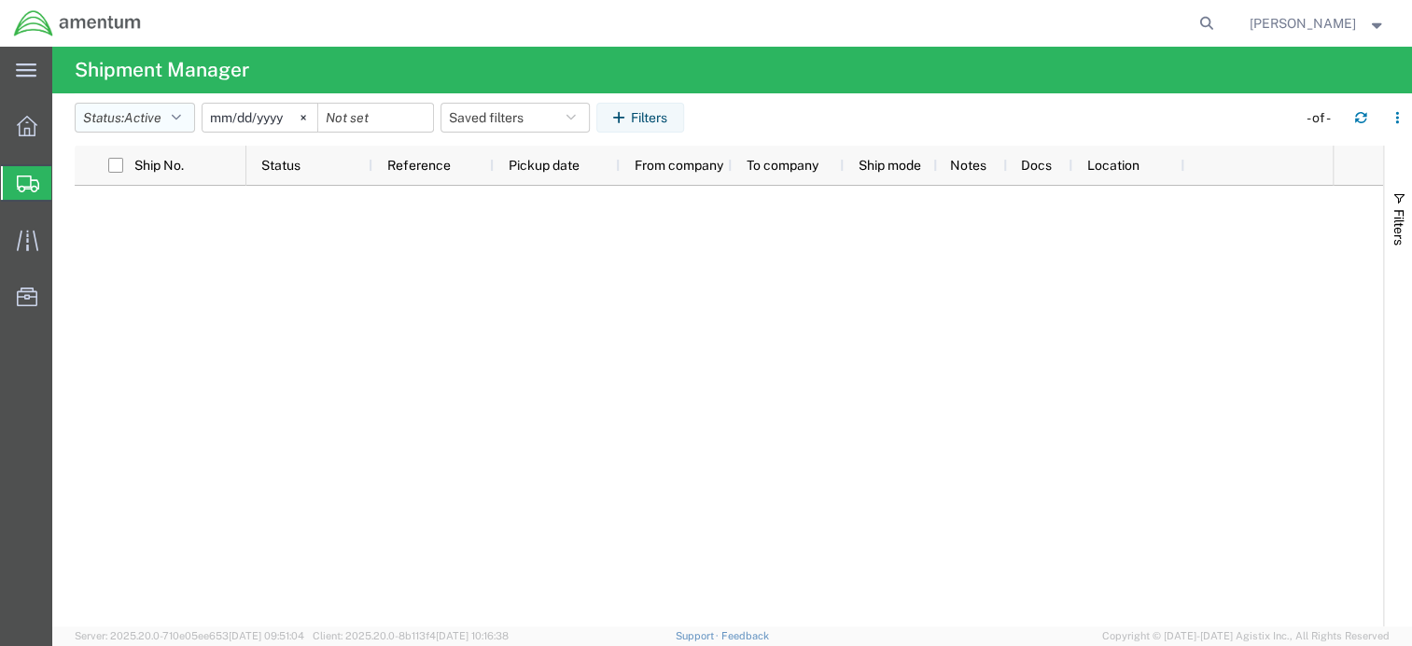
click at [193, 120] on button "Status: Active" at bounding box center [135, 118] width 120 height 30
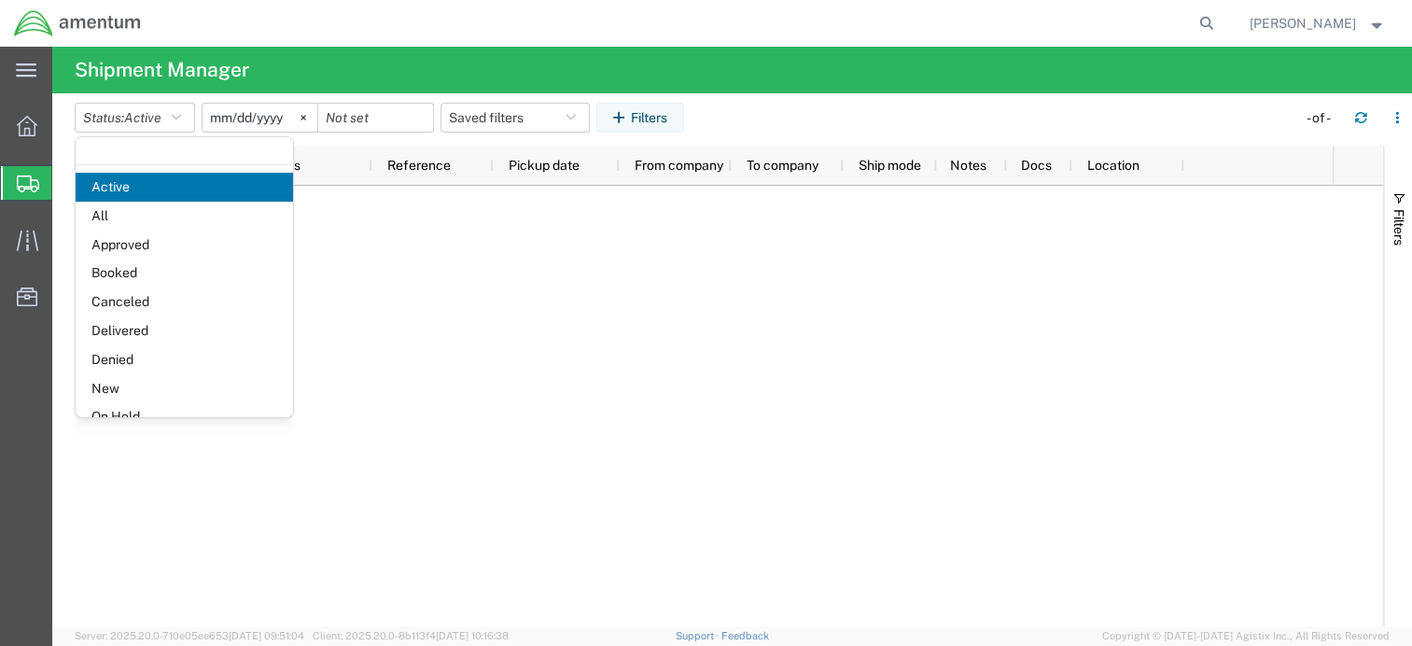
click at [145, 323] on span "Delivered" at bounding box center [184, 330] width 217 height 29
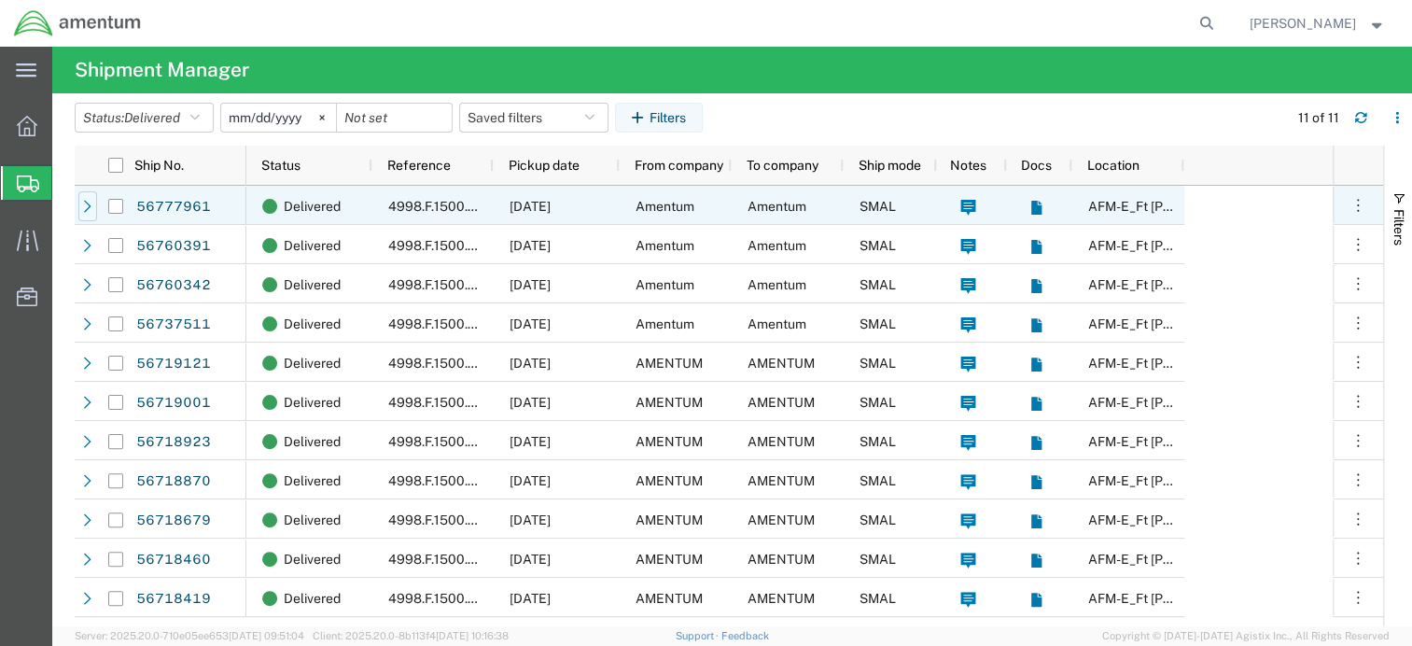
click at [89, 209] on icon at bounding box center [87, 206] width 13 height 13
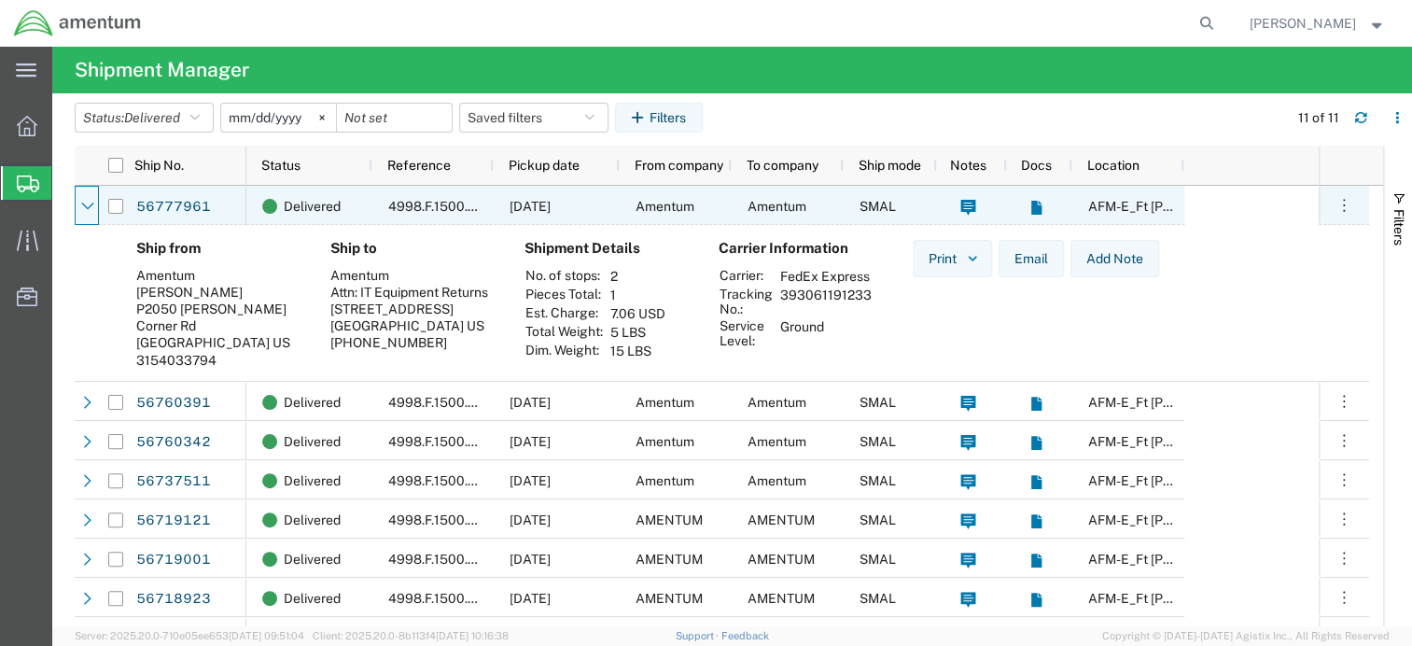
click at [89, 209] on icon at bounding box center [87, 206] width 13 height 13
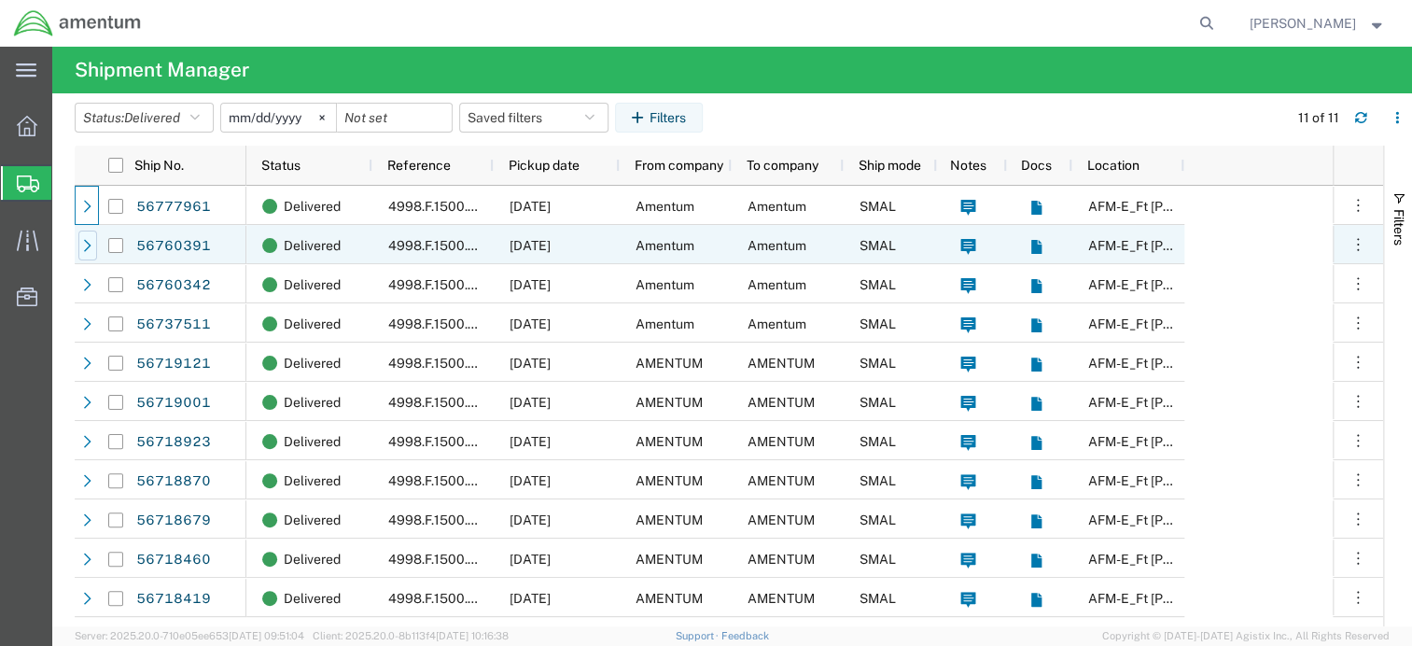
click at [86, 247] on icon at bounding box center [87, 245] width 7 height 12
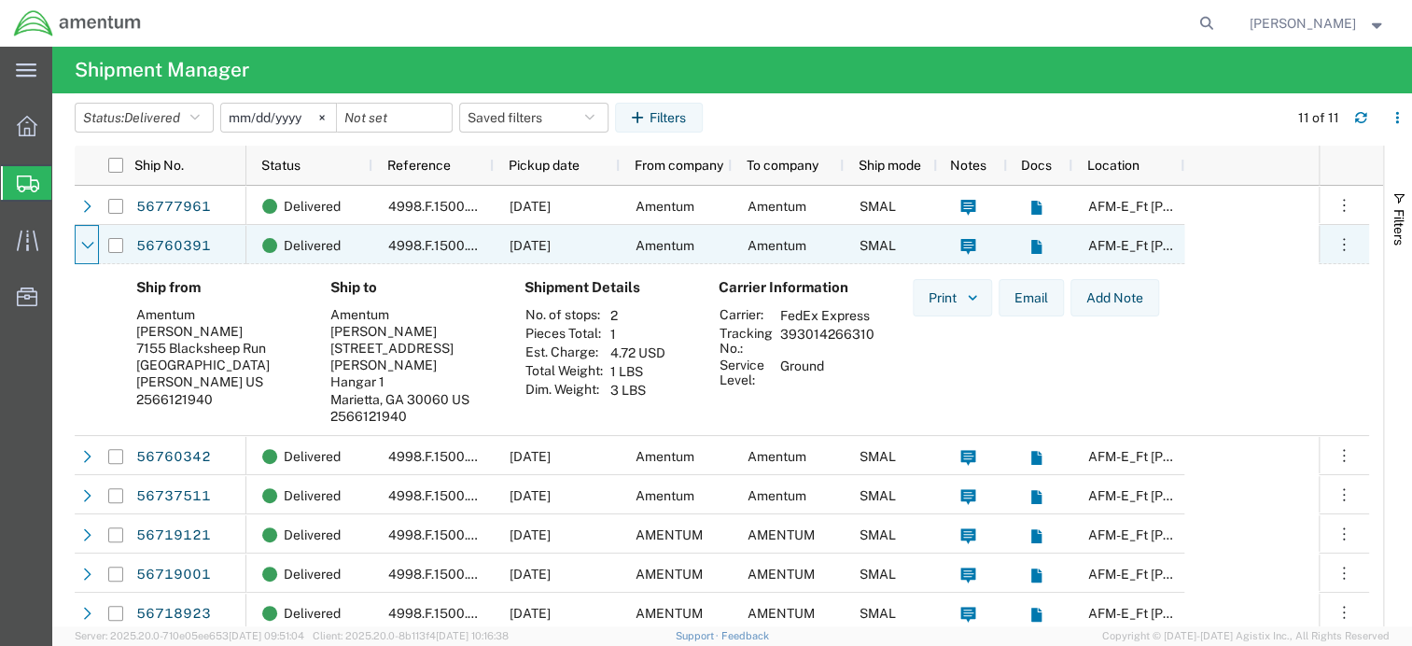
click at [86, 247] on icon at bounding box center [87, 245] width 13 height 13
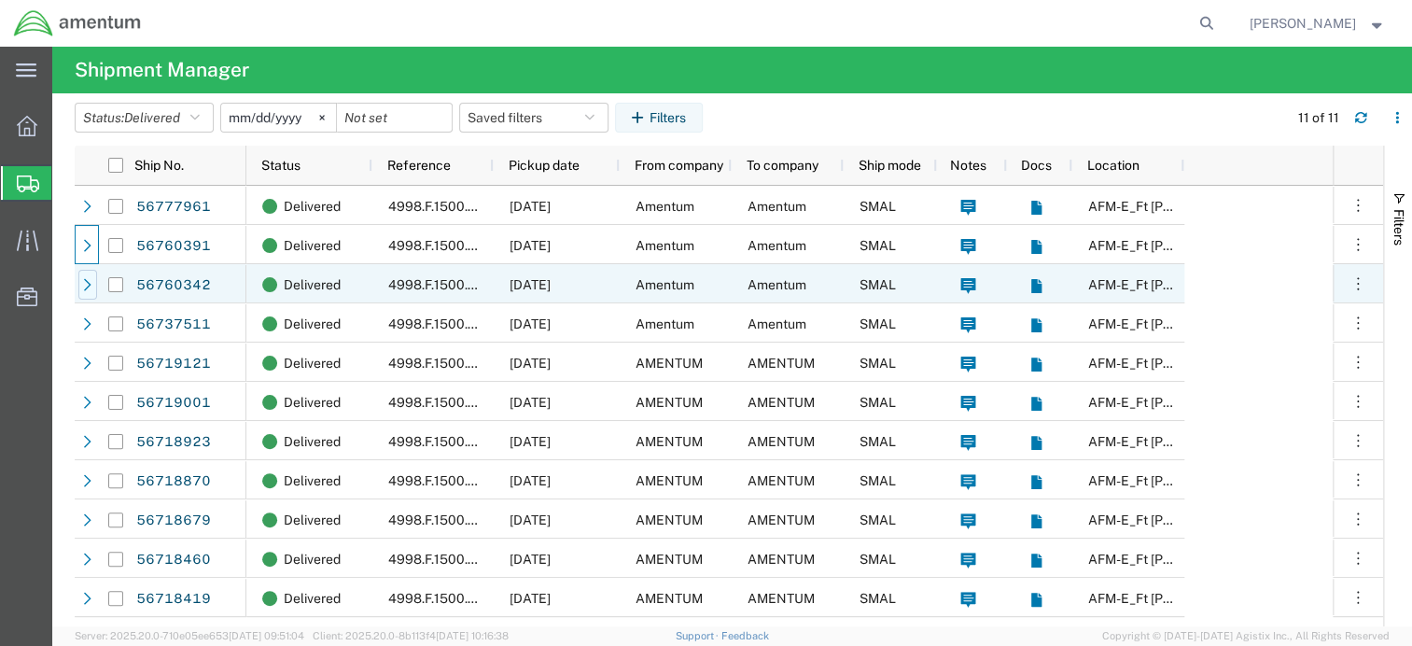
click at [91, 287] on icon at bounding box center [87, 284] width 13 height 13
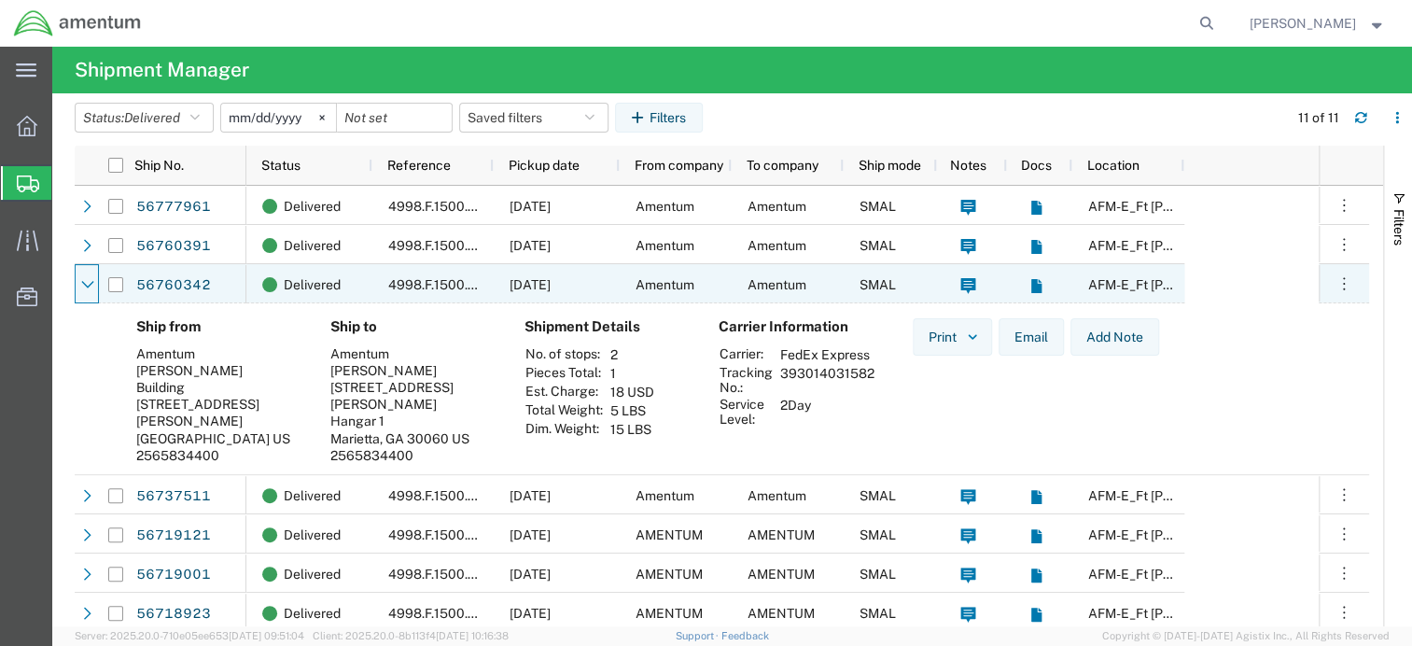
click at [91, 286] on icon at bounding box center [87, 284] width 13 height 13
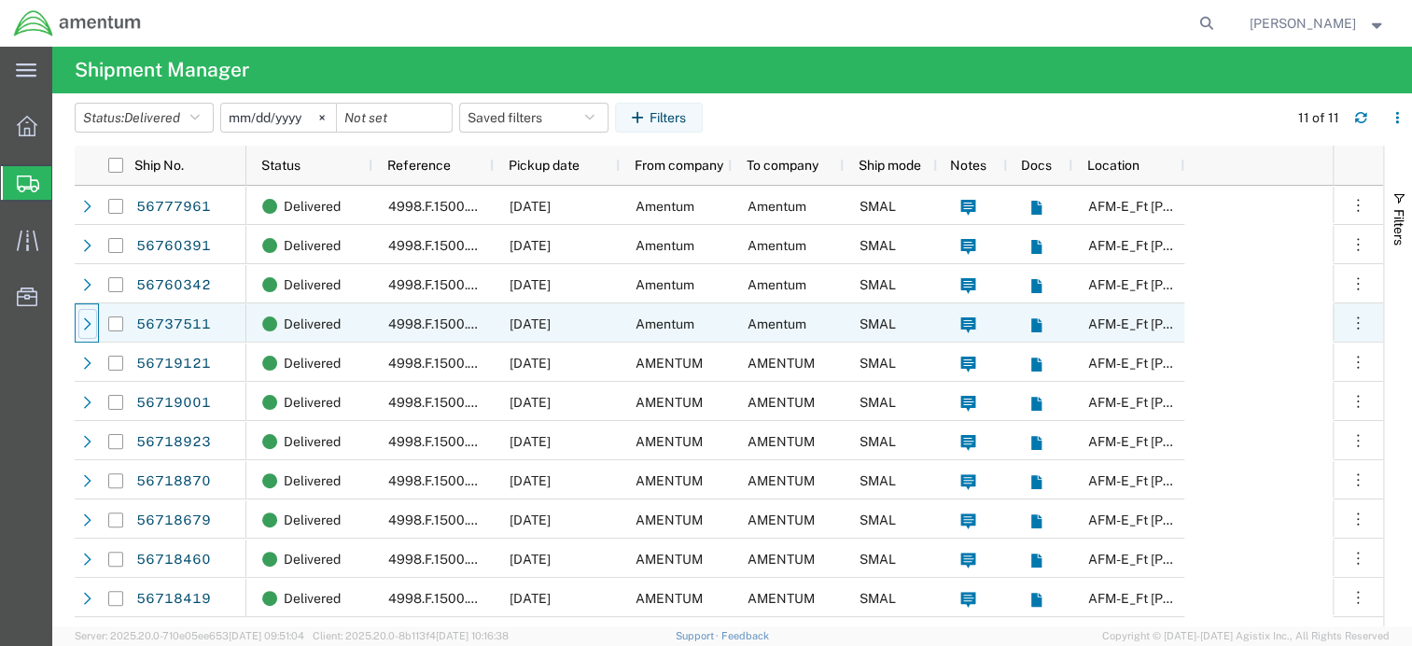
click at [89, 327] on icon at bounding box center [87, 323] width 13 height 13
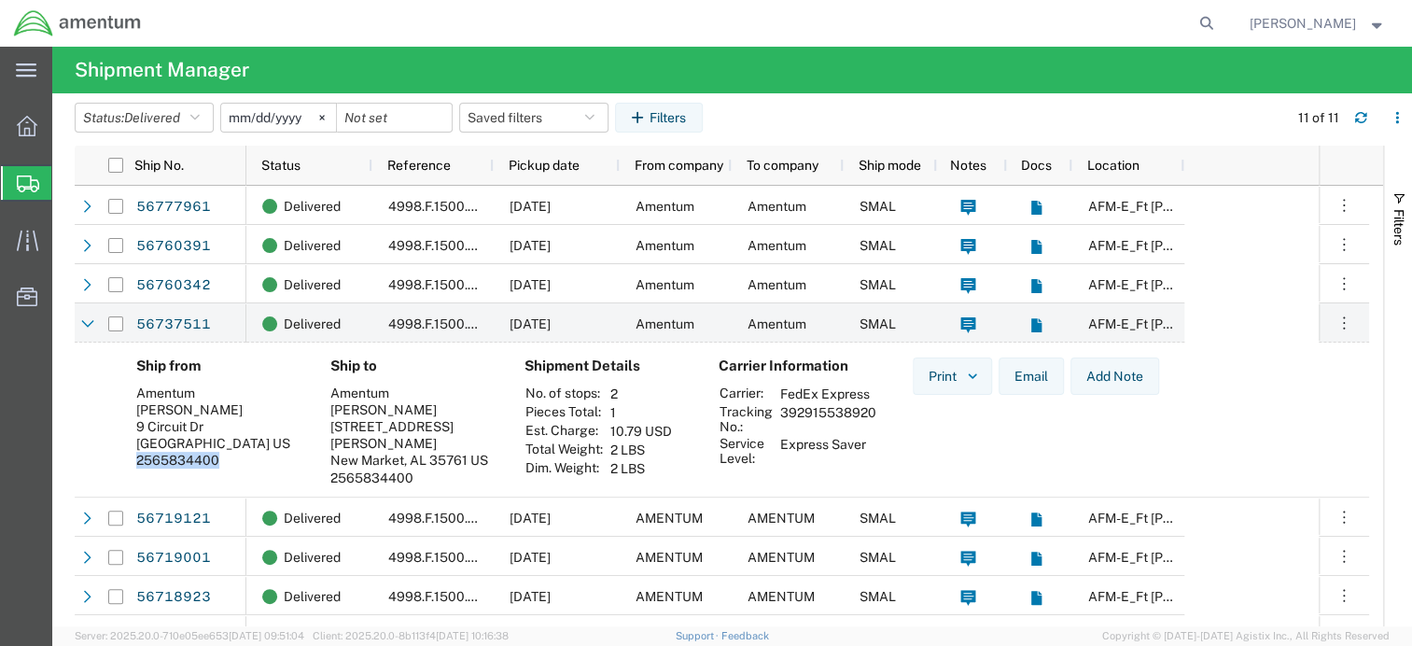
drag, startPoint x: 220, startPoint y: 460, endPoint x: 140, endPoint y: 460, distance: 80.3
click at [138, 462] on div "2565834400" at bounding box center [218, 460] width 164 height 17
copy div "2565834400"
click at [141, 111] on span "Delivered" at bounding box center [152, 117] width 56 height 15
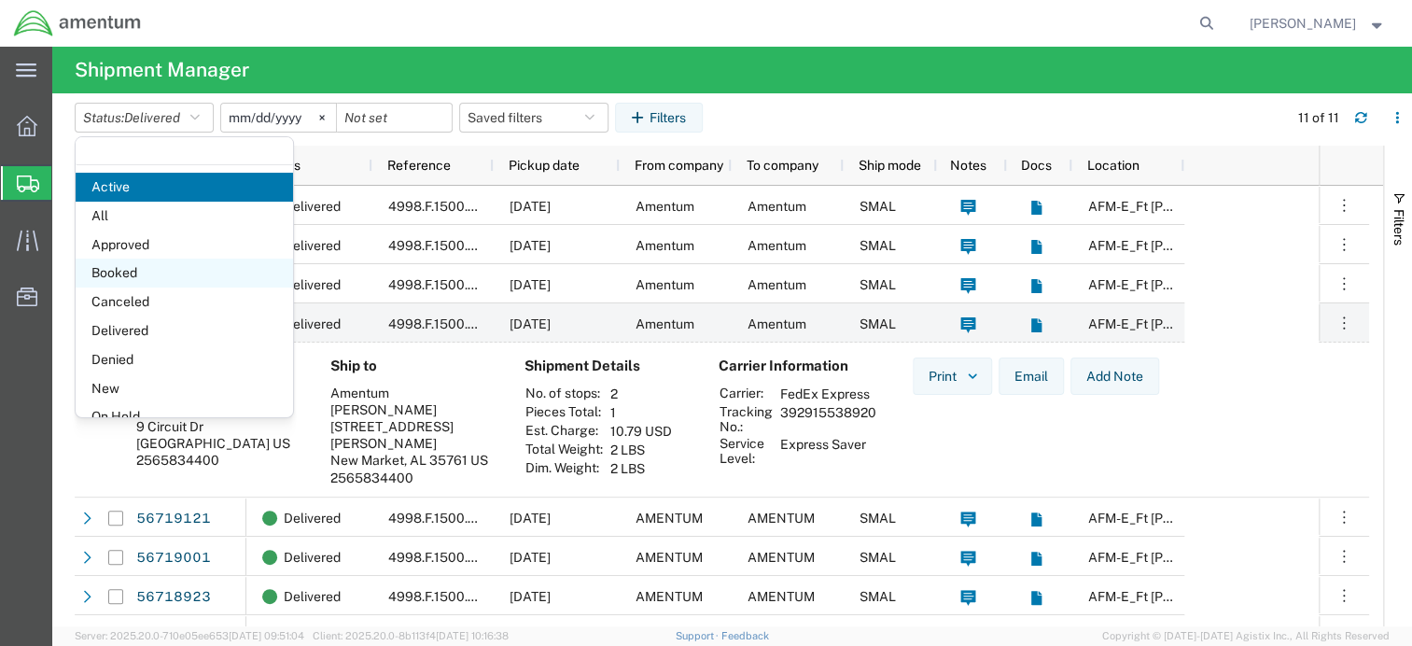
click at [135, 266] on span "Booked" at bounding box center [184, 272] width 217 height 29
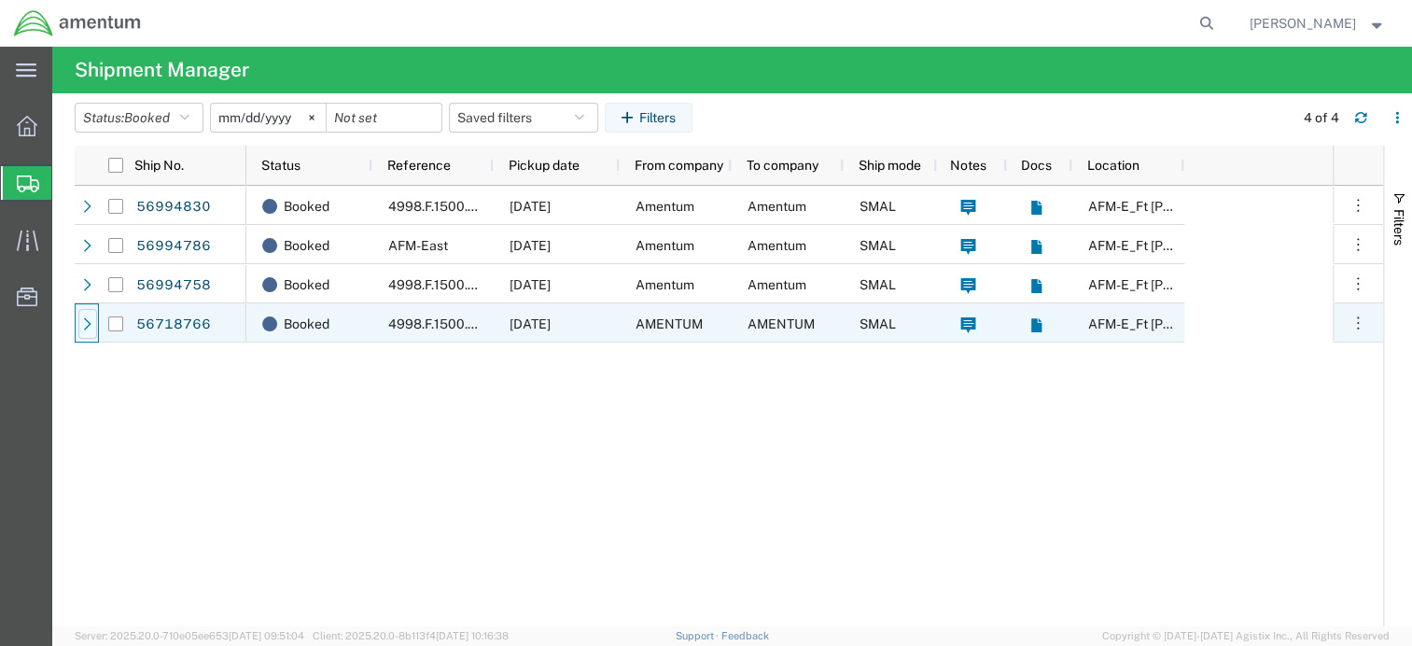
click at [94, 317] on div at bounding box center [87, 324] width 19 height 30
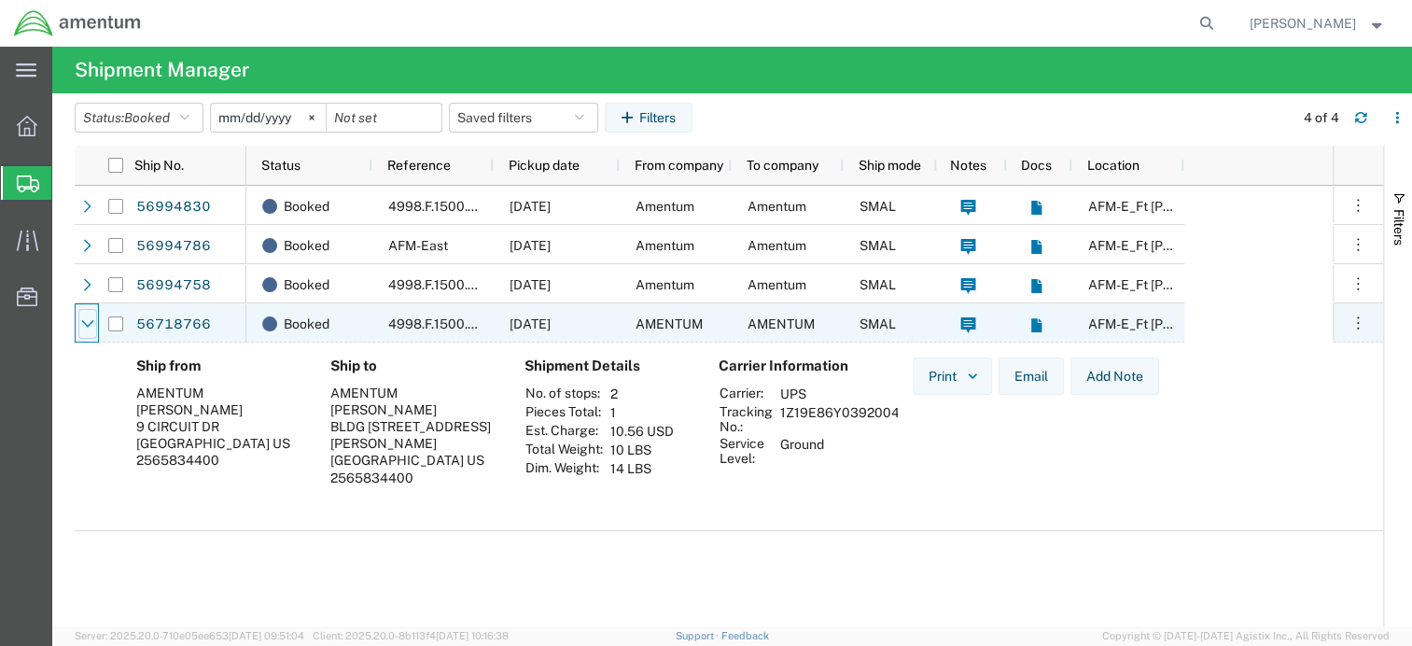
click at [89, 321] on icon at bounding box center [87, 323] width 13 height 13
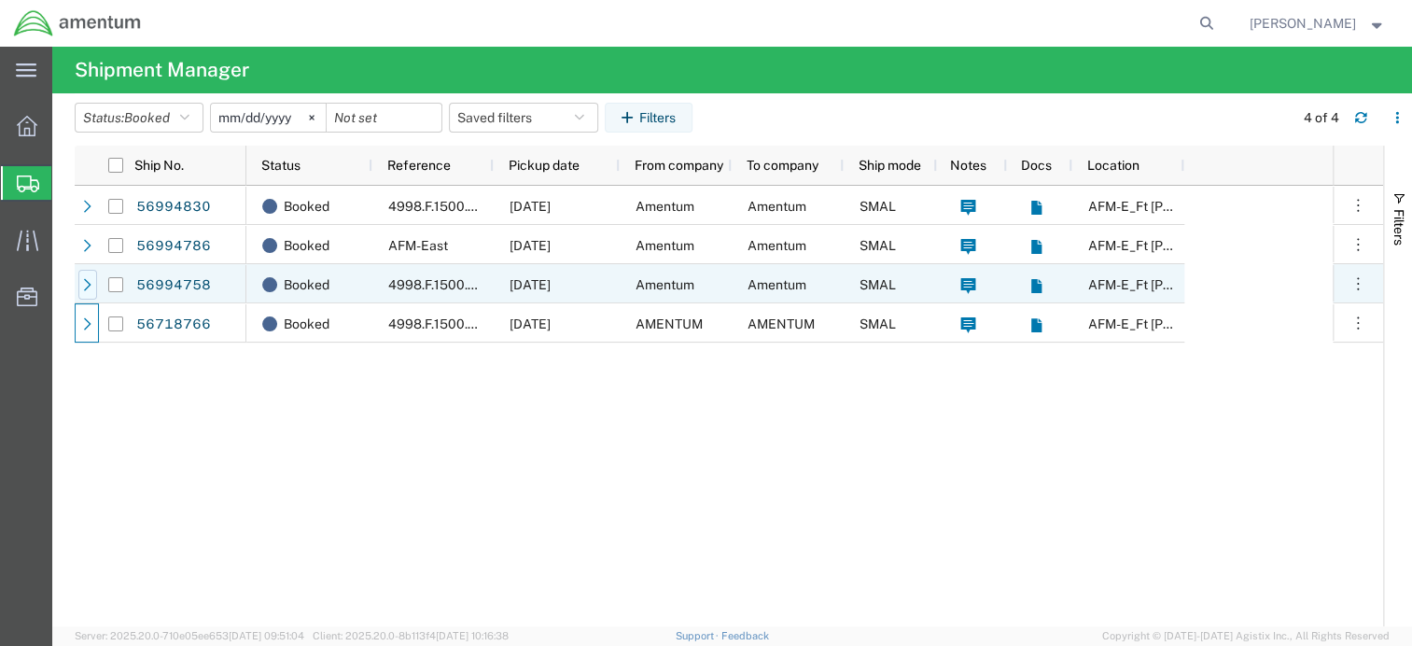
click at [90, 291] on div at bounding box center [87, 285] width 19 height 30
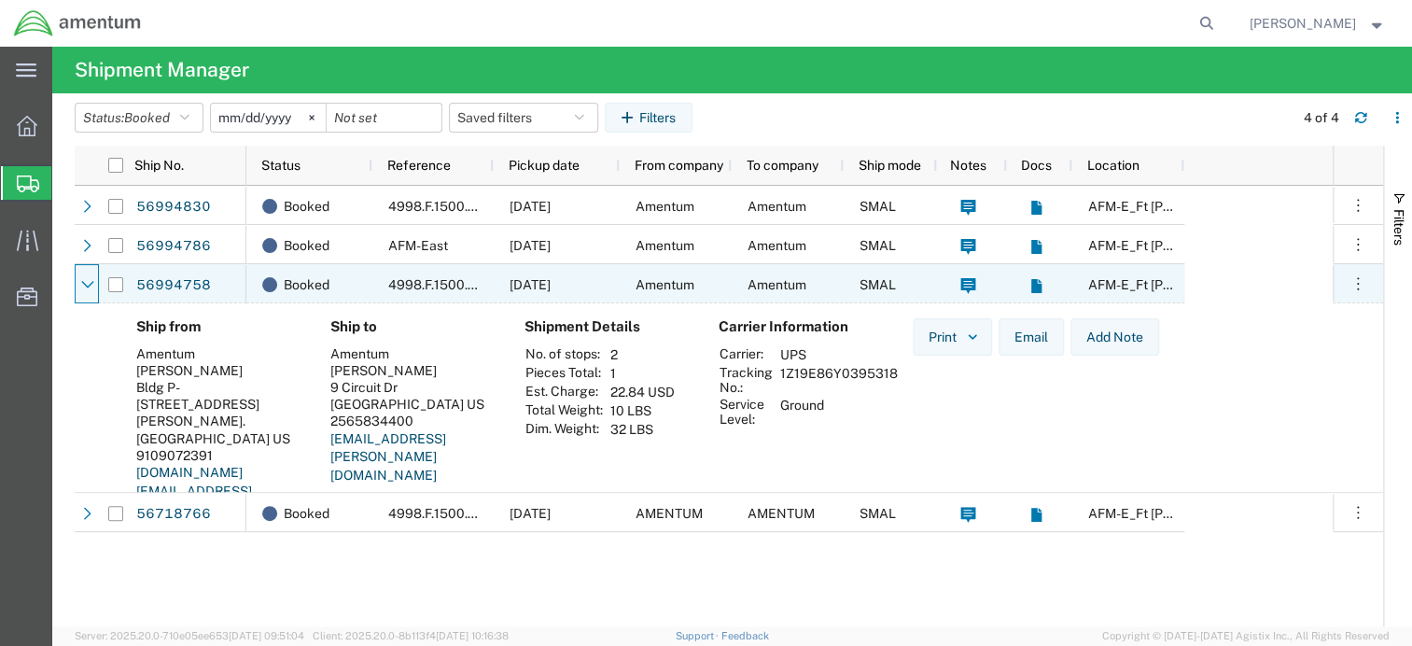
click at [90, 291] on div at bounding box center [87, 285] width 19 height 30
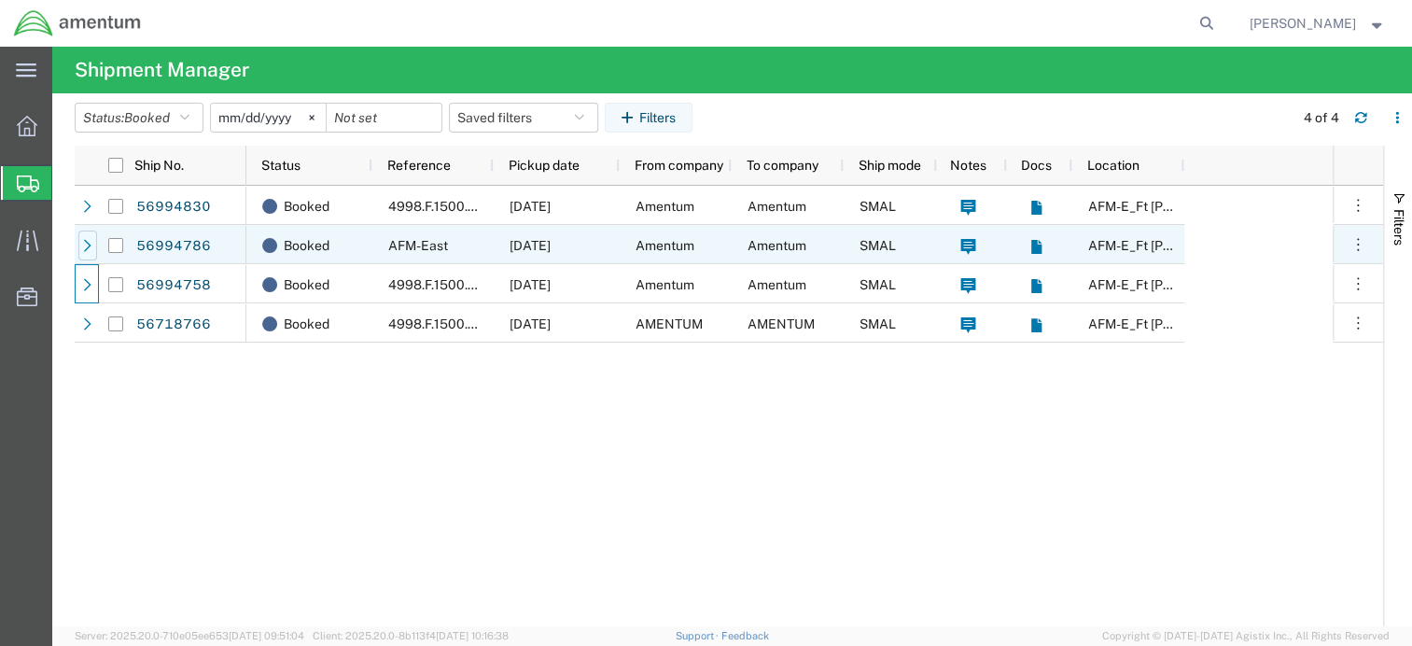
click at [87, 246] on icon at bounding box center [87, 245] width 13 height 13
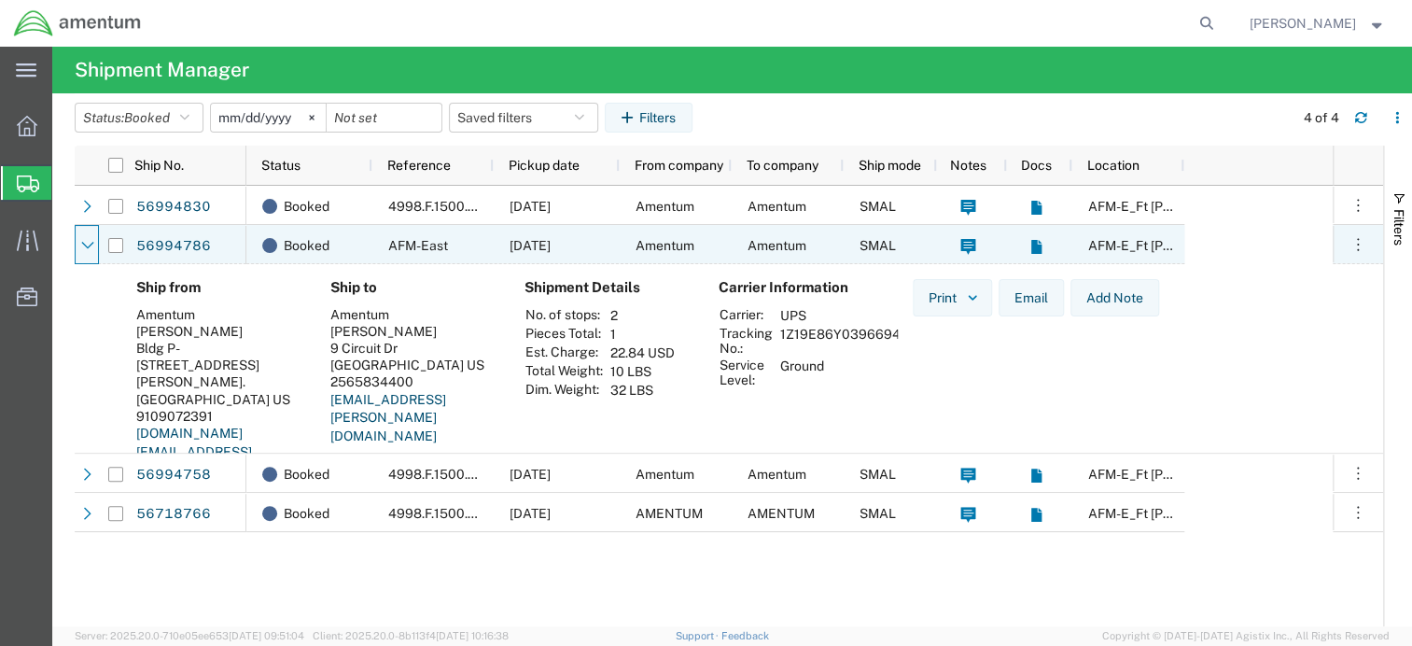
click at [87, 246] on icon at bounding box center [87, 245] width 13 height 13
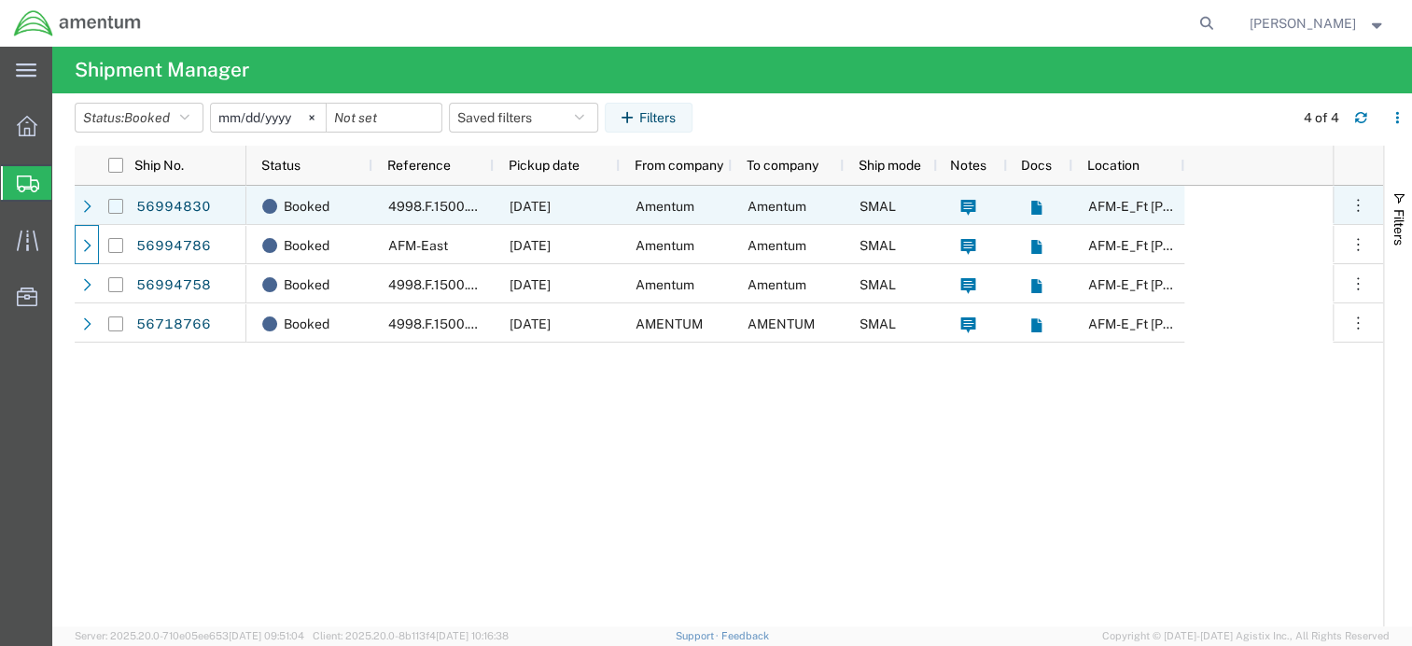
click at [118, 209] on input "Press Space to toggle row selection (unchecked)" at bounding box center [115, 206] width 15 height 15
checkbox input "true"
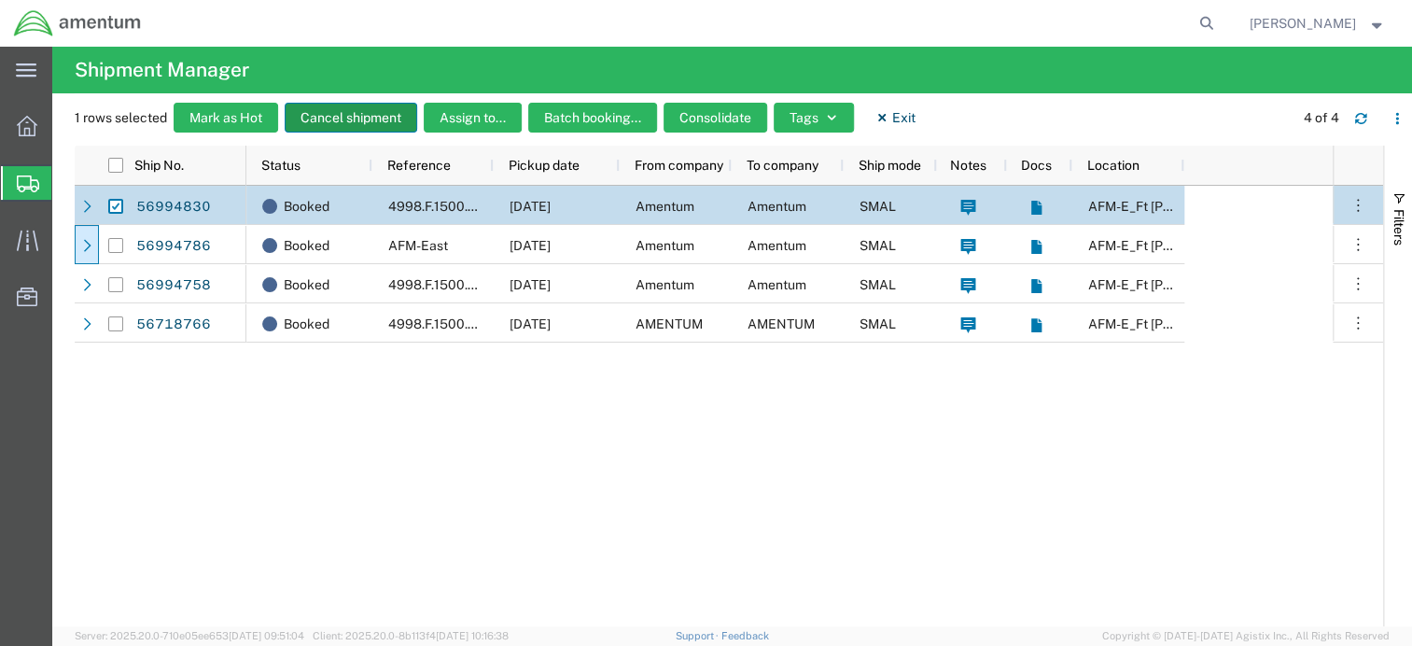
click at [320, 115] on button "Cancel shipment" at bounding box center [351, 118] width 133 height 30
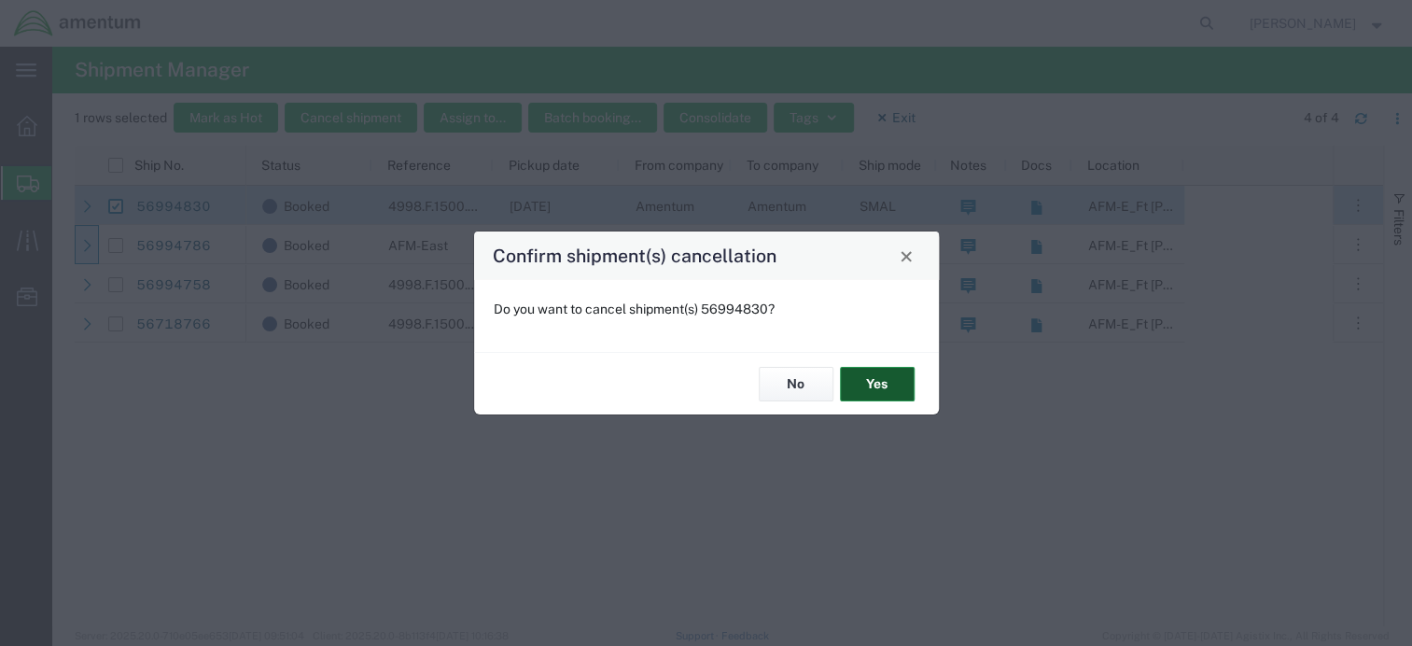
click at [900, 391] on button "Yes" at bounding box center [877, 384] width 75 height 35
